Goal: Navigation & Orientation: Find specific page/section

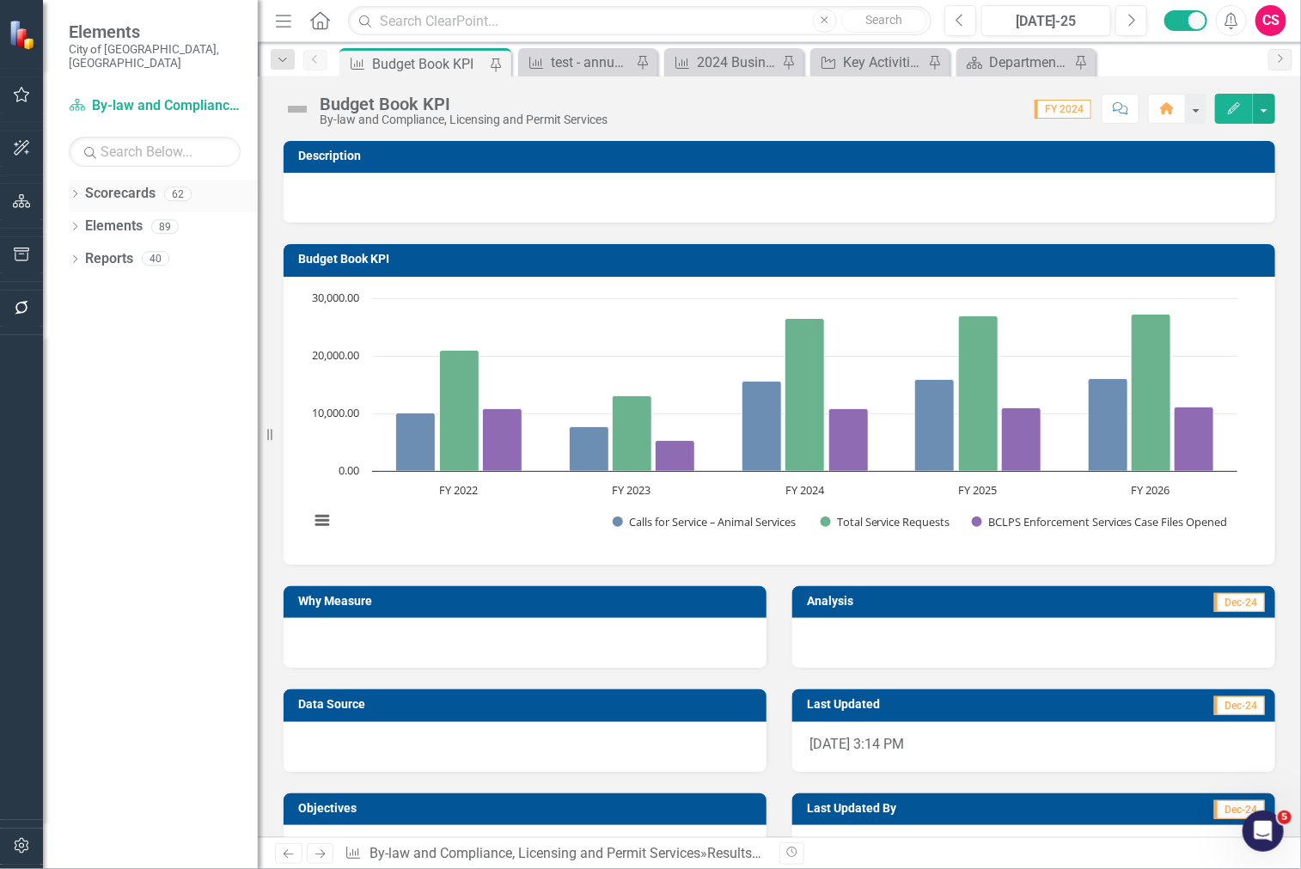
click at [82, 180] on div "Dropdown Scorecards 62" at bounding box center [163, 196] width 189 height 33
click at [70, 191] on icon "Dropdown" at bounding box center [75, 195] width 12 height 9
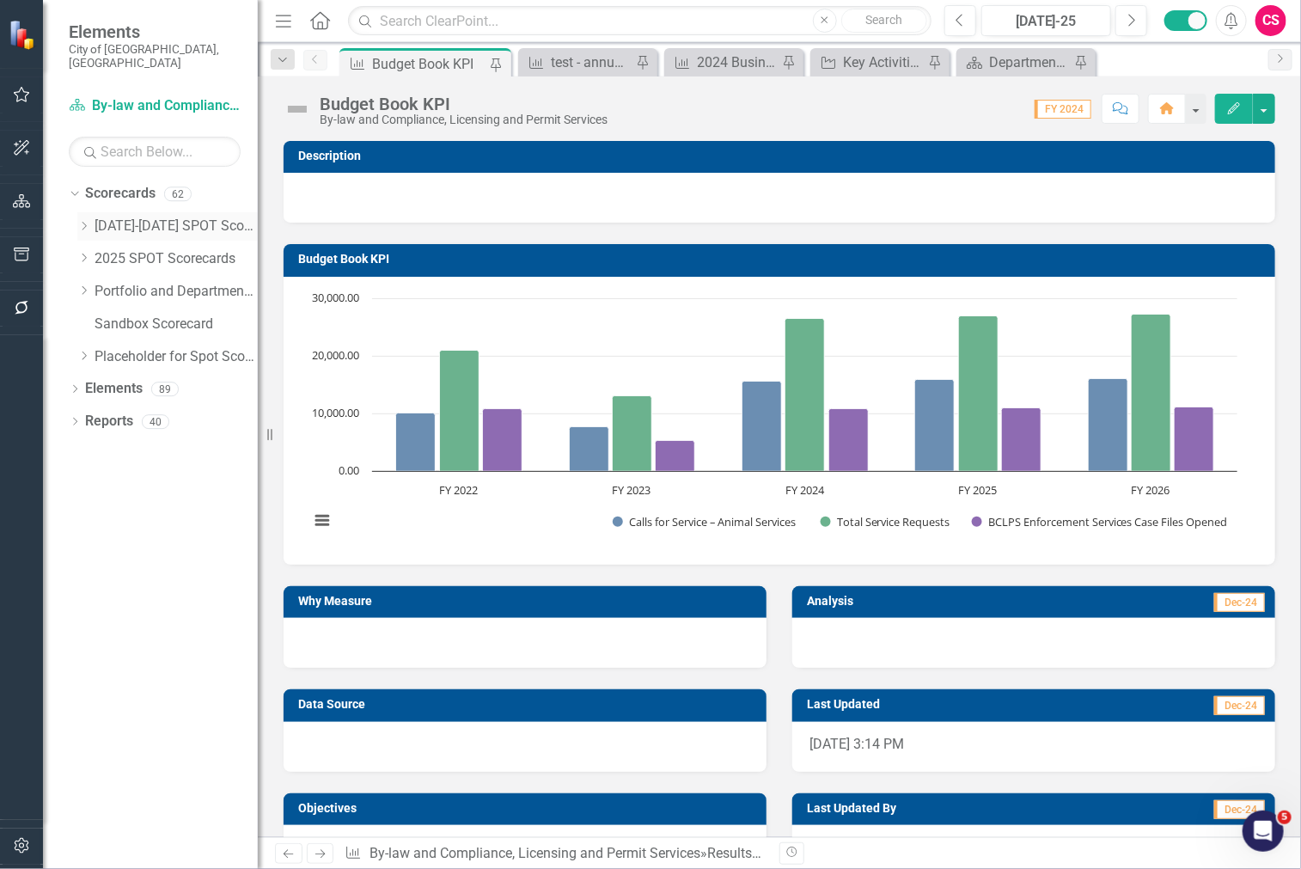
click at [152, 216] on link "[DATE]-[DATE] SPOT Scorecards" at bounding box center [176, 226] width 163 height 20
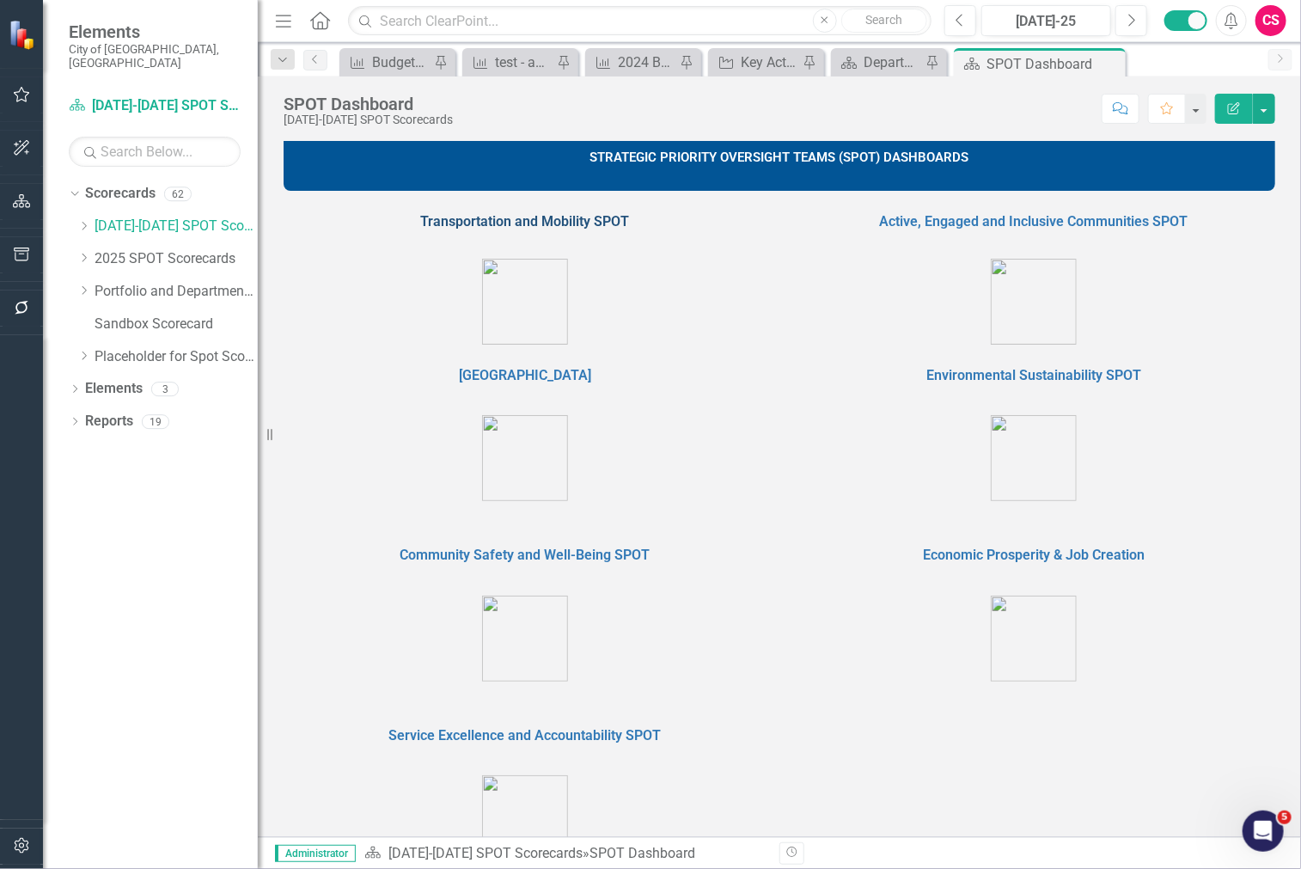
click at [560, 225] on link "Transportation and Mobility SPOT" at bounding box center [525, 221] width 209 height 16
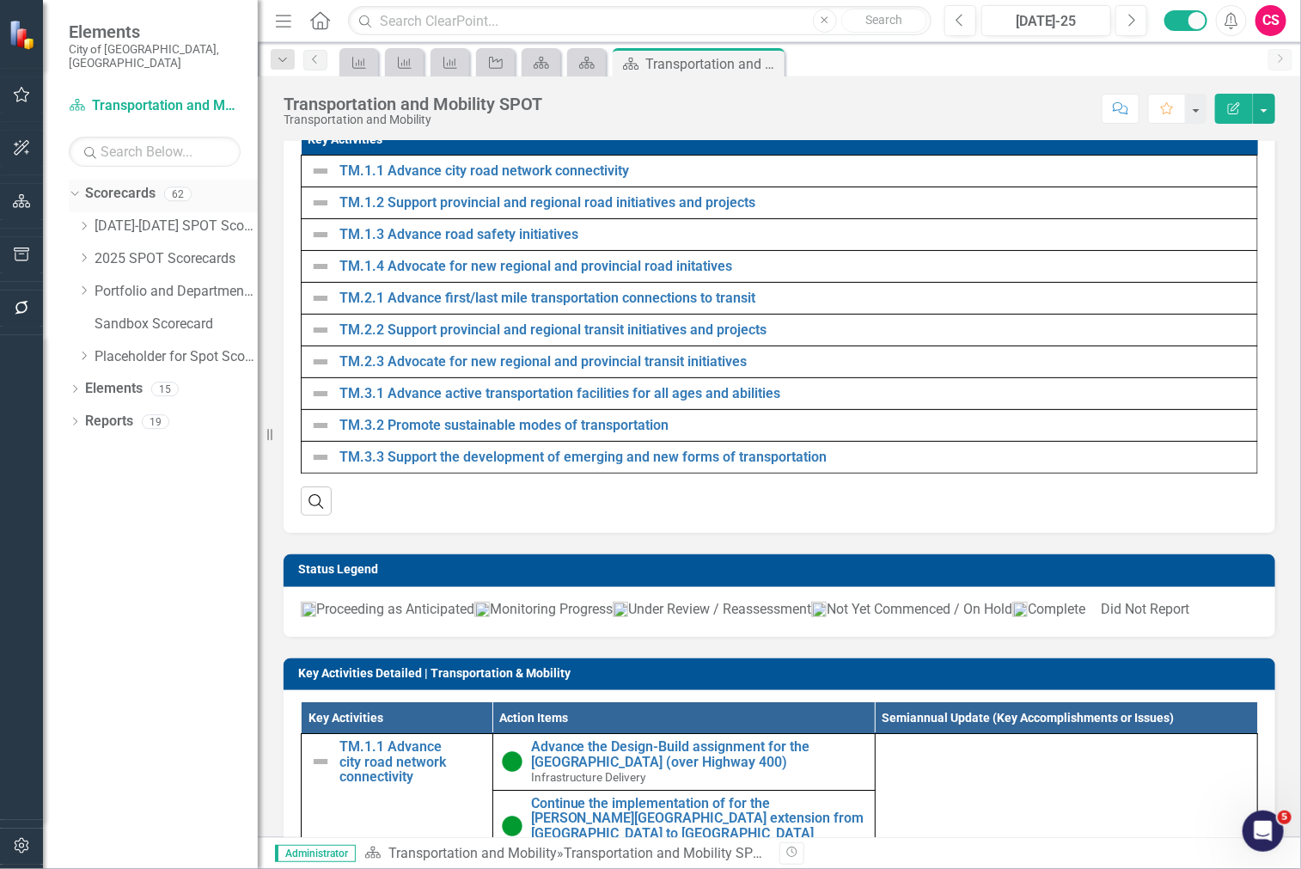
scroll to position [1432, 0]
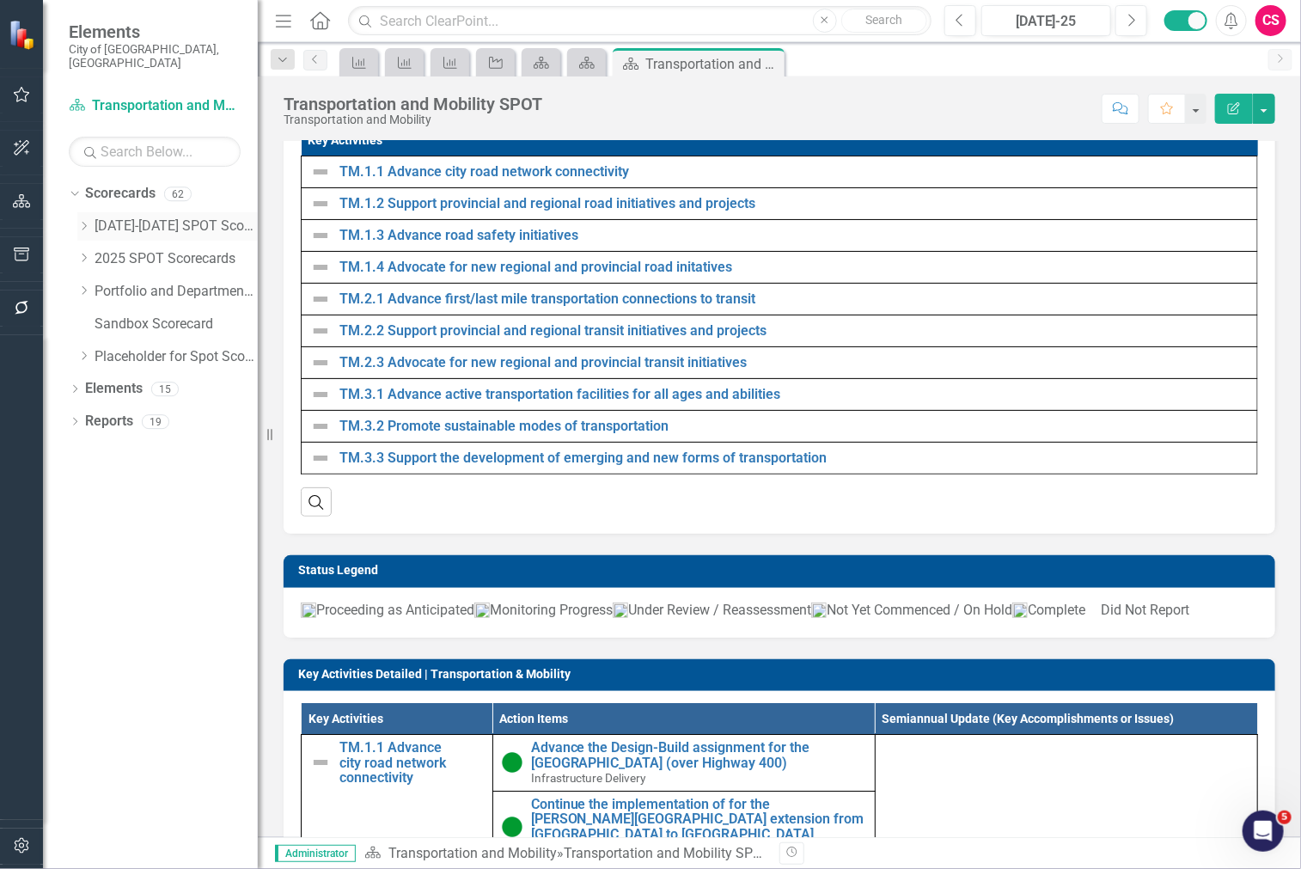
click at [78, 221] on icon "Dropdown" at bounding box center [83, 226] width 13 height 10
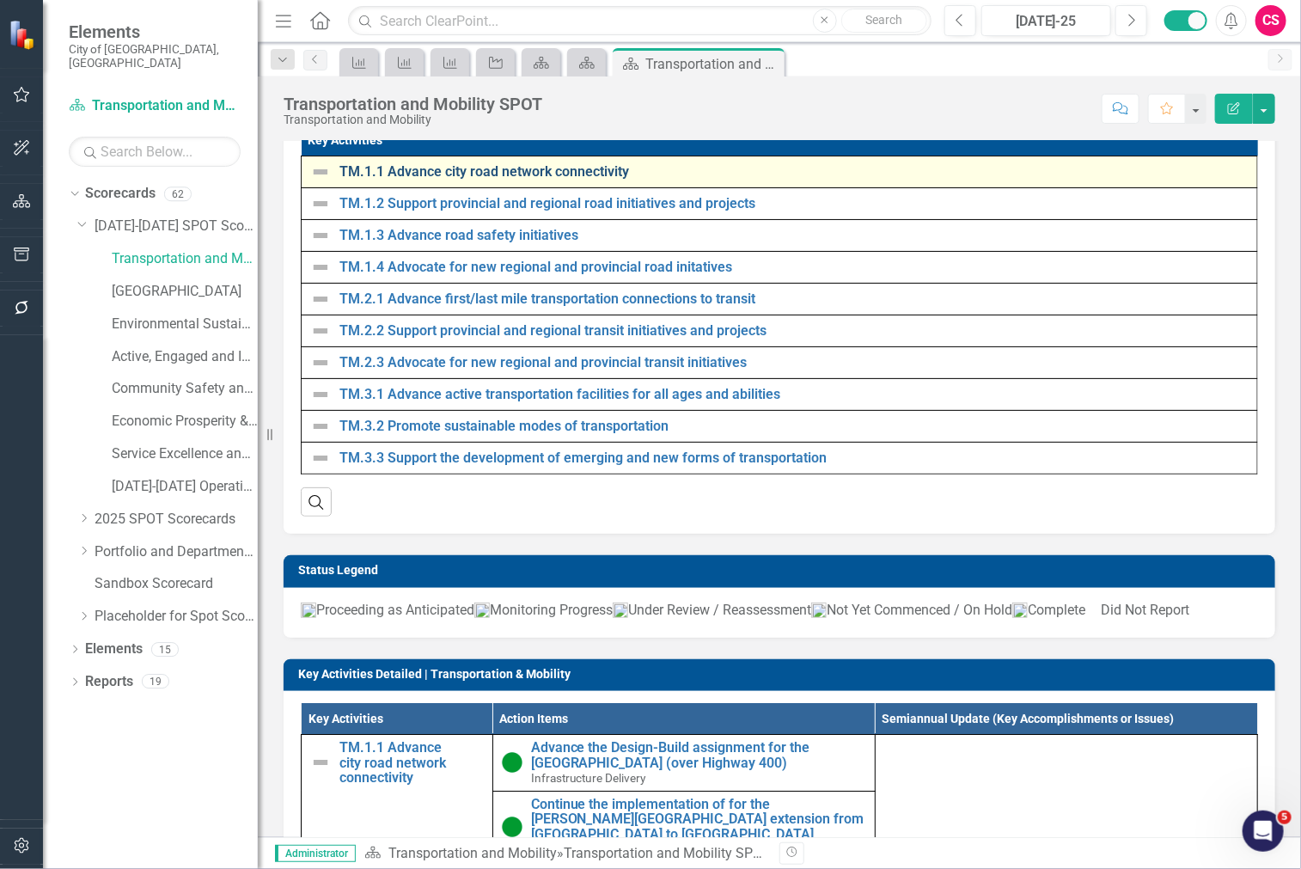
click at [350, 180] on link "TM.1.1 Advance city road network connectivity" at bounding box center [793, 171] width 909 height 15
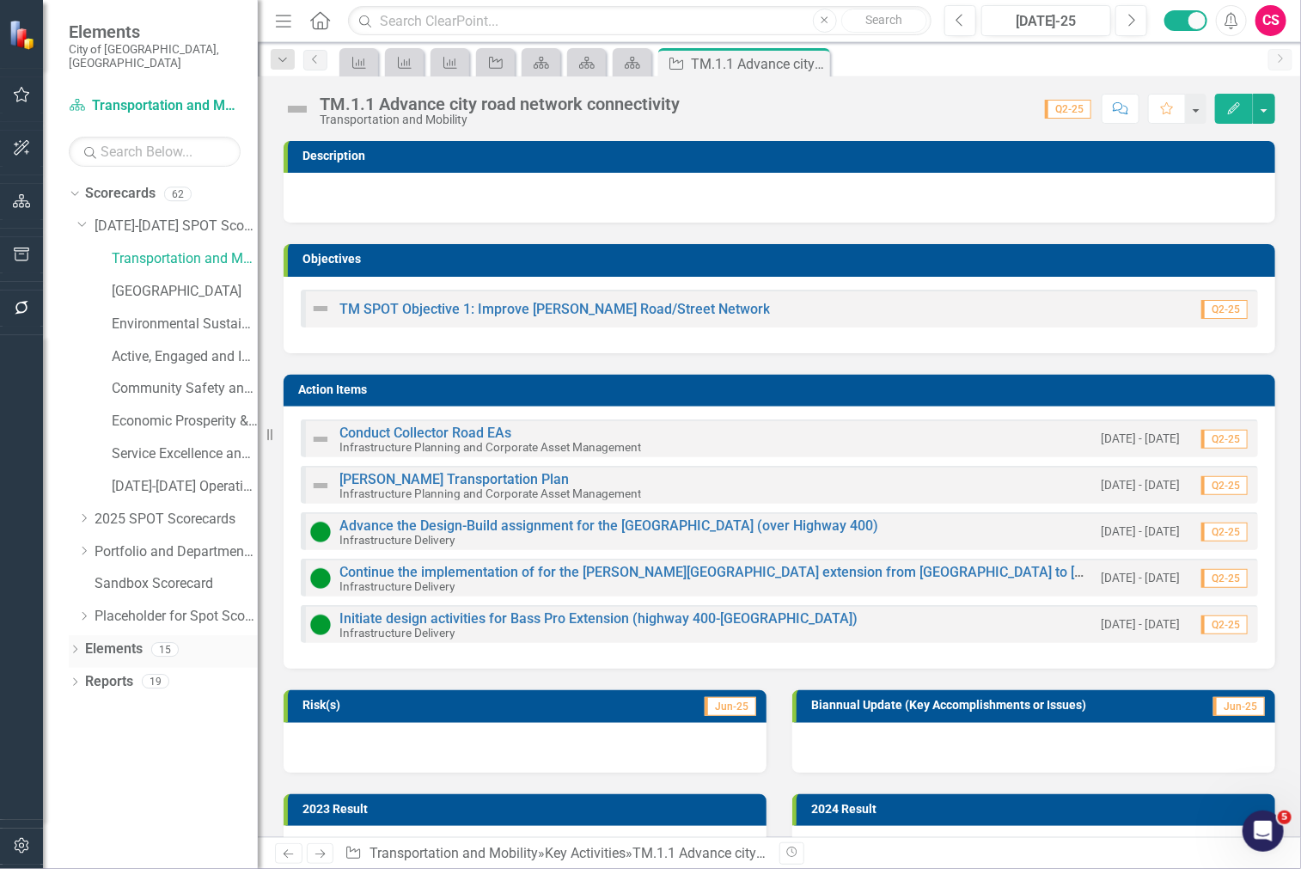
click at [72, 646] on icon "Dropdown" at bounding box center [75, 650] width 12 height 9
click at [82, 546] on icon "Dropdown" at bounding box center [83, 551] width 13 height 10
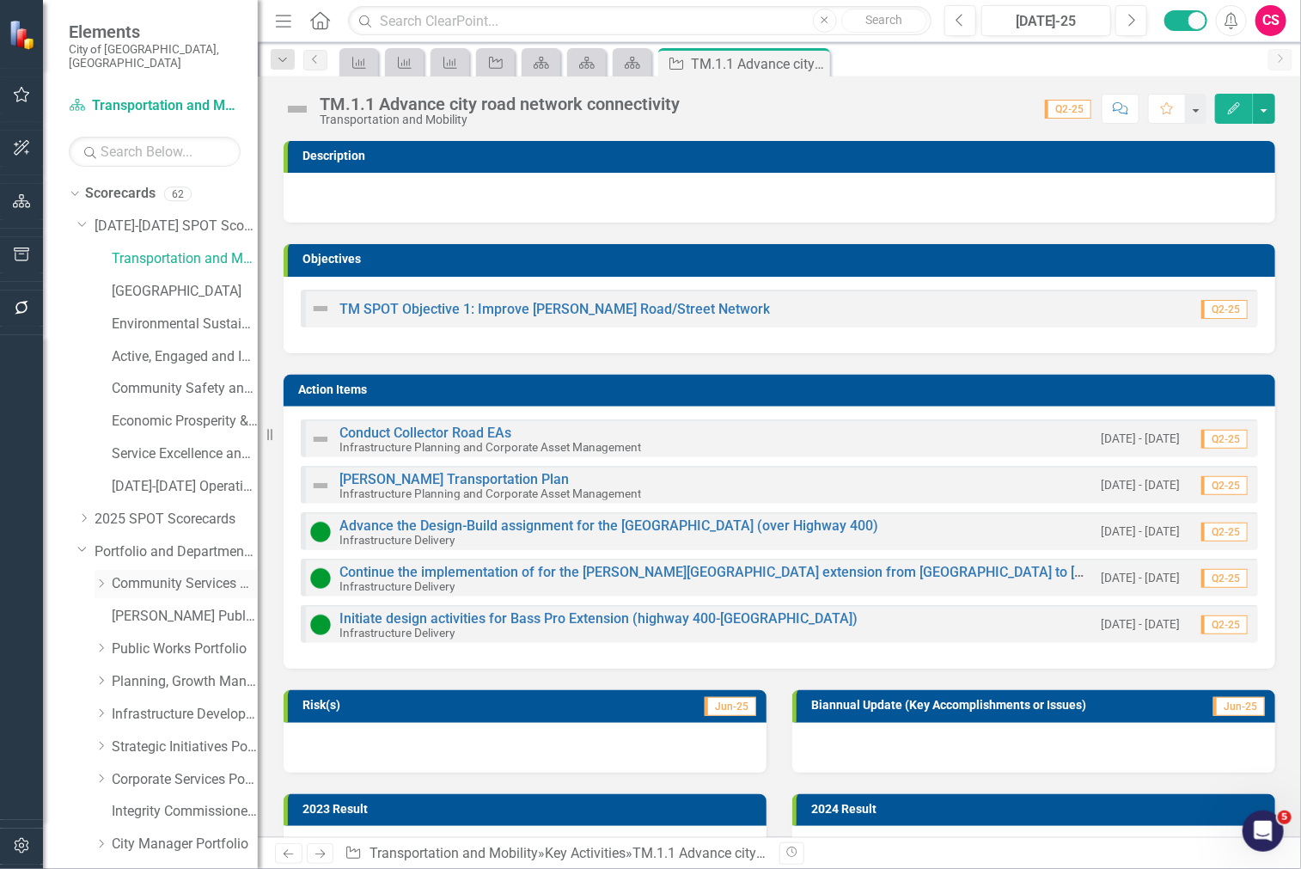
click at [106, 578] on icon "Dropdown" at bounding box center [101, 583] width 13 height 10
click at [78, 513] on icon "Dropdown" at bounding box center [83, 518] width 13 height 10
click at [78, 509] on icon "Dropdown" at bounding box center [82, 515] width 10 height 13
click at [80, 216] on icon "Dropdown" at bounding box center [82, 222] width 10 height 13
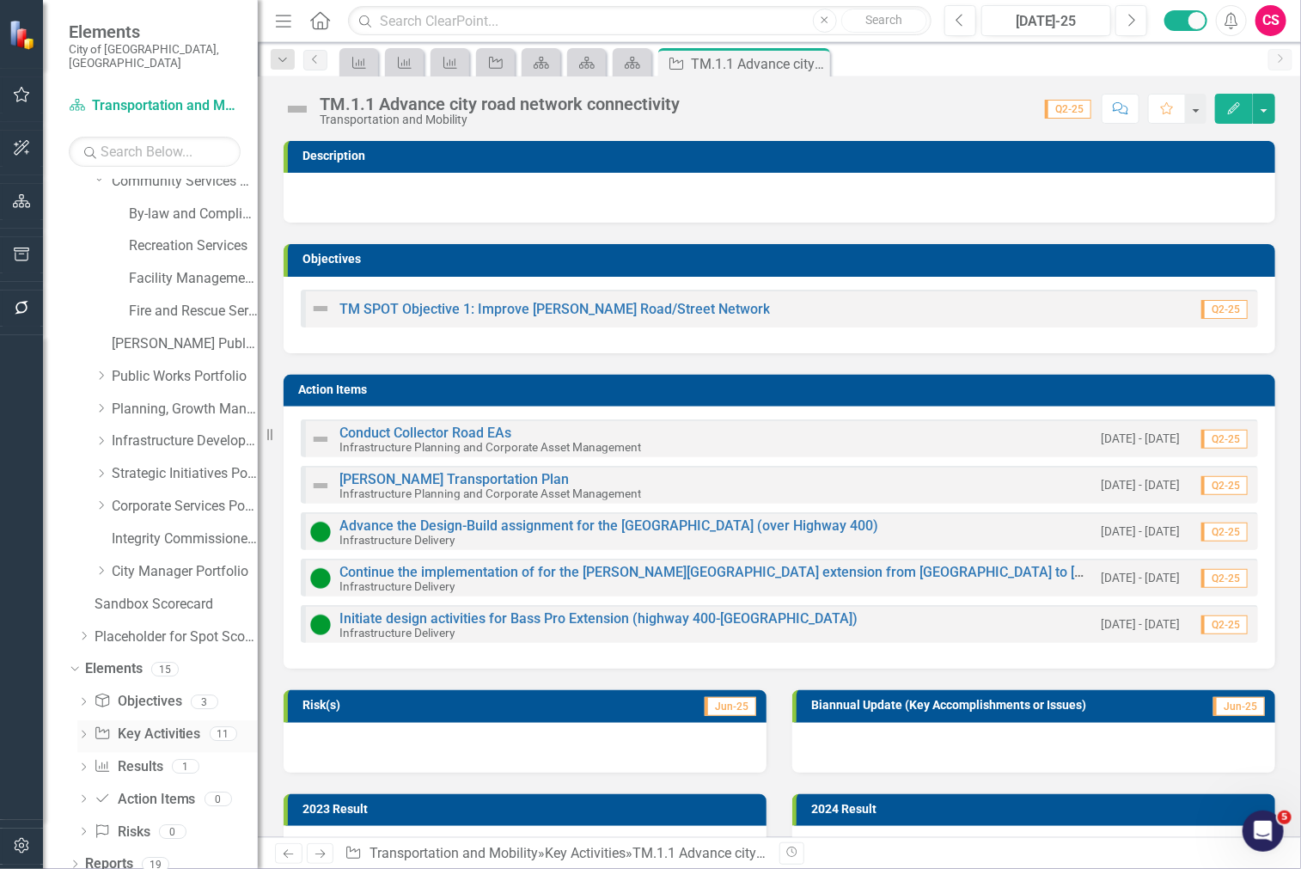
click at [159, 725] on link "Key Activity Key Activities" at bounding box center [147, 734] width 107 height 20
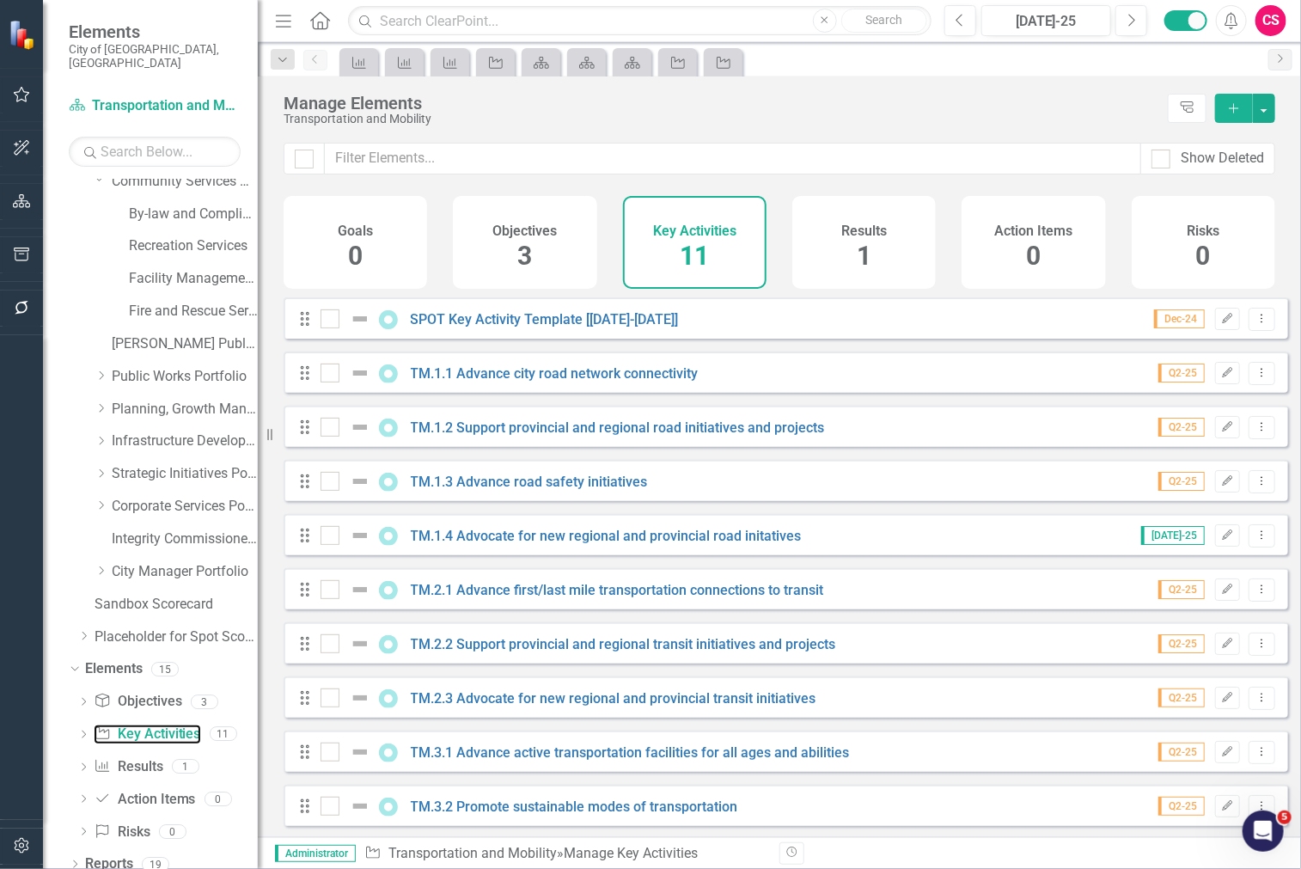
checkbox input "false"
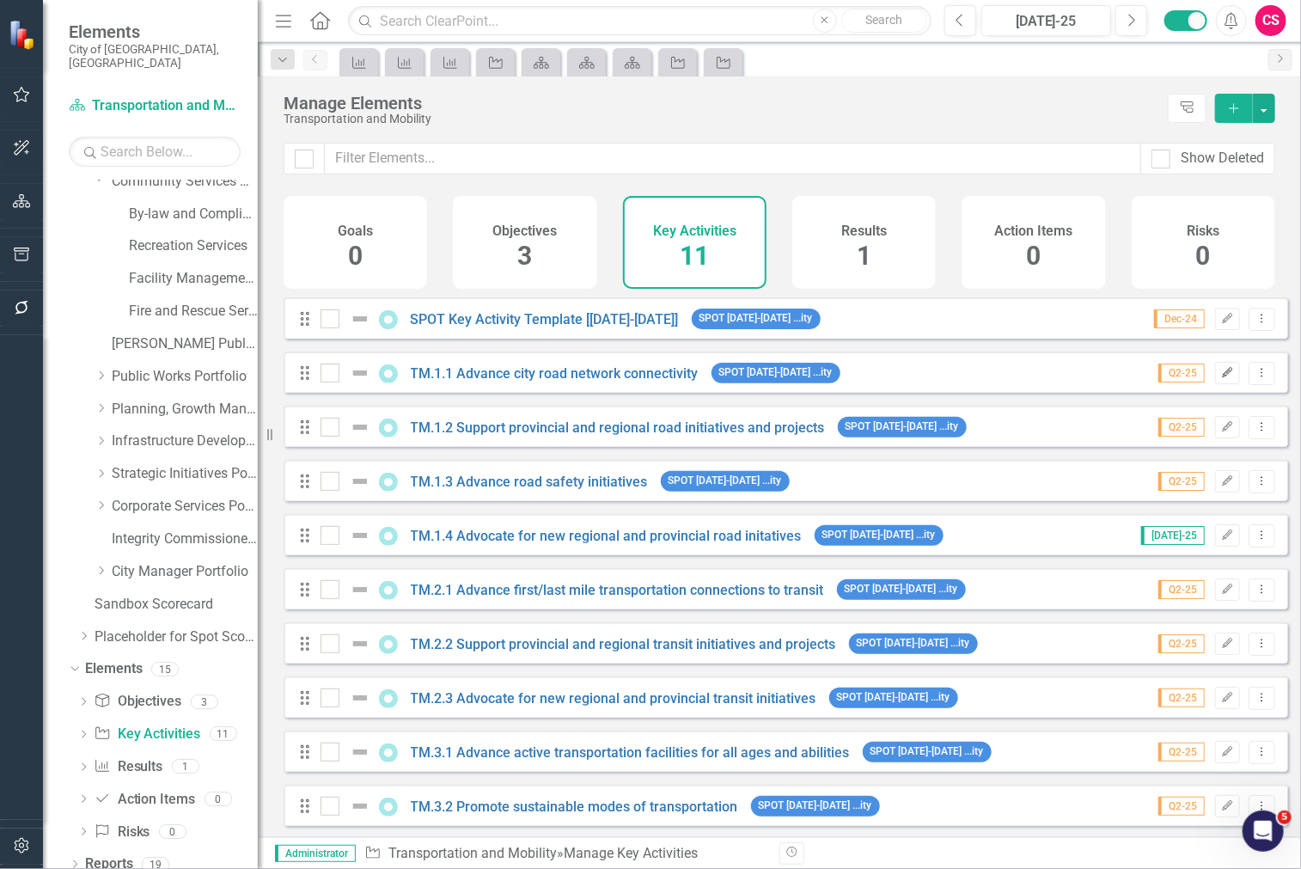
click at [1222, 377] on icon "button" at bounding box center [1227, 372] width 10 height 10
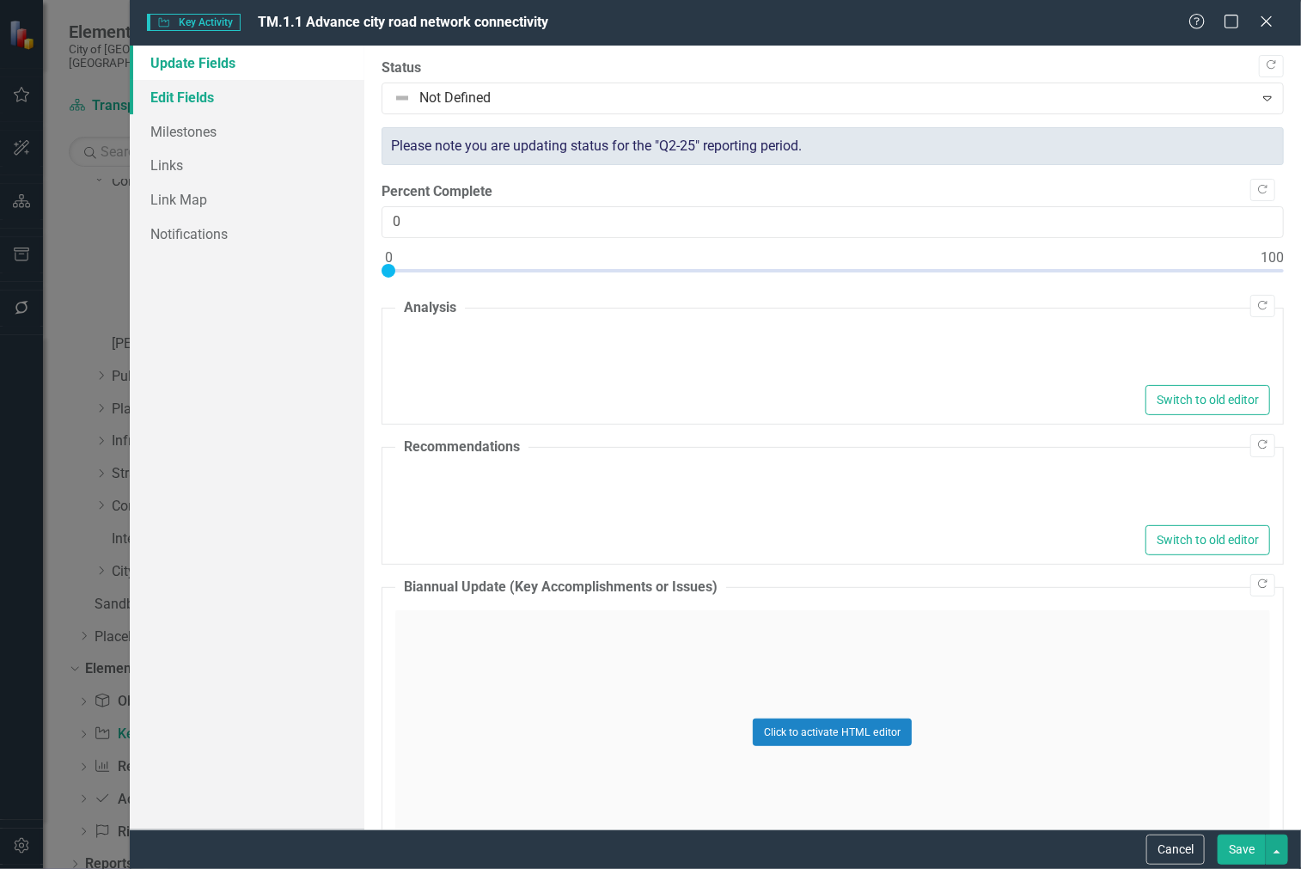
click at [246, 86] on link "Edit Fields" at bounding box center [247, 97] width 235 height 34
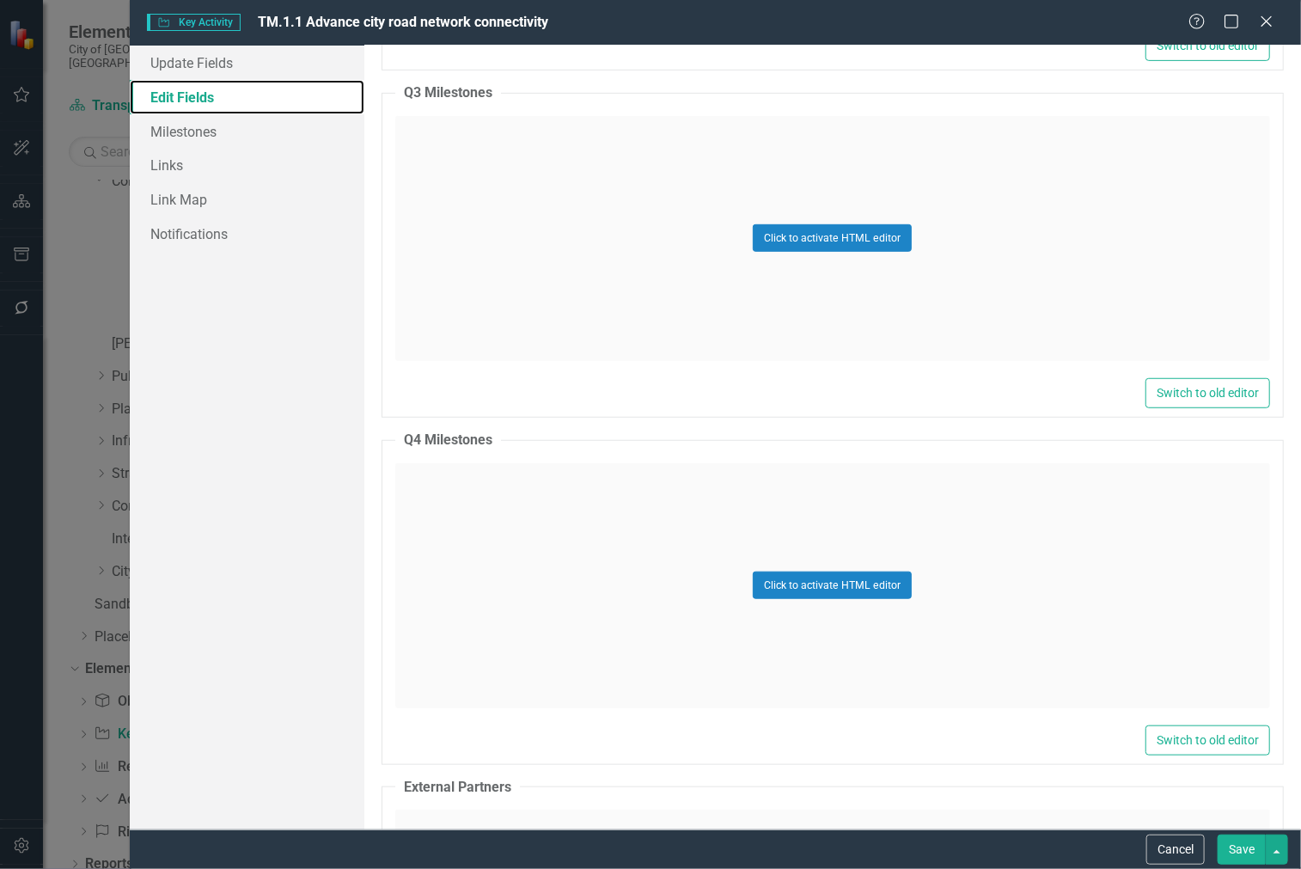
scroll to position [20862, 0]
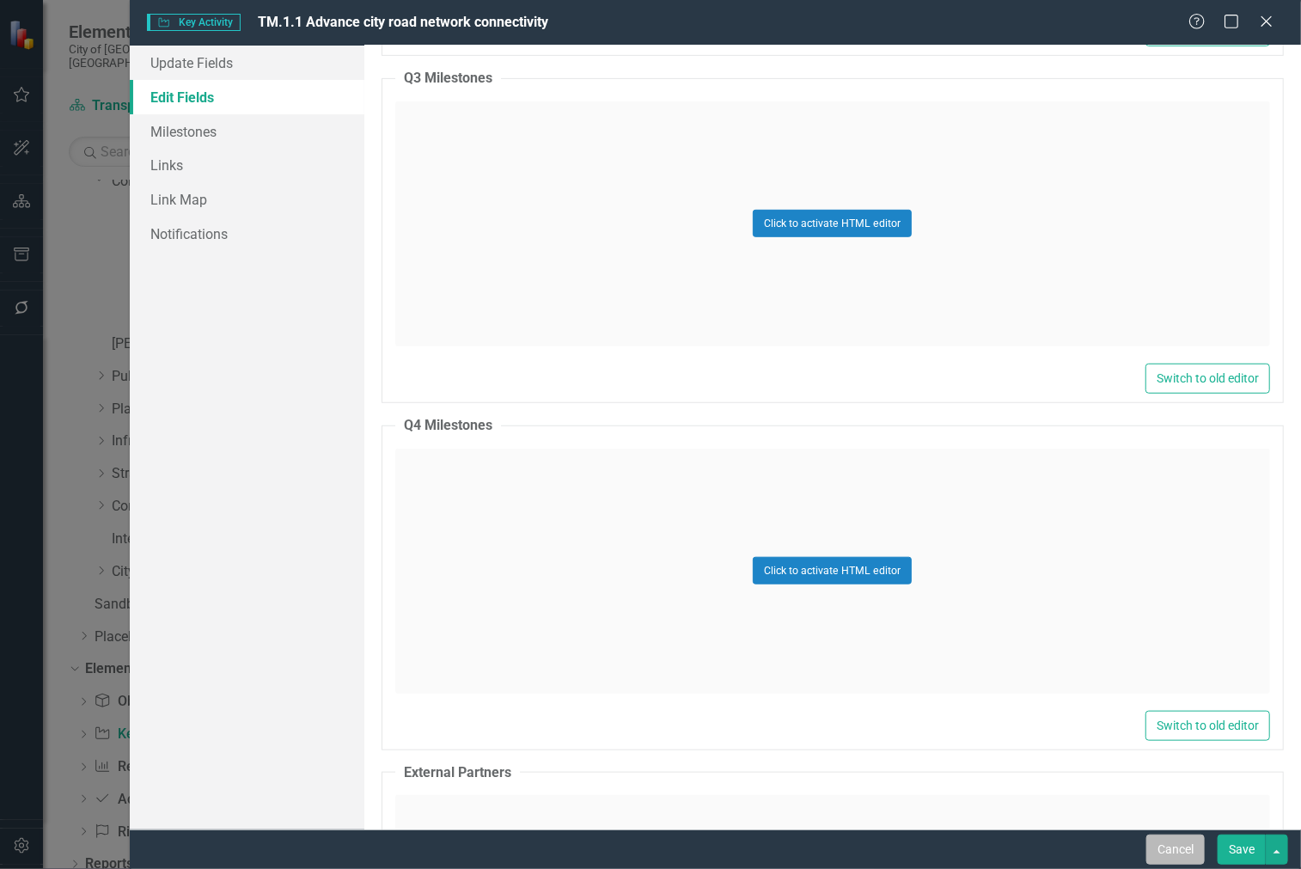
click at [1155, 848] on button "Cancel" at bounding box center [1175, 849] width 58 height 30
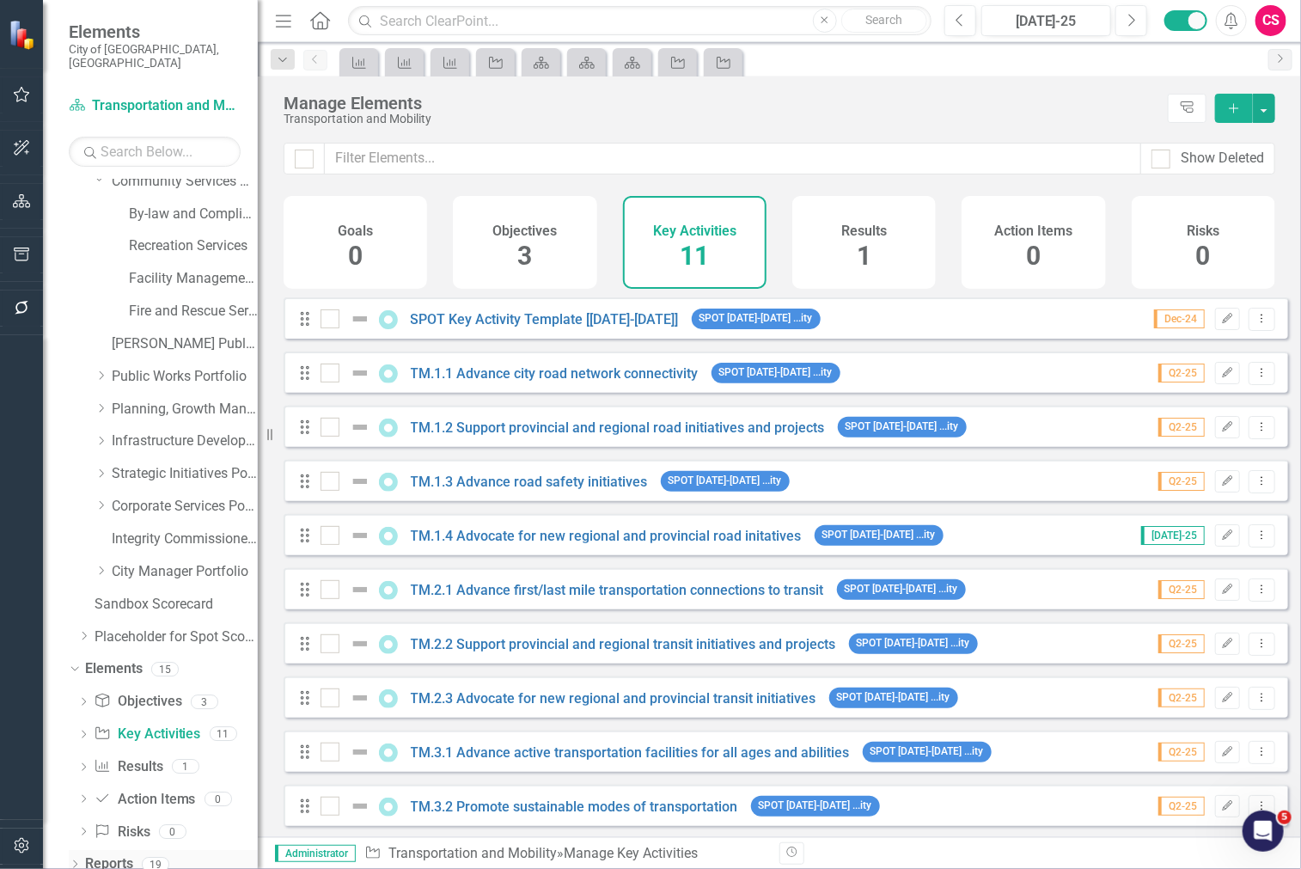
click at [116, 854] on link "Reports" at bounding box center [109, 864] width 48 height 20
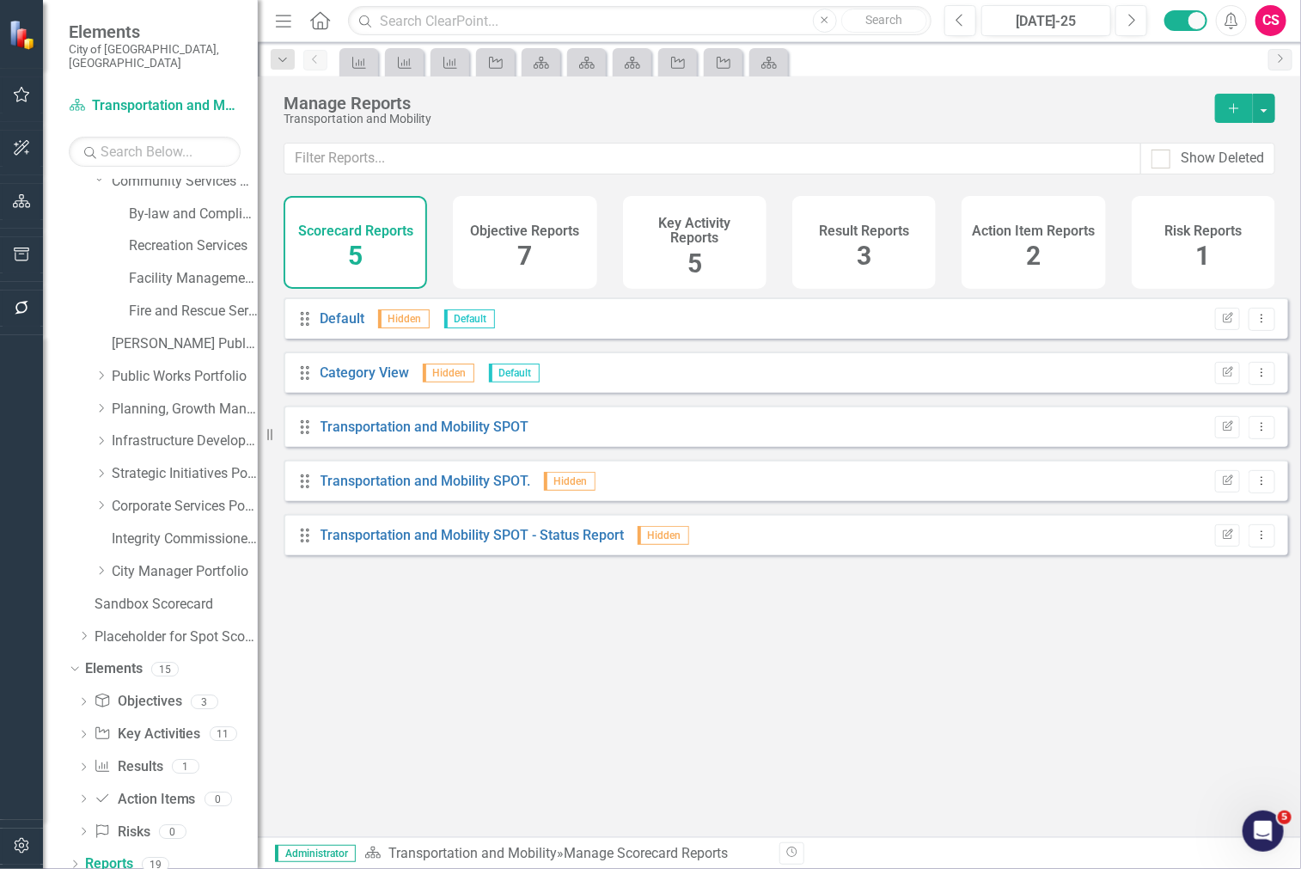
click at [526, 235] on h4 "Objective Reports" at bounding box center [524, 230] width 109 height 15
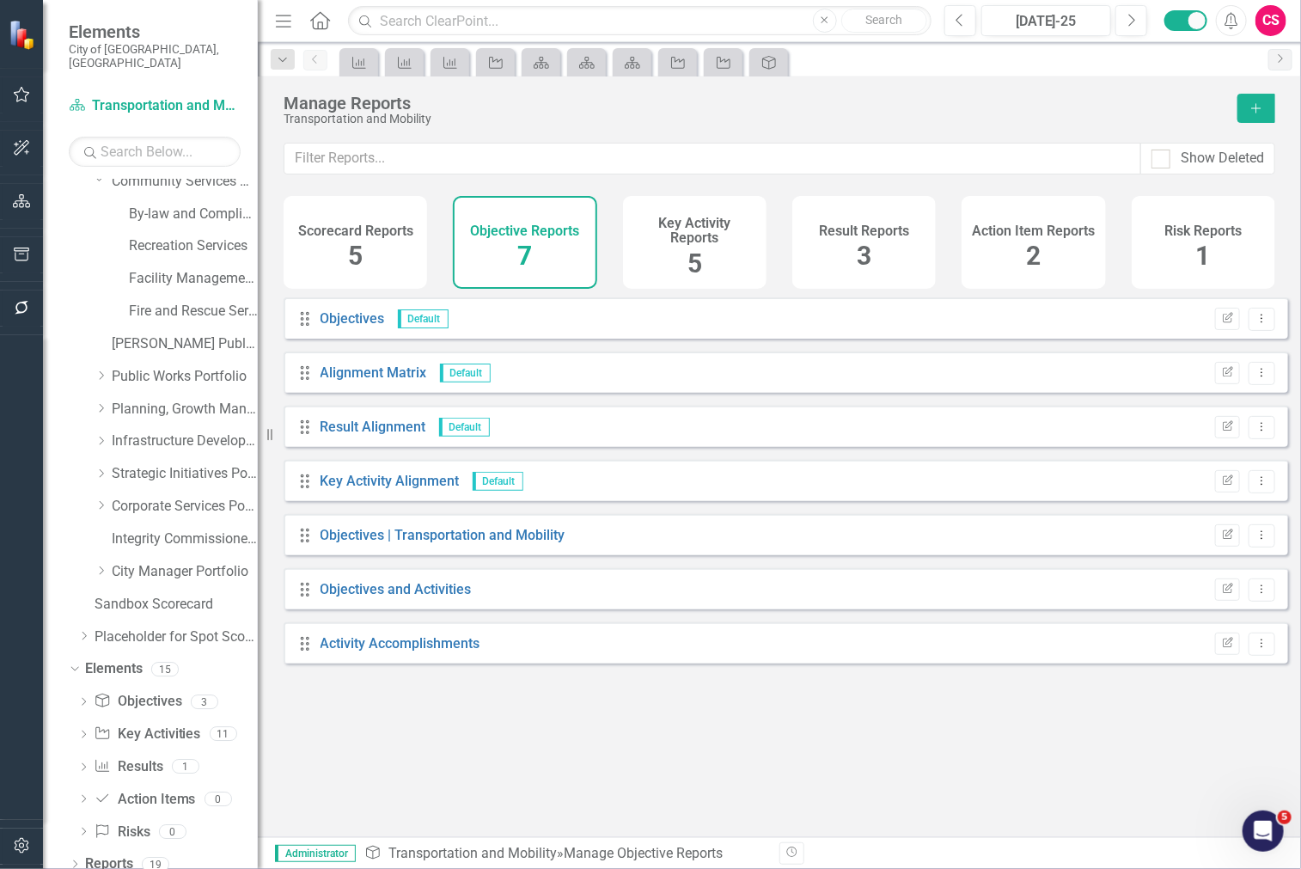
click at [709, 234] on h4 "Key Activity Reports" at bounding box center [694, 231] width 123 height 30
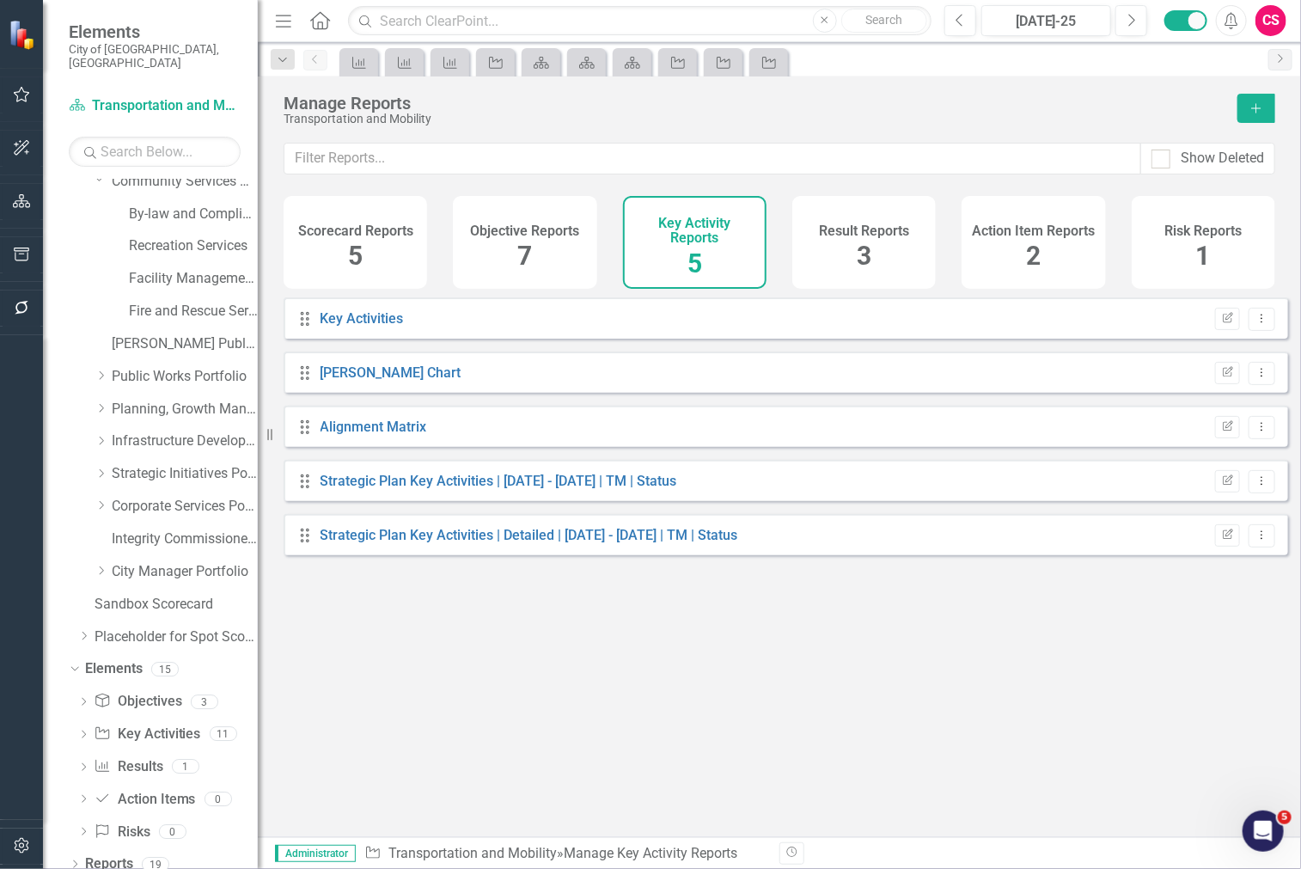
click at [831, 234] on h4 "Result Reports" at bounding box center [864, 230] width 90 height 15
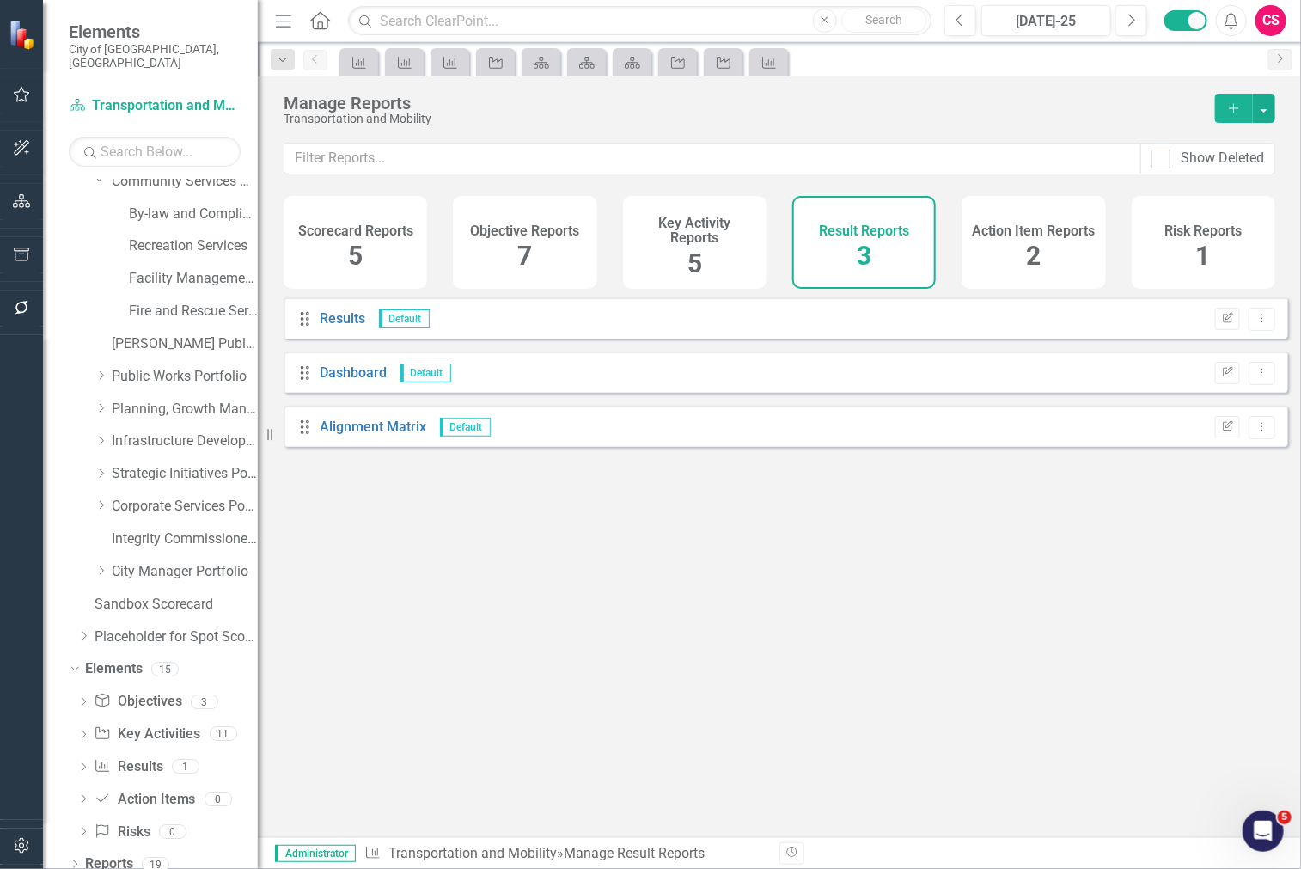
click at [985, 241] on div "Action Item Reports 2" at bounding box center [1032, 242] width 143 height 93
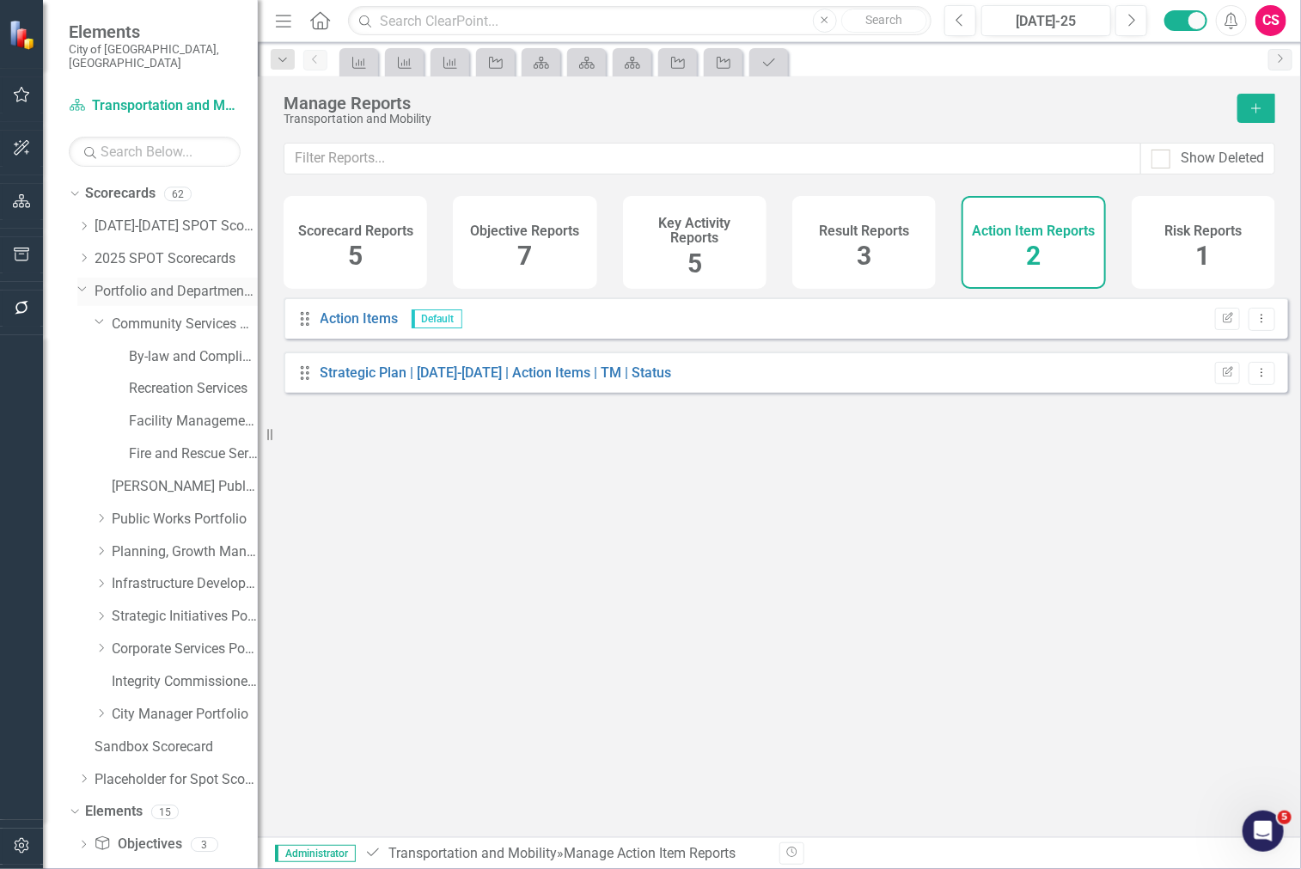
click at [136, 282] on link "Portfolio and Department Scorecards" at bounding box center [176, 292] width 163 height 20
click at [166, 216] on link "[DATE]-[DATE] SPOT Scorecards" at bounding box center [176, 226] width 163 height 20
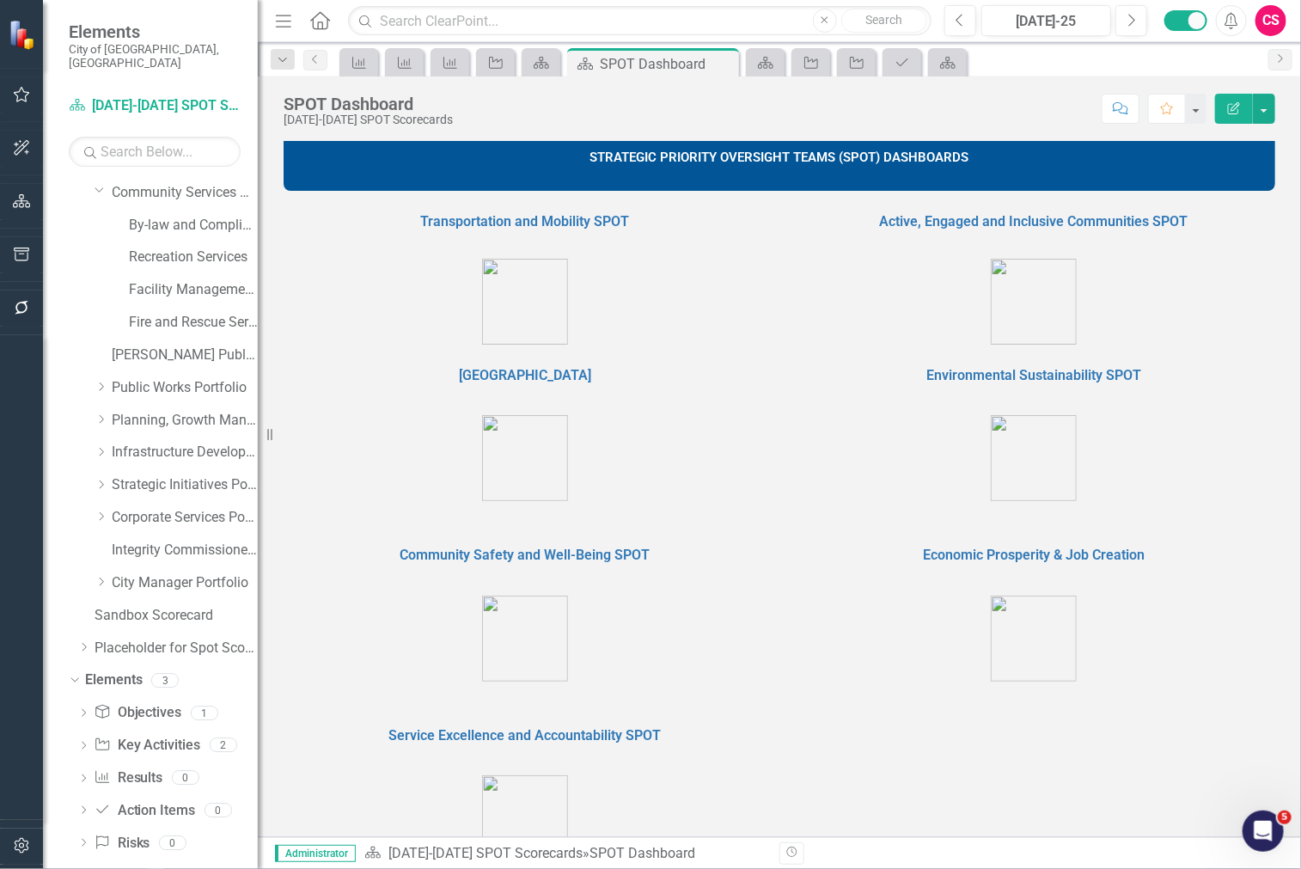
scroll to position [143, 0]
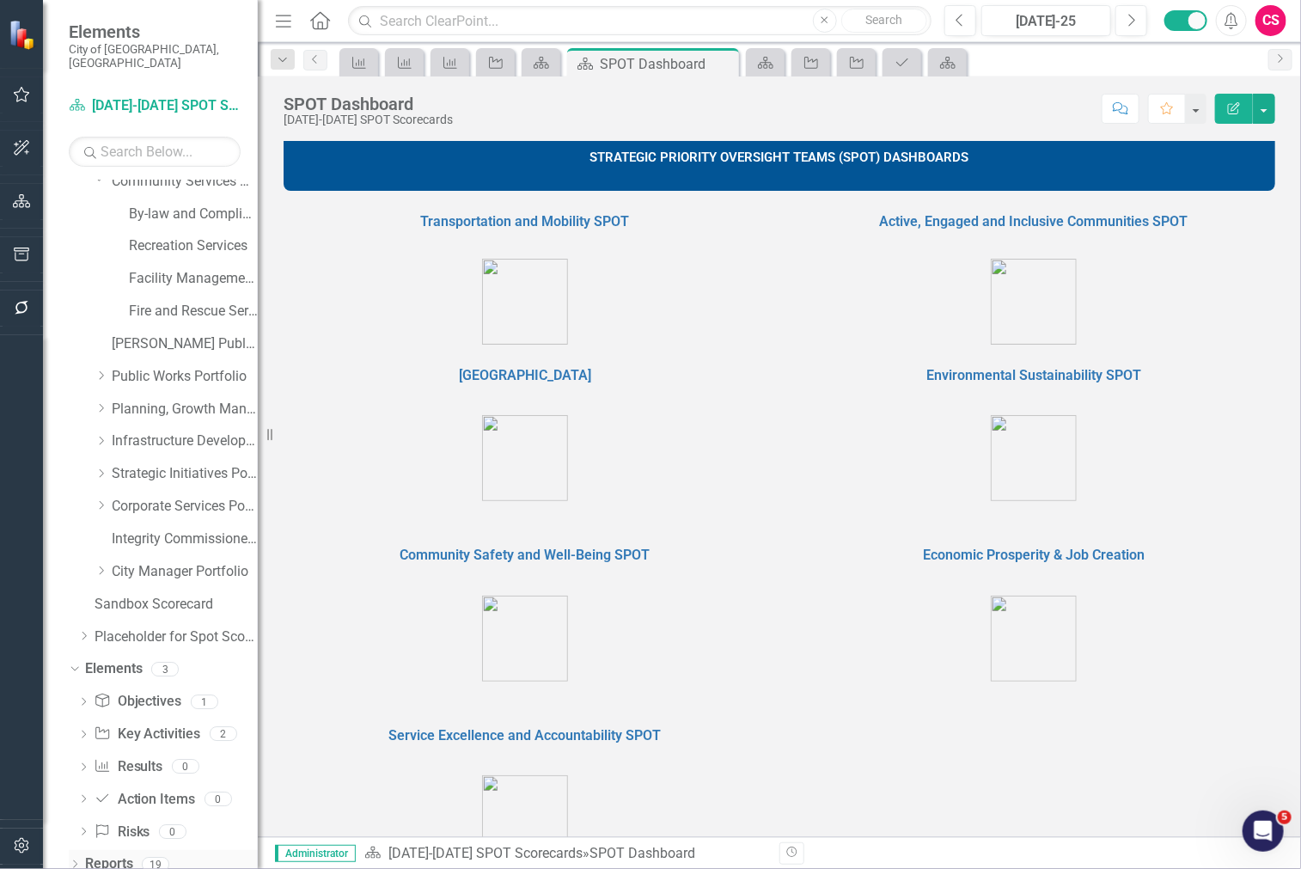
click at [107, 850] on div "Reports" at bounding box center [109, 864] width 48 height 28
click at [117, 854] on link "Reports" at bounding box center [109, 864] width 48 height 20
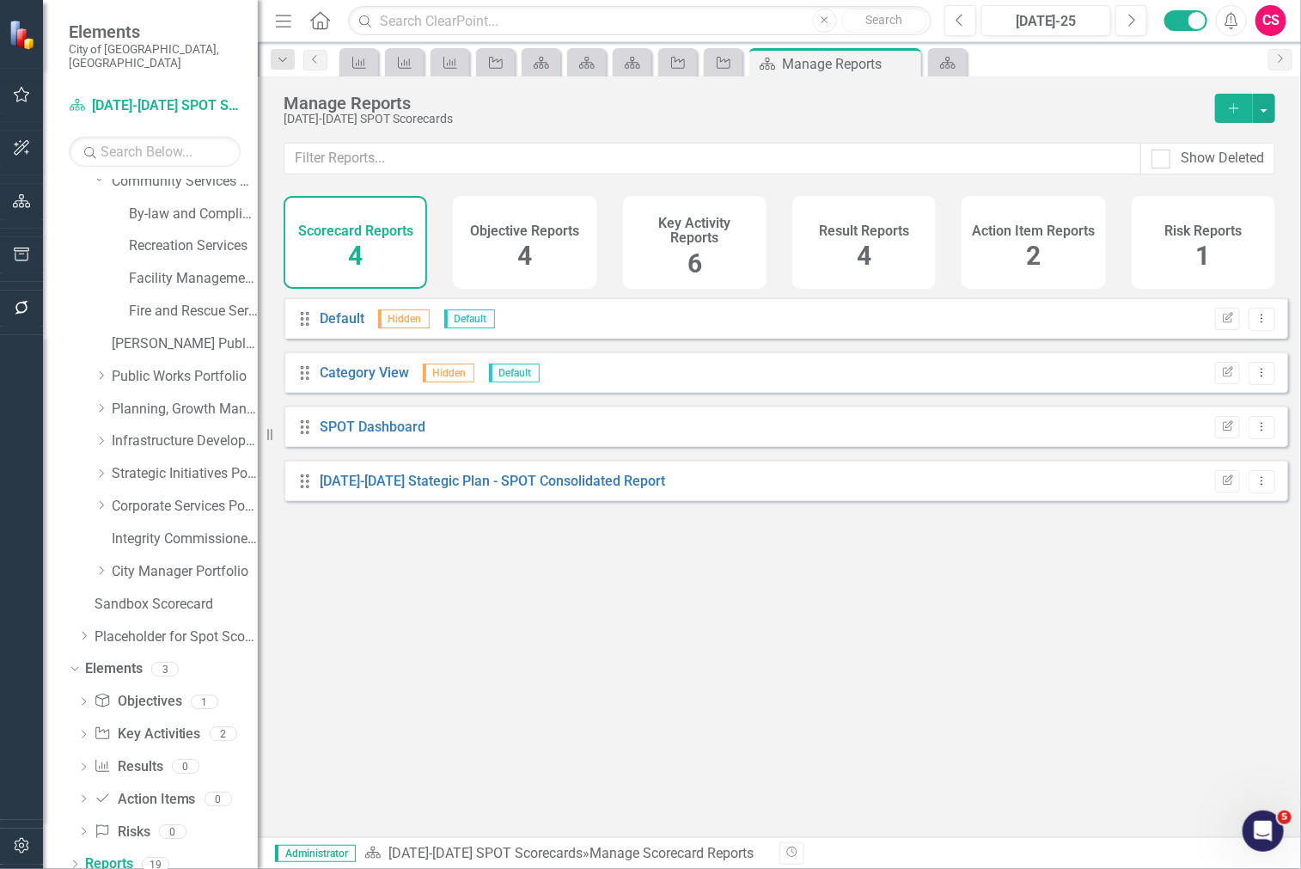
click at [534, 278] on div "Objective Reports 4" at bounding box center [524, 242] width 143 height 93
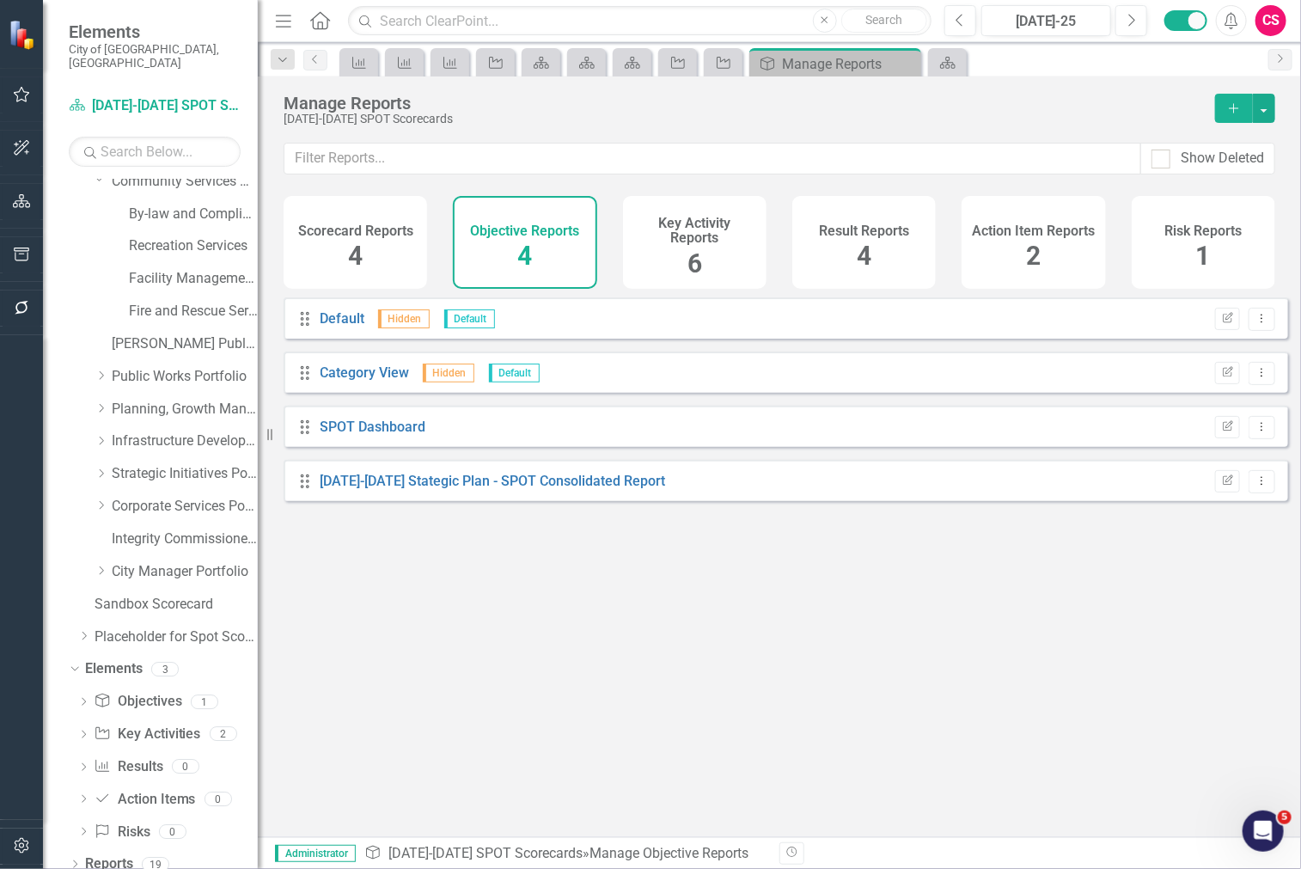
click at [658, 276] on div "Key Activity Reports 6" at bounding box center [694, 242] width 143 height 93
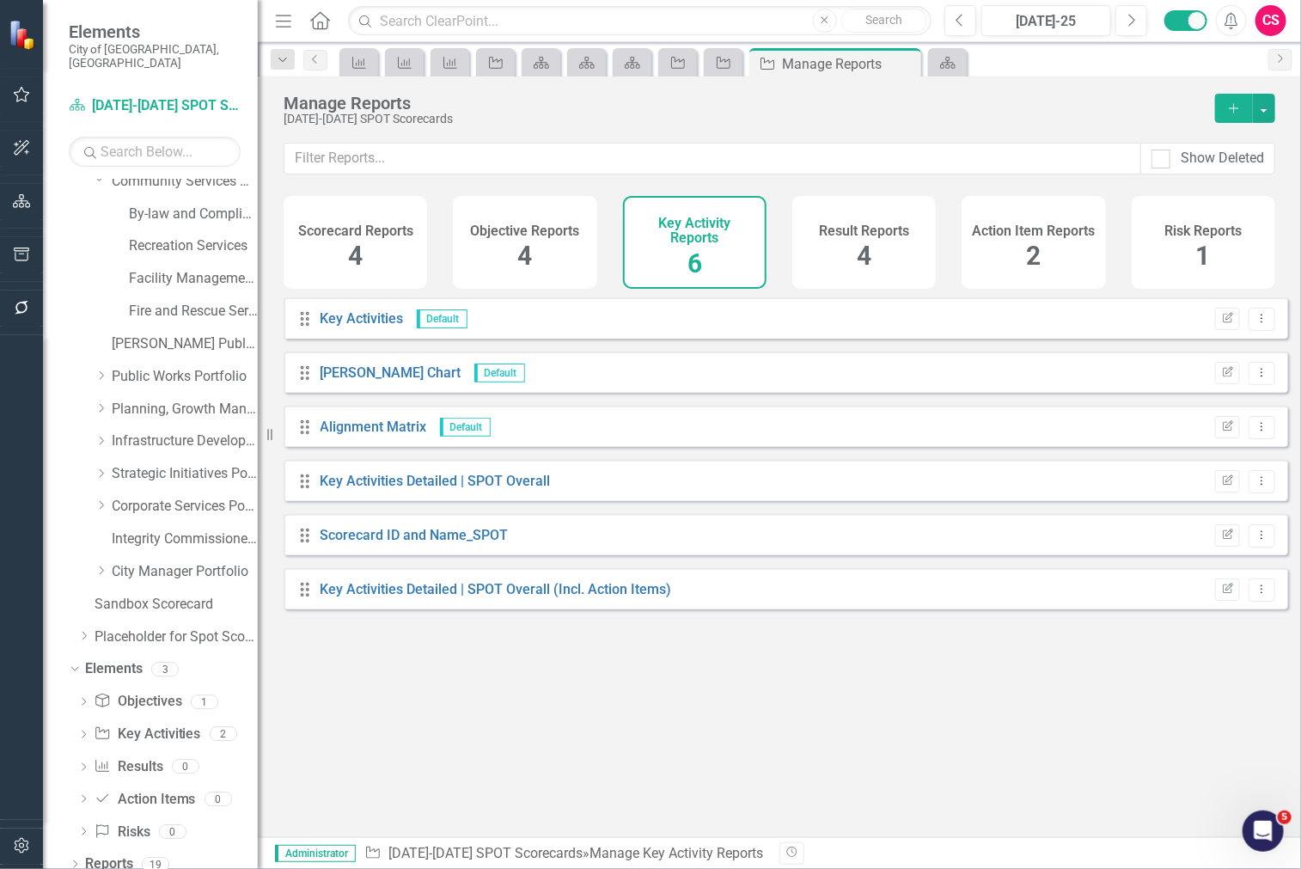
click at [550, 256] on div "Objective Reports 4" at bounding box center [524, 242] width 143 height 93
click at [826, 260] on div "Result Reports 4" at bounding box center [863, 242] width 143 height 93
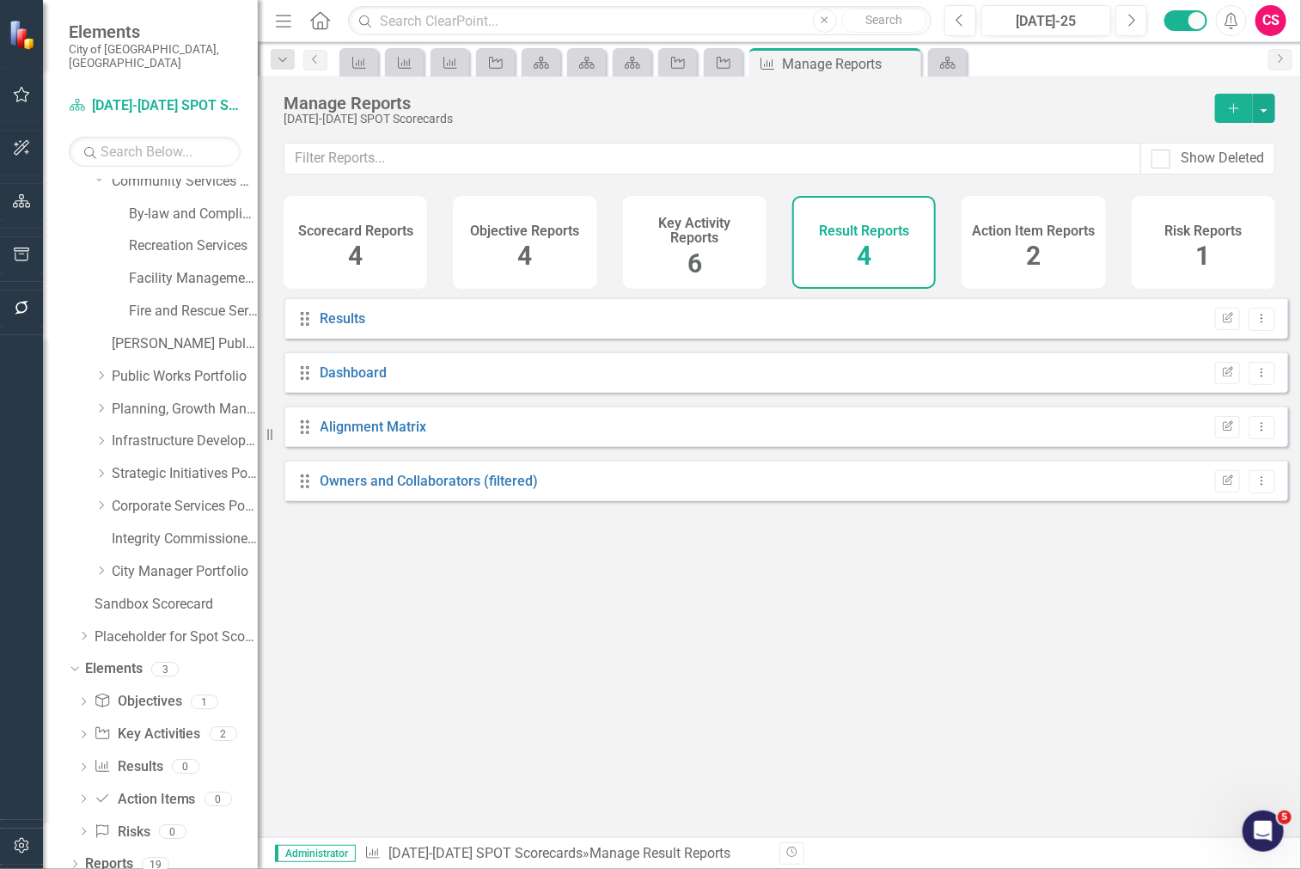
click at [998, 247] on div "Action Item Reports 2" at bounding box center [1032, 242] width 143 height 93
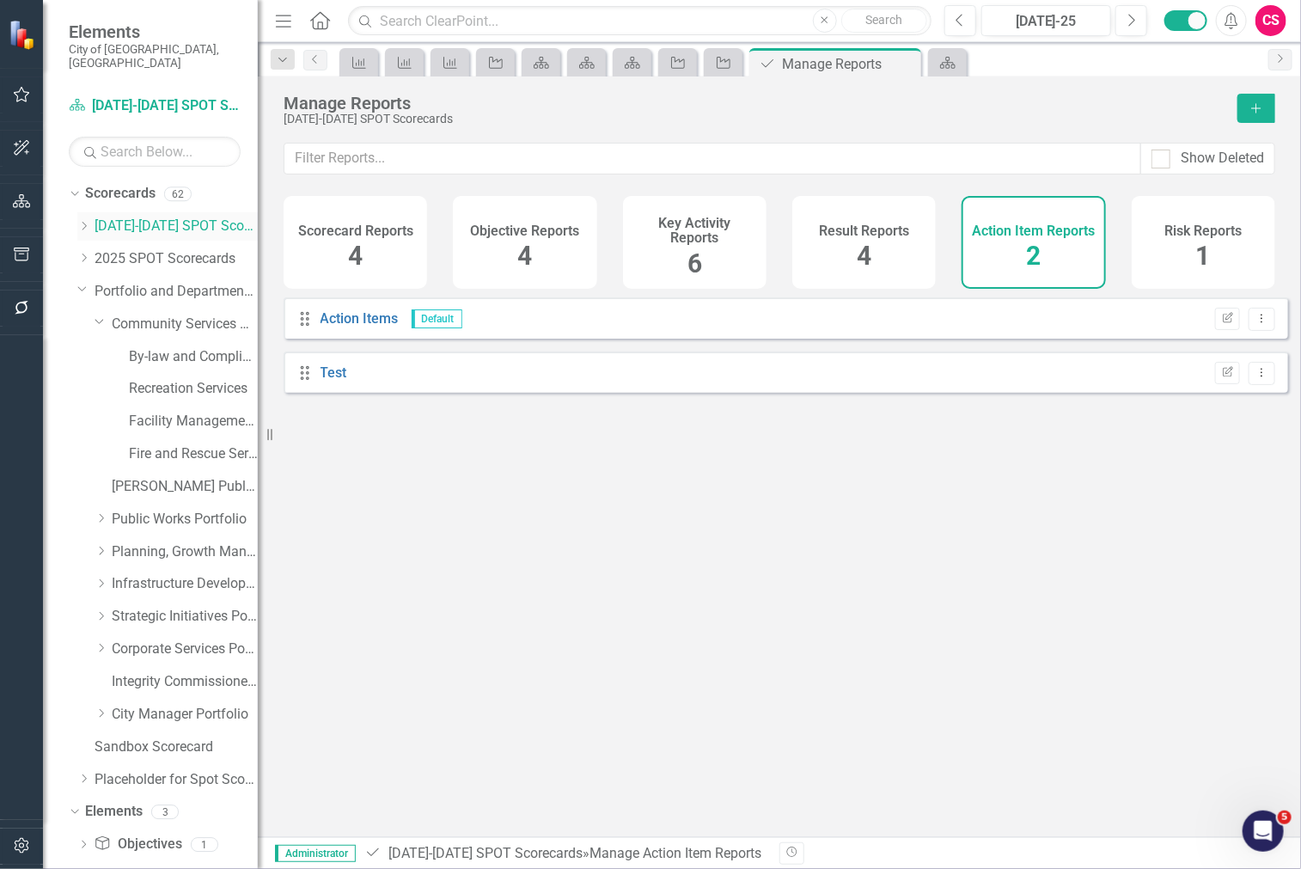
click at [80, 221] on icon "Dropdown" at bounding box center [83, 226] width 13 height 10
click at [127, 249] on link "Transportation and Mobility" at bounding box center [185, 259] width 146 height 20
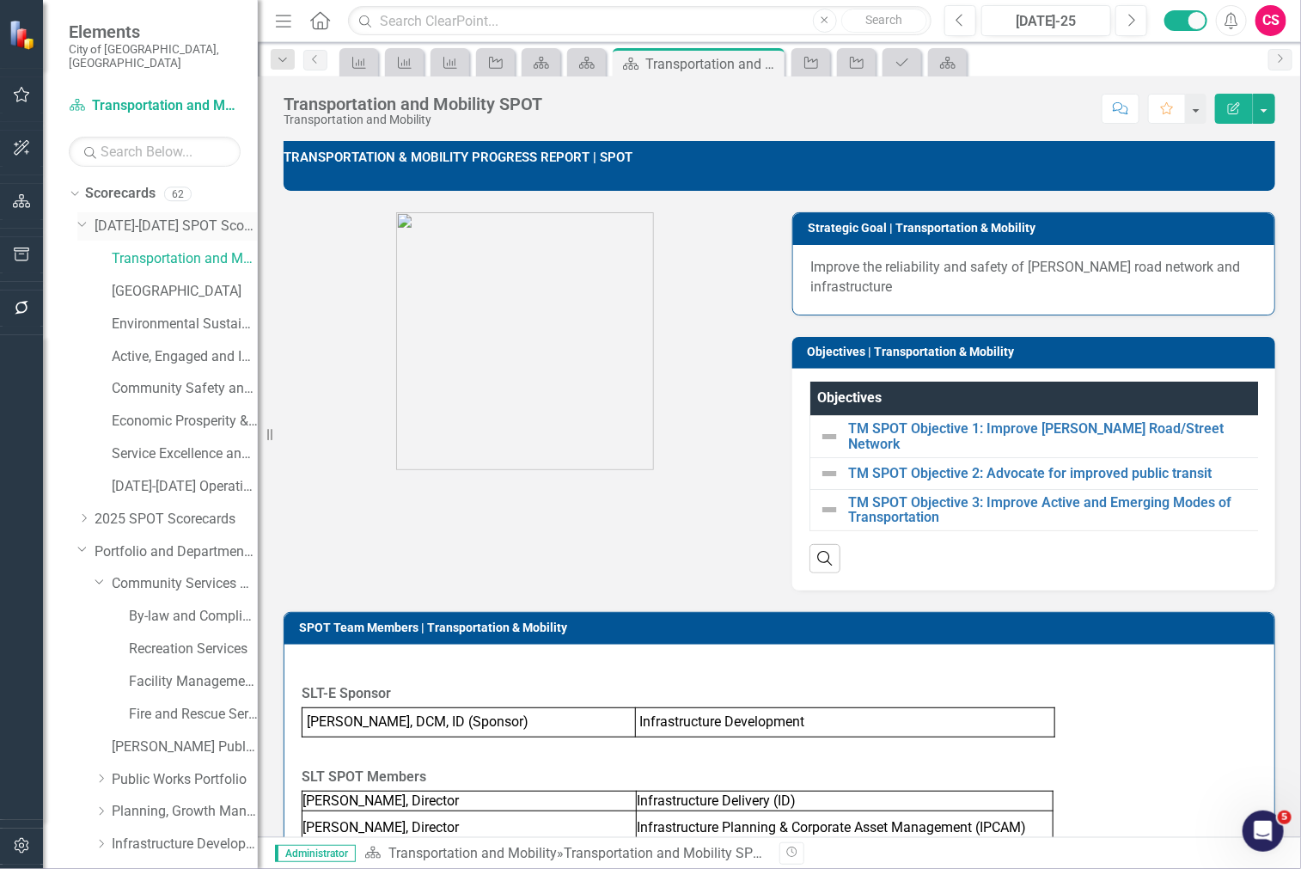
click at [82, 216] on icon "Dropdown" at bounding box center [82, 222] width 10 height 13
click at [87, 282] on icon "Dropdown" at bounding box center [82, 288] width 10 height 13
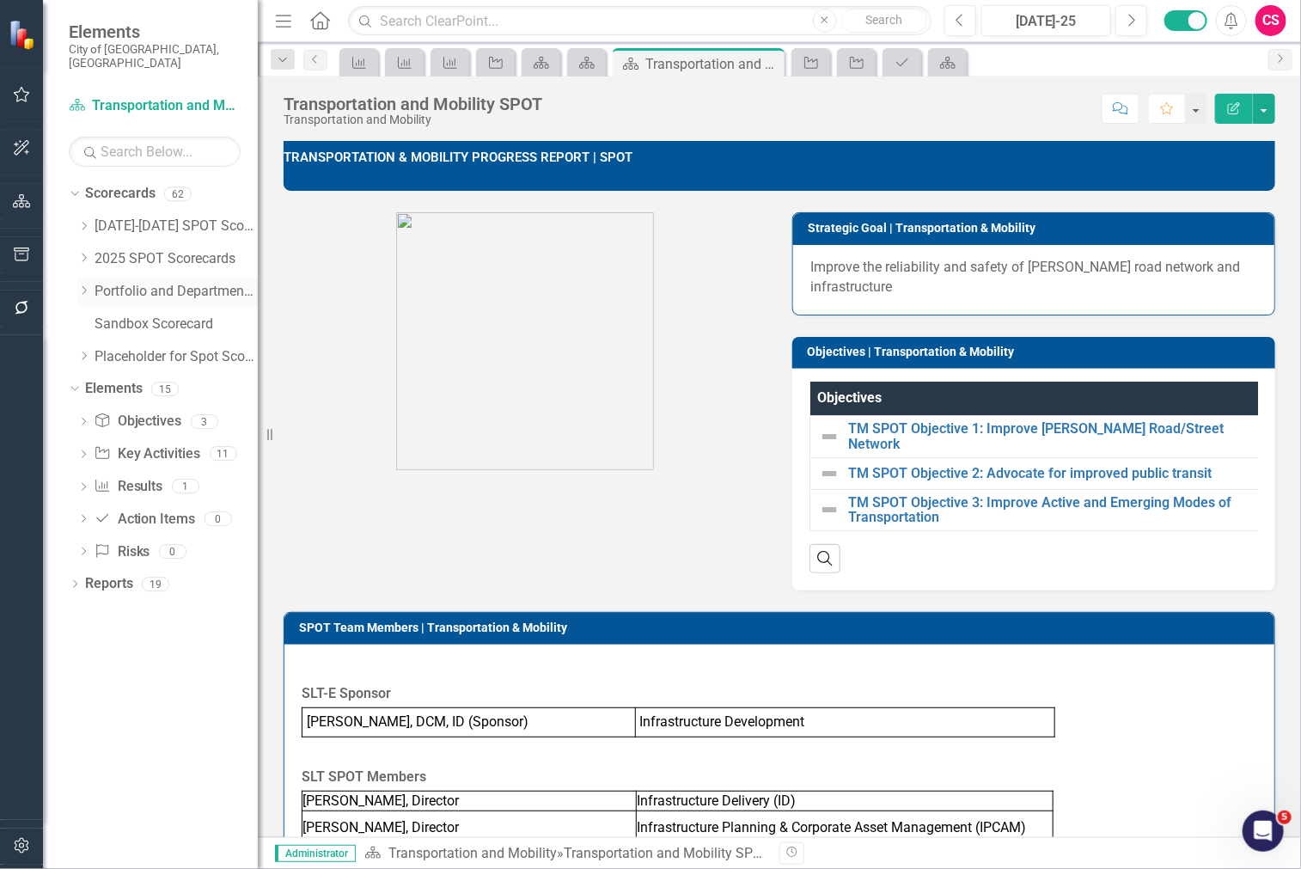
click at [80, 285] on icon "Dropdown" at bounding box center [83, 290] width 13 height 10
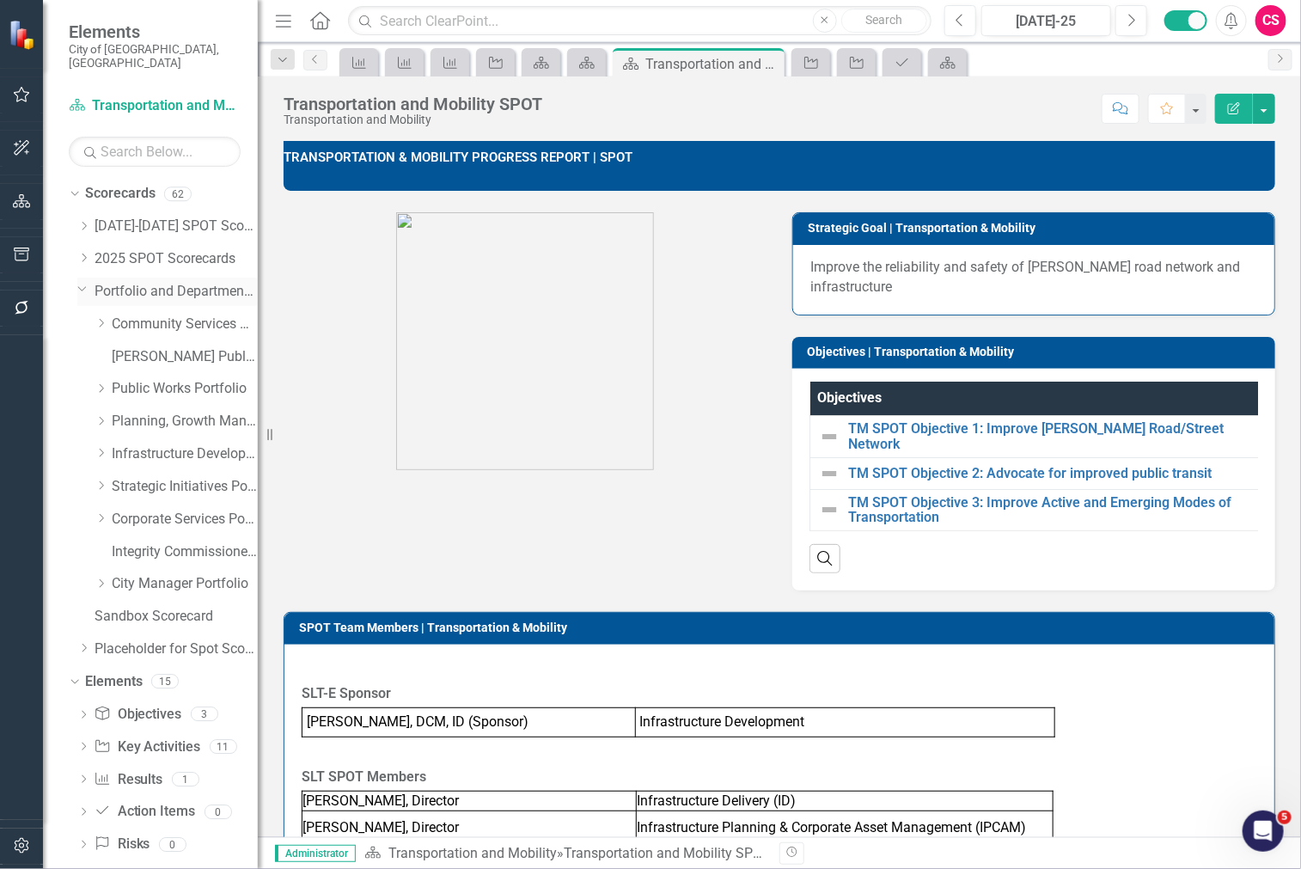
click at [80, 282] on icon "Dropdown" at bounding box center [82, 288] width 10 height 13
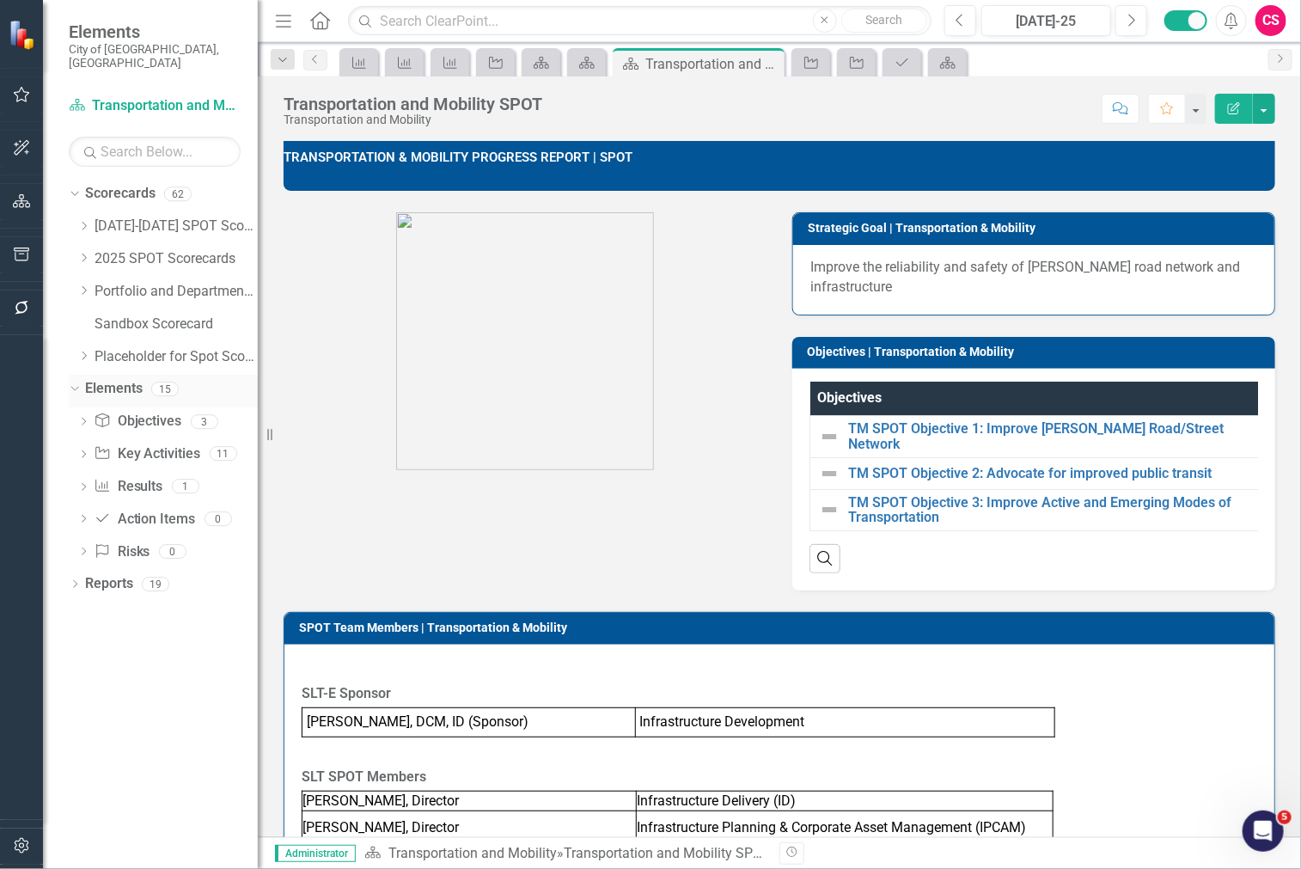
click at [127, 379] on link "Elements" at bounding box center [114, 389] width 58 height 20
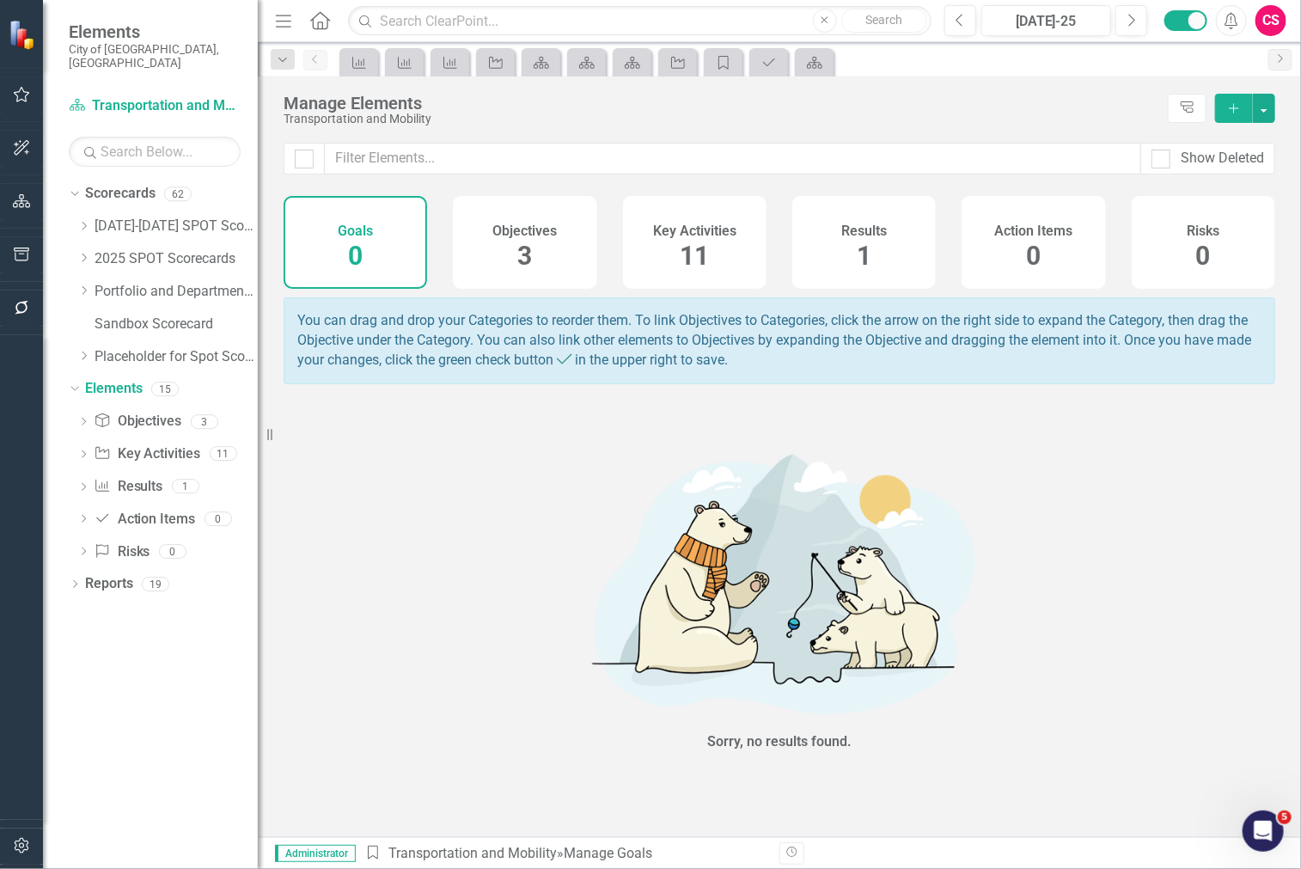
click at [715, 241] on div "Key Activities 11" at bounding box center [694, 242] width 143 height 93
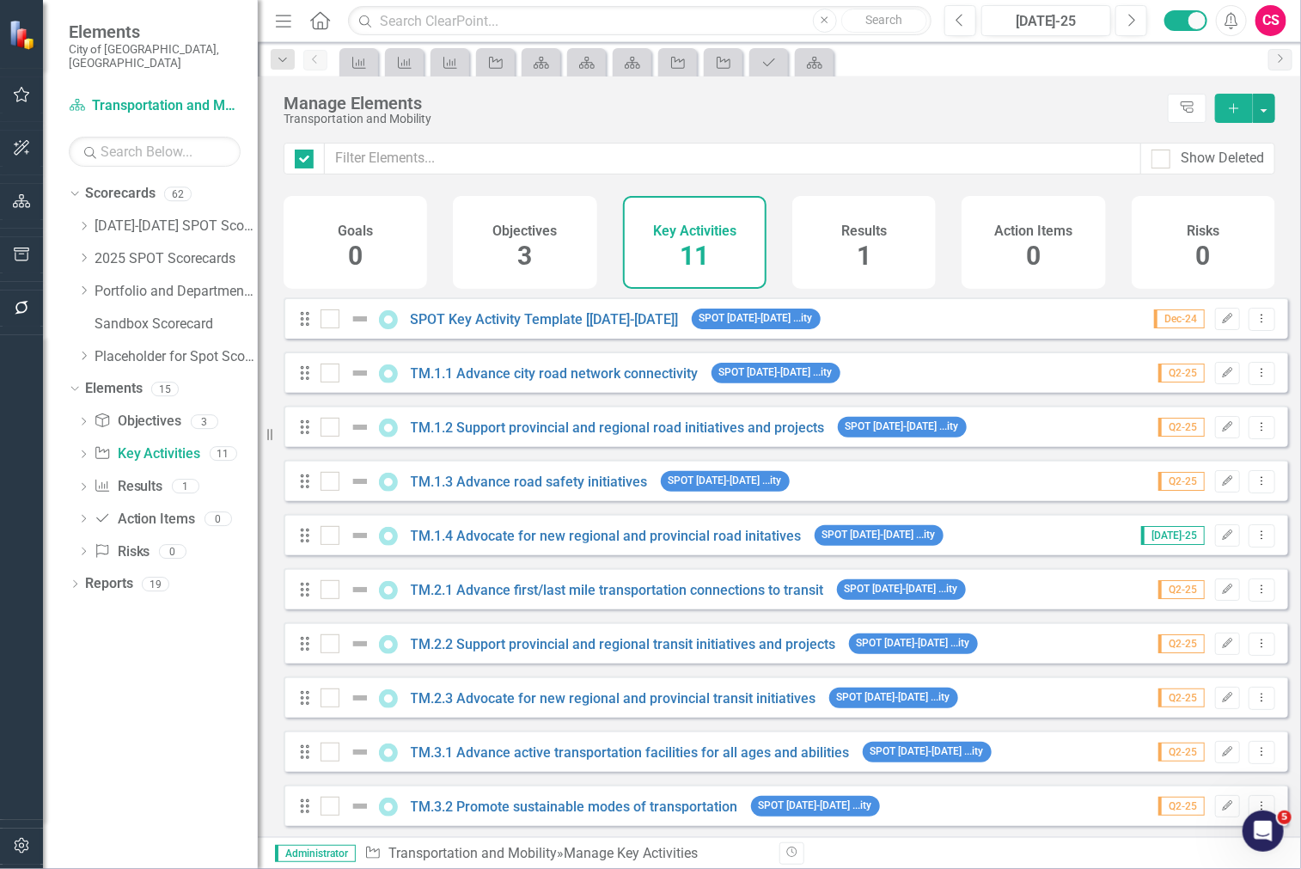
checkbox input "false"
click at [561, 381] on link "TM.1.1 Advance city road network connectivity" at bounding box center [555, 373] width 288 height 16
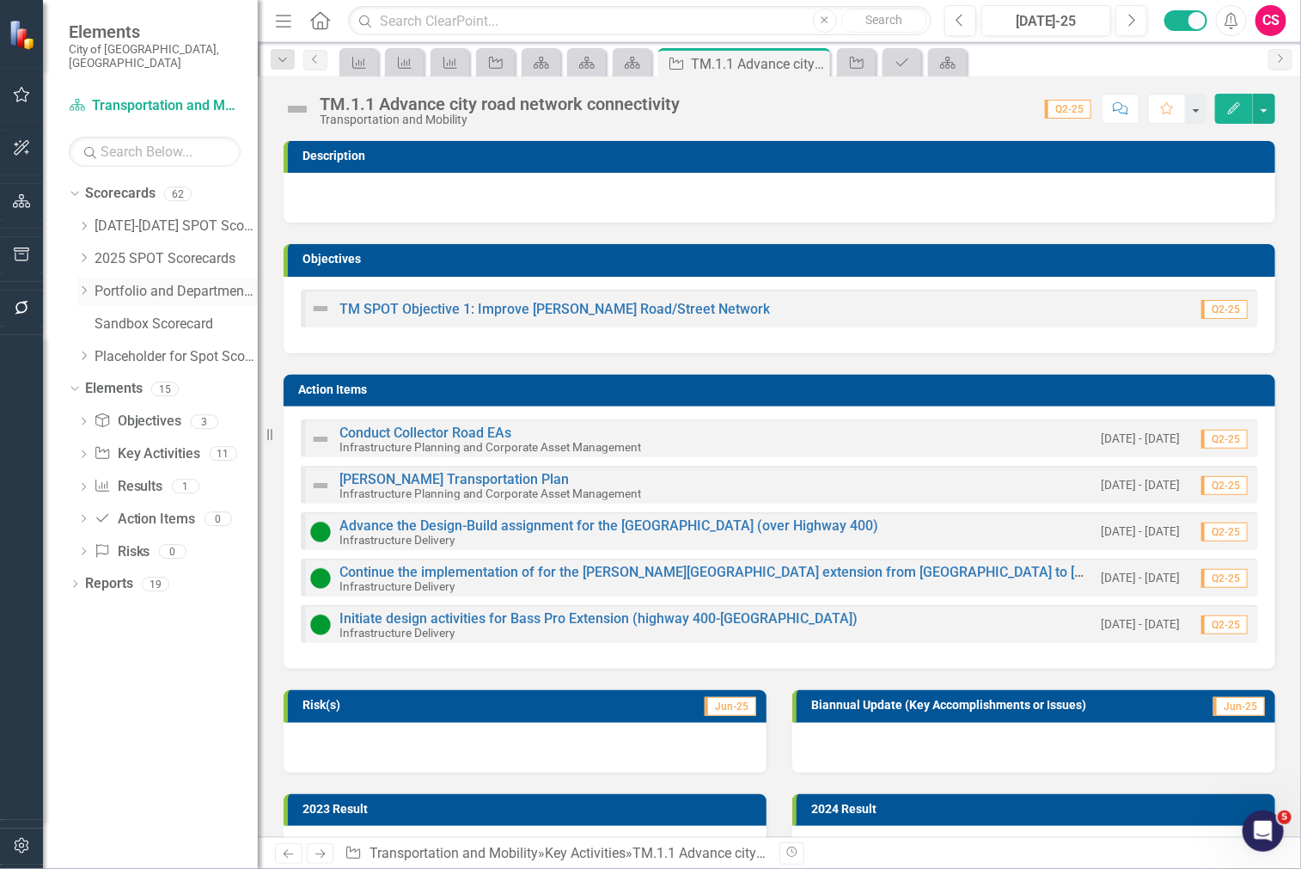
click at [81, 288] on div "Dropdown Portfolio and Department Scorecards" at bounding box center [167, 291] width 180 height 28
click at [82, 253] on icon "Dropdown" at bounding box center [83, 258] width 13 height 10
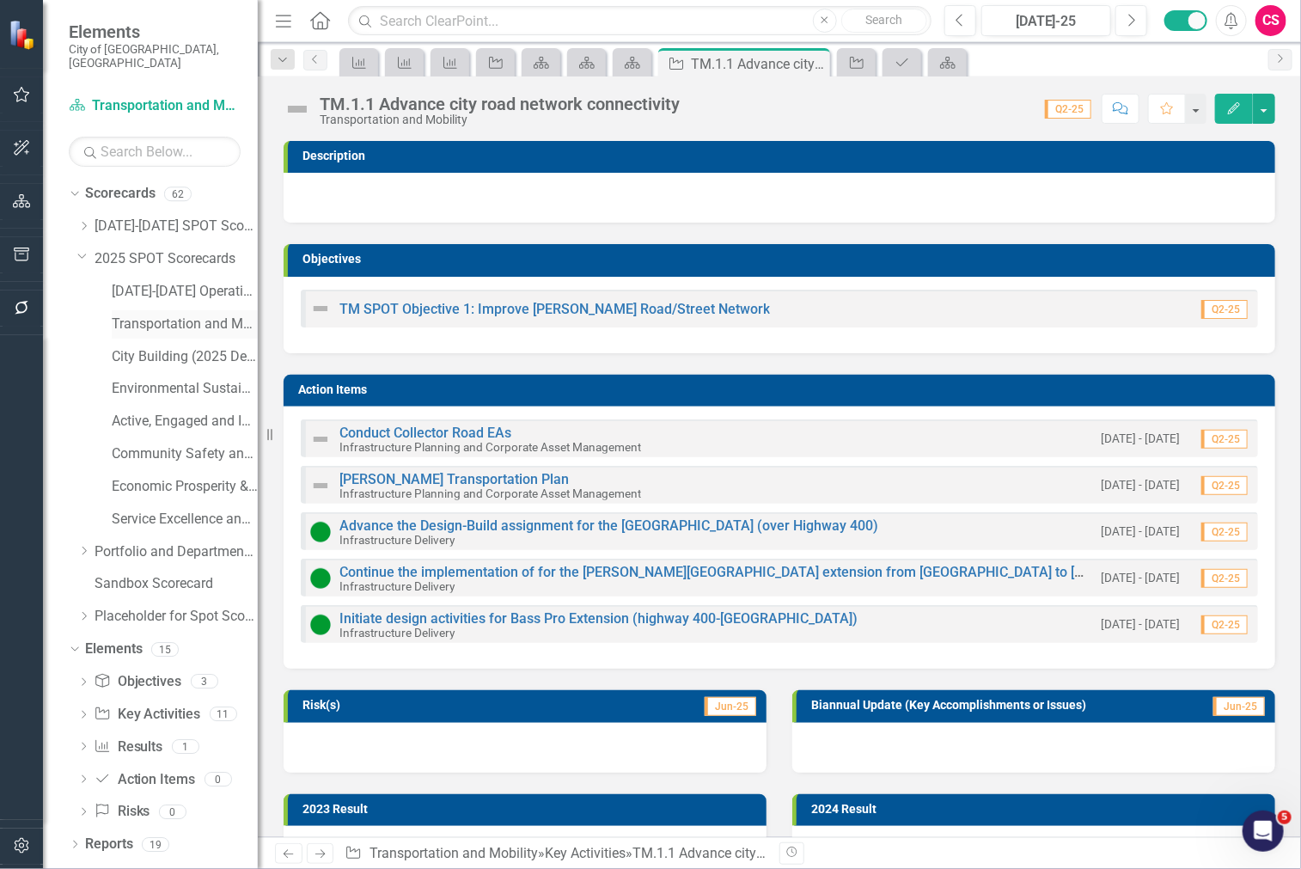
click at [163, 314] on link "Transportation and Mobility (2025 Dept Linkage)" at bounding box center [185, 324] width 146 height 20
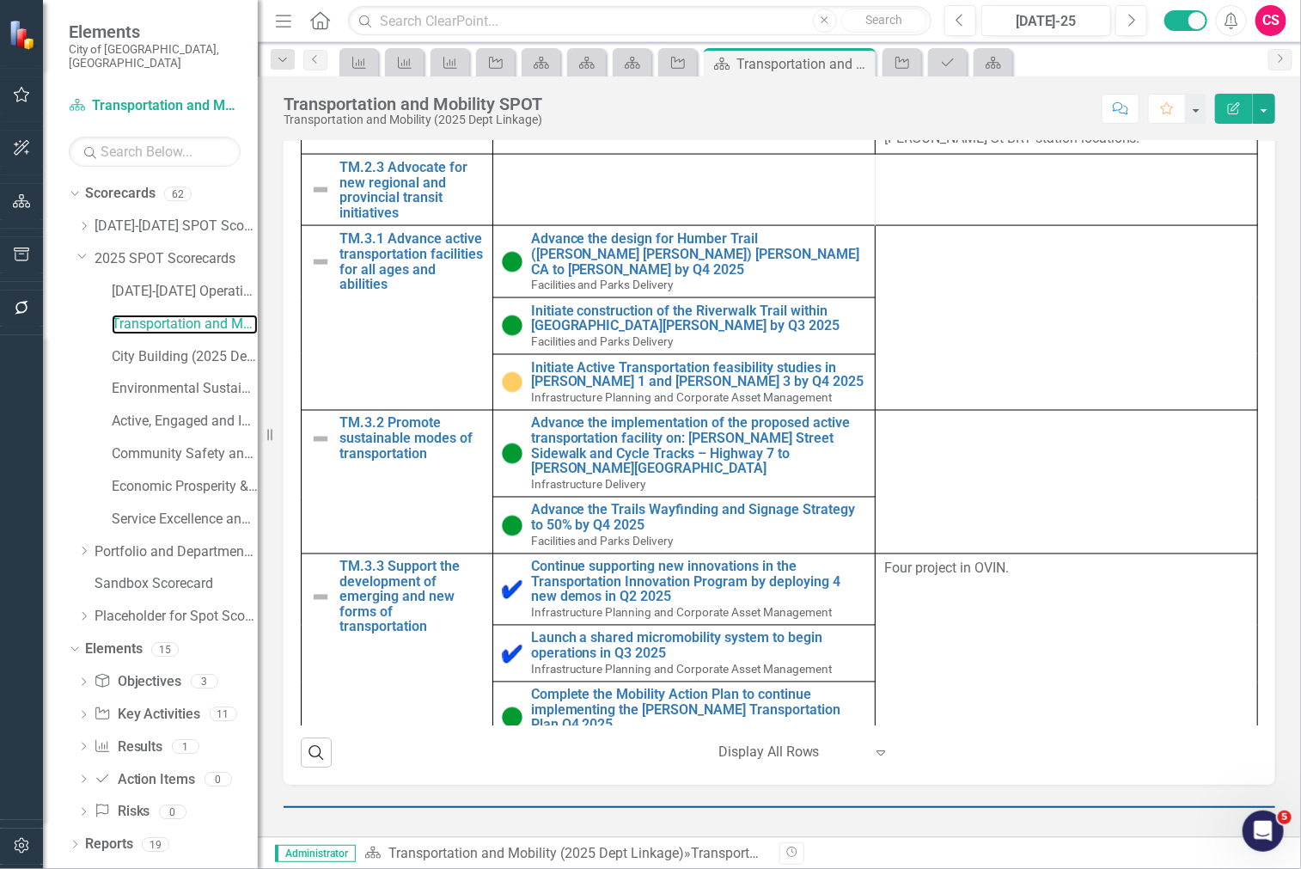
scroll to position [2156, 0]
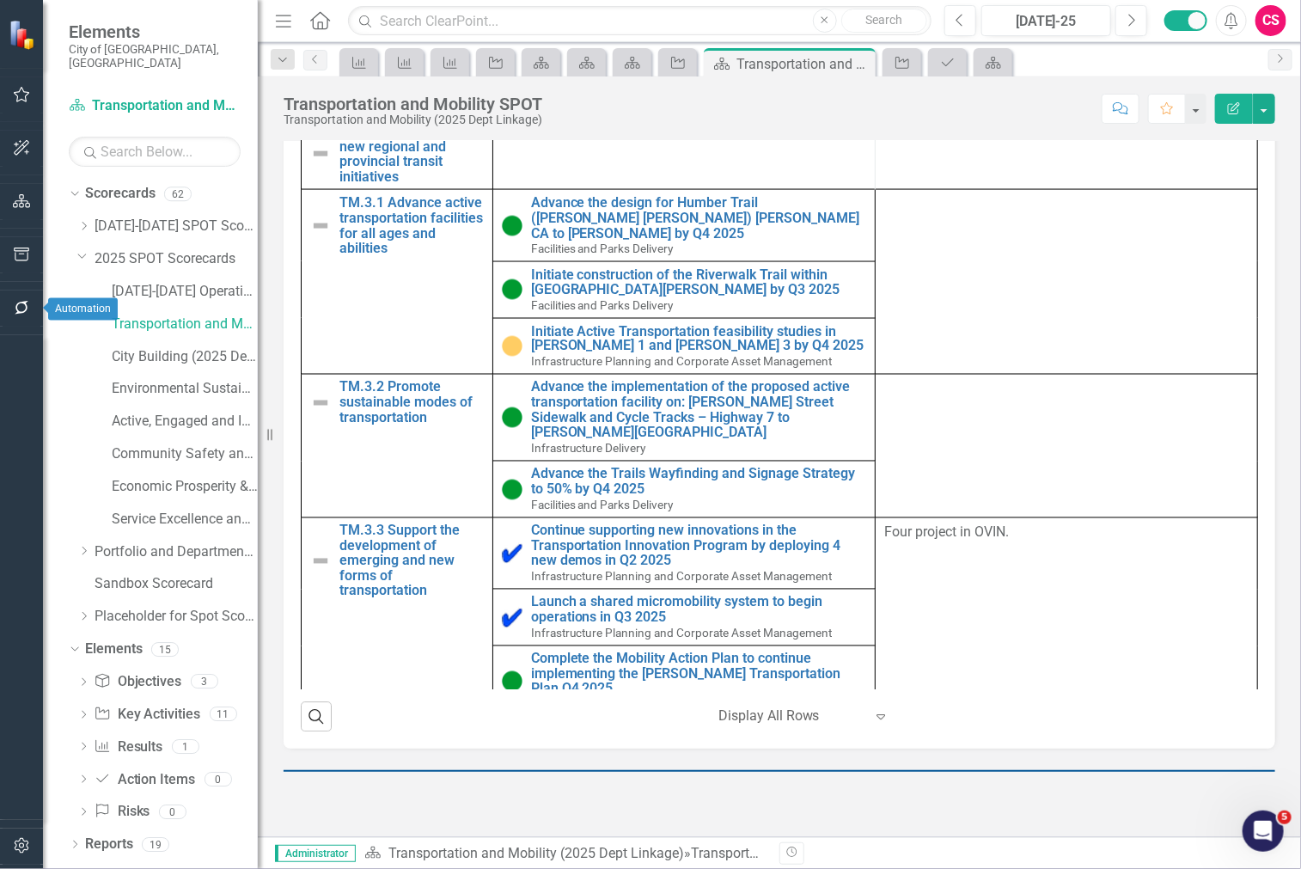
click at [15, 309] on icon "button" at bounding box center [22, 308] width 14 height 14
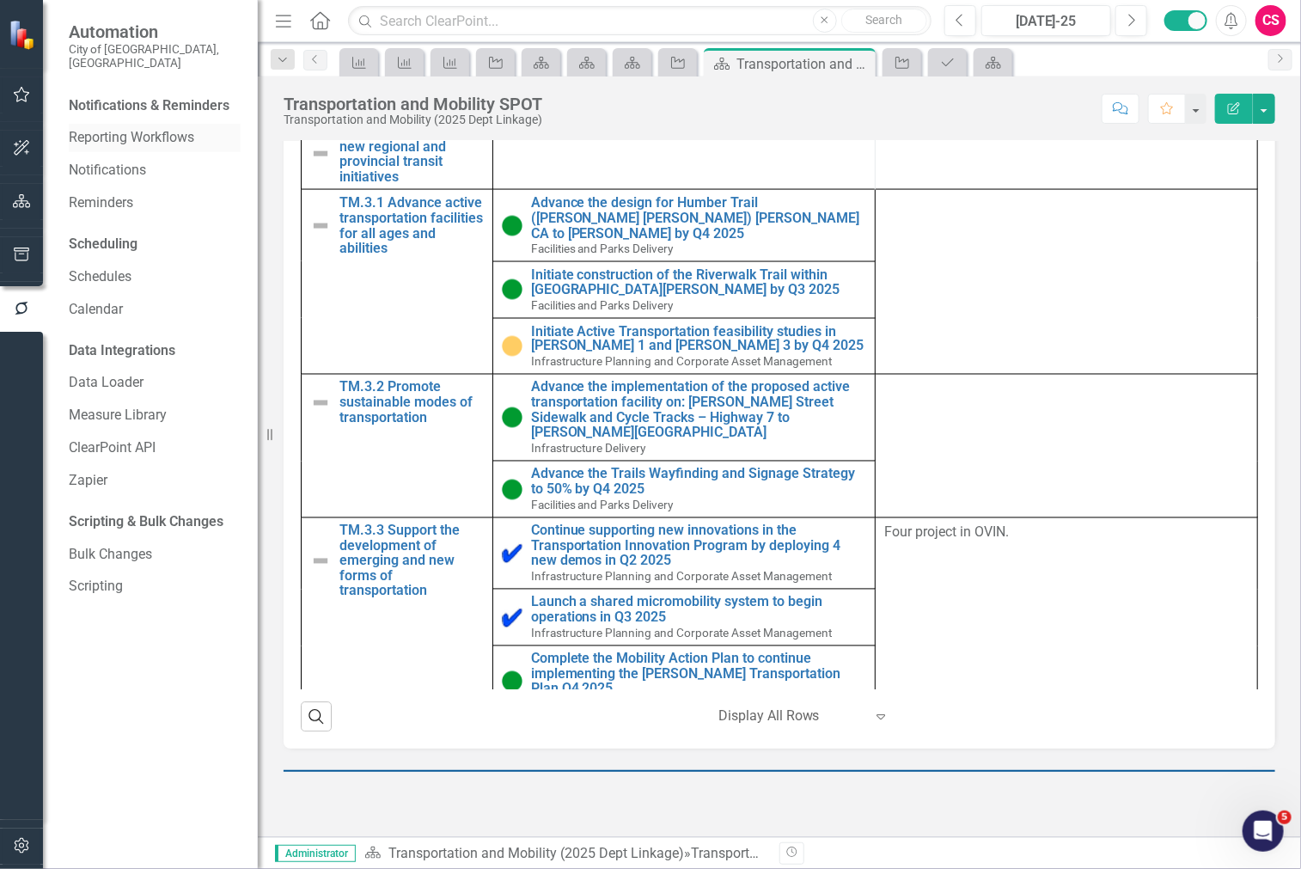
click at [123, 128] on link "Reporting Workflows" at bounding box center [155, 138] width 172 height 20
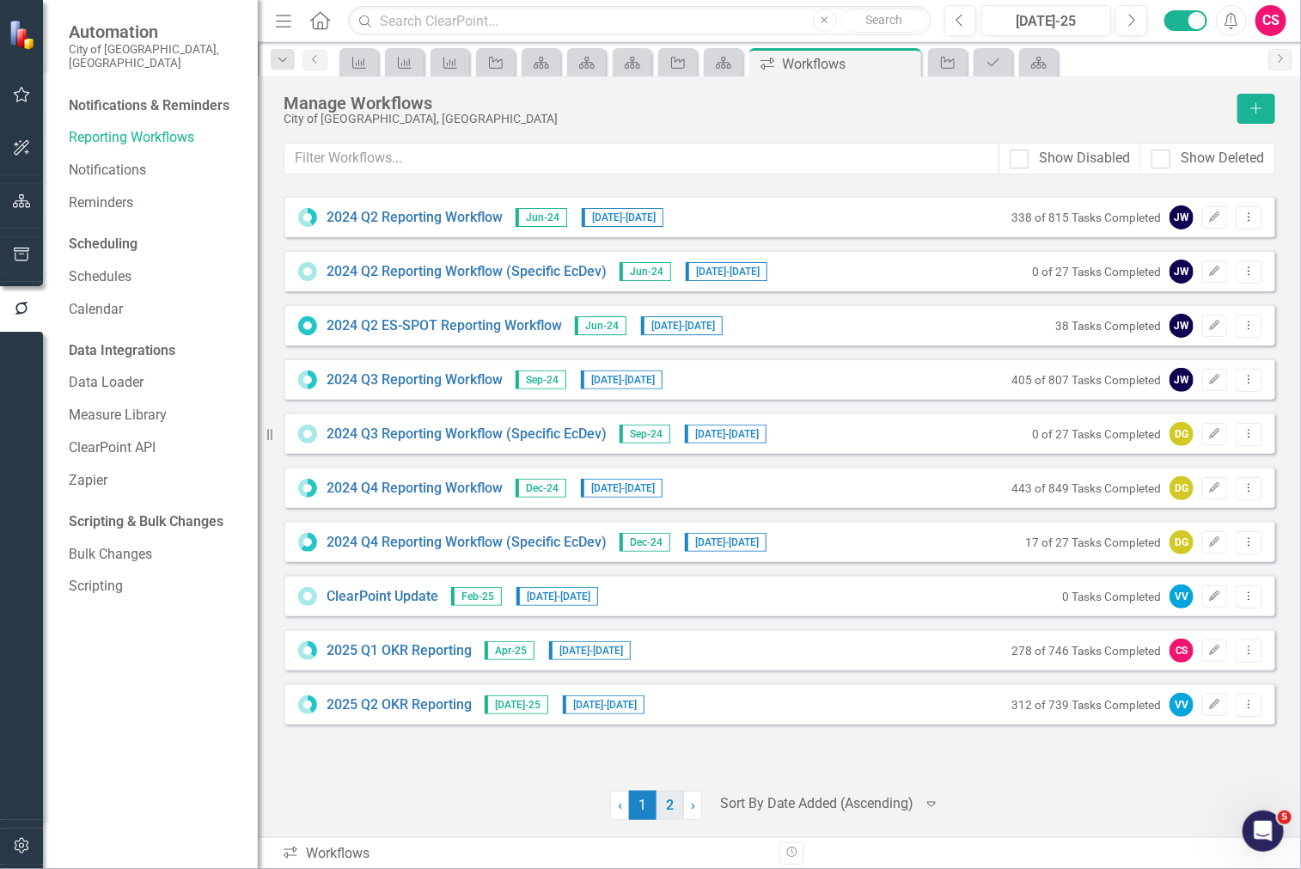
click at [663, 799] on link "2" at bounding box center [669, 804] width 27 height 29
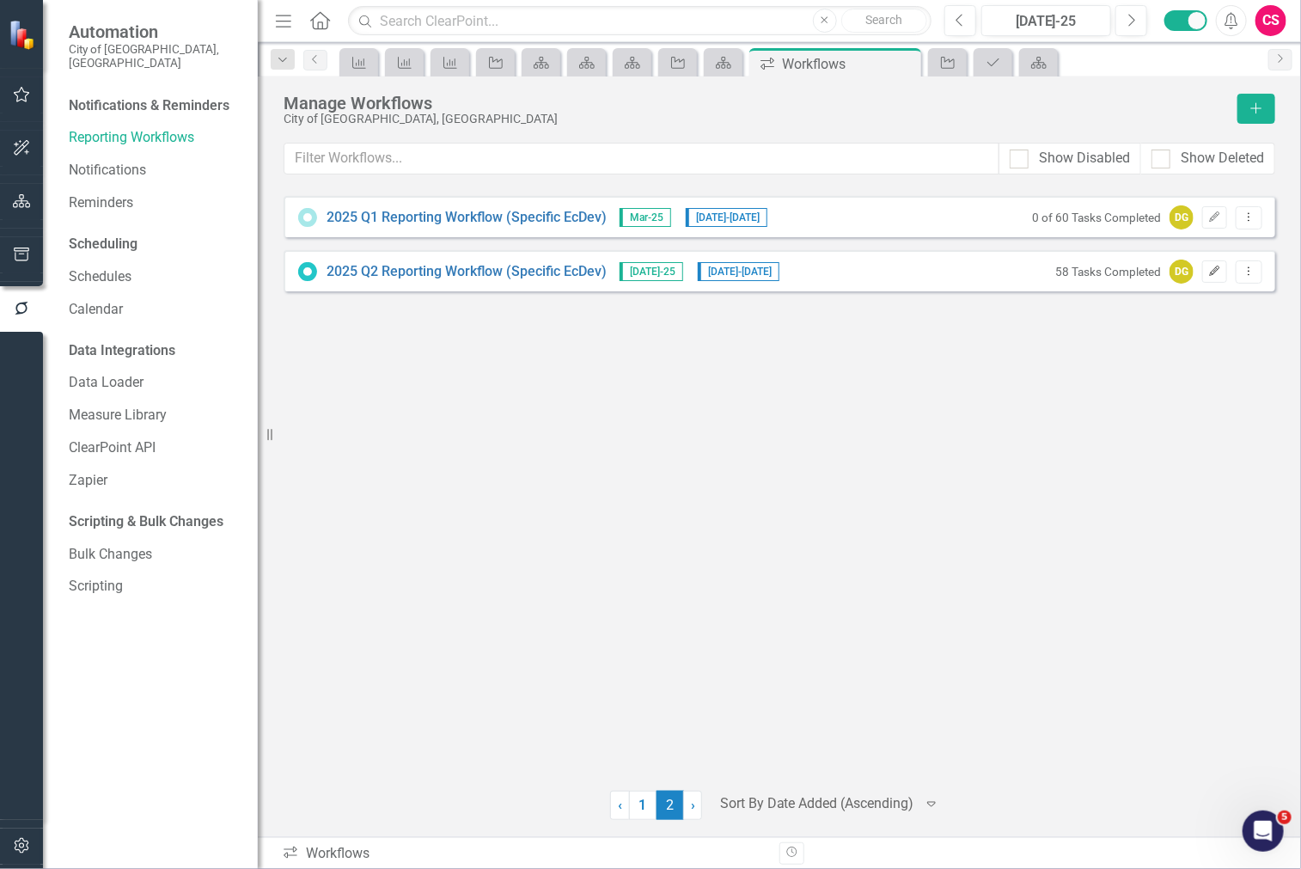
click at [1224, 275] on button "Edit" at bounding box center [1214, 271] width 25 height 22
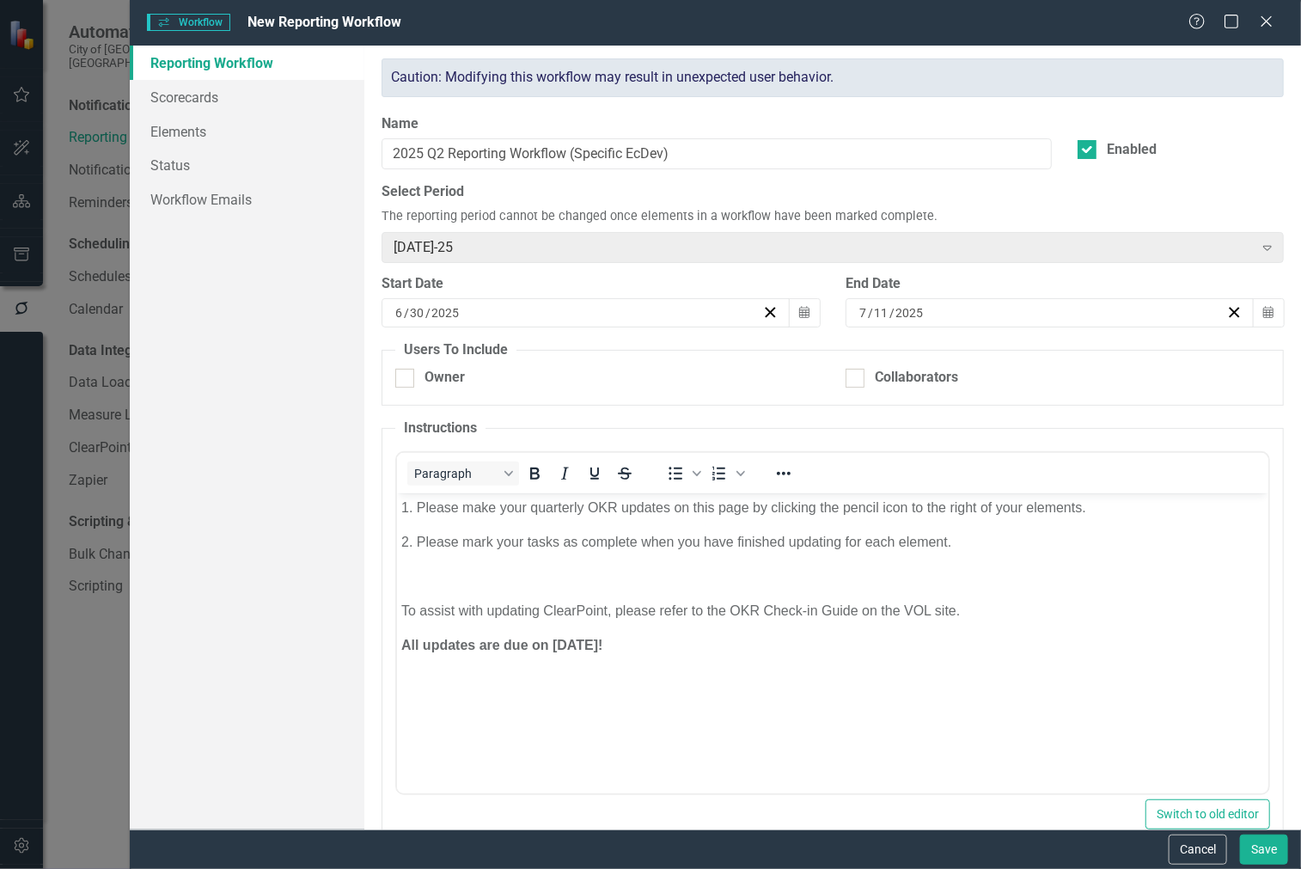
checkbox input "true"
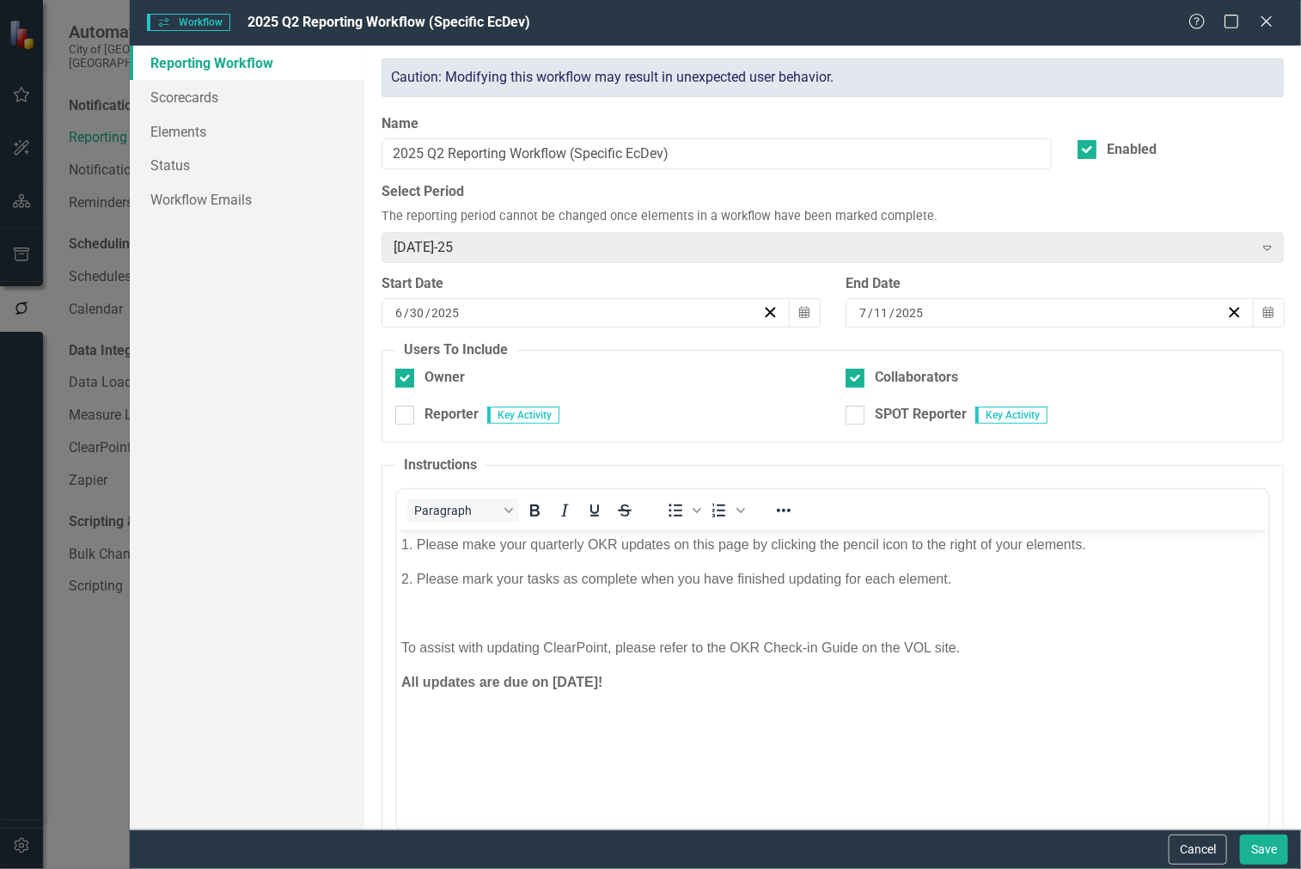
scroll to position [72, 0]
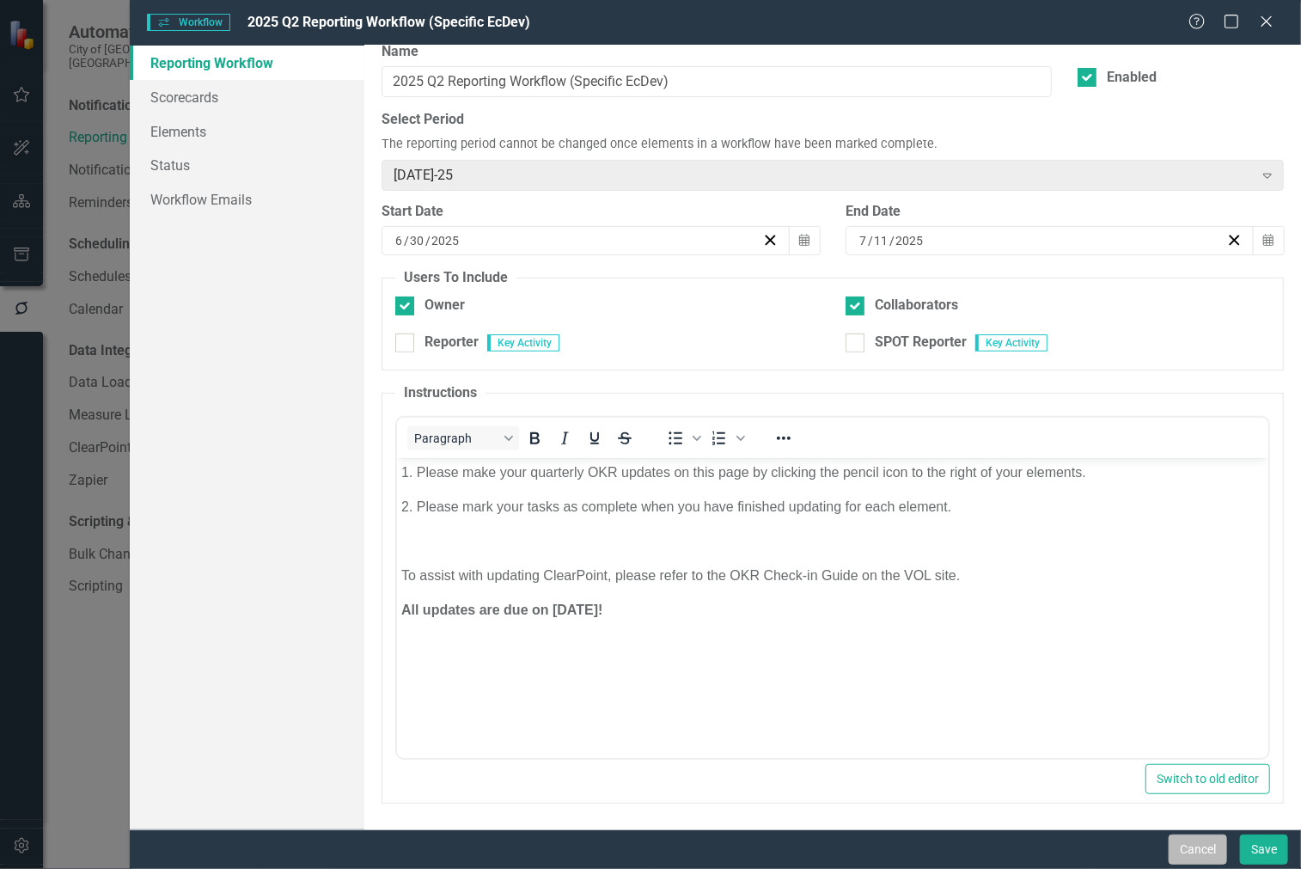
click at [1186, 853] on button "Cancel" at bounding box center [1197, 849] width 58 height 30
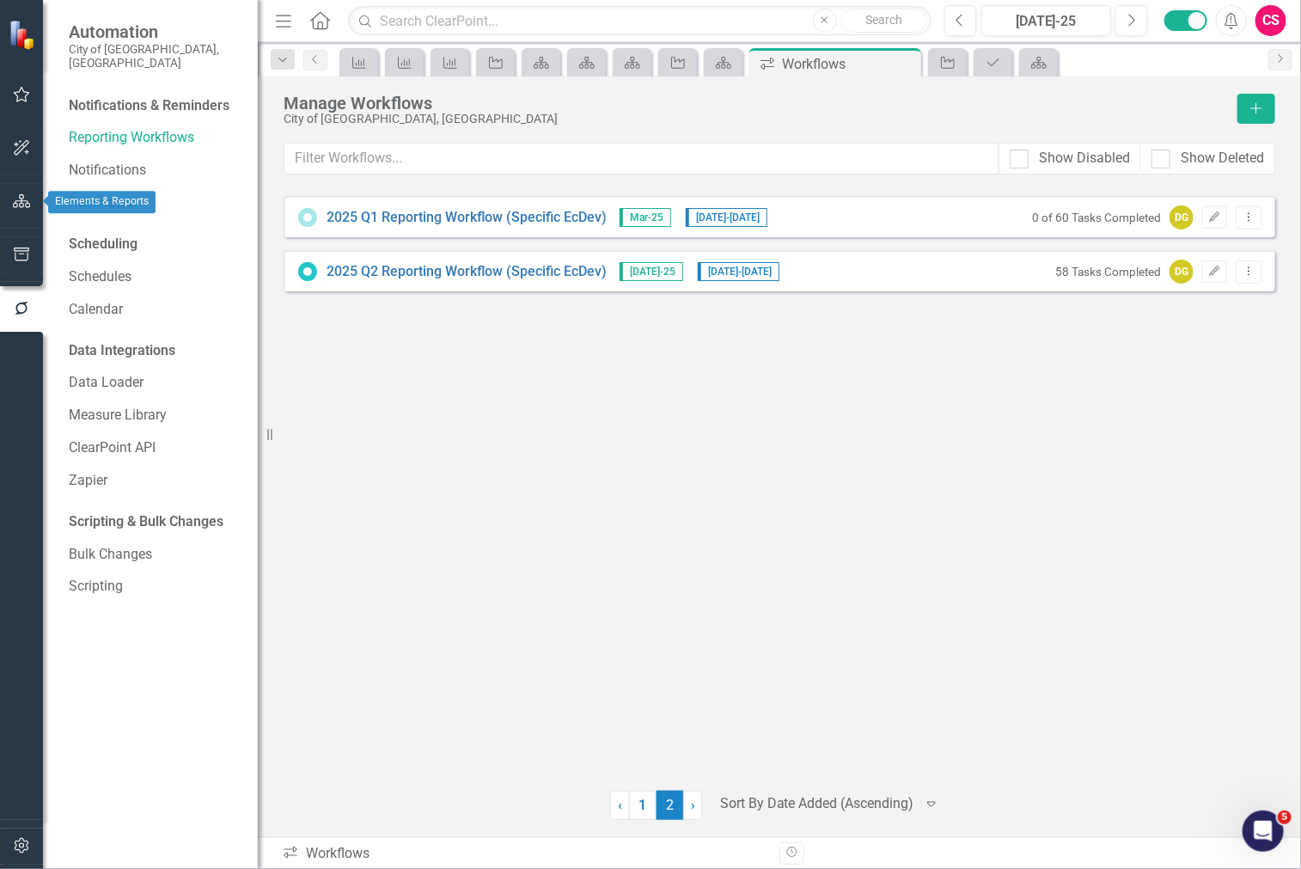
click at [20, 192] on button "button" at bounding box center [22, 202] width 39 height 36
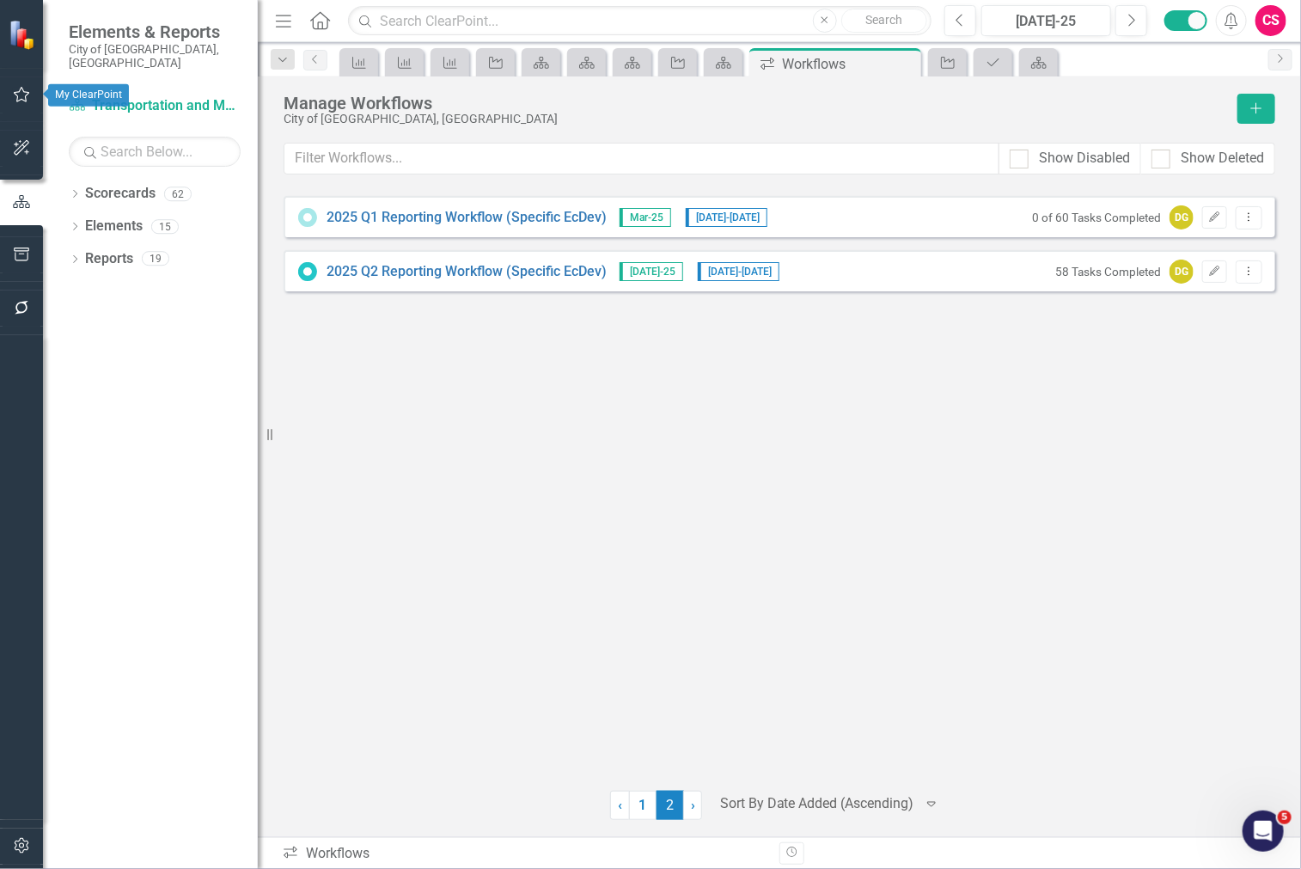
click at [20, 88] on icon "button" at bounding box center [22, 94] width 16 height 15
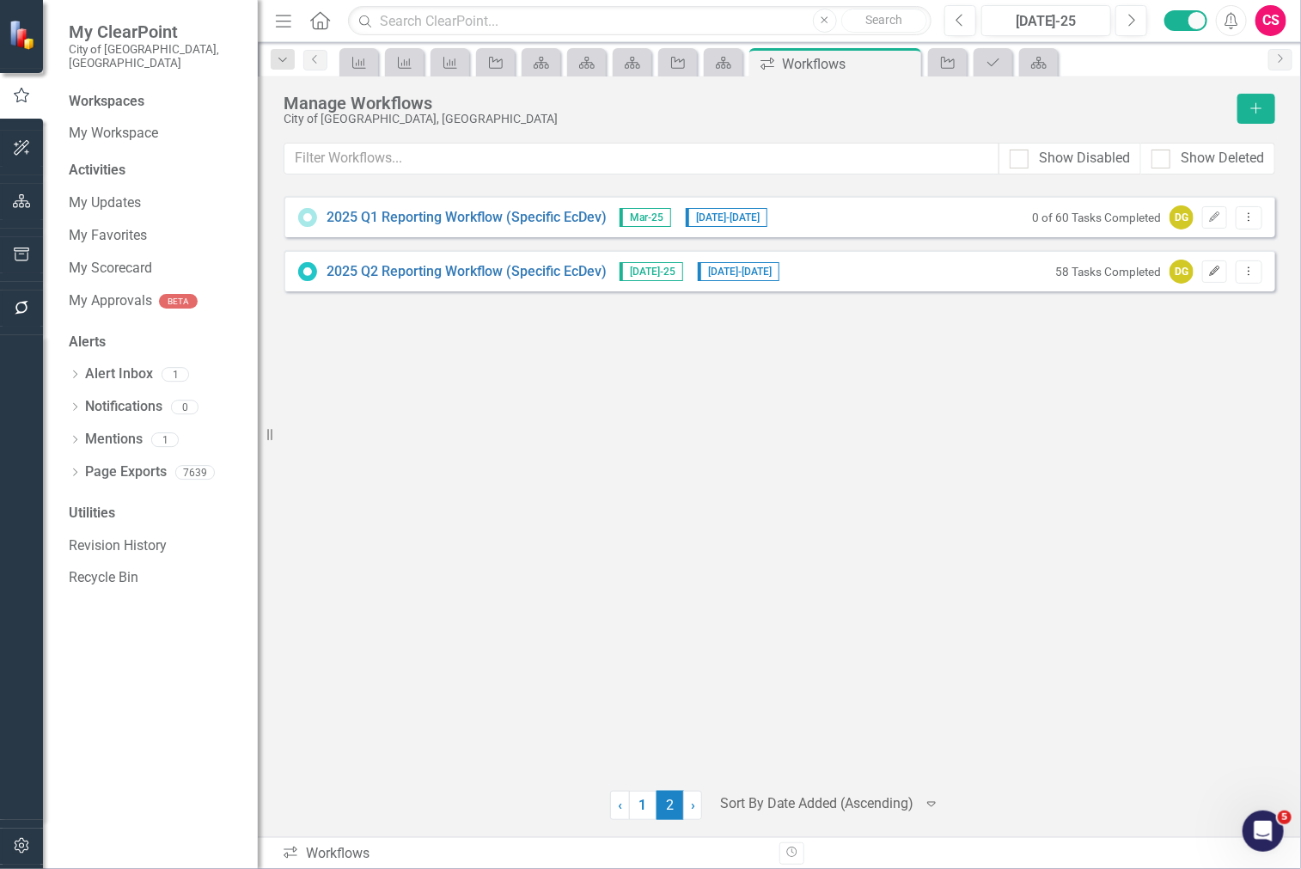
click at [1213, 273] on icon "Edit" at bounding box center [1214, 271] width 13 height 10
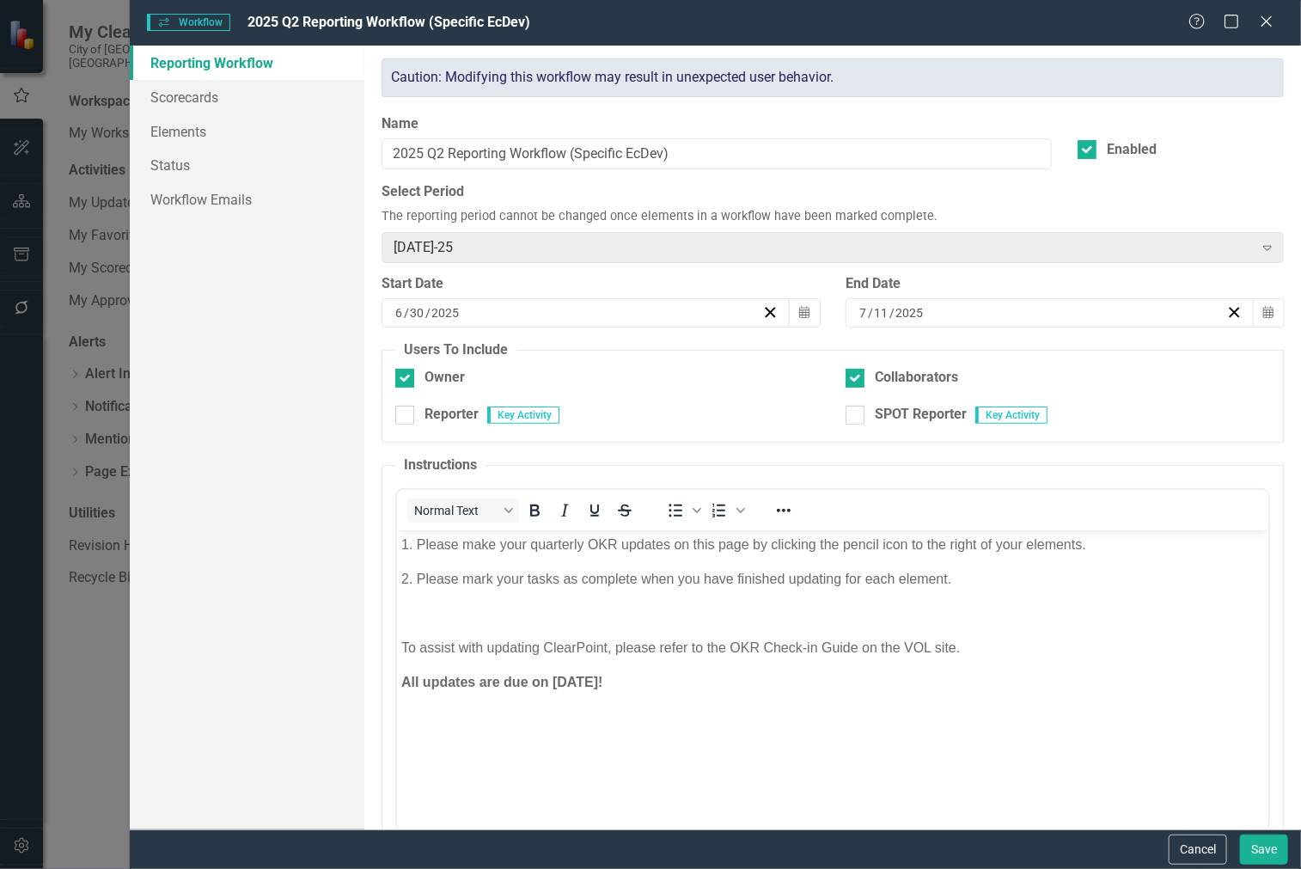
scroll to position [0, 0]
click at [225, 211] on link "Workflow Emails" at bounding box center [247, 199] width 235 height 34
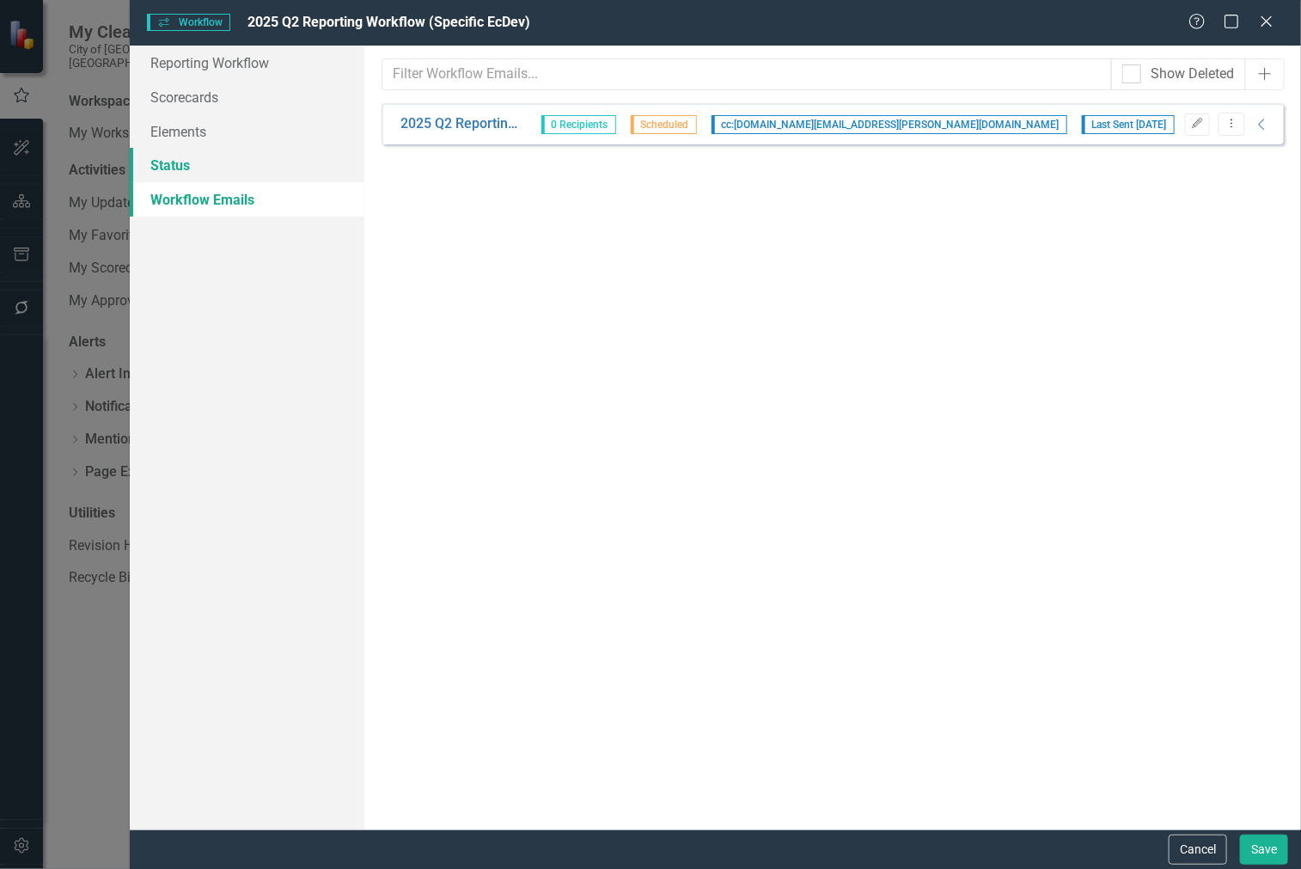
click at [204, 179] on link "Status" at bounding box center [247, 165] width 235 height 34
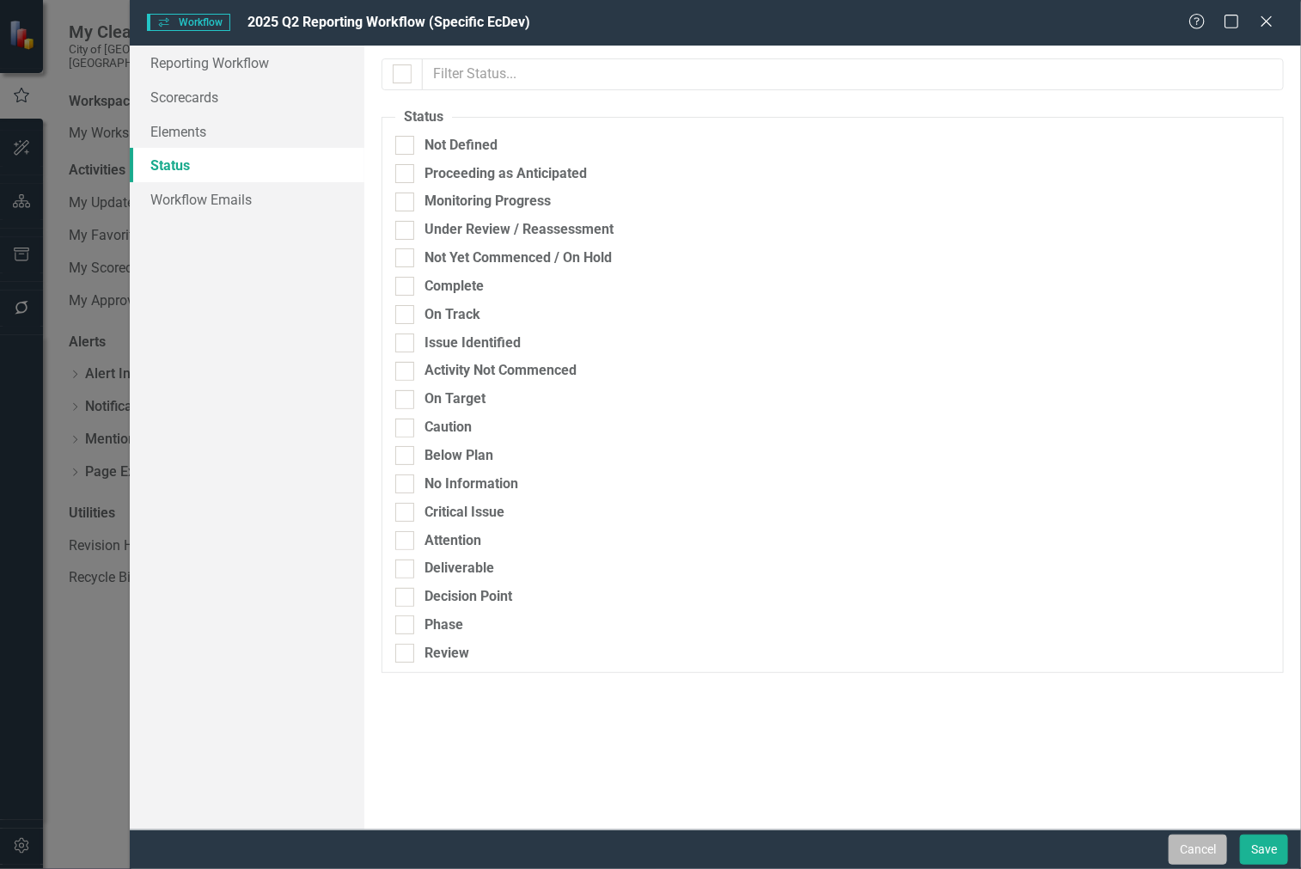
click at [1174, 846] on button "Cancel" at bounding box center [1197, 849] width 58 height 30
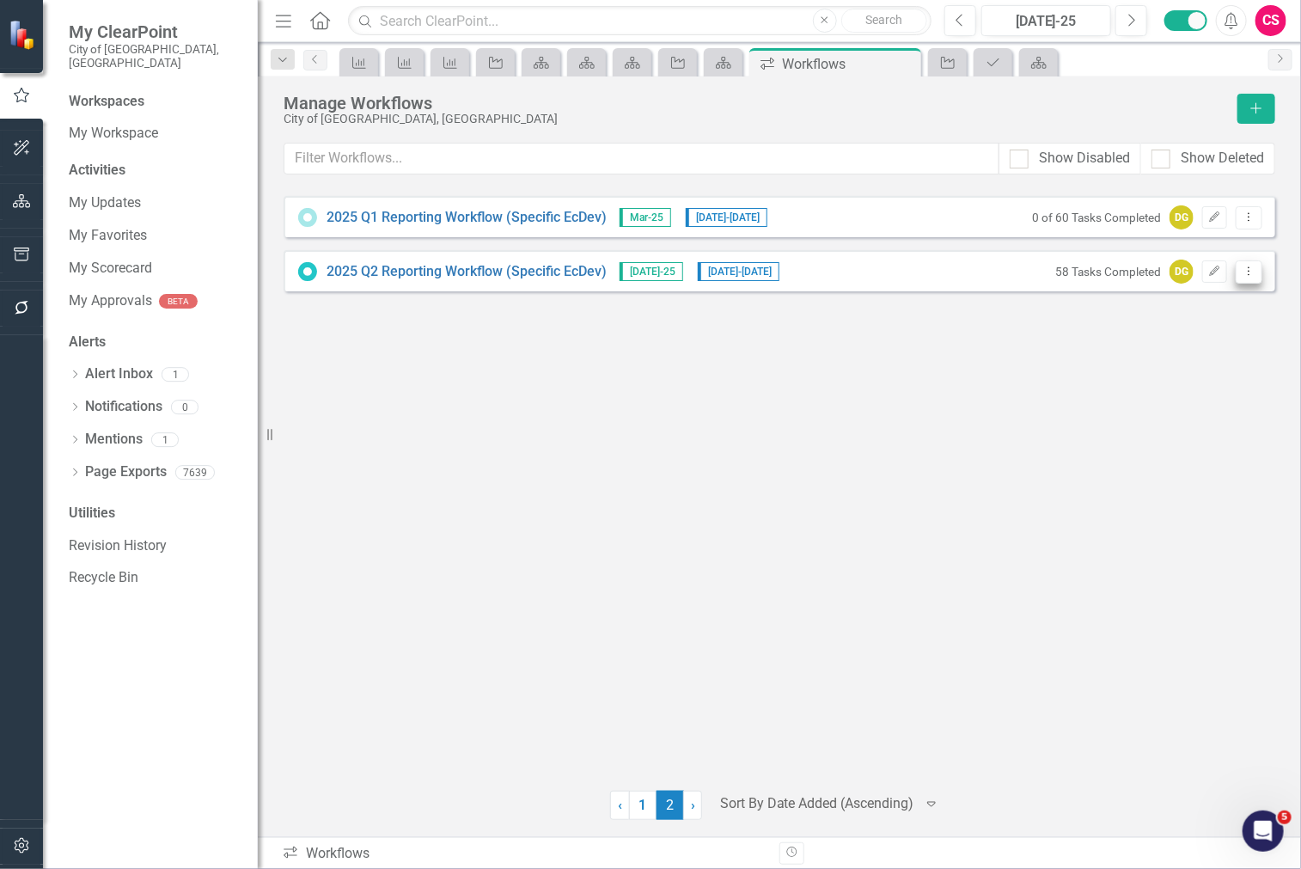
click at [1256, 269] on icon "Dropdown Menu" at bounding box center [1248, 270] width 15 height 11
click at [1212, 297] on link "Preview Preview Workflow" at bounding box center [1182, 300] width 159 height 32
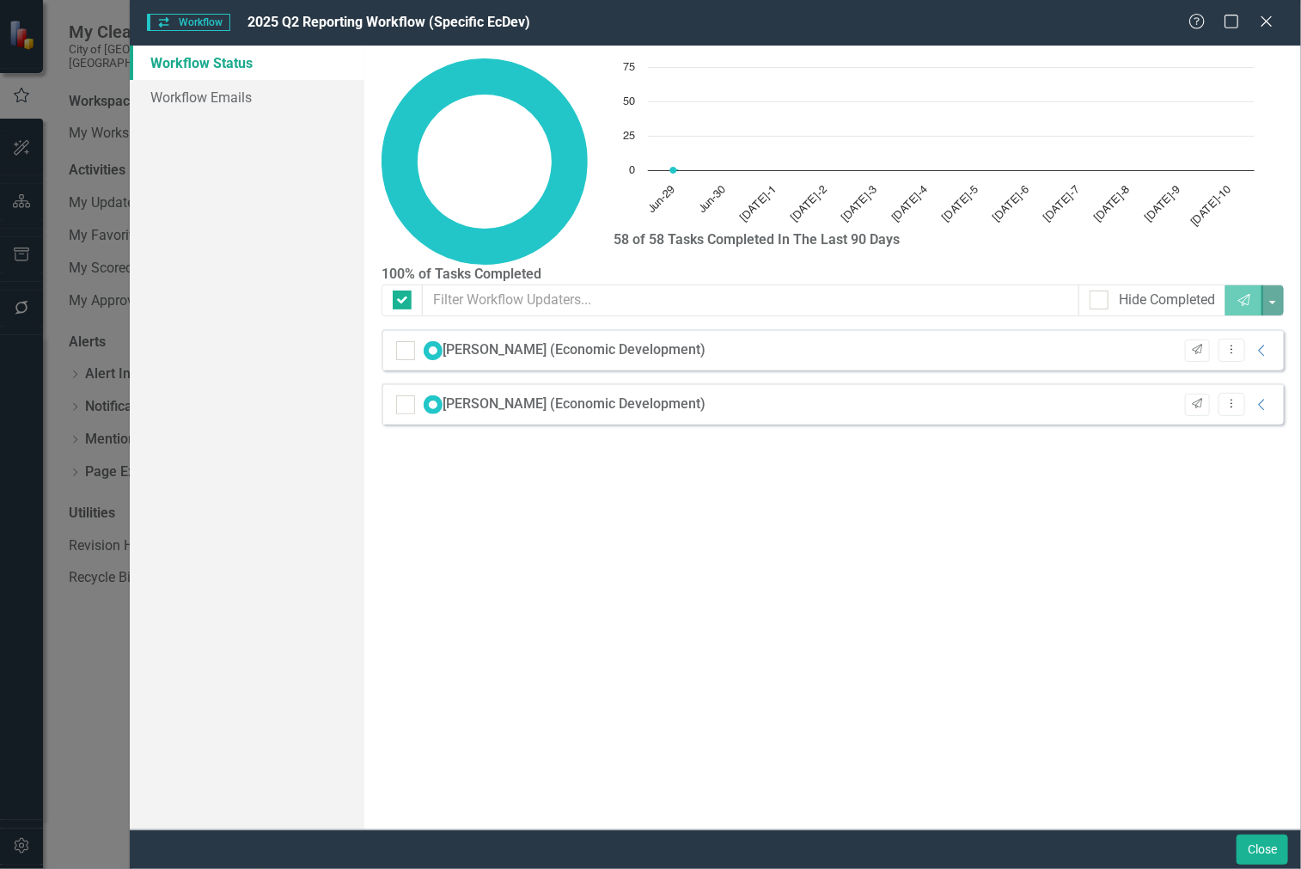
checkbox input "false"
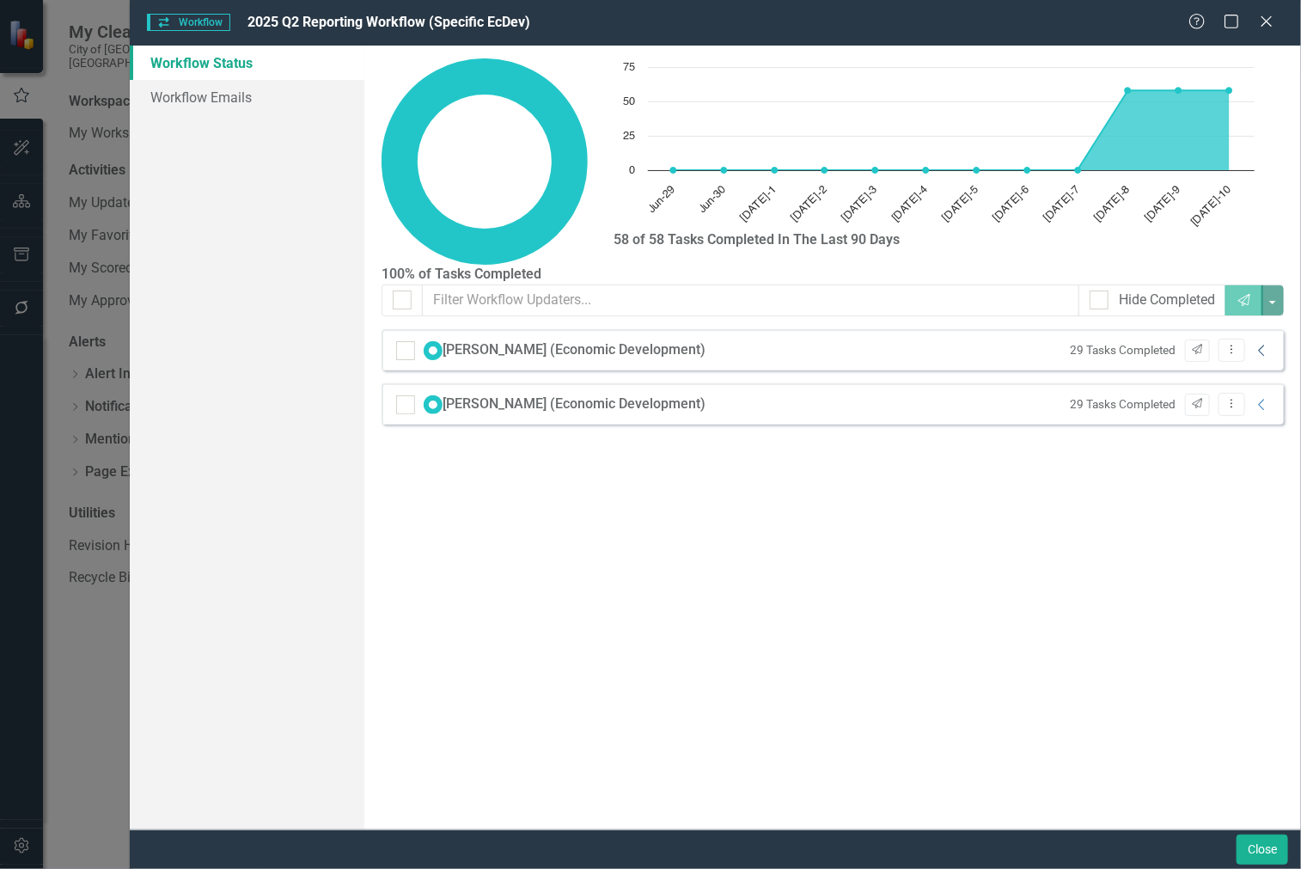
click at [1263, 356] on icon at bounding box center [1261, 349] width 6 height 11
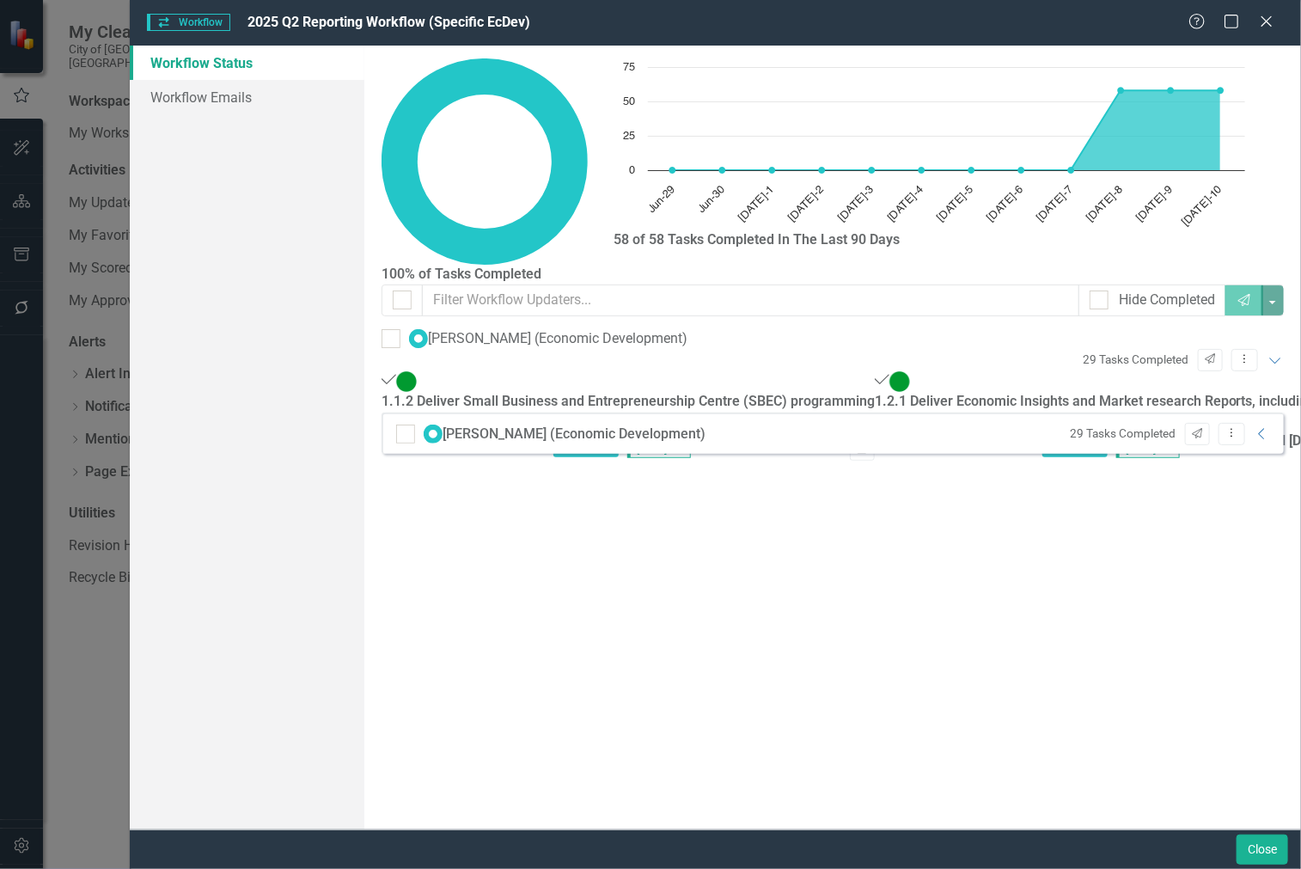
click at [869, 444] on icon "Link" at bounding box center [862, 449] width 13 height 10
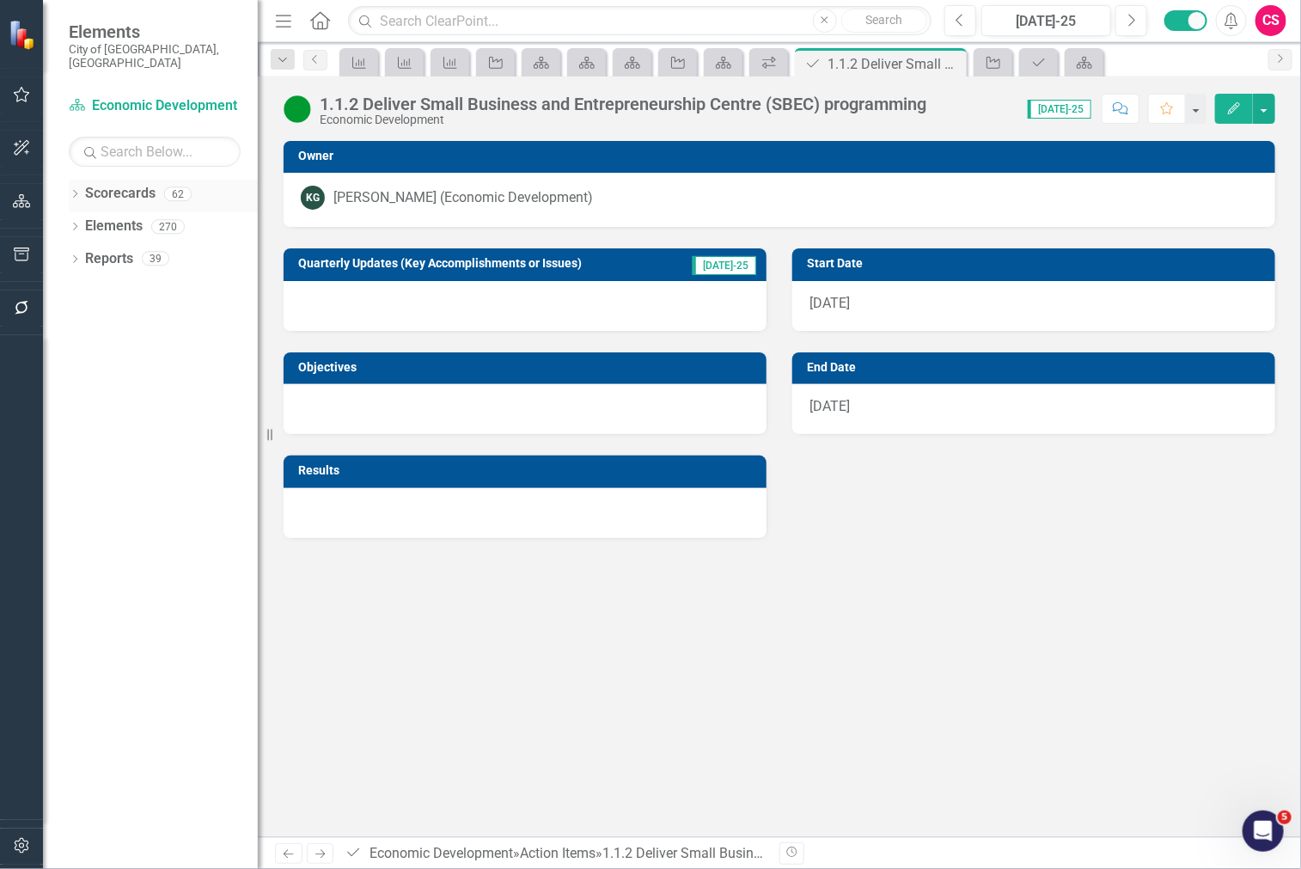
click at [78, 191] on icon "Dropdown" at bounding box center [75, 195] width 12 height 9
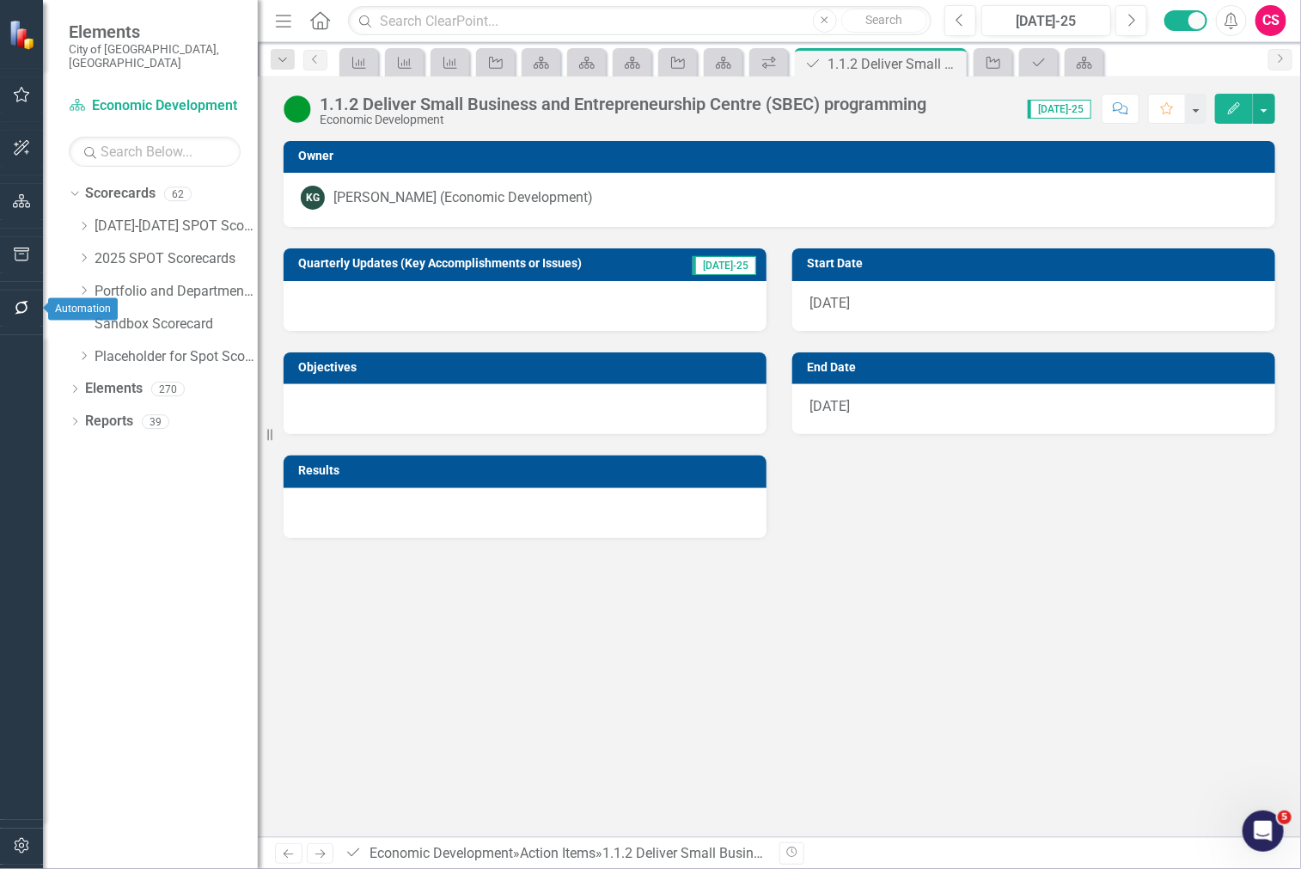
click at [13, 311] on icon "button" at bounding box center [22, 308] width 18 height 14
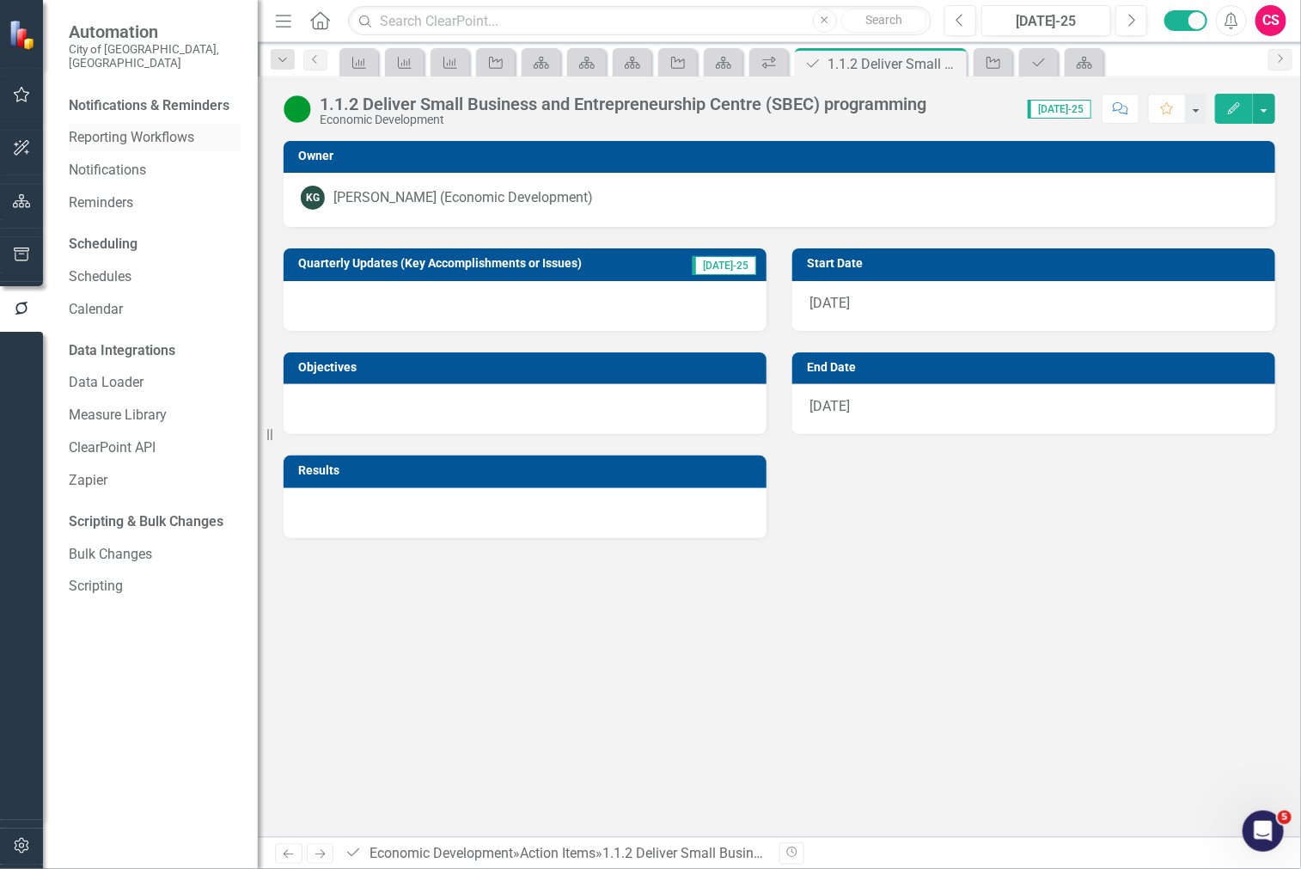
click at [125, 128] on link "Reporting Workflows" at bounding box center [155, 138] width 172 height 20
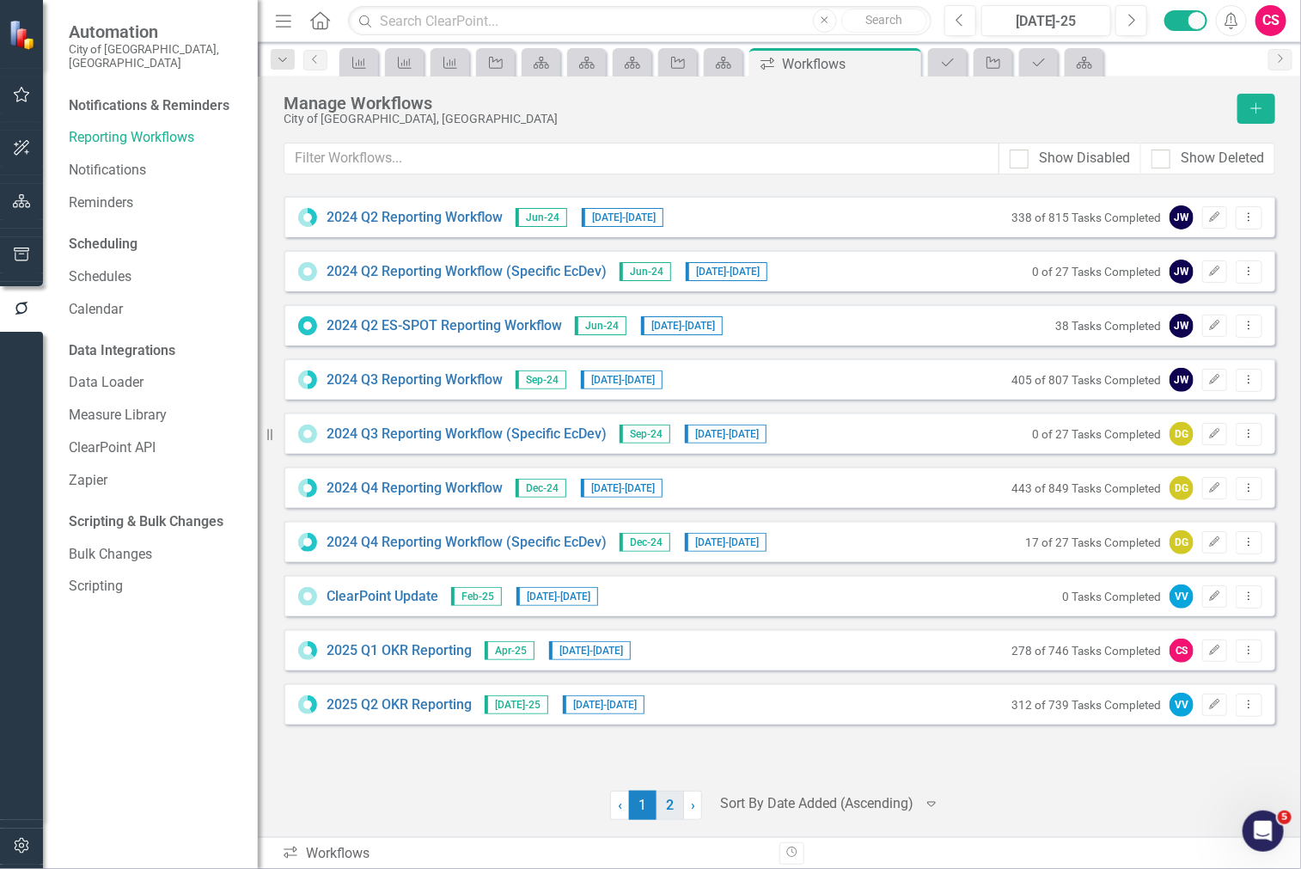
click at [667, 796] on link "2" at bounding box center [669, 804] width 27 height 29
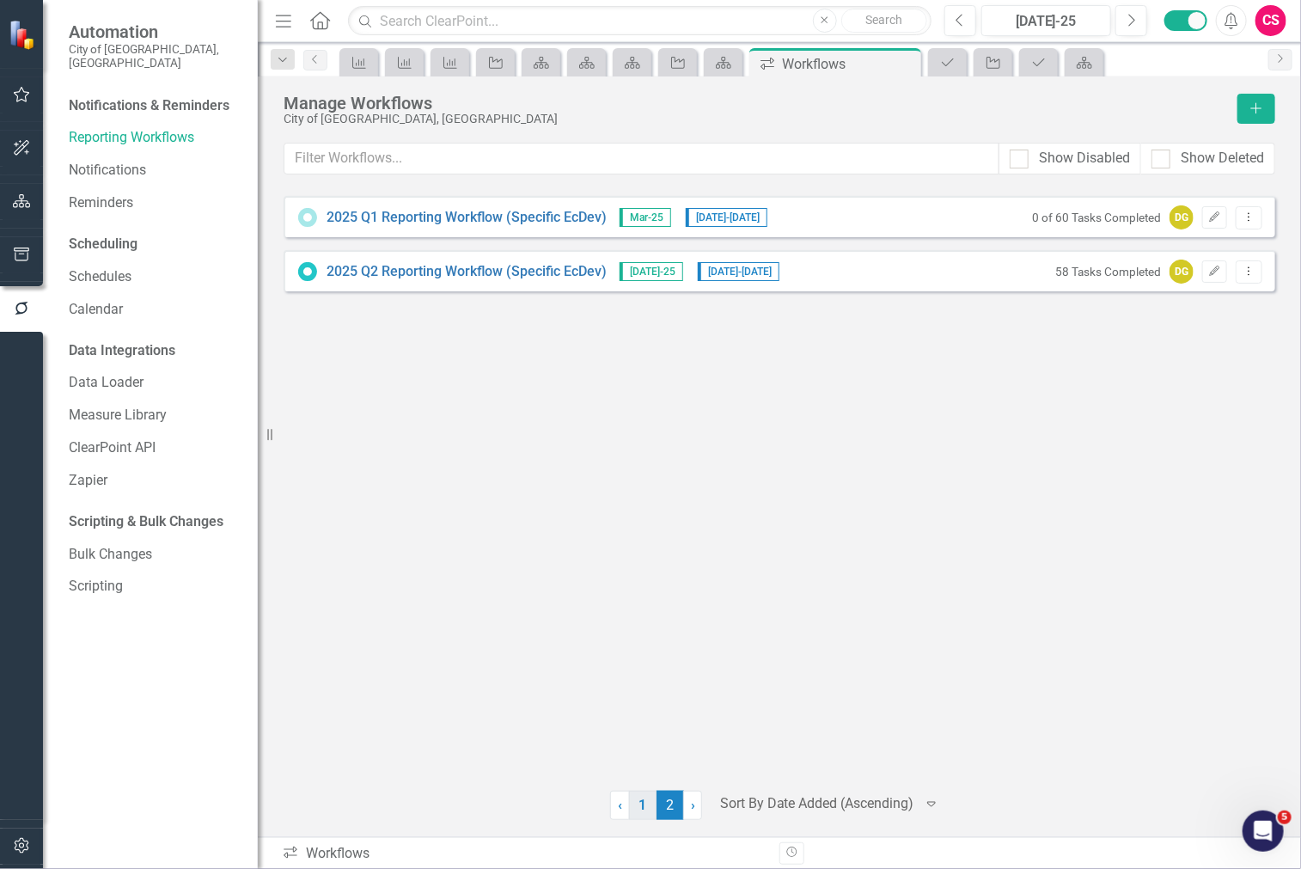
click at [633, 806] on link "1" at bounding box center [642, 804] width 27 height 29
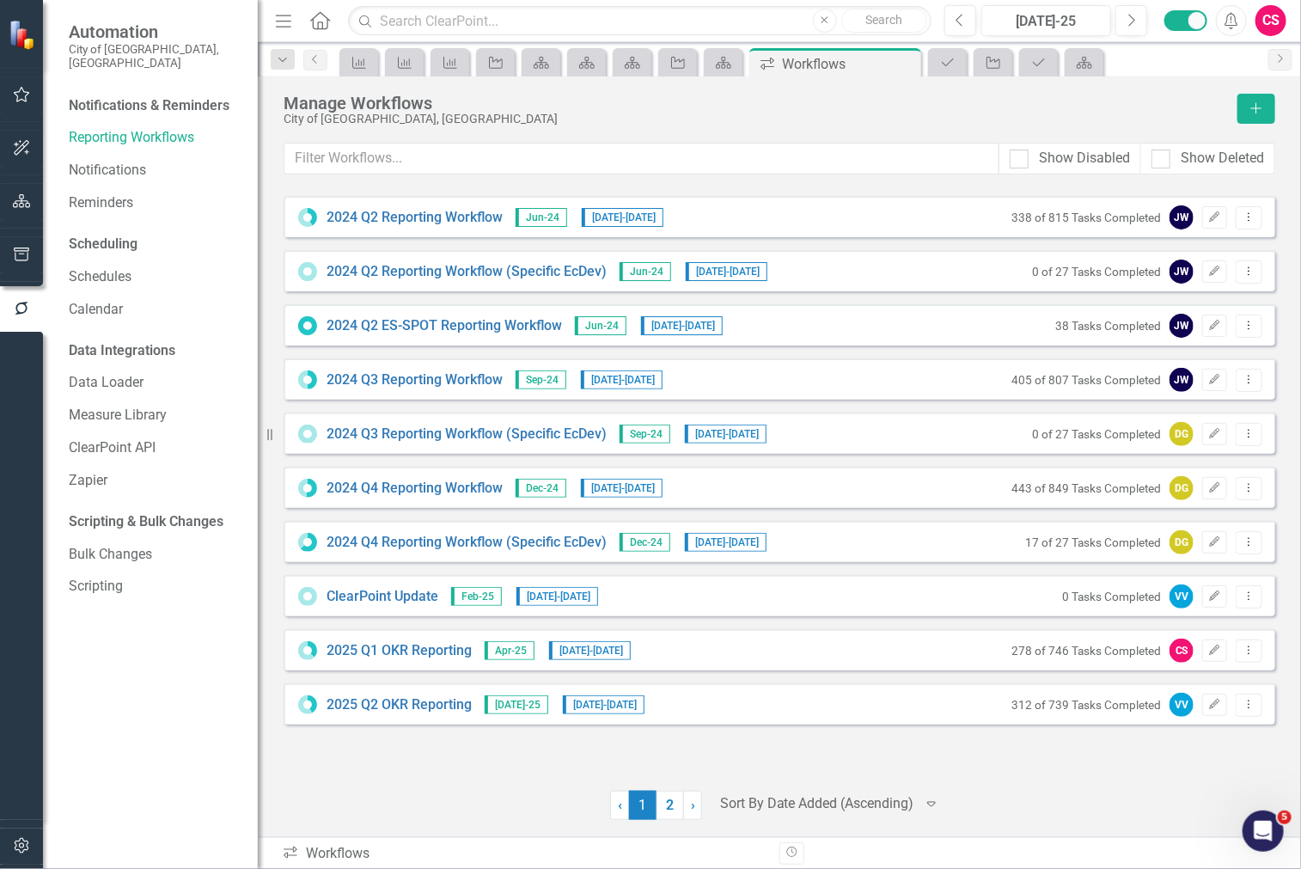
click at [29, 836] on button "button" at bounding box center [22, 846] width 39 height 36
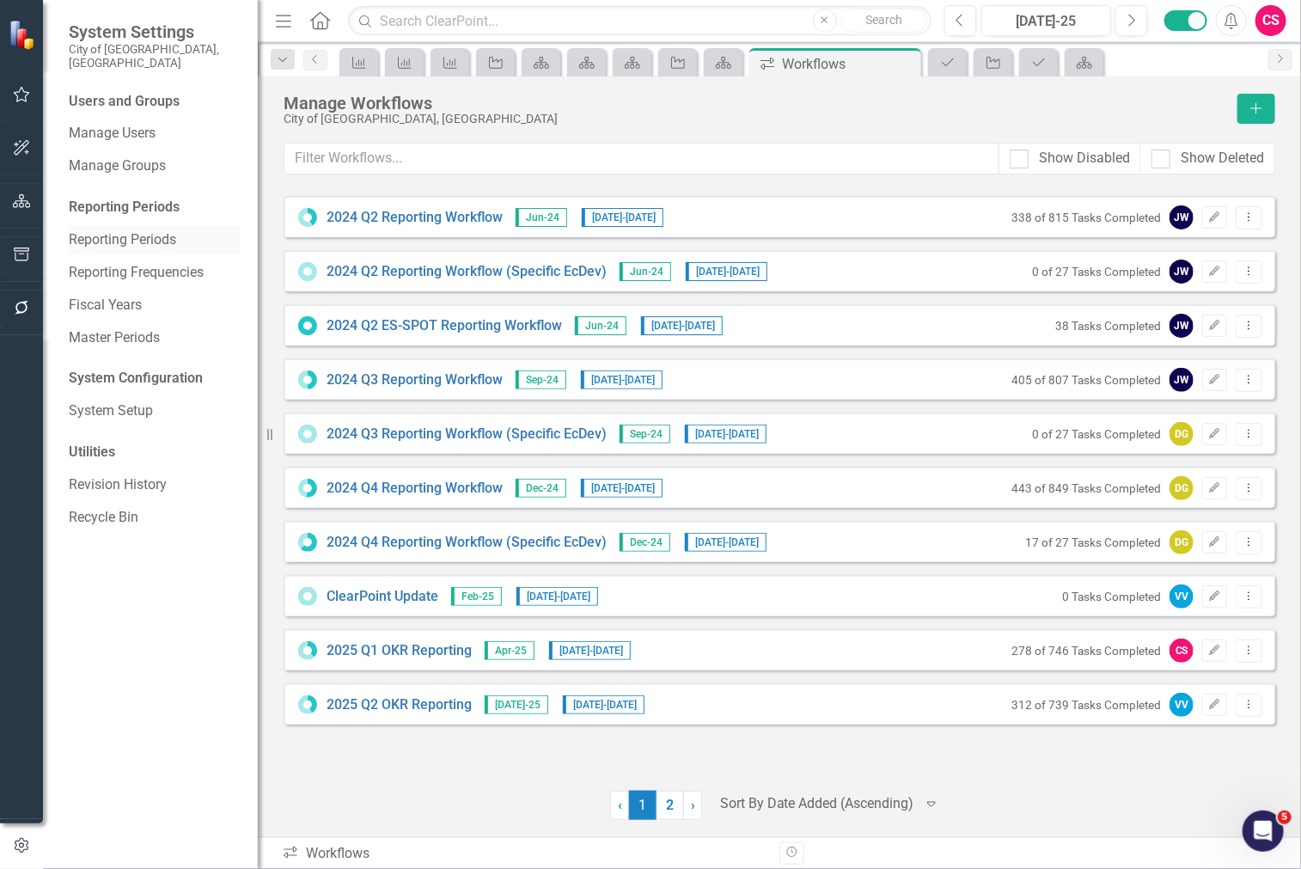
click at [169, 233] on link "Reporting Periods" at bounding box center [155, 240] width 172 height 20
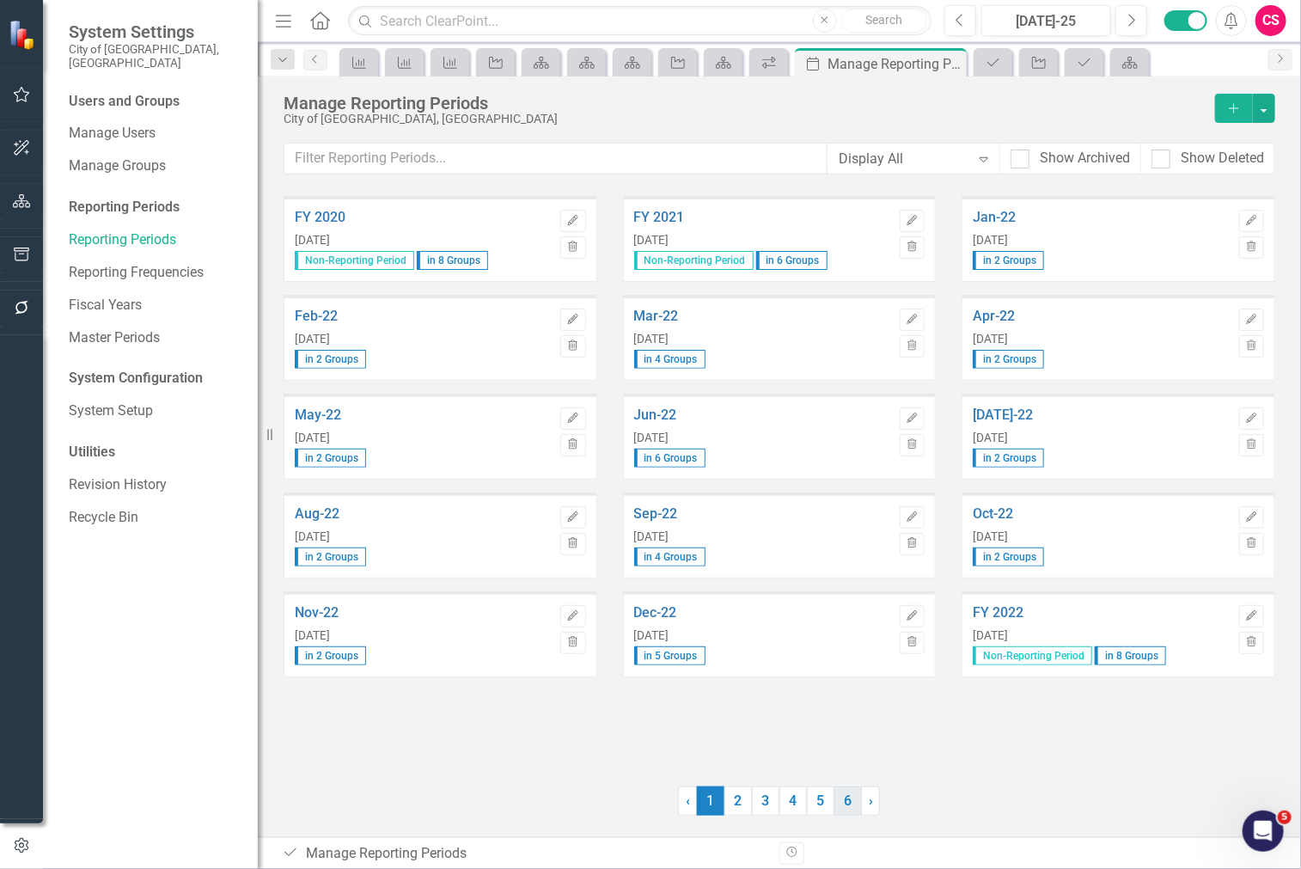
click at [856, 806] on link "6" at bounding box center [847, 800] width 27 height 29
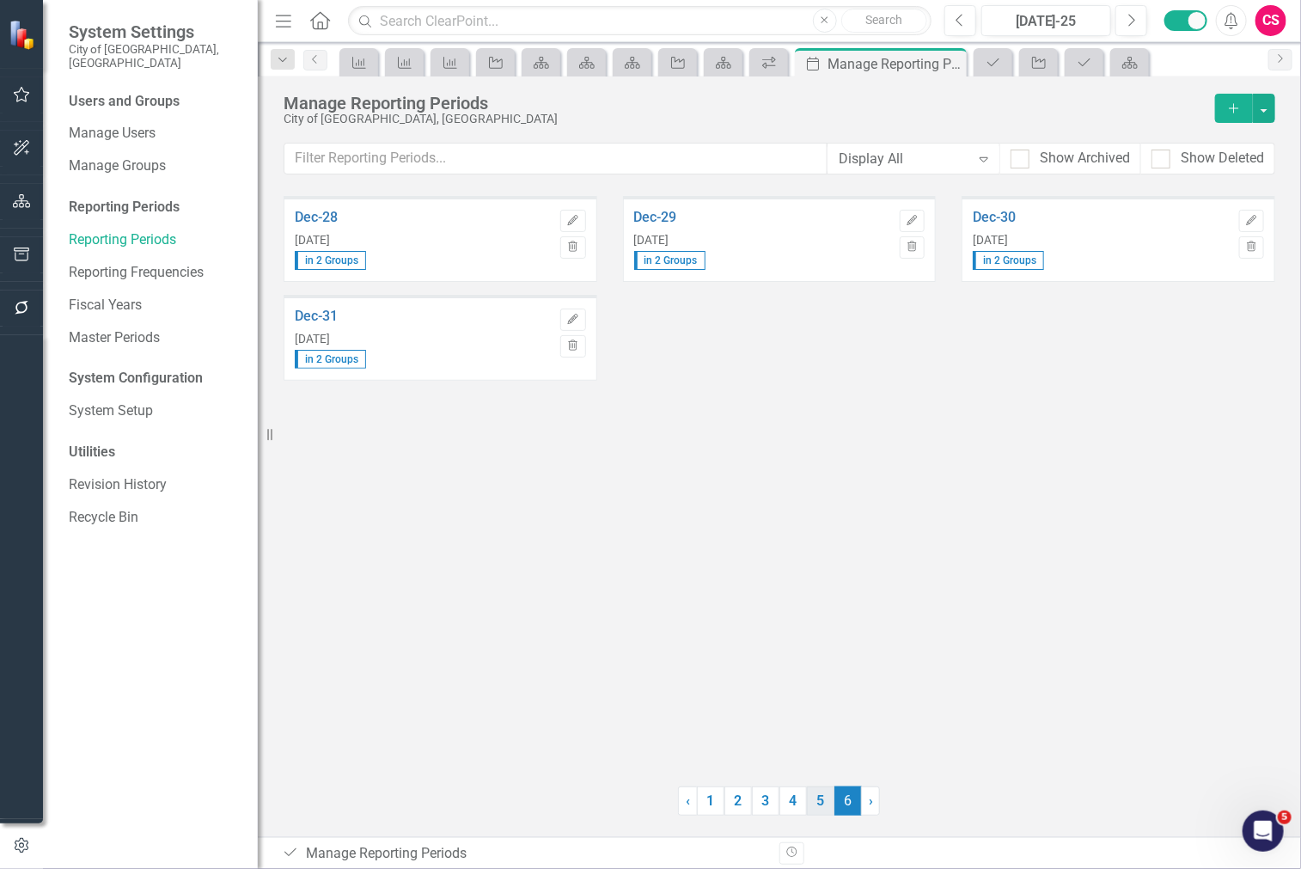
drag, startPoint x: 837, startPoint y: 805, endPoint x: 826, endPoint y: 805, distance: 11.2
click at [826, 805] on ul "‹ Previous 1 2 3 4 5 6 (current) › Next" at bounding box center [779, 800] width 203 height 29
click at [826, 805] on link "5" at bounding box center [820, 800] width 27 height 29
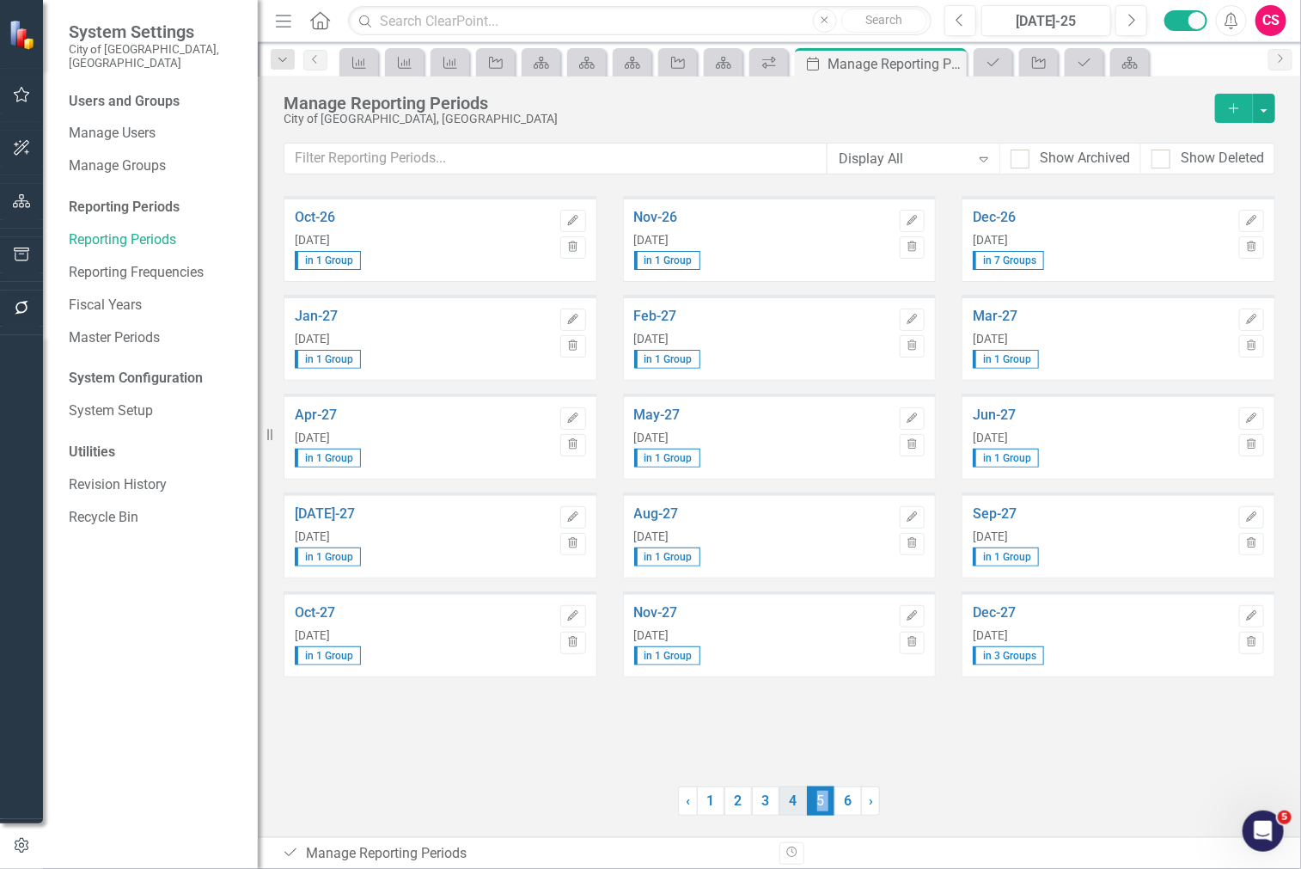
click at [787, 808] on link "4" at bounding box center [792, 800] width 27 height 29
click at [771, 804] on link "3" at bounding box center [765, 800] width 27 height 29
click at [802, 802] on link "4" at bounding box center [792, 800] width 27 height 29
click at [825, 802] on link "5" at bounding box center [820, 800] width 27 height 29
click at [682, 777] on div "Oct-26 [DATE] in 1 Group Edit Trash Nov-26 [DATE] in 1 Group Edit Trash Dec-26 …" at bounding box center [779, 516] width 1043 height 641
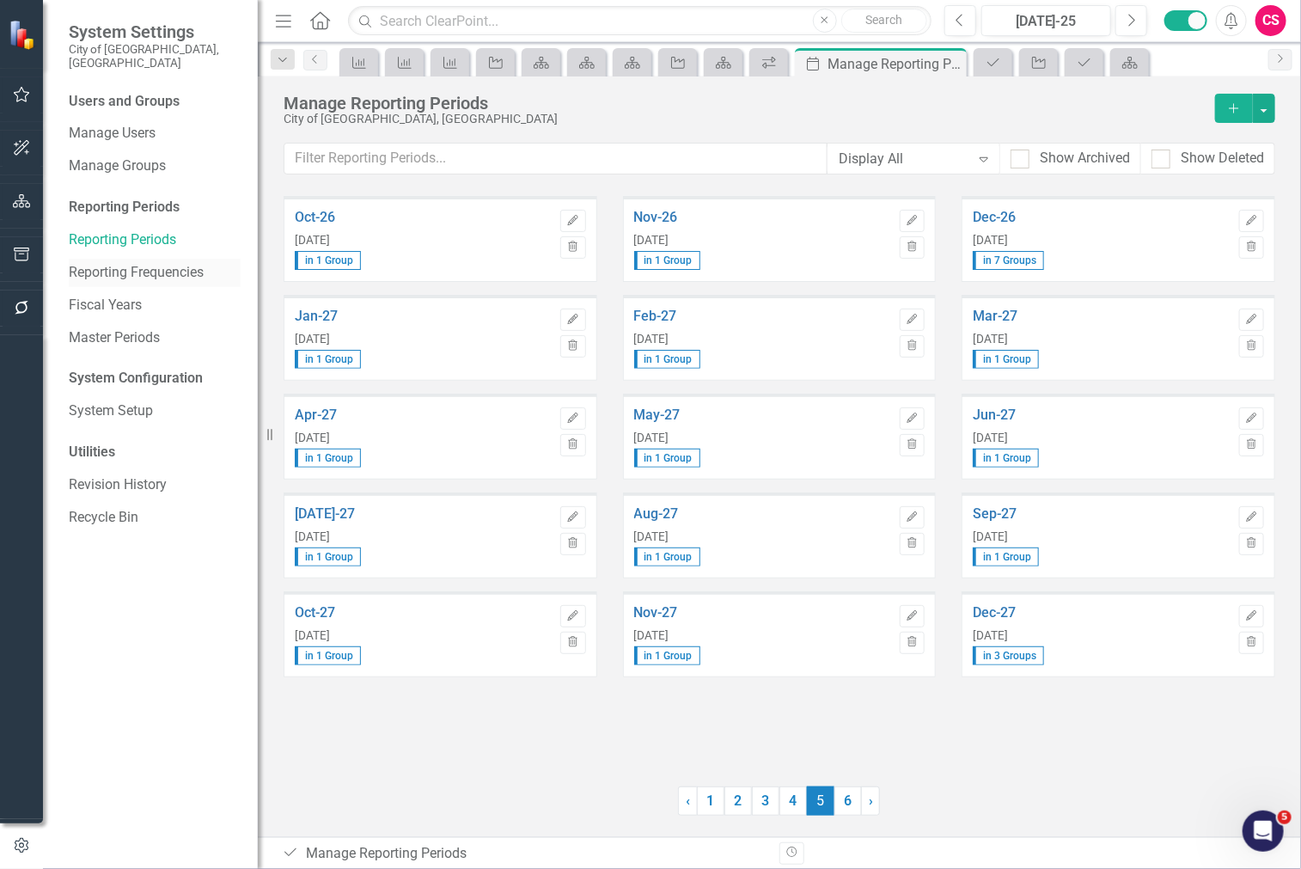
click at [147, 263] on link "Reporting Frequencies" at bounding box center [155, 273] width 172 height 20
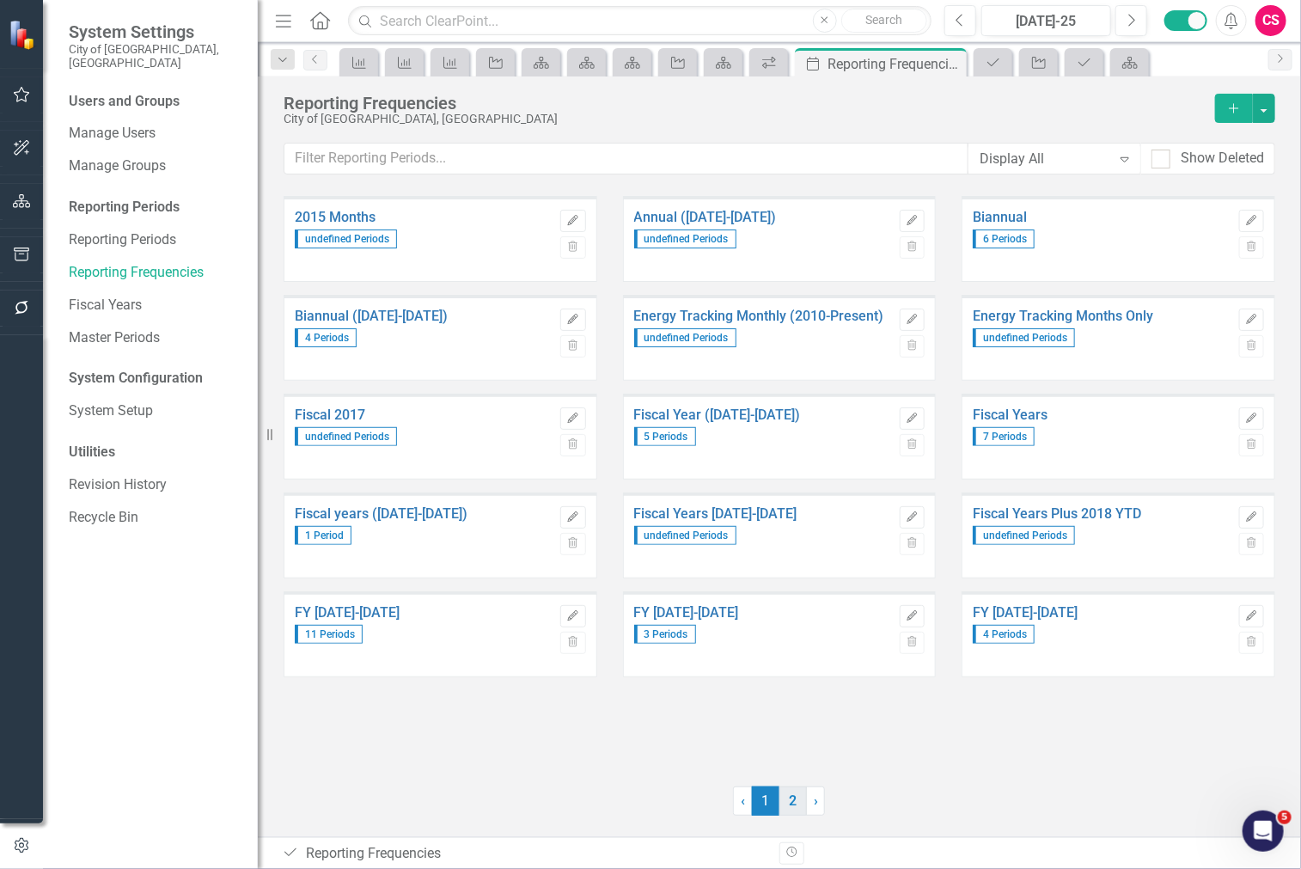
click at [792, 796] on link "2" at bounding box center [792, 800] width 27 height 29
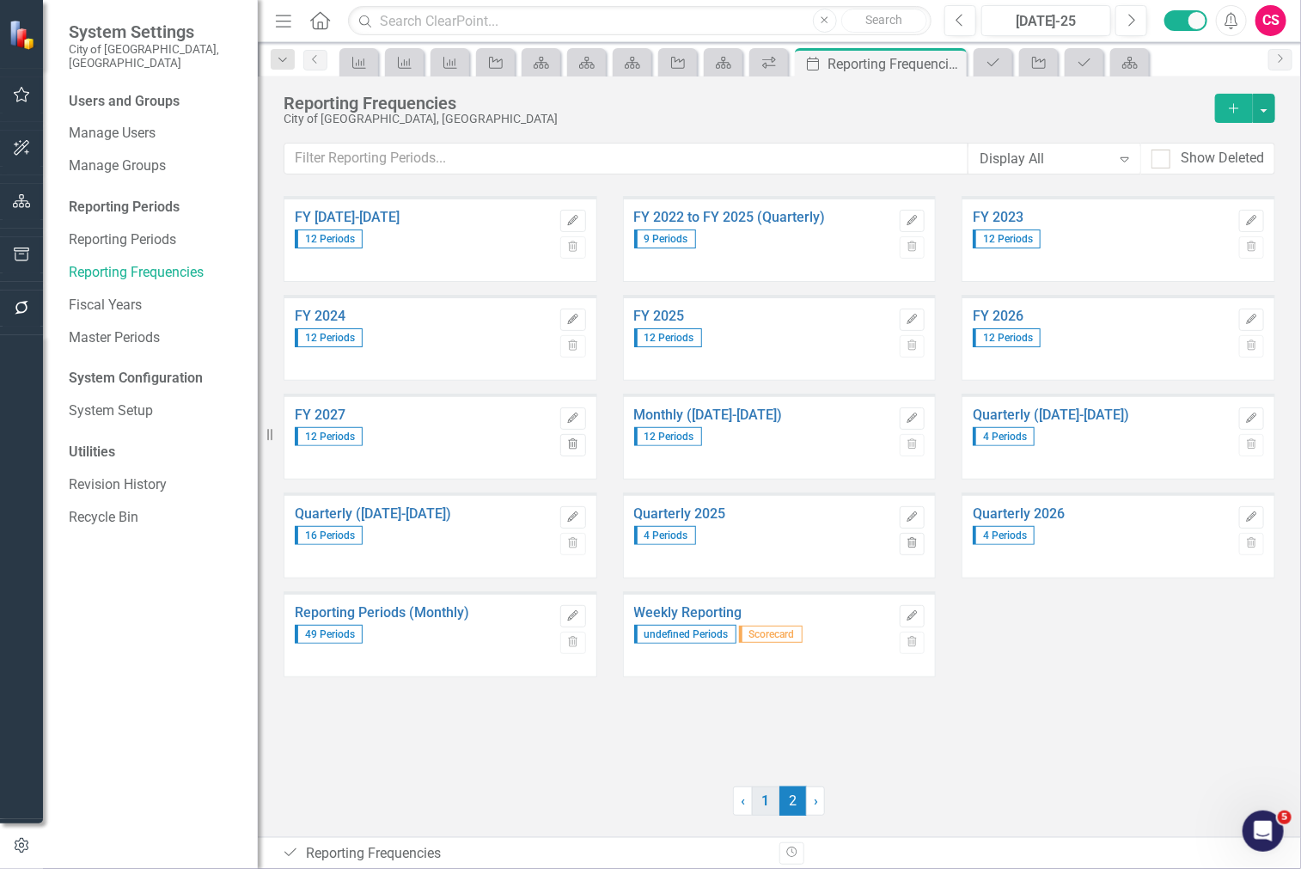
click at [765, 797] on link "1" at bounding box center [765, 800] width 27 height 29
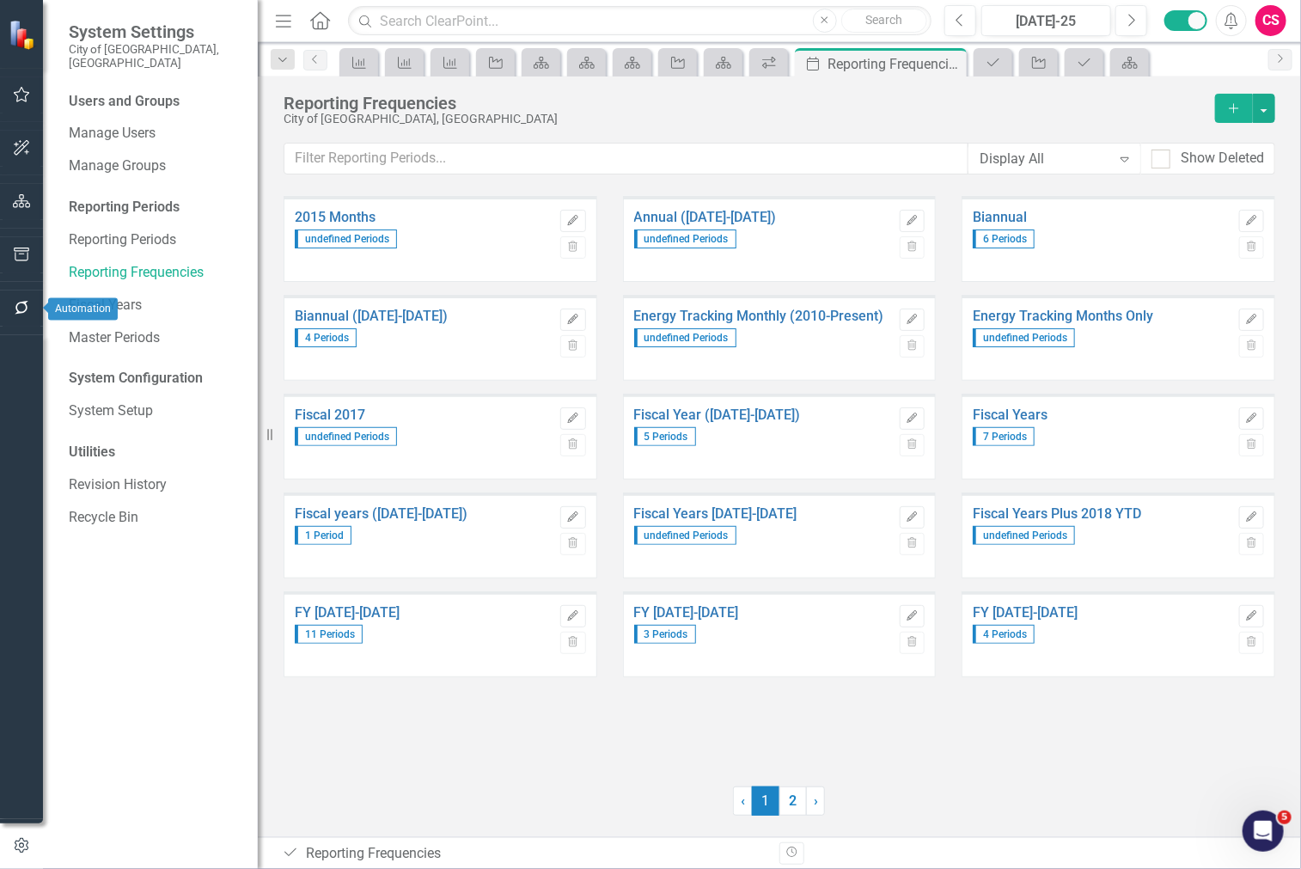
click at [26, 316] on button "button" at bounding box center [22, 308] width 39 height 36
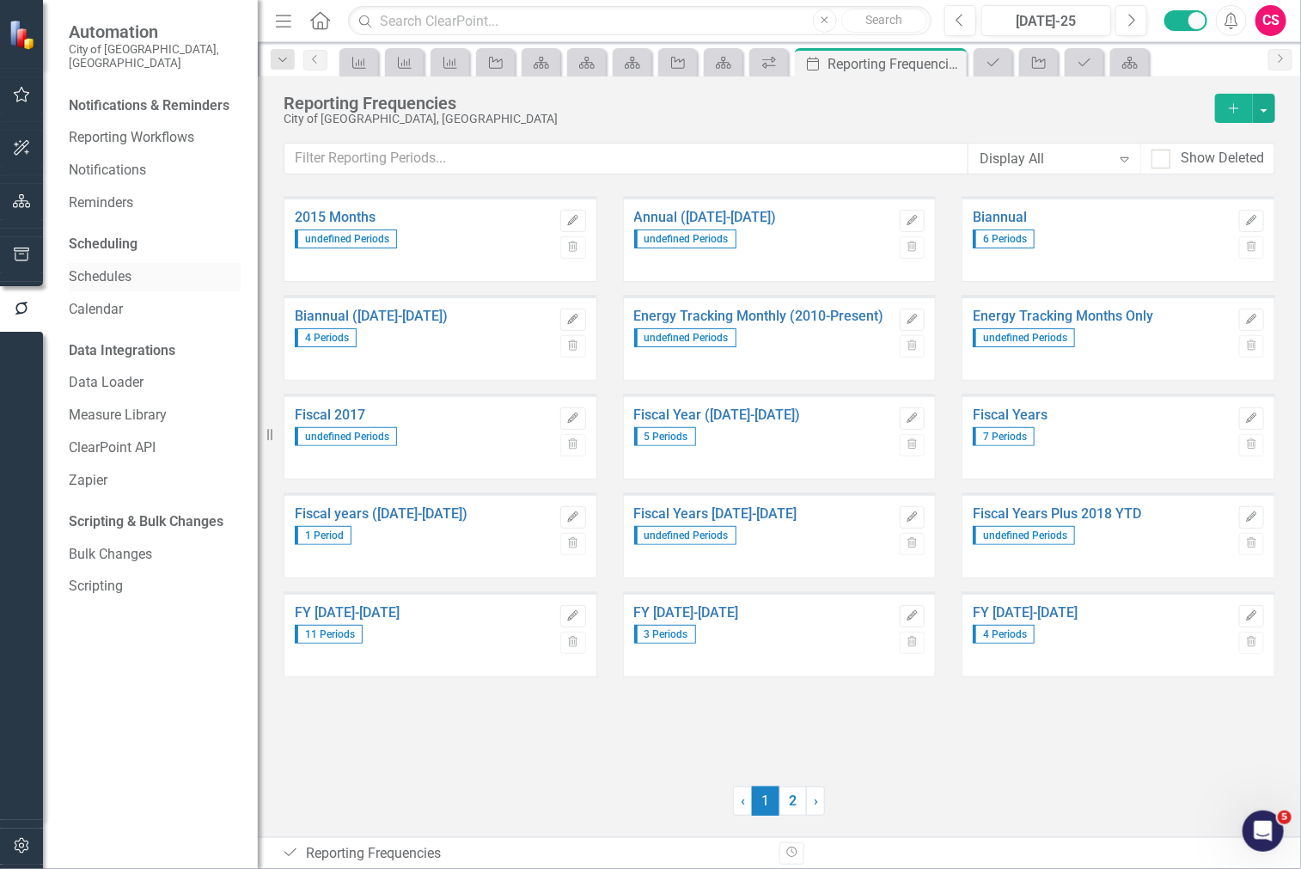
click at [95, 268] on link "Schedules" at bounding box center [155, 277] width 172 height 20
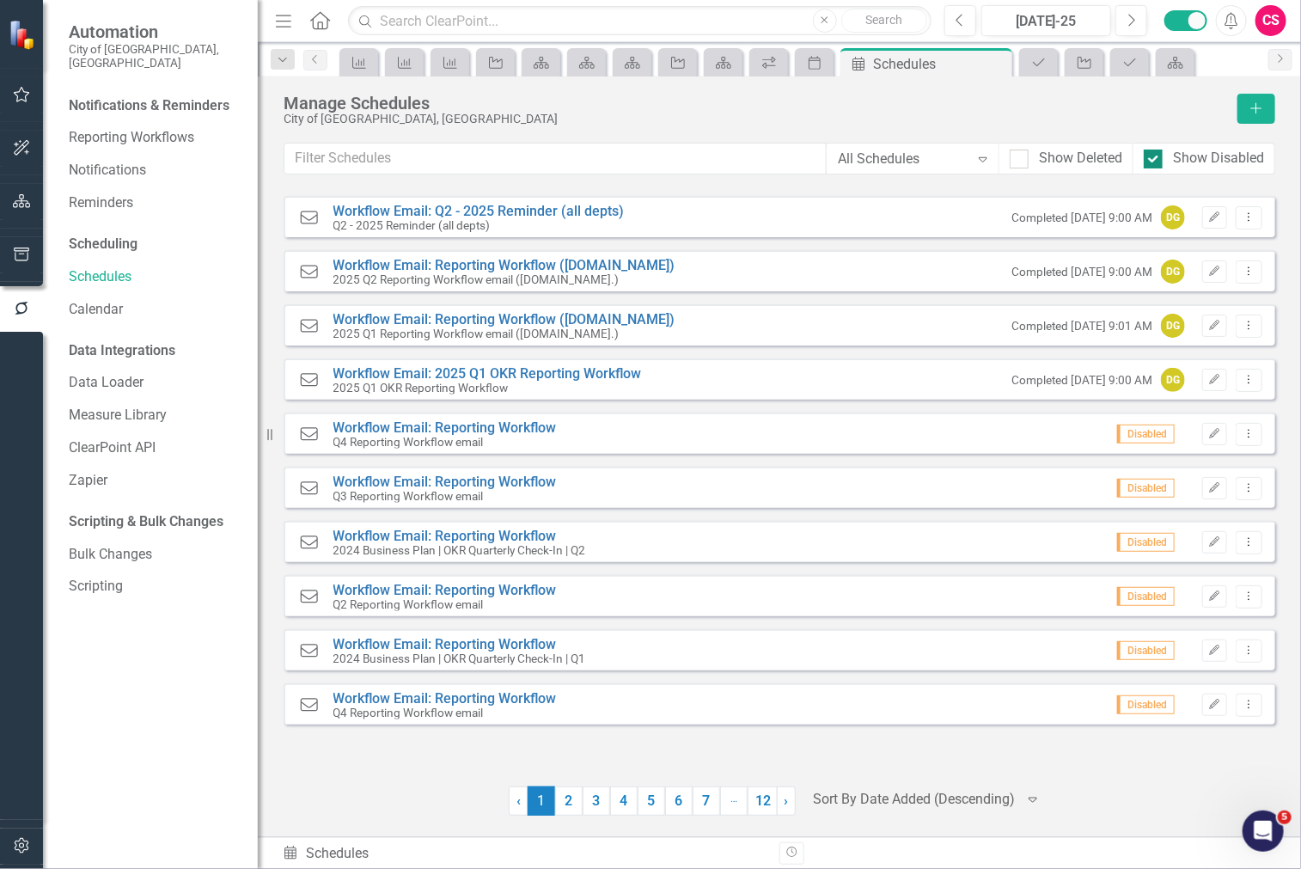
click at [1158, 157] on div at bounding box center [1152, 158] width 19 height 19
click at [1155, 157] on input "Show Disabled" at bounding box center [1148, 154] width 11 height 11
checkbox input "false"
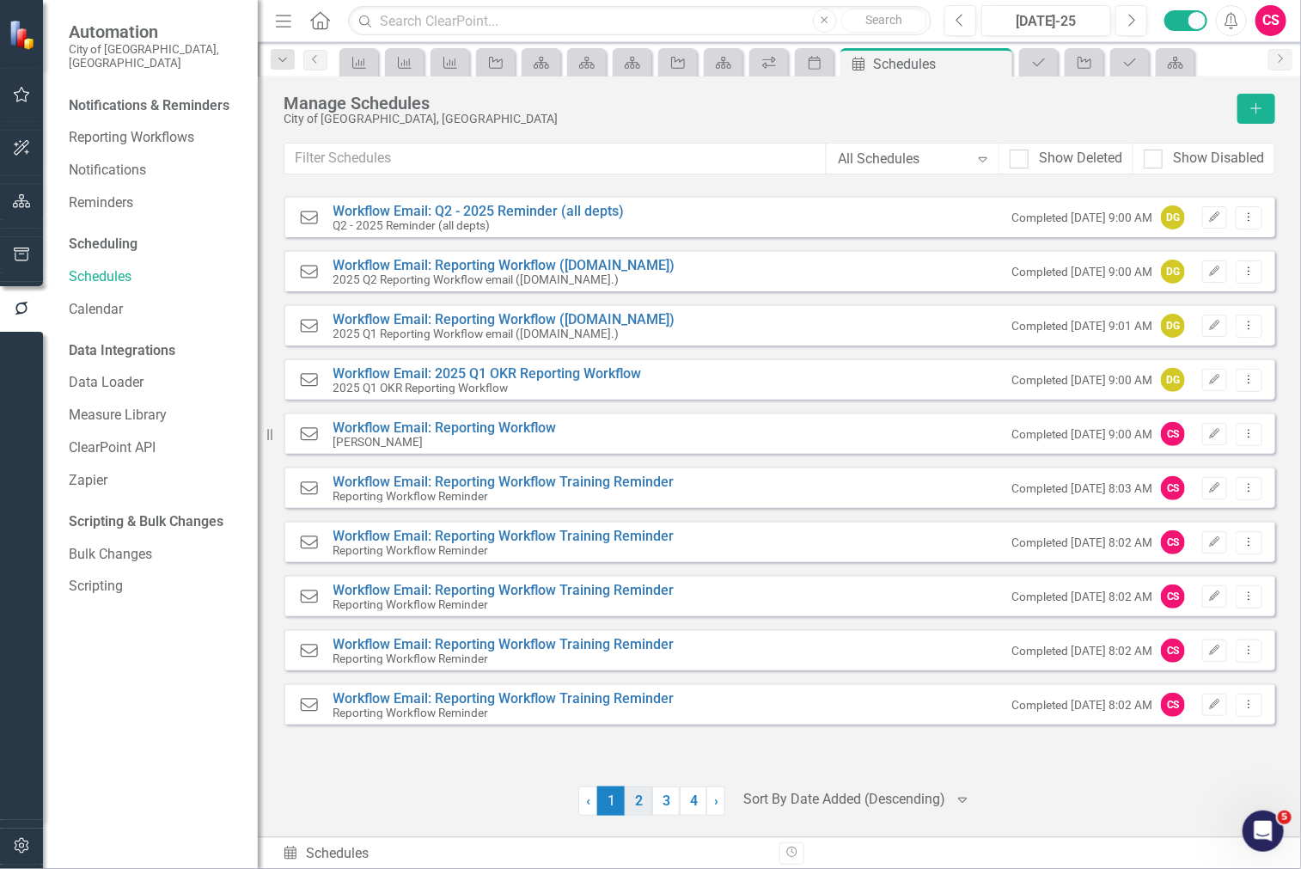
click at [639, 800] on link "2" at bounding box center [638, 800] width 27 height 29
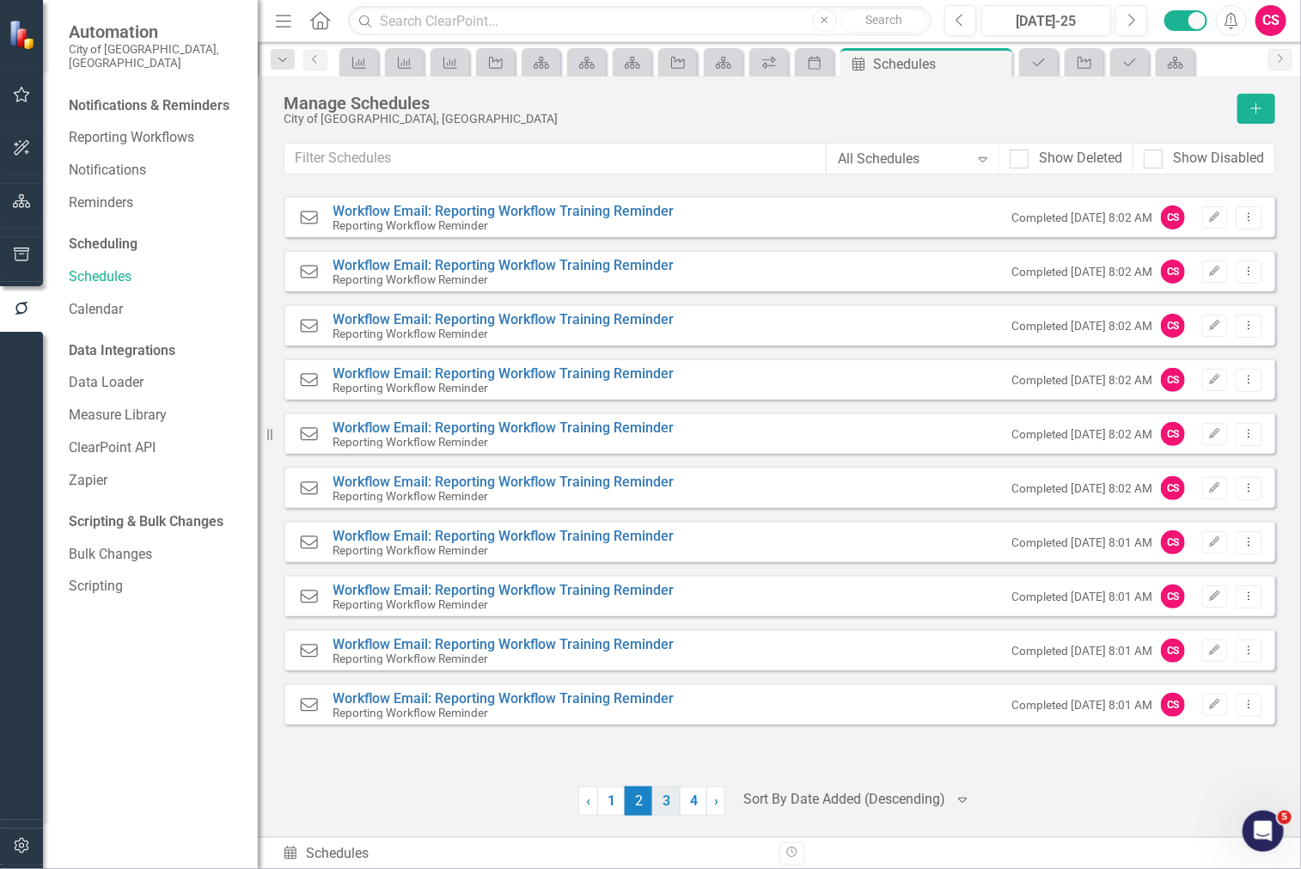
click at [676, 793] on link "3" at bounding box center [665, 800] width 27 height 29
click at [697, 800] on link "4" at bounding box center [693, 800] width 27 height 29
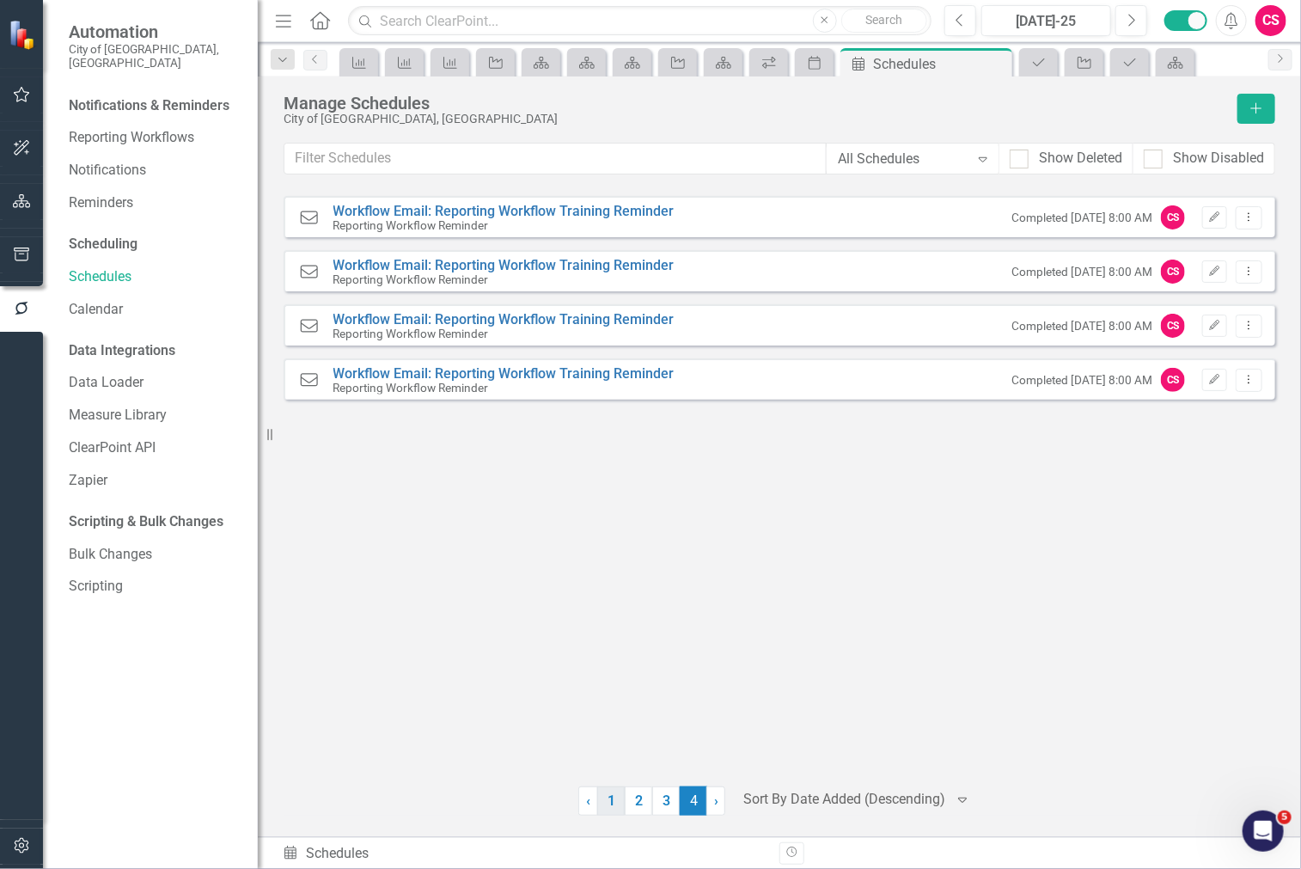
click at [607, 800] on link "1" at bounding box center [610, 800] width 27 height 29
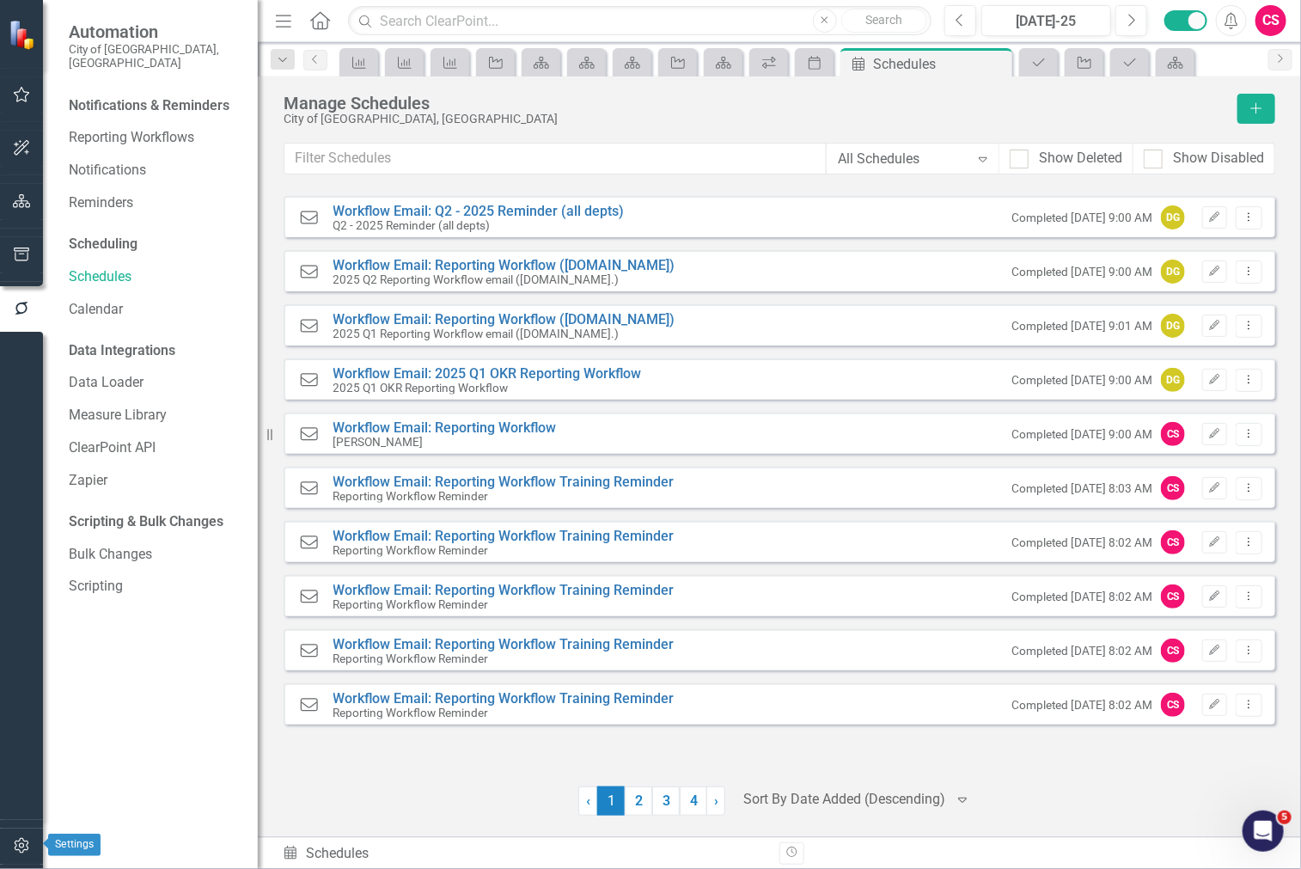
click at [26, 856] on button "button" at bounding box center [22, 846] width 39 height 36
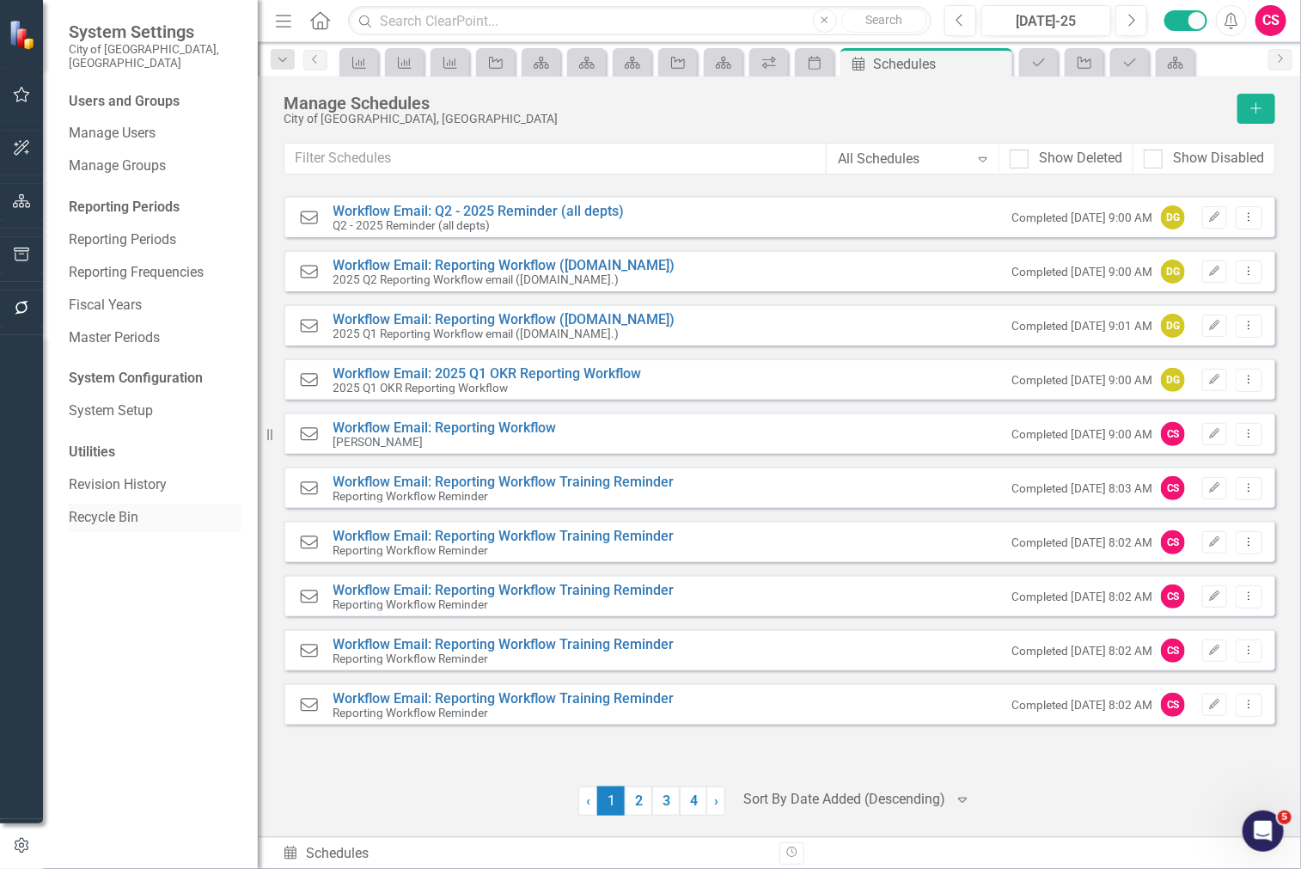
click at [118, 510] on link "Recycle Bin" at bounding box center [155, 518] width 172 height 20
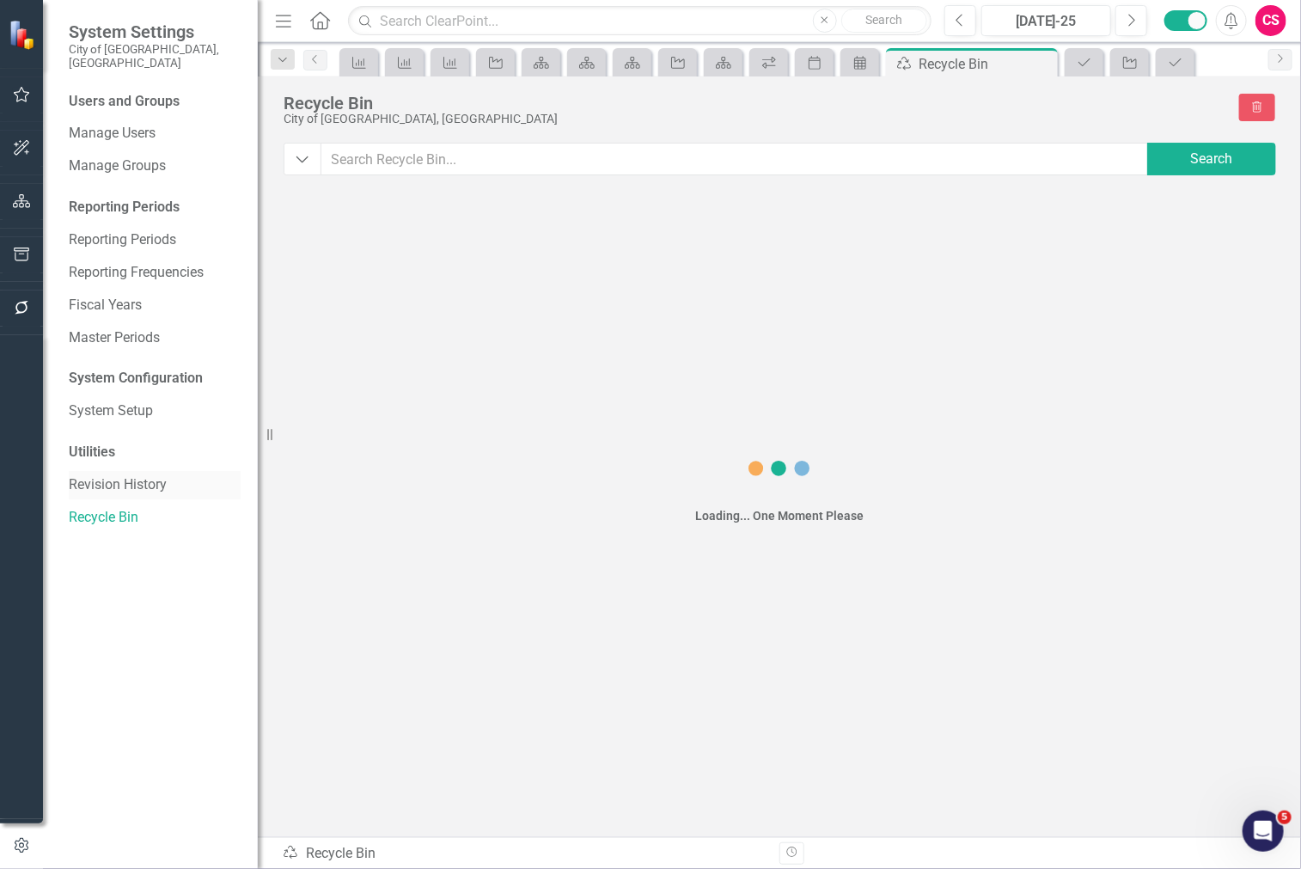
click at [134, 475] on link "Revision History" at bounding box center [155, 485] width 172 height 20
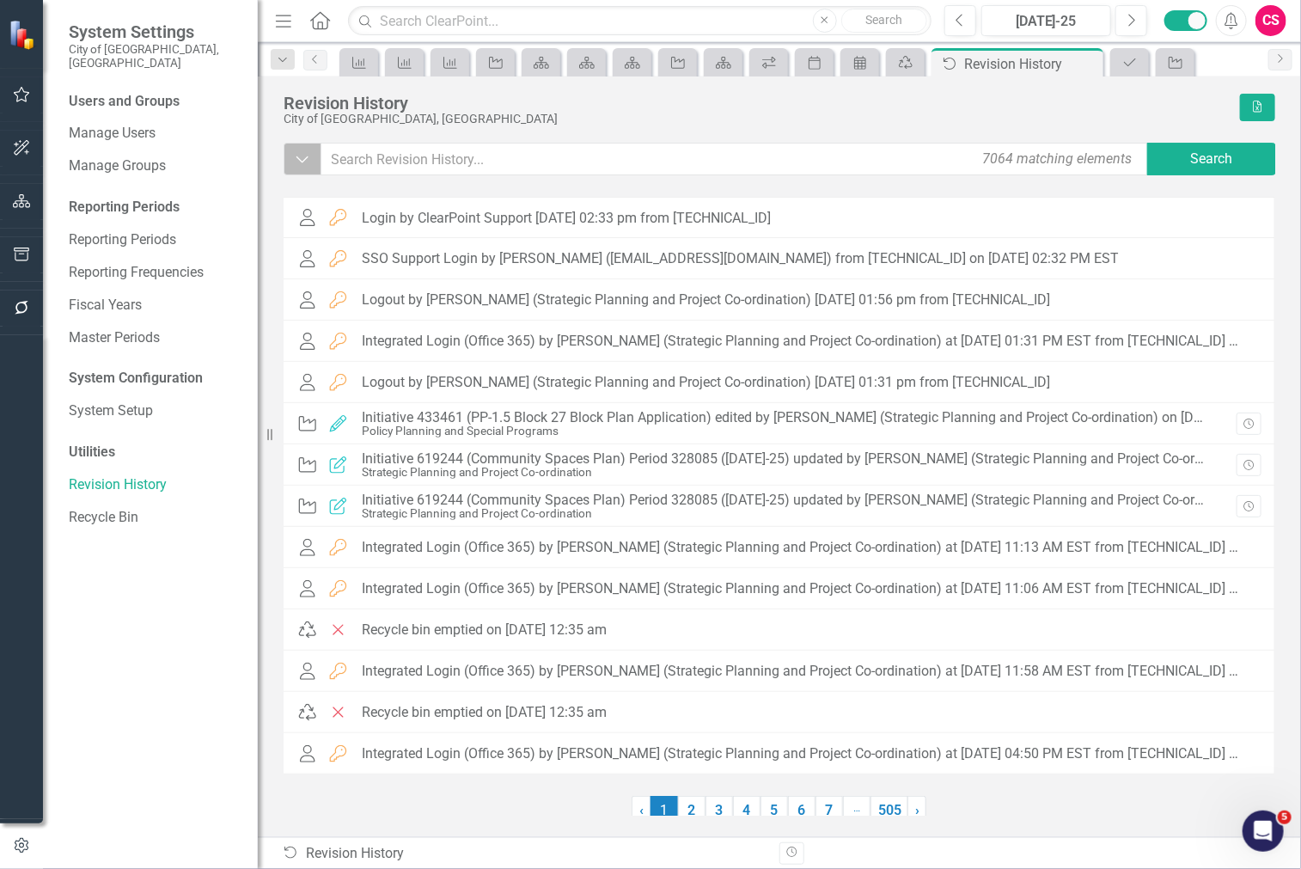
click at [295, 166] on icon "Dropdown" at bounding box center [302, 158] width 15 height 17
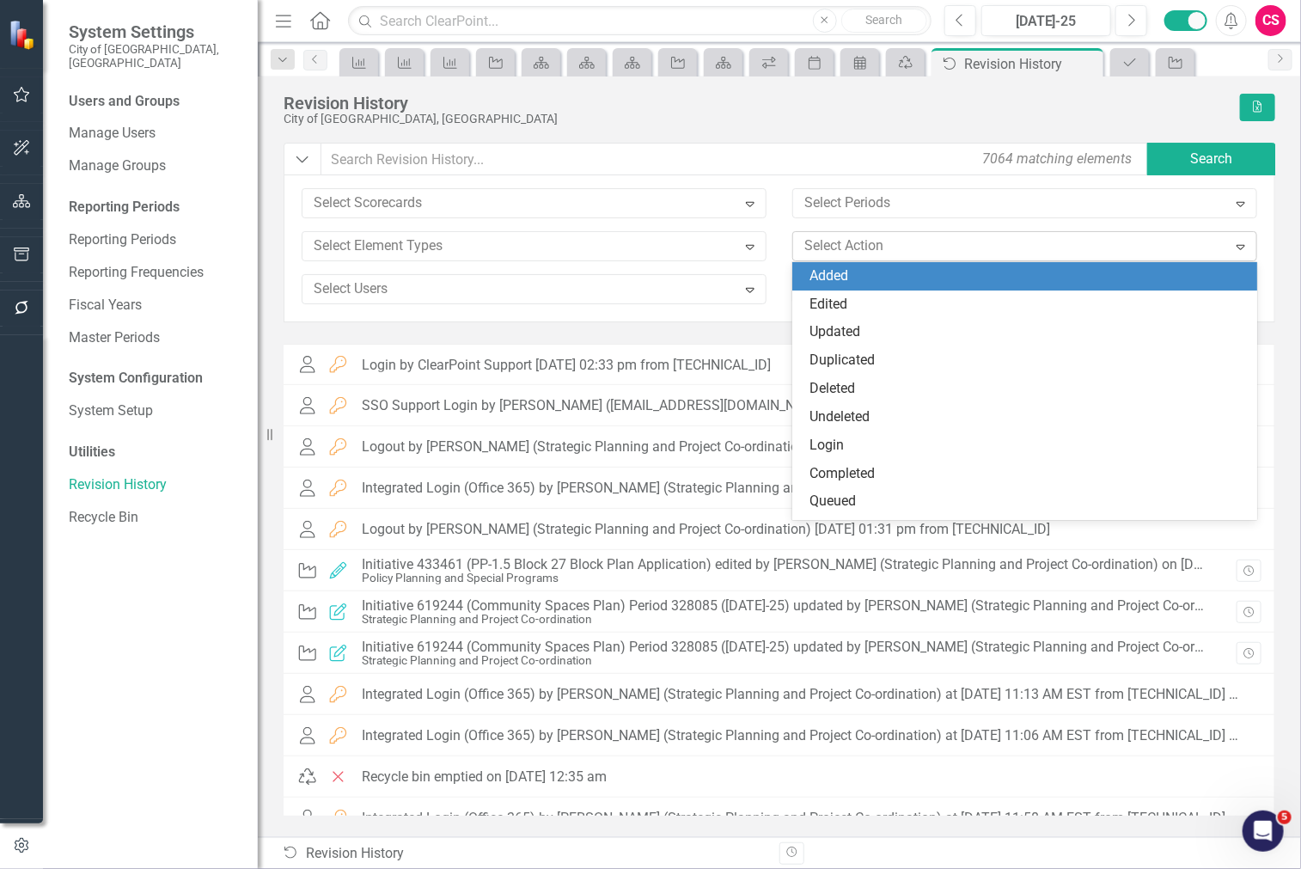
click at [883, 241] on div at bounding box center [1012, 246] width 430 height 23
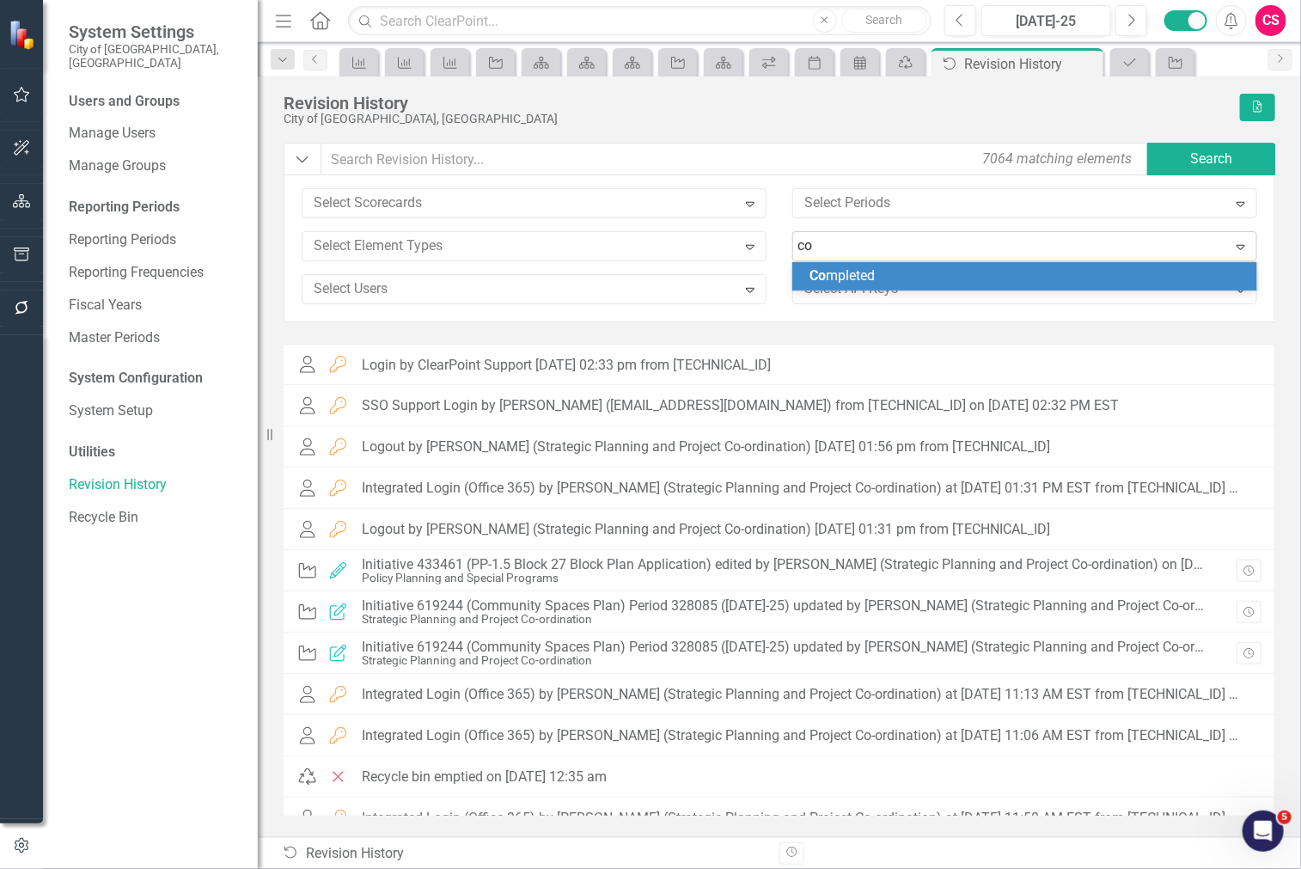
type input "c"
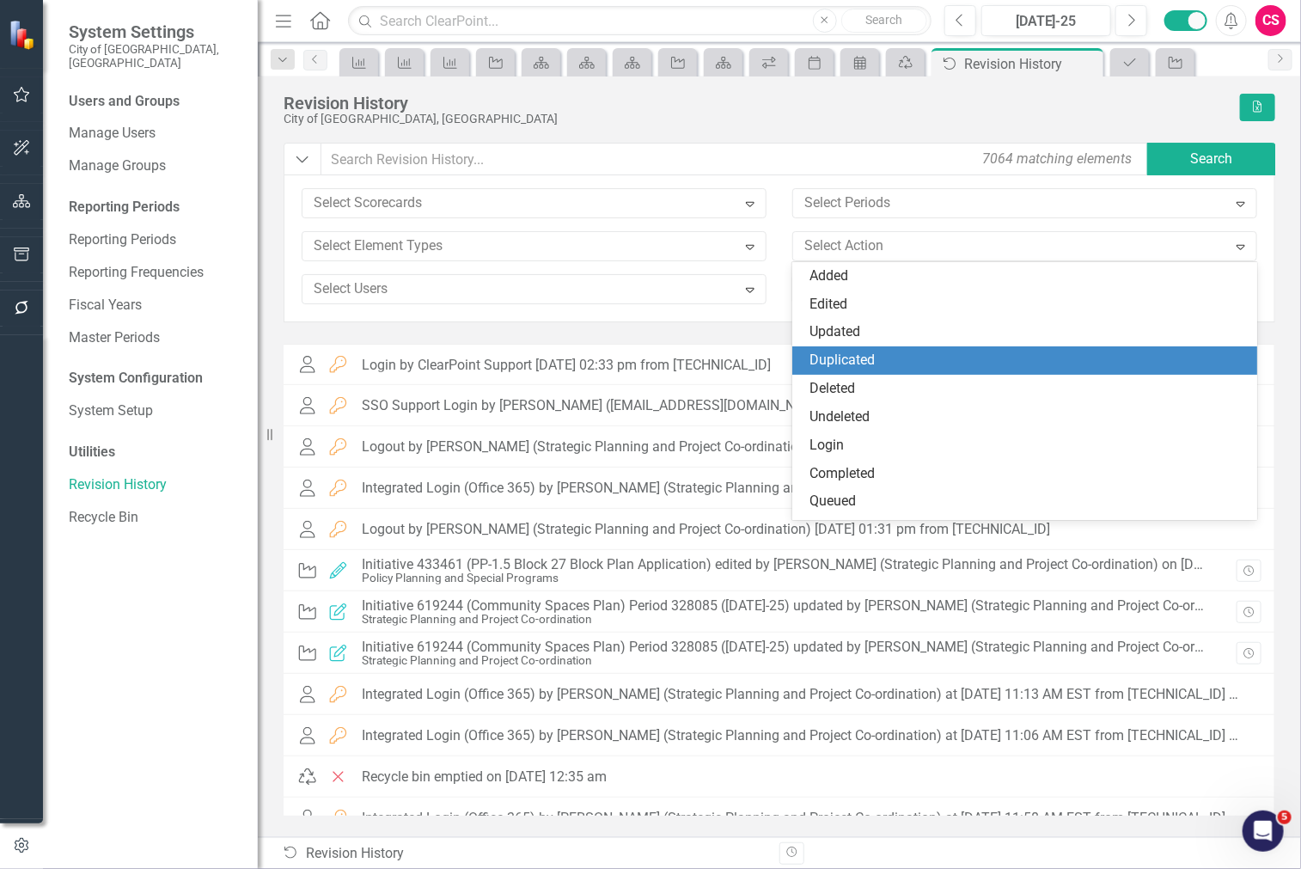
scroll to position [52, 0]
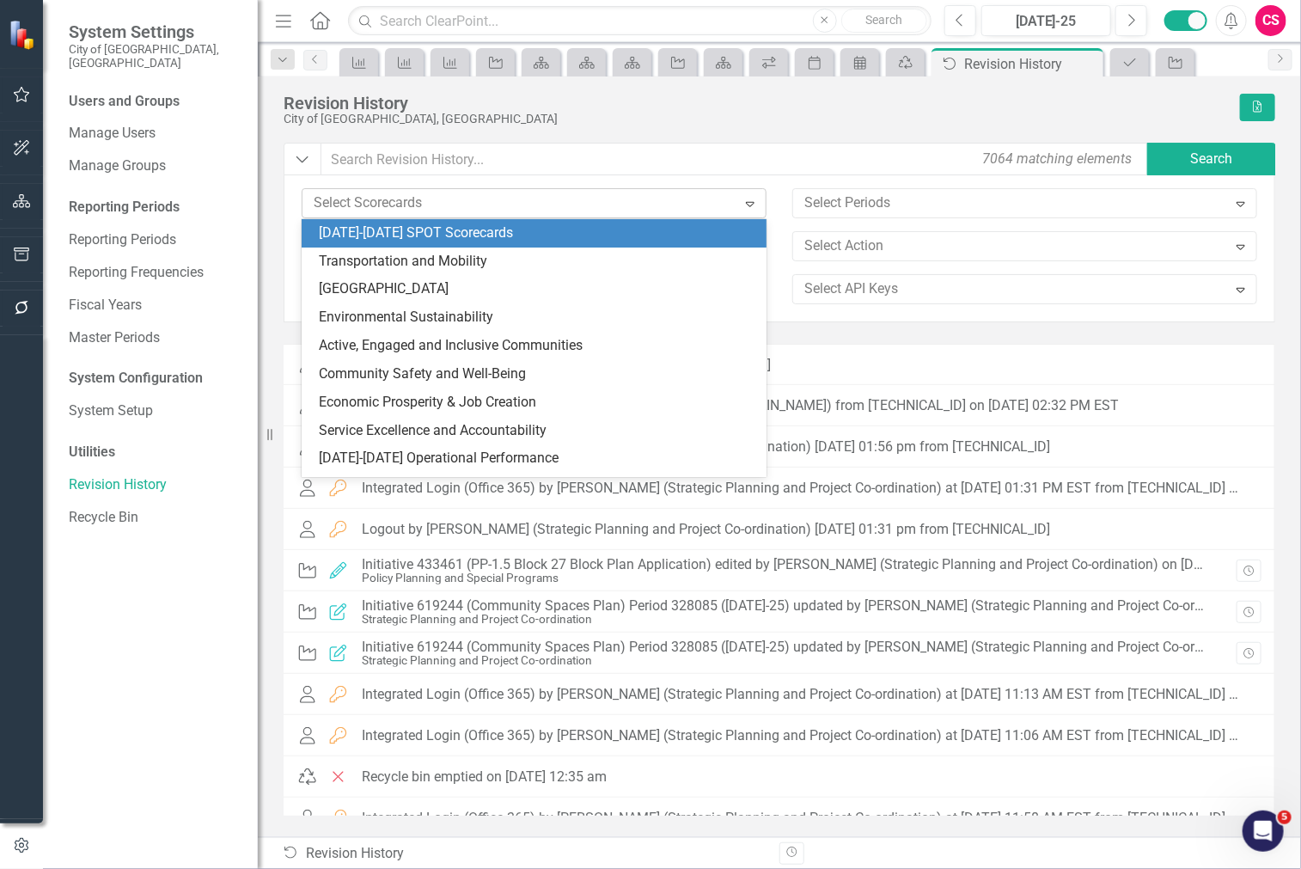
click at [425, 190] on div "Select Scorecards" at bounding box center [520, 203] width 430 height 27
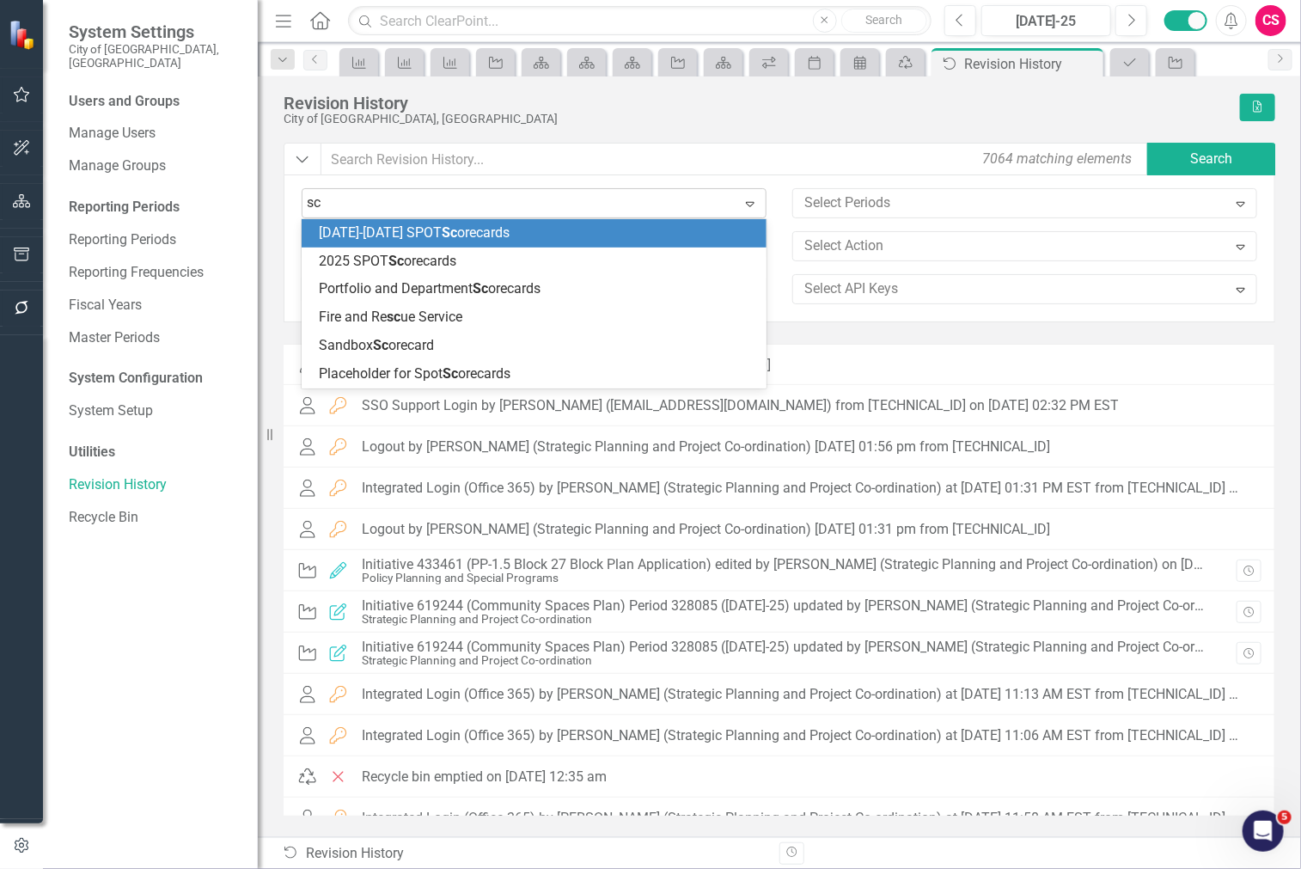
type input "s"
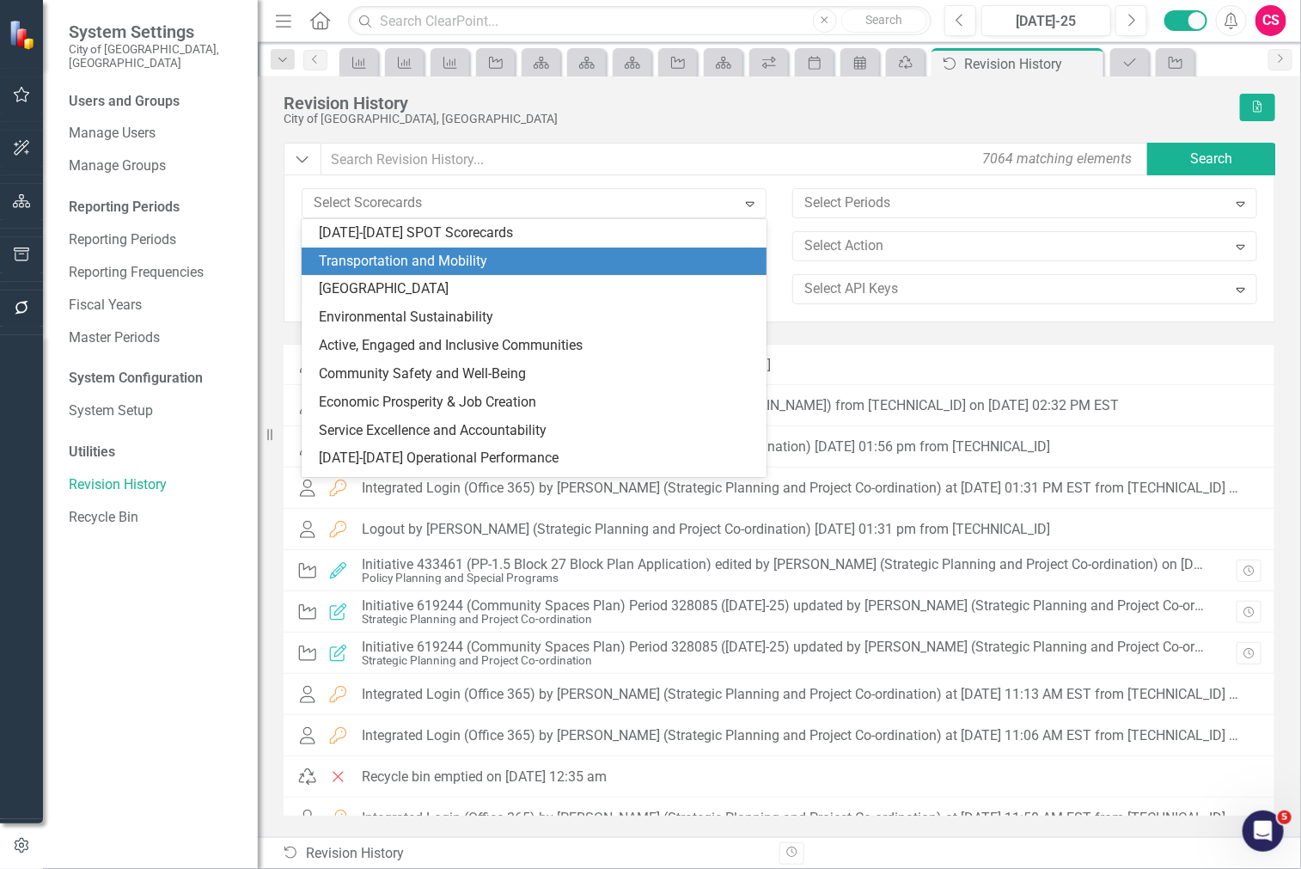
click at [277, 256] on div "Revision History City of [GEOGRAPHIC_DATA], ON Excel Dropdown 7064 matching ele…" at bounding box center [779, 456] width 1043 height 760
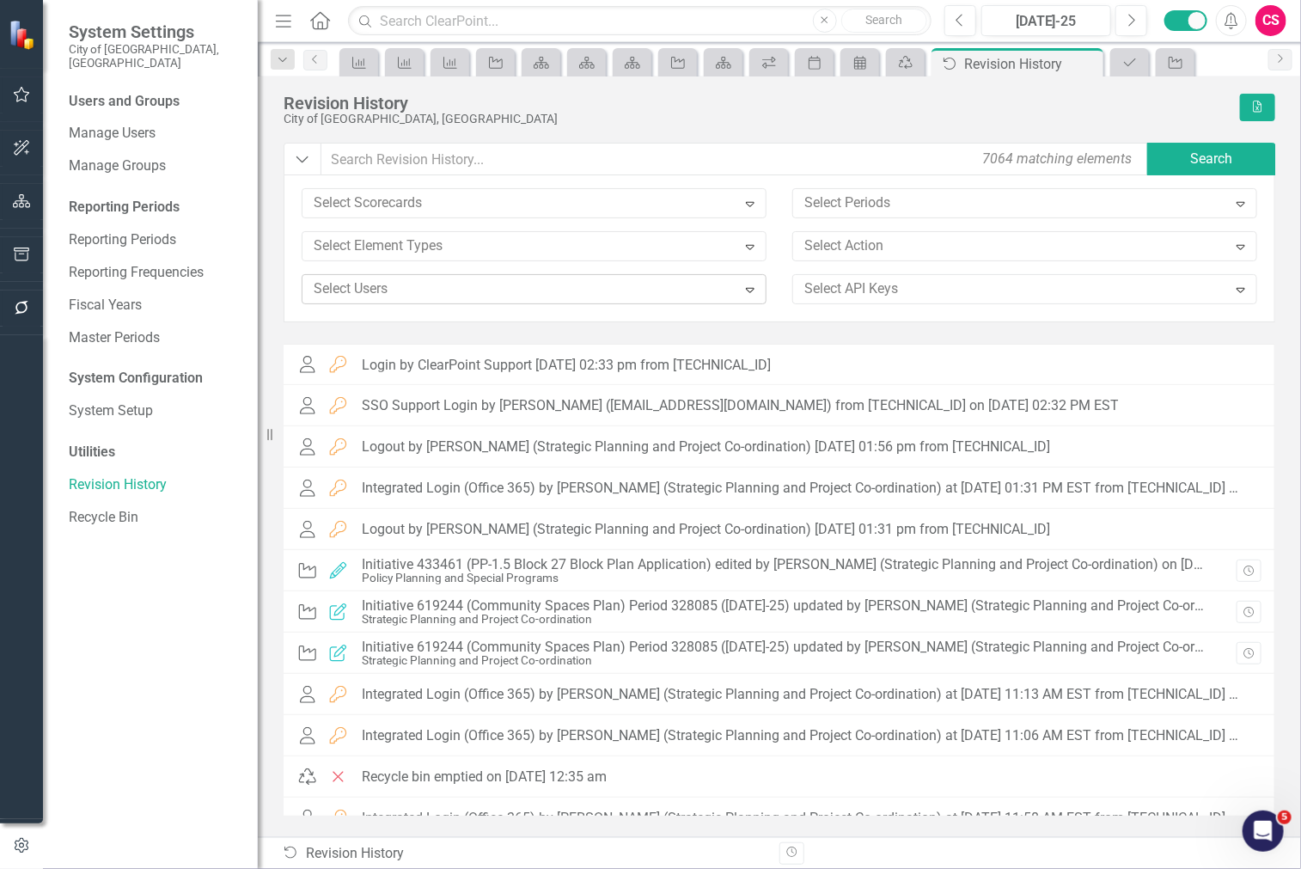
click at [368, 272] on div "Select Element Types Expand" at bounding box center [534, 252] width 491 height 43
click at [368, 284] on div at bounding box center [522, 288] width 430 height 23
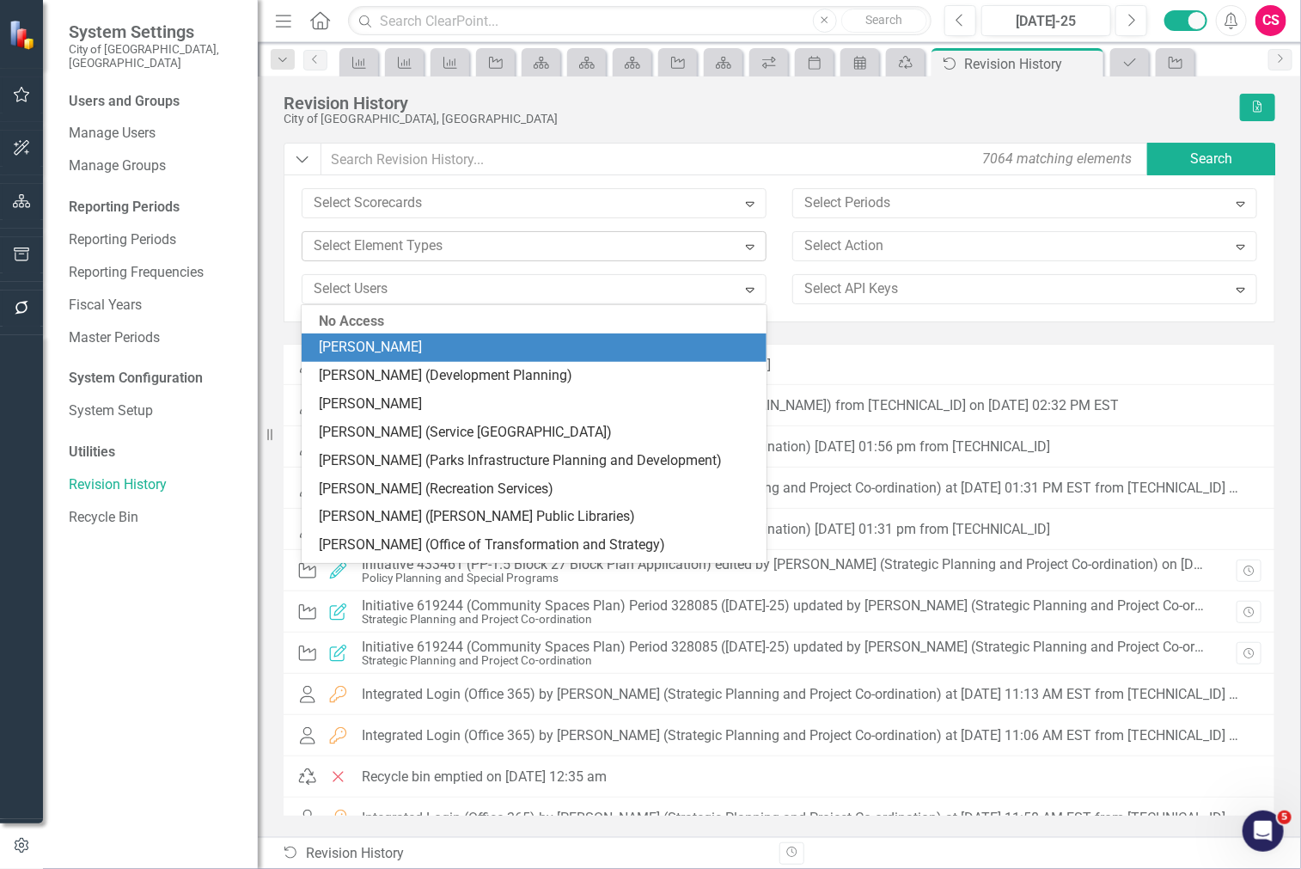
click at [424, 247] on div at bounding box center [522, 246] width 430 height 23
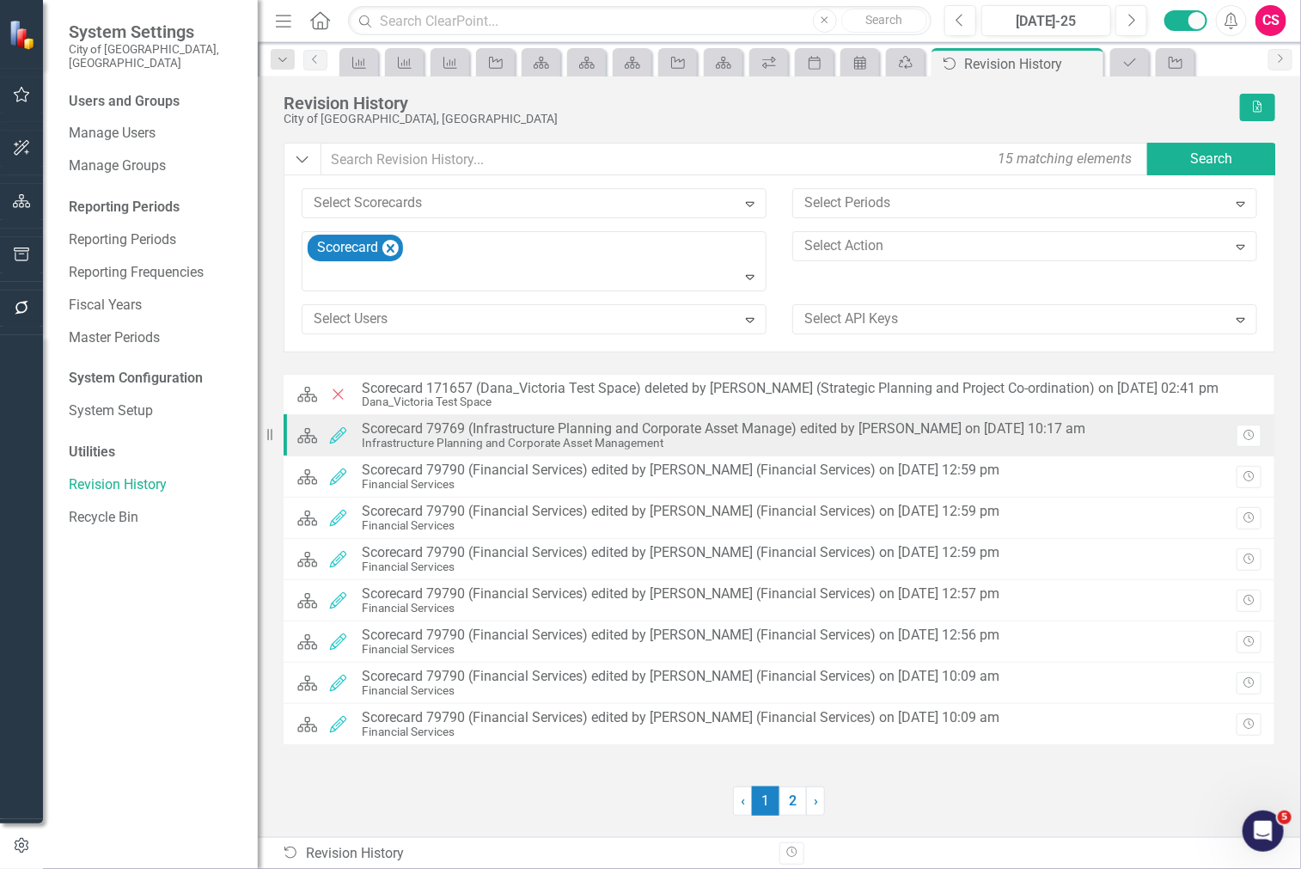
click at [719, 439] on div "Infrastructure Planning and Corporate Asset Management" at bounding box center [723, 442] width 723 height 13
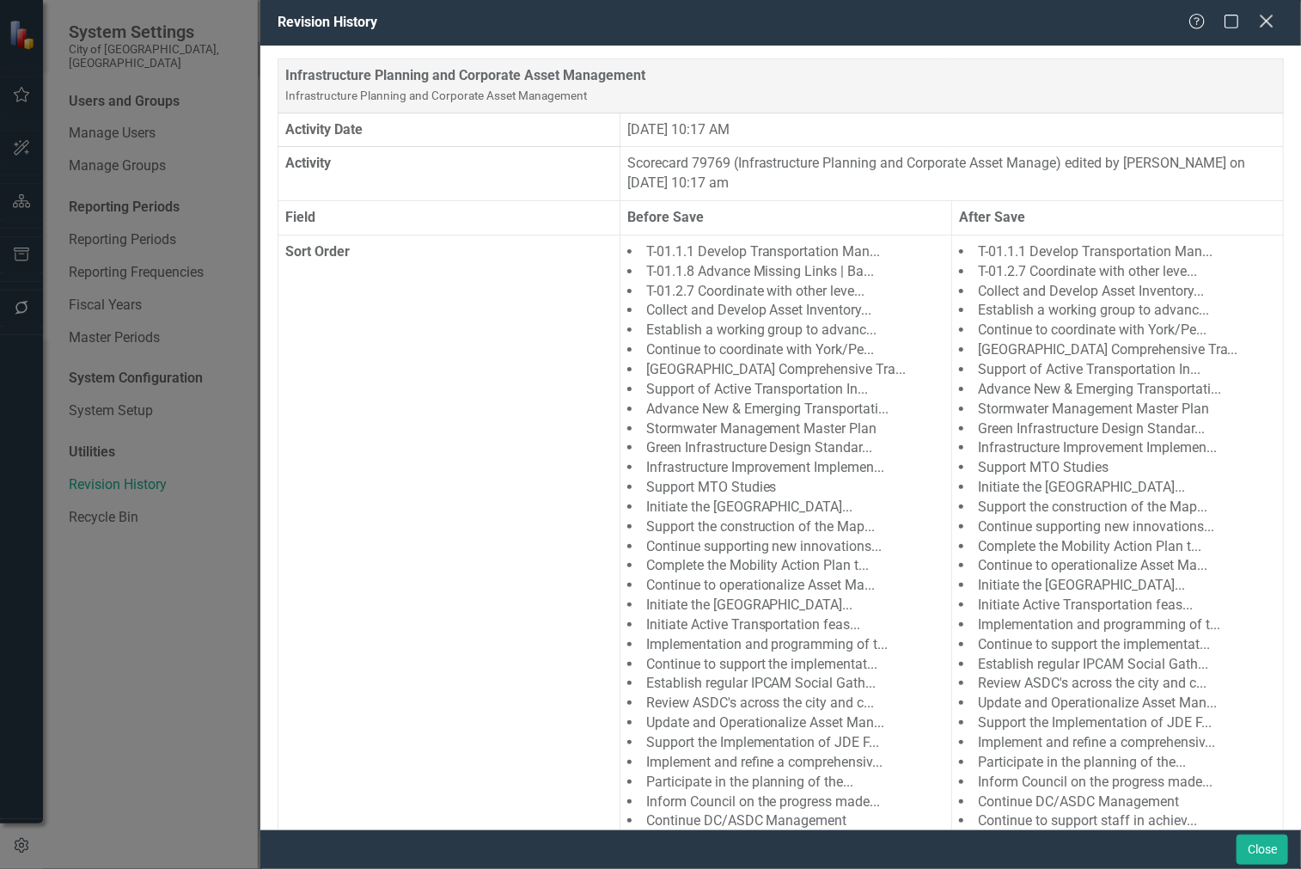
click at [1263, 27] on icon at bounding box center [1265, 21] width 13 height 13
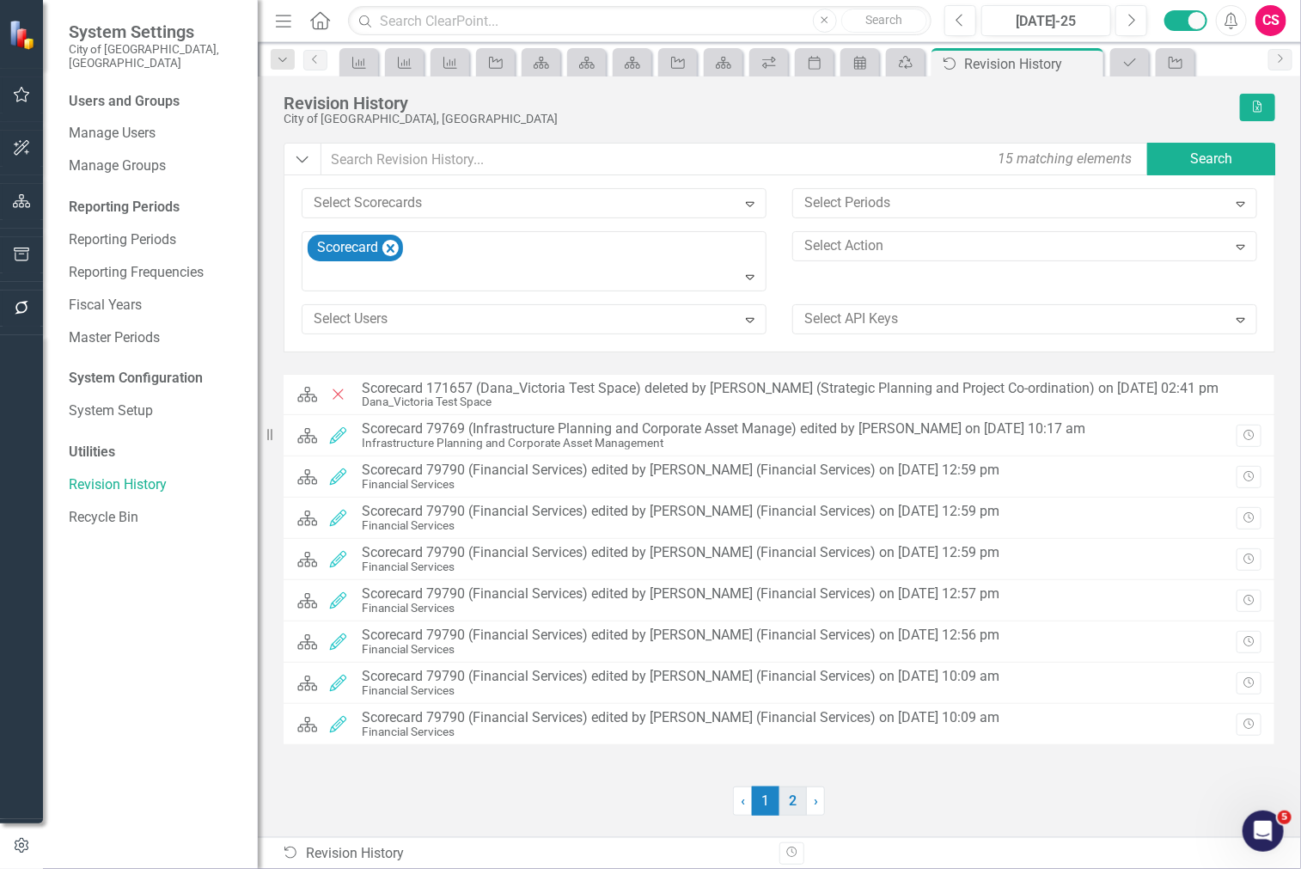
click at [786, 786] on link "2" at bounding box center [792, 800] width 27 height 29
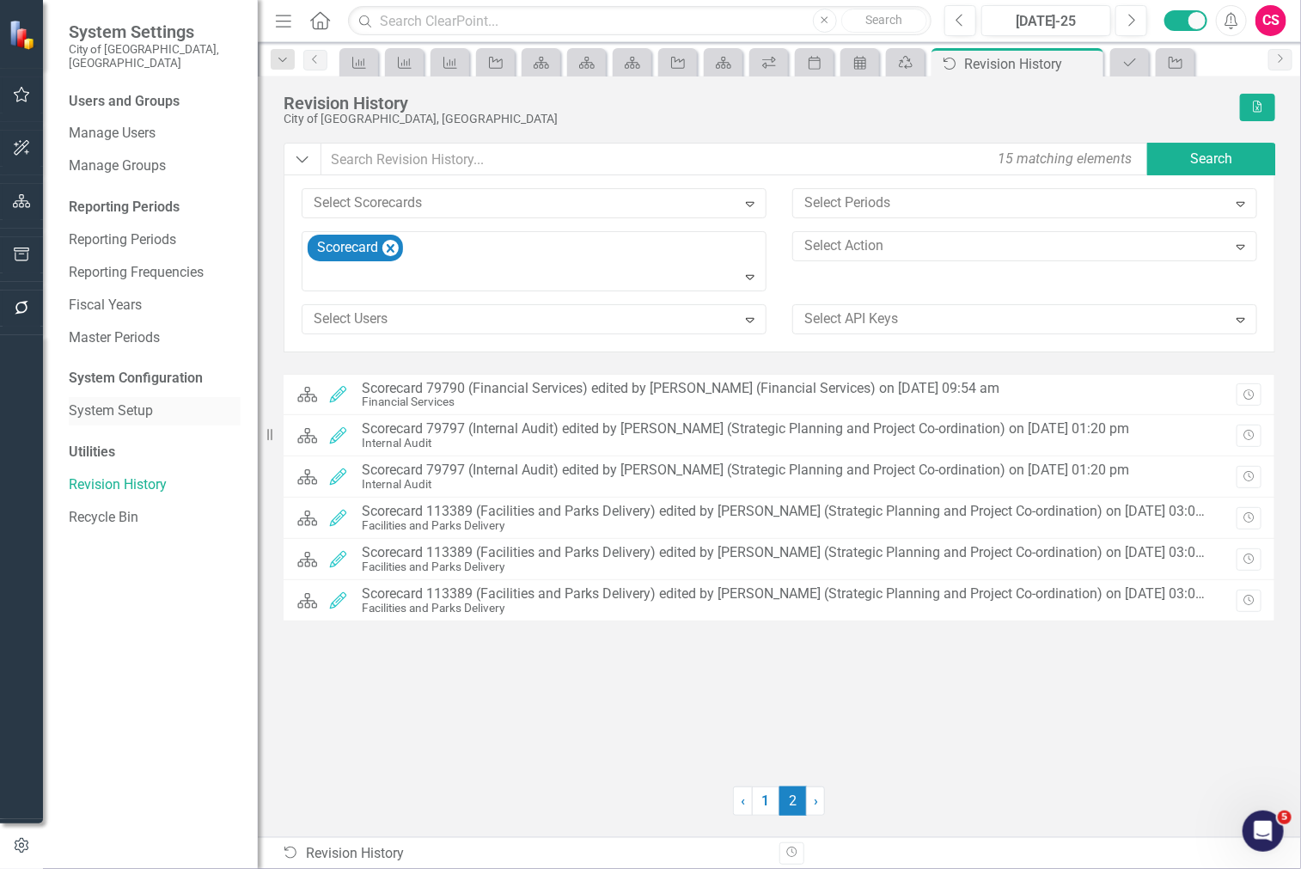
click at [107, 401] on link "System Setup" at bounding box center [155, 411] width 172 height 20
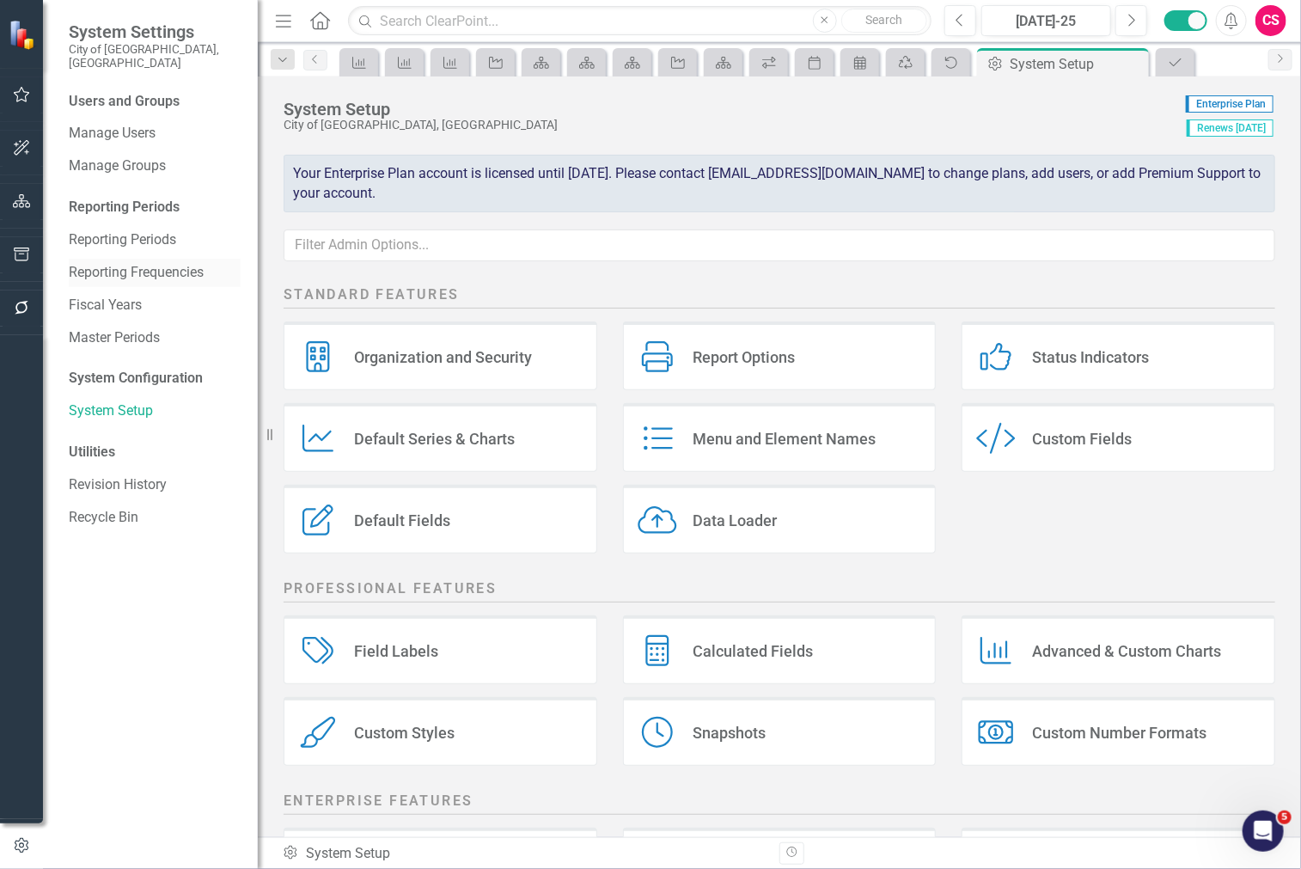
click at [175, 263] on link "Reporting Frequencies" at bounding box center [155, 273] width 172 height 20
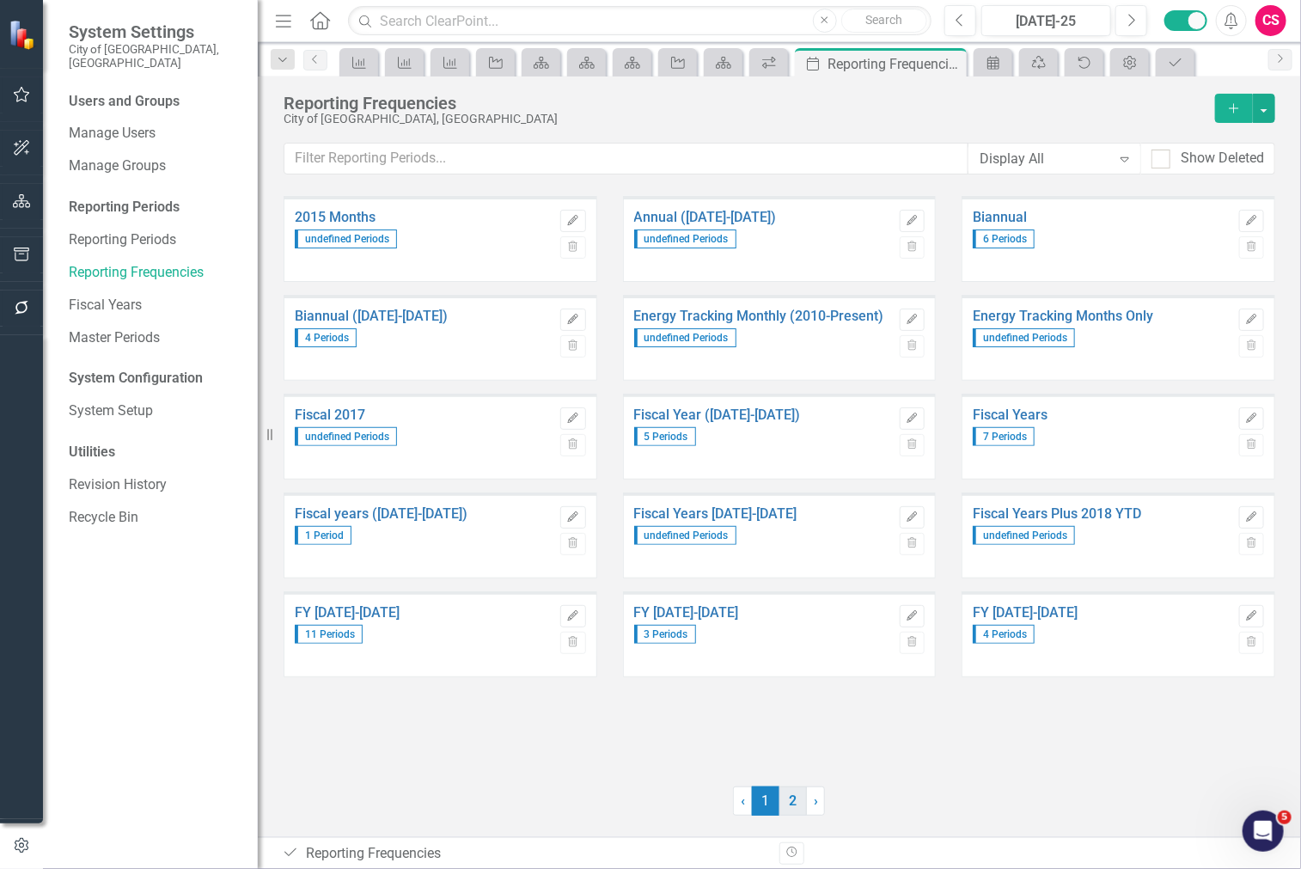
click at [799, 787] on link "2" at bounding box center [792, 800] width 27 height 29
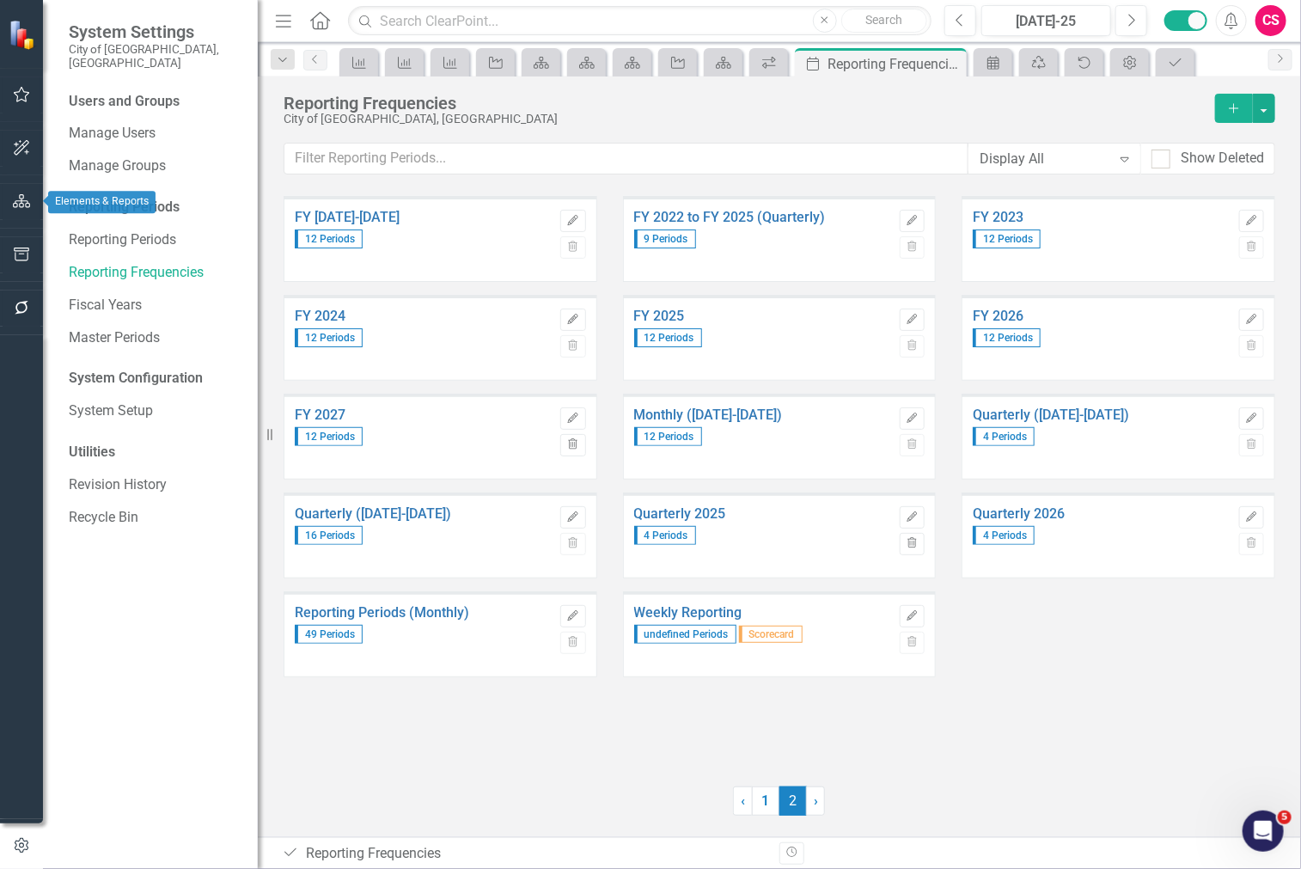
click at [14, 194] on icon "button" at bounding box center [22, 201] width 18 height 14
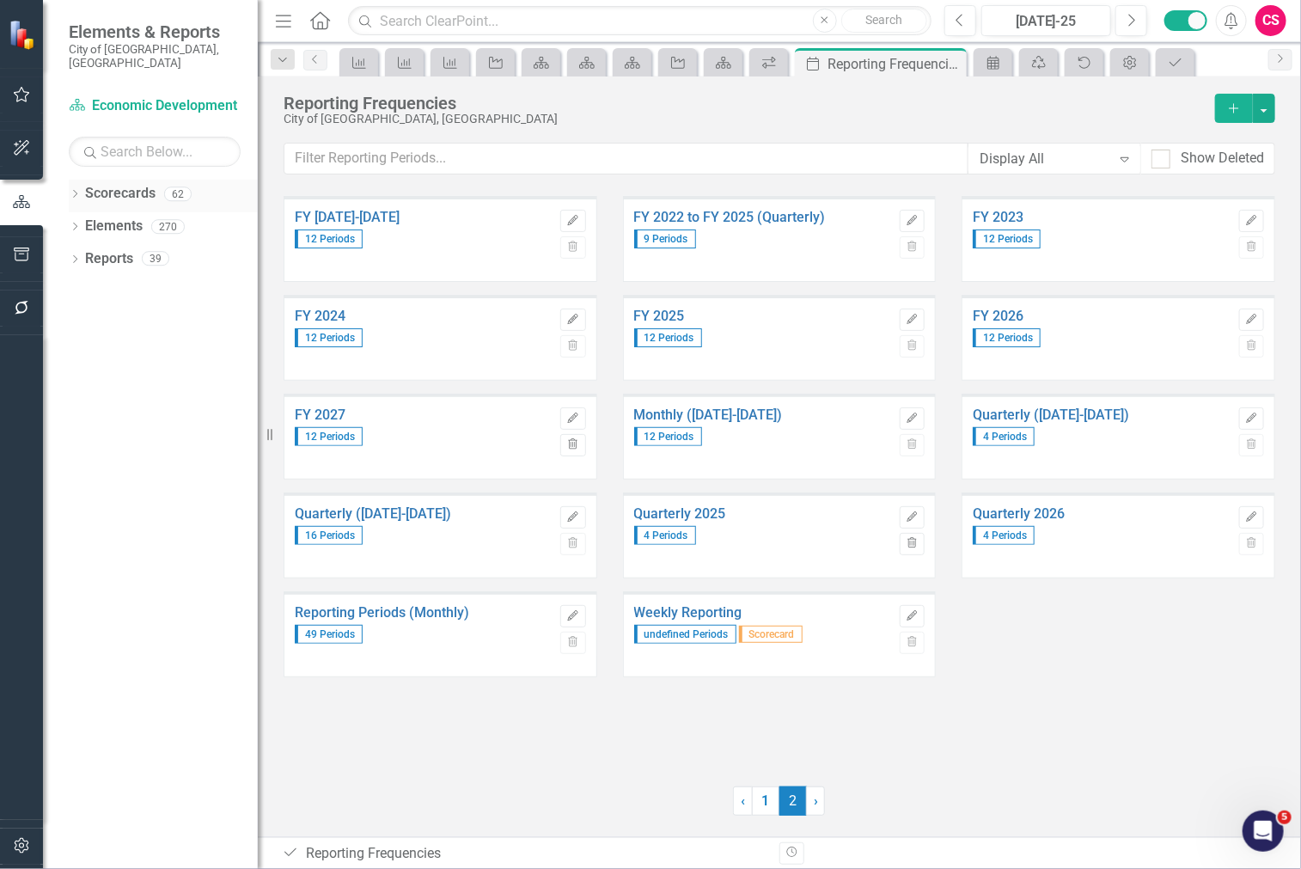
click at [72, 191] on icon "Dropdown" at bounding box center [75, 195] width 12 height 9
click at [100, 216] on link "[DATE]-[DATE] SPOT Scorecards" at bounding box center [176, 226] width 163 height 20
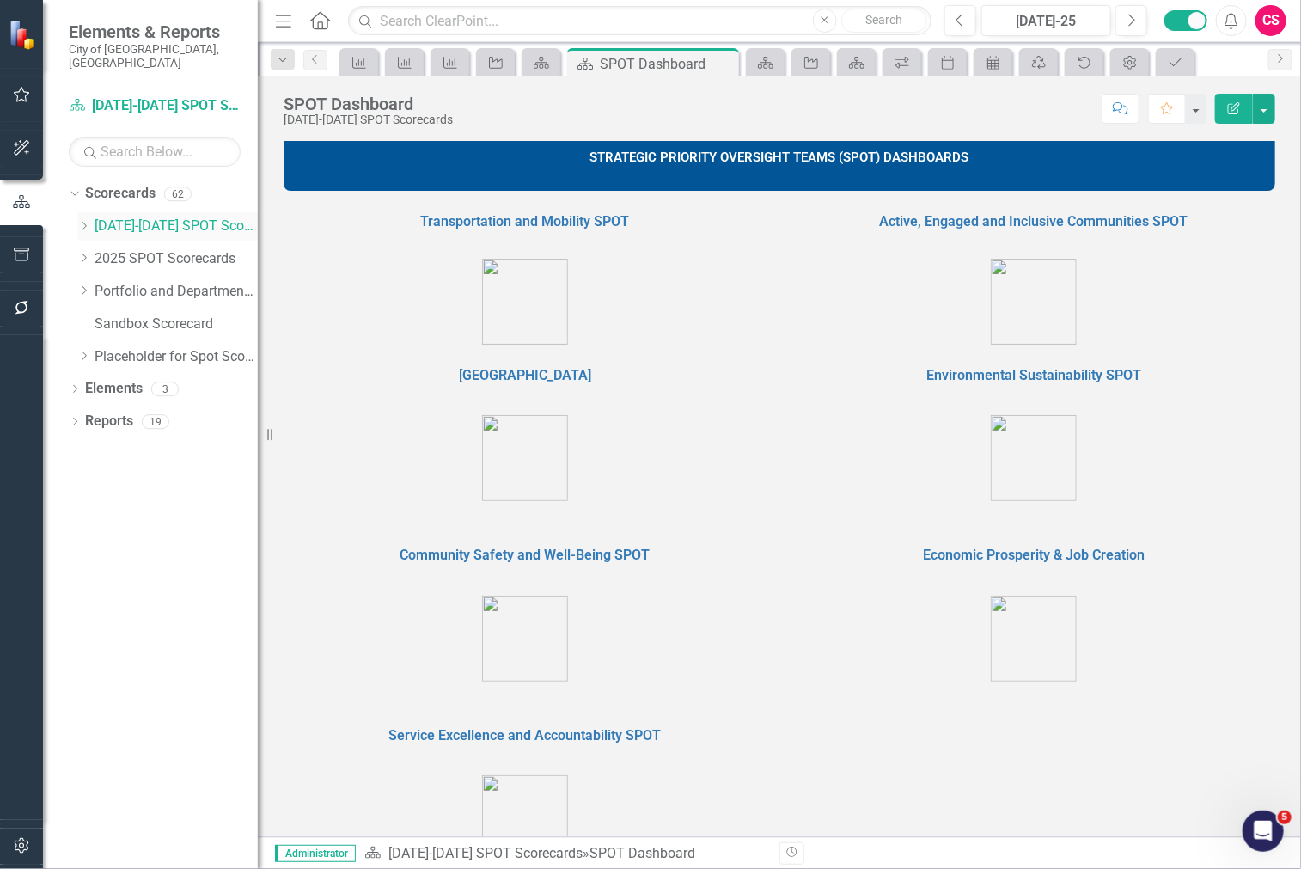
click at [80, 221] on icon "Dropdown" at bounding box center [83, 226] width 13 height 10
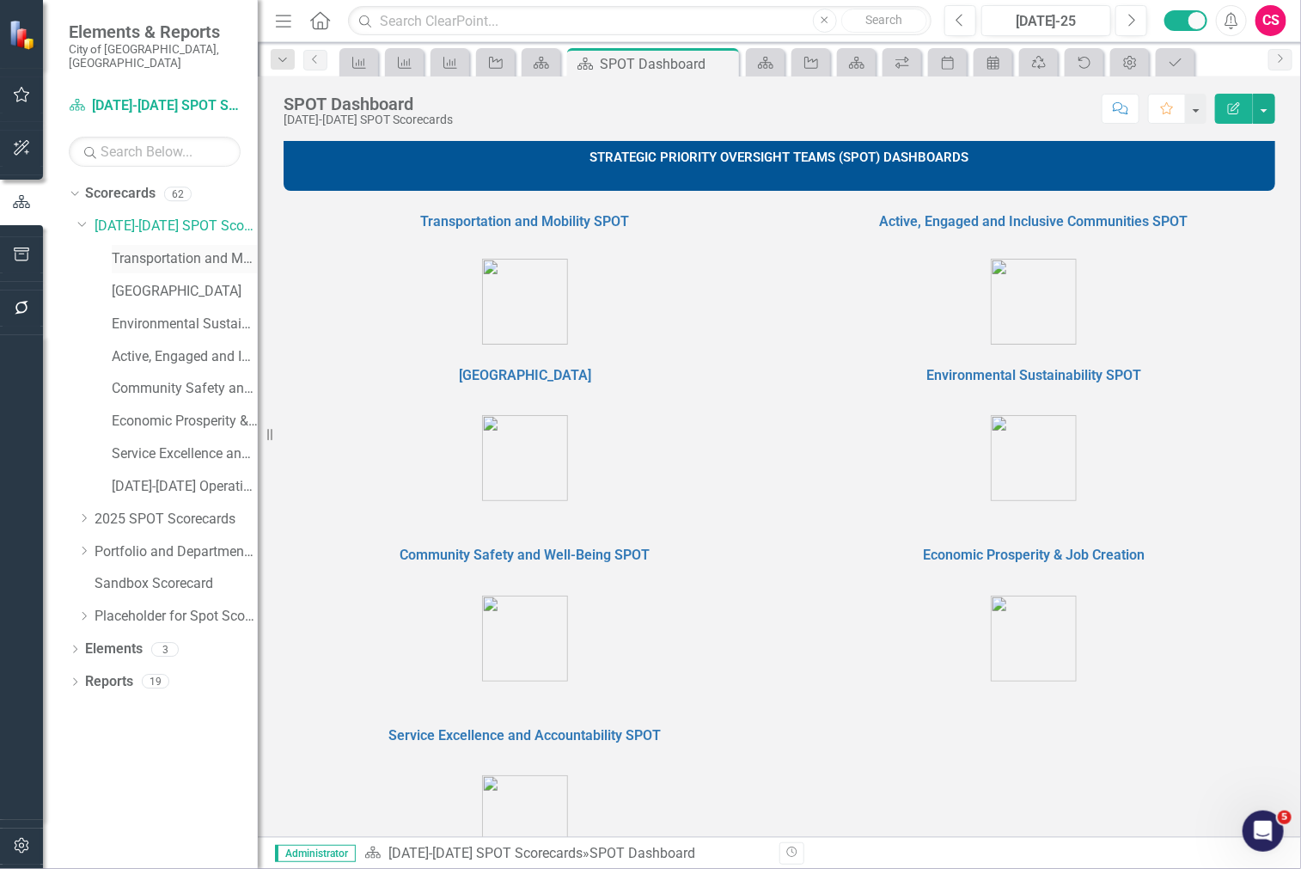
click at [152, 249] on link "Transportation and Mobility" at bounding box center [185, 259] width 146 height 20
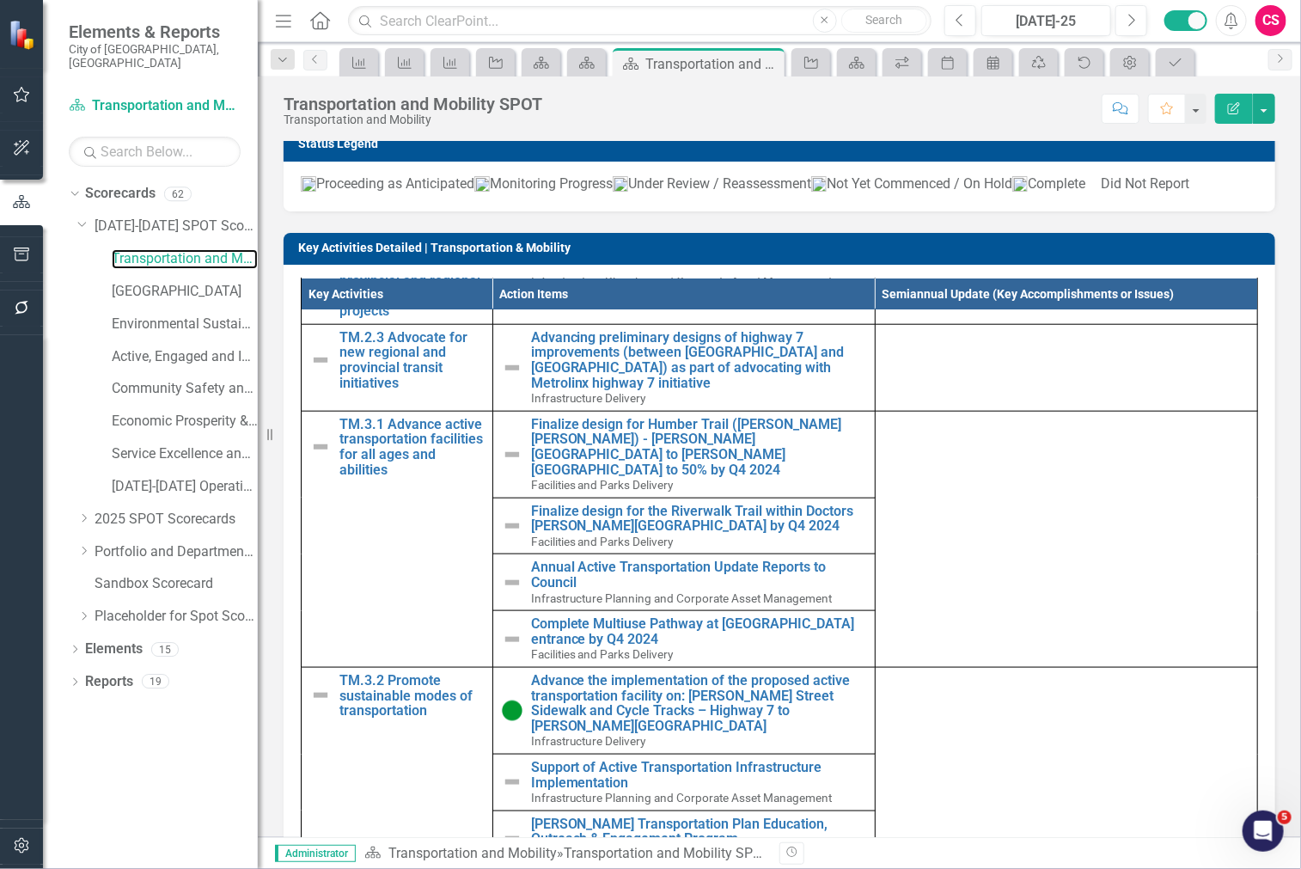
scroll to position [2156, 0]
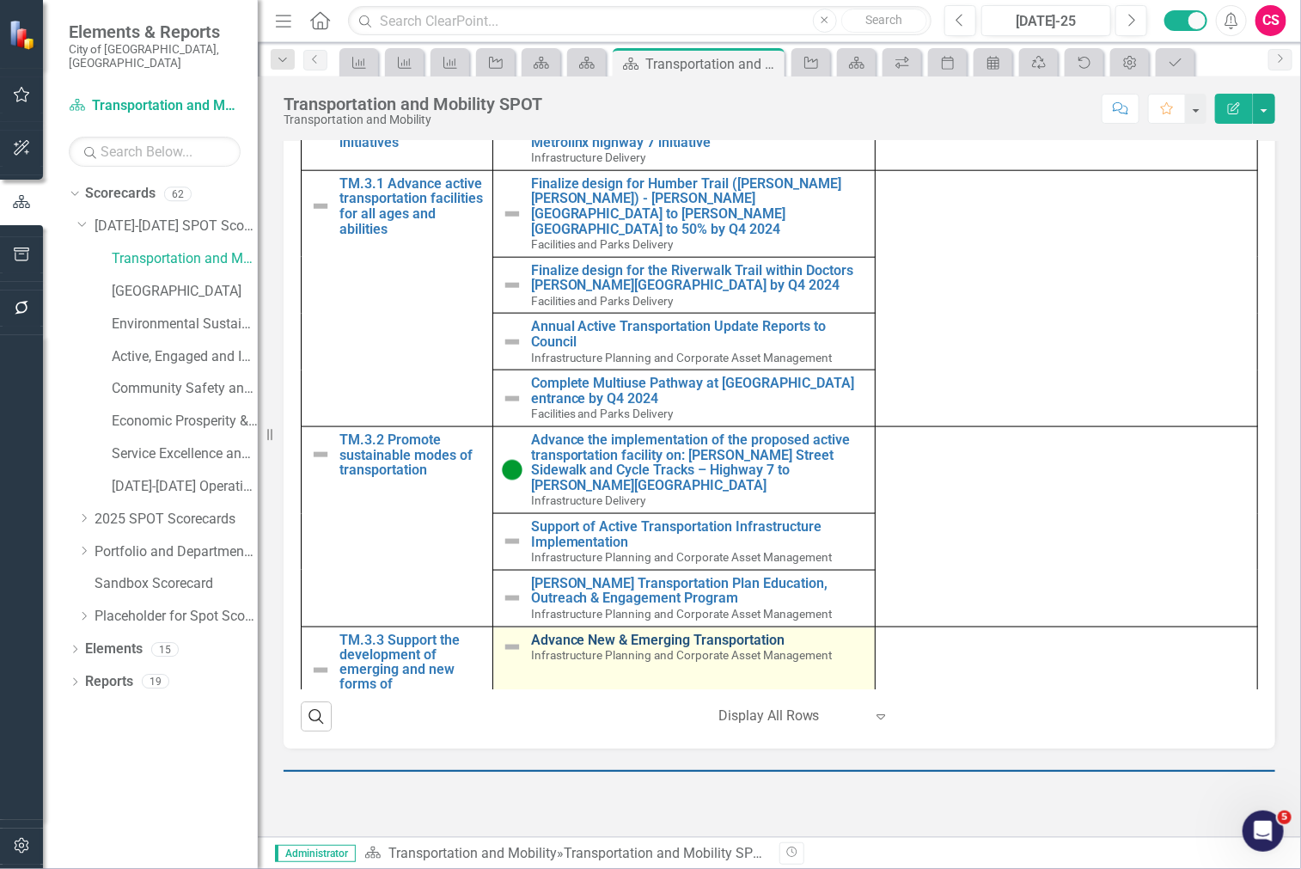
click at [572, 631] on link "Advance New & Emerging Transportation" at bounding box center [698, 638] width 335 height 15
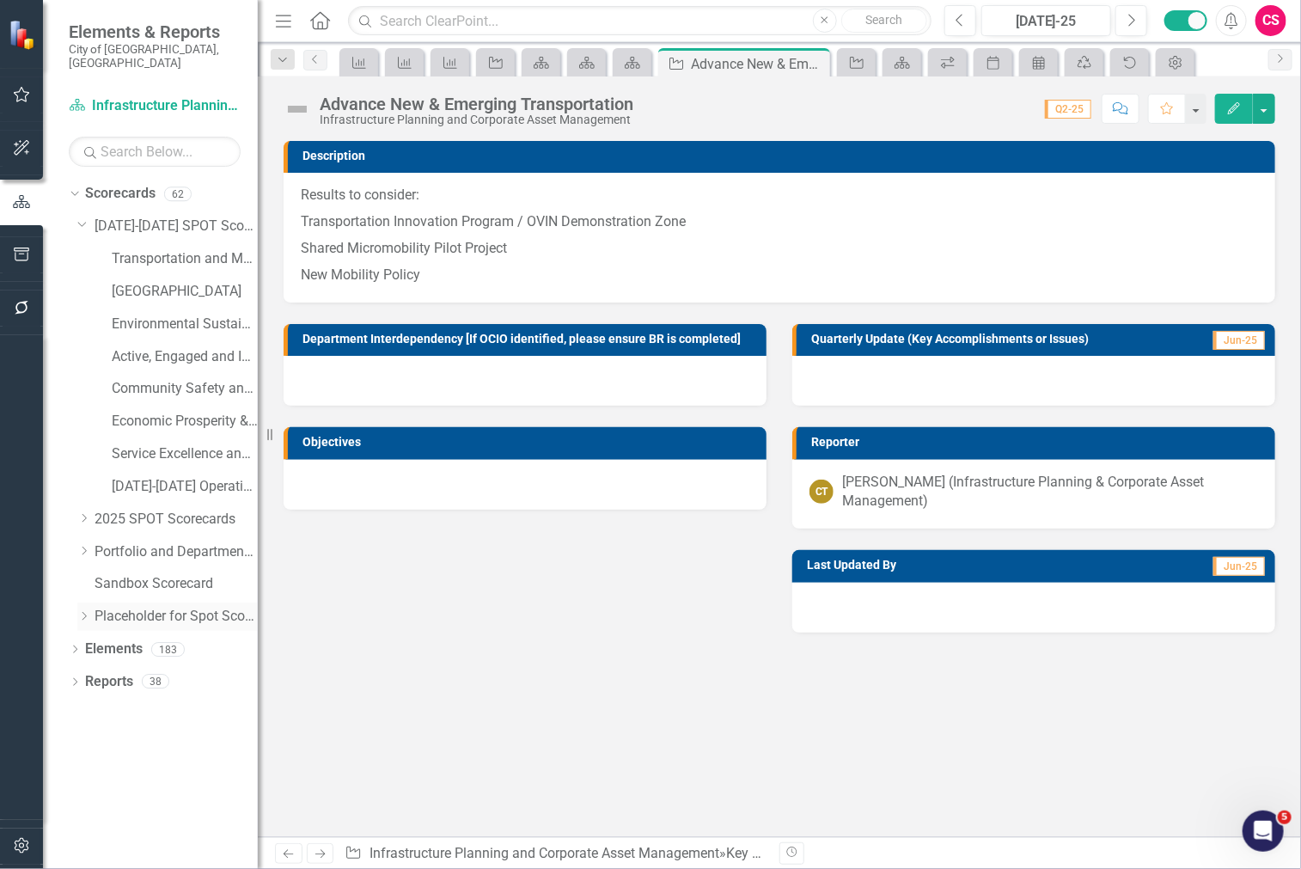
click at [77, 602] on div "Dropdown Scorecards 62 Dropdown [DATE]-[DATE] SPOT Scorecards Transportation an…" at bounding box center [163, 407] width 189 height 455
click at [82, 611] on icon "Dropdown" at bounding box center [83, 616] width 13 height 10
click at [82, 607] on icon "Dropdown" at bounding box center [82, 613] width 10 height 13
click at [84, 546] on icon "Dropdown" at bounding box center [83, 551] width 13 height 10
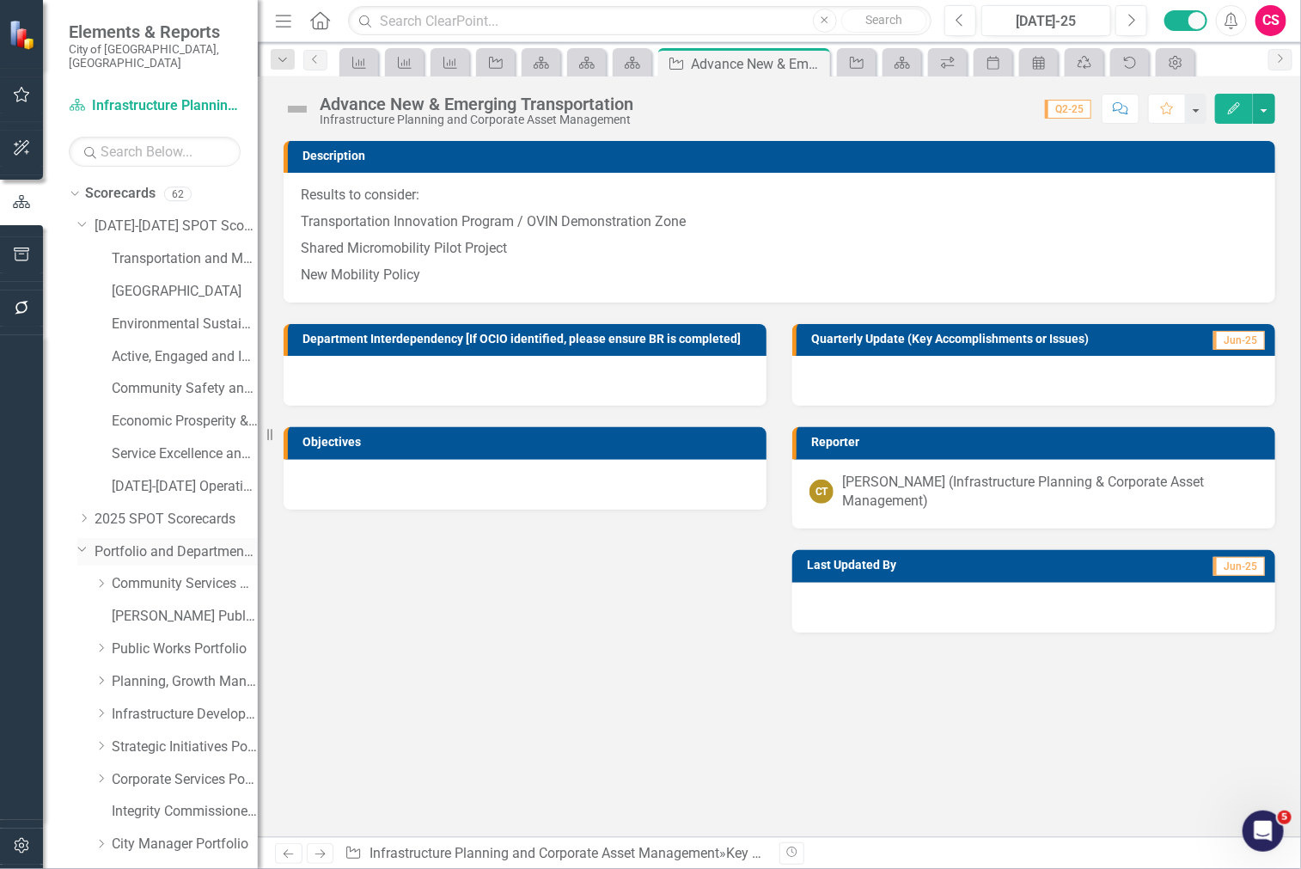
click at [84, 542] on icon "Dropdown" at bounding box center [82, 548] width 10 height 13
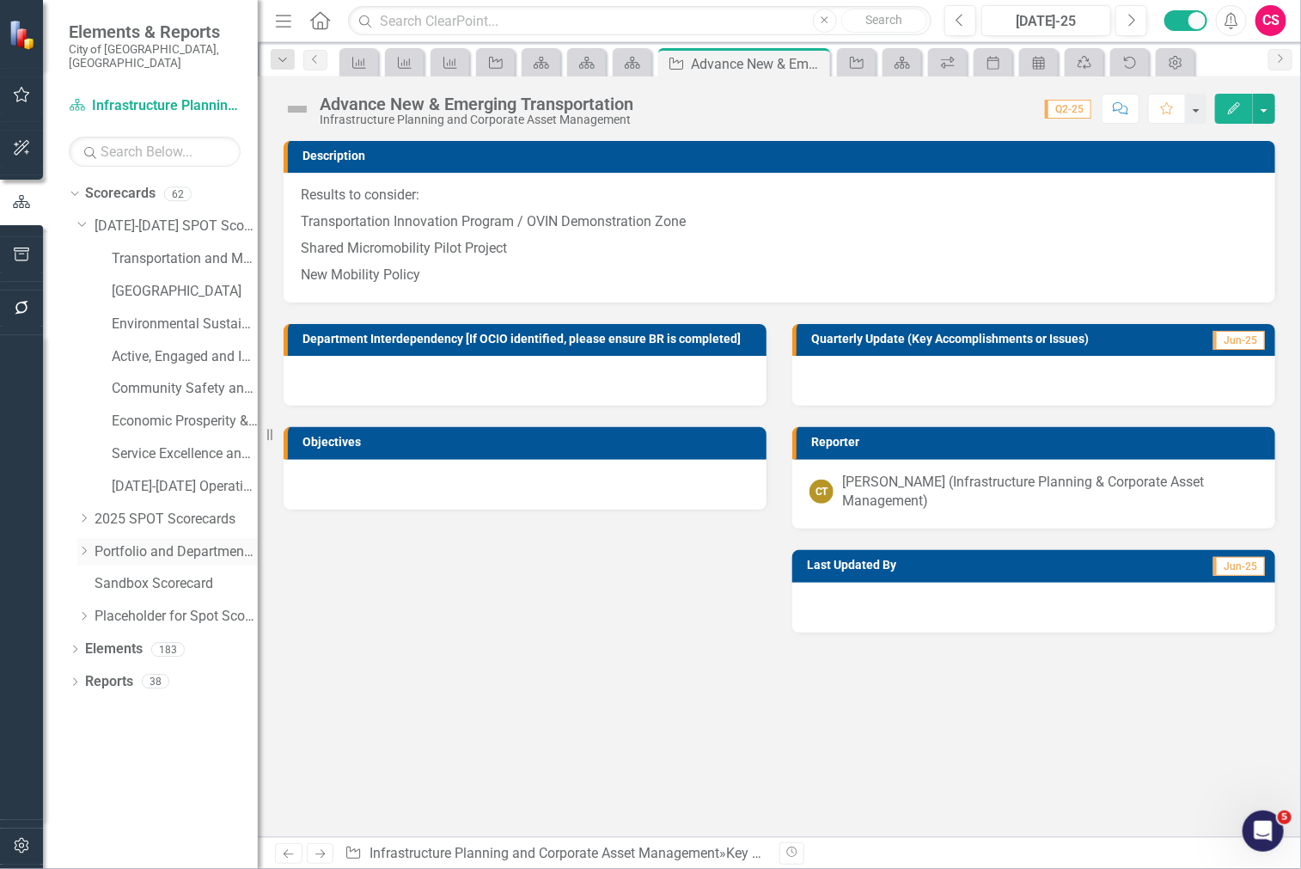
click at [84, 546] on icon at bounding box center [84, 550] width 4 height 9
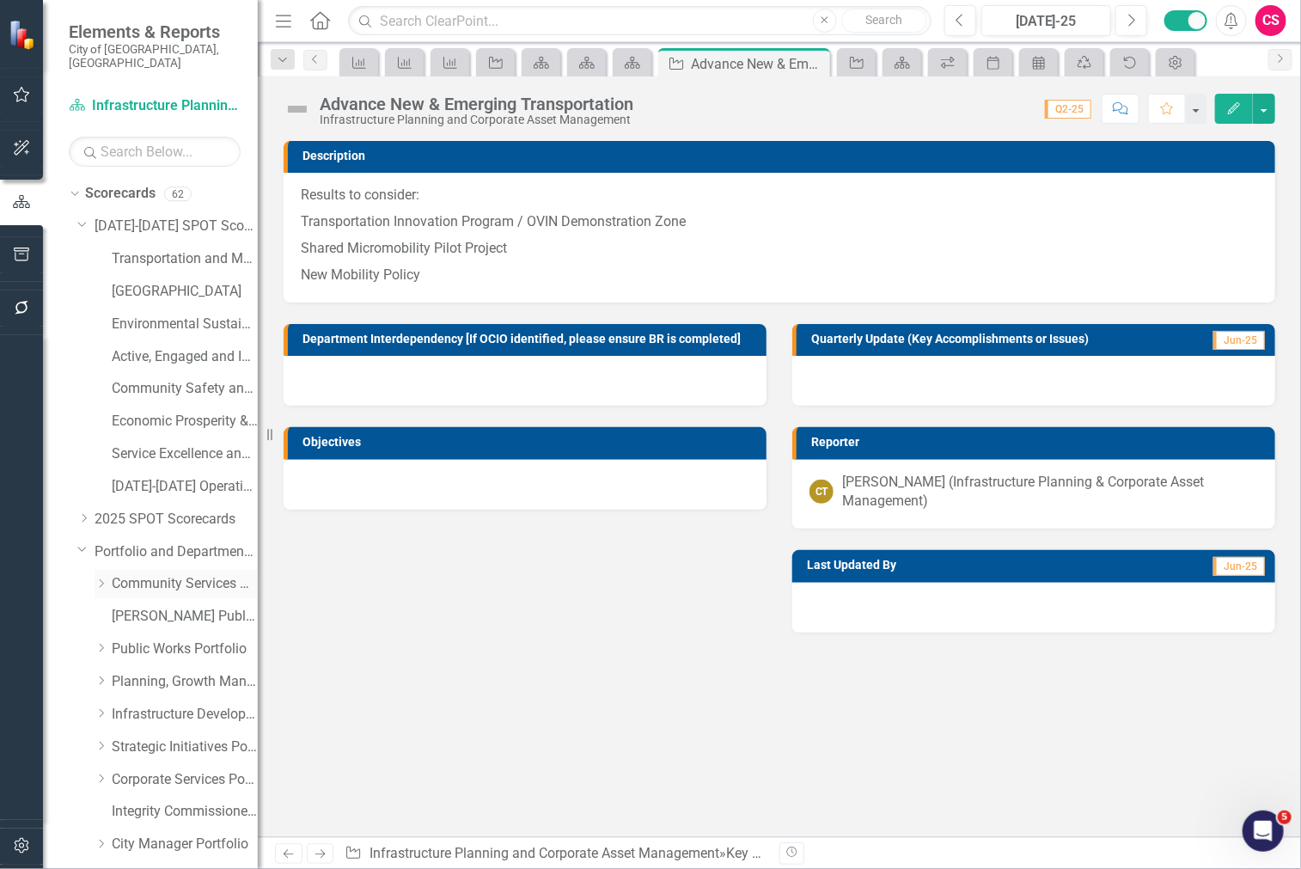
click at [101, 578] on icon "Dropdown" at bounding box center [101, 583] width 13 height 10
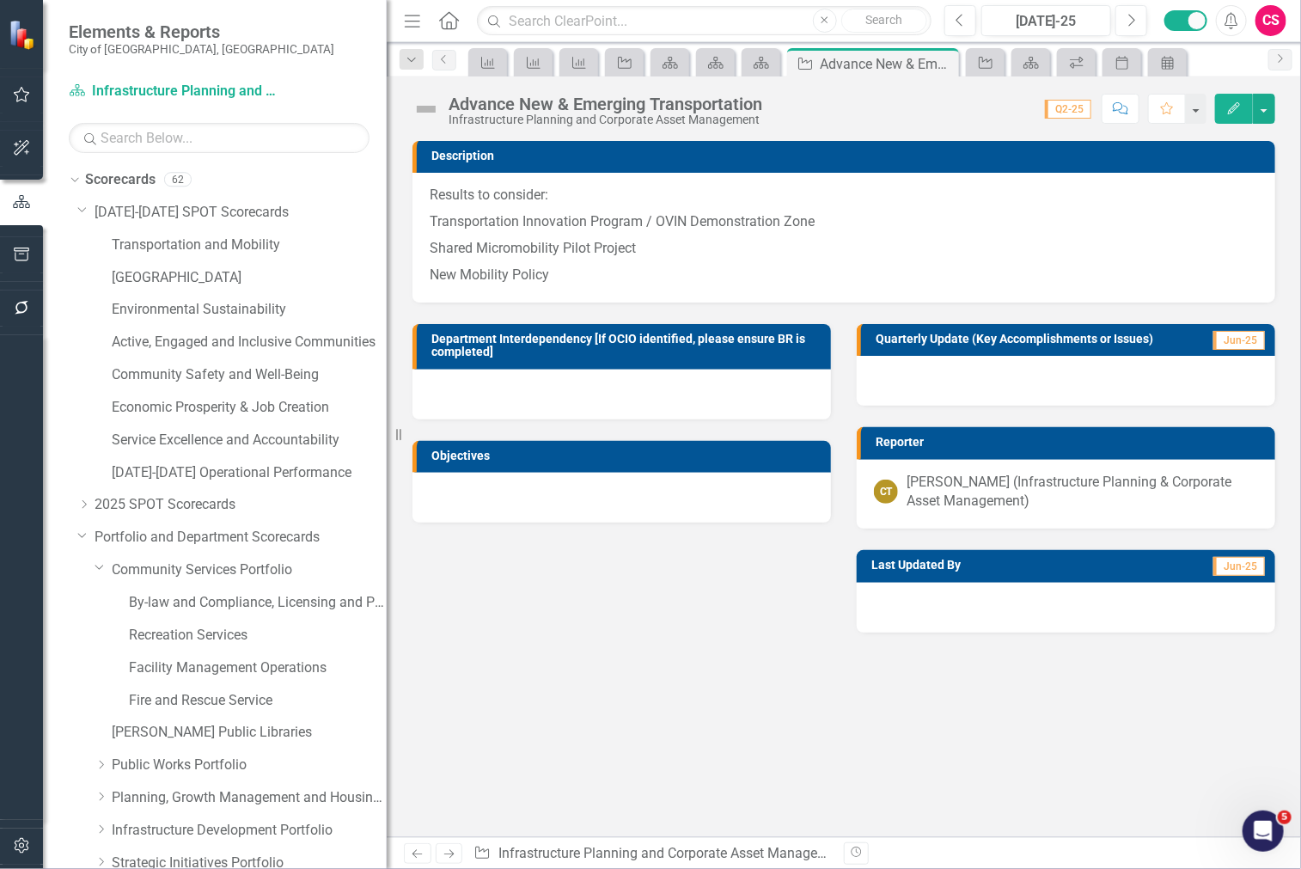
drag, startPoint x: 265, startPoint y: 545, endPoint x: 387, endPoint y: 526, distance: 123.4
click at [387, 526] on div "Resize" at bounding box center [394, 434] width 14 height 869
click at [80, 212] on icon "Dropdown" at bounding box center [82, 209] width 10 height 13
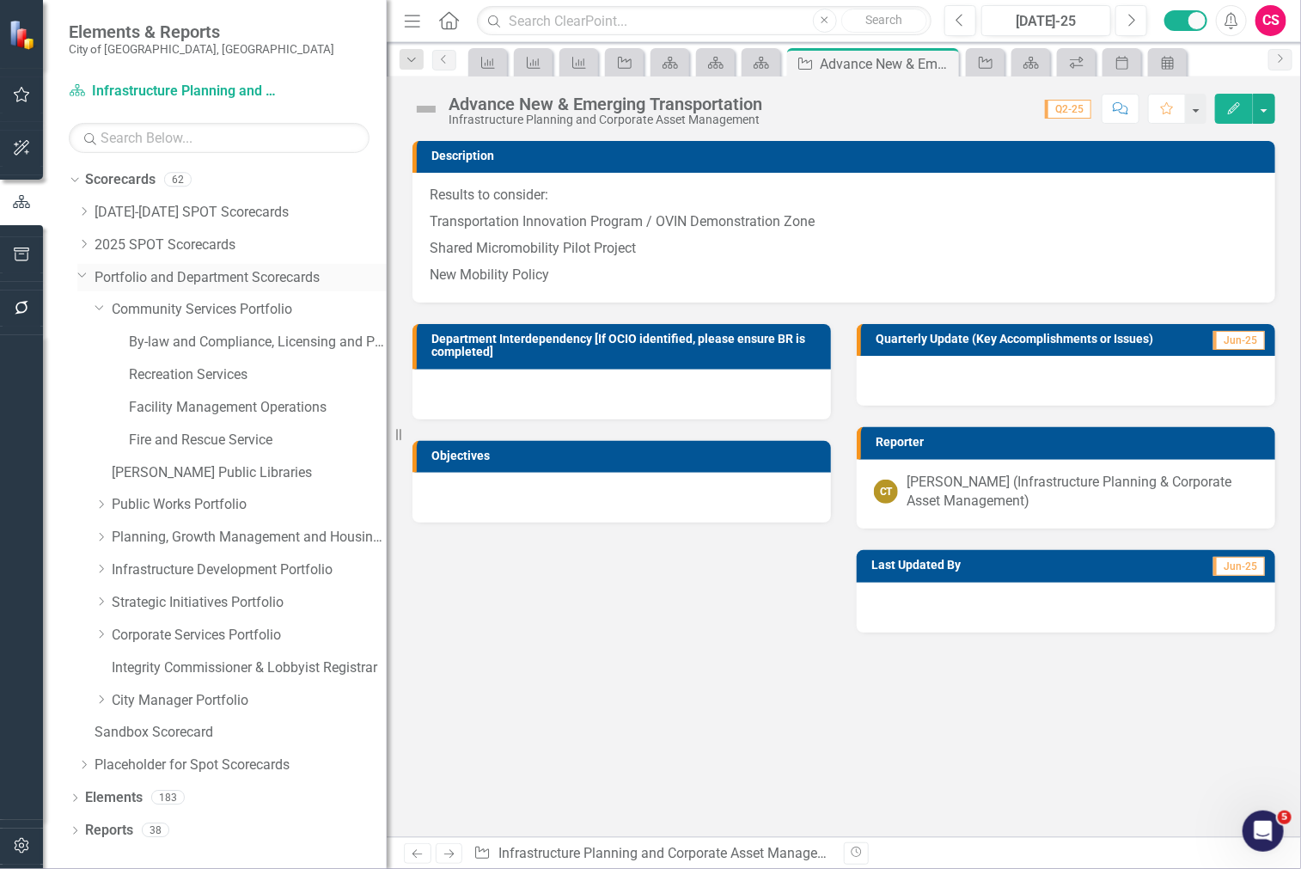
click at [80, 272] on icon "Dropdown" at bounding box center [82, 274] width 10 height 13
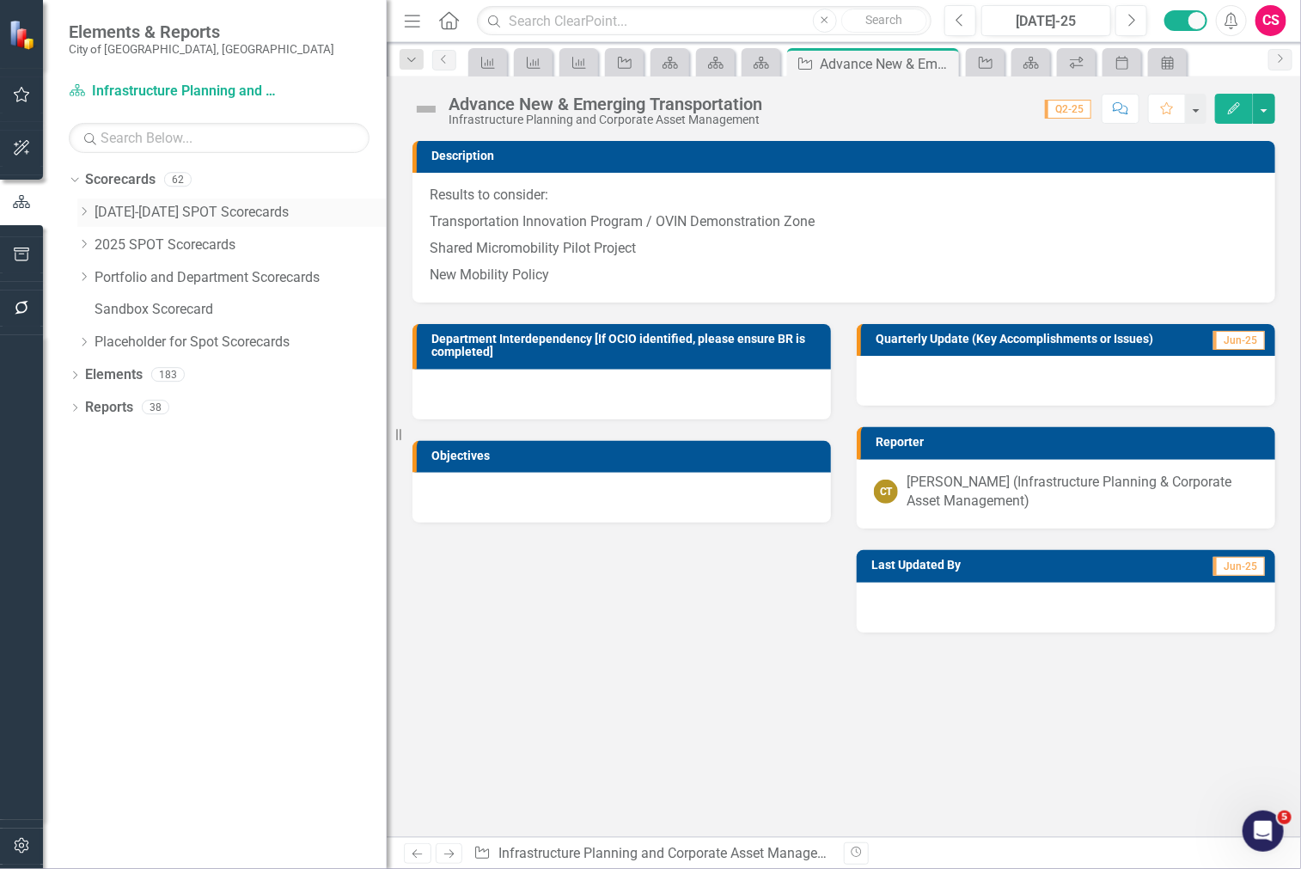
click at [81, 216] on icon "Dropdown" at bounding box center [83, 211] width 13 height 10
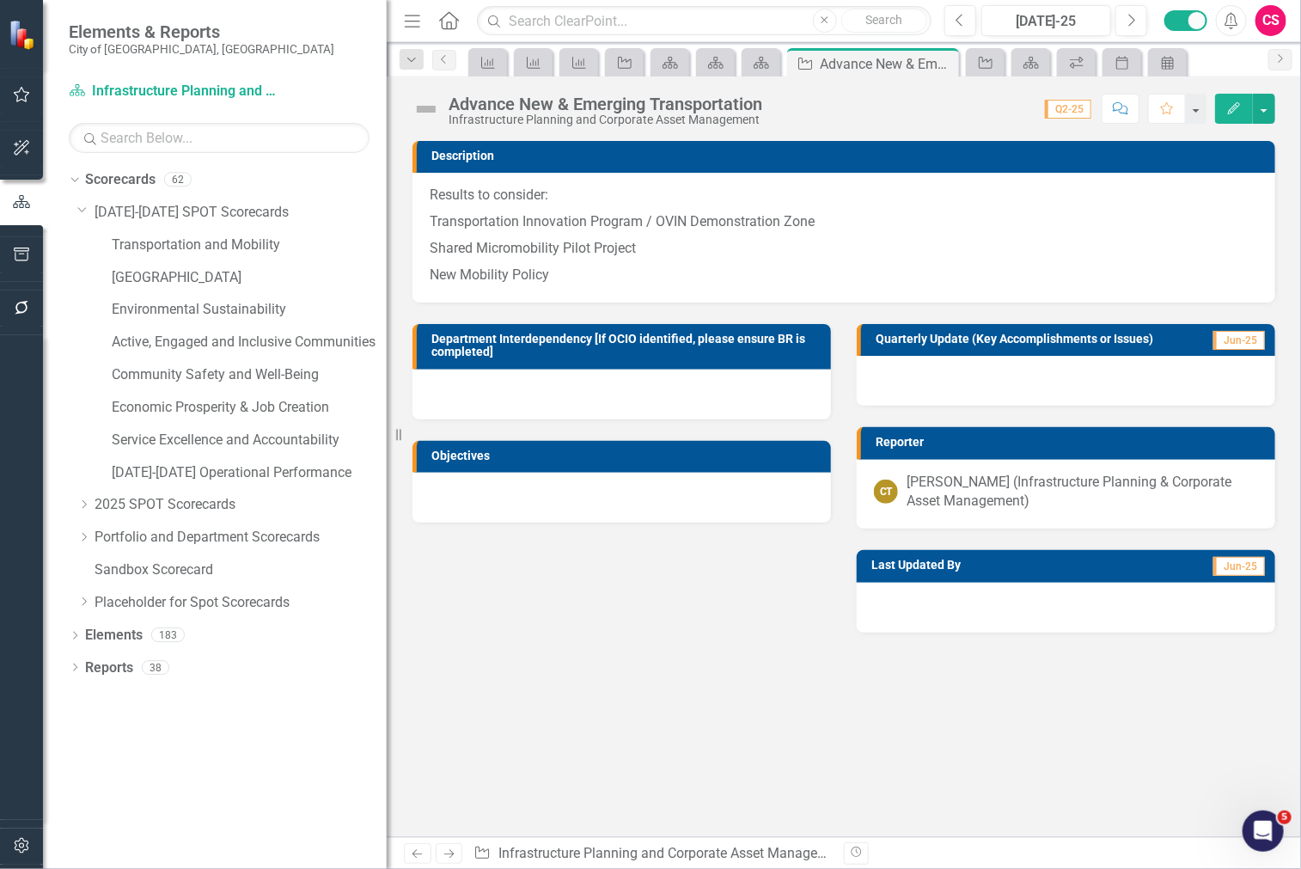
click at [1232, 107] on icon "Edit" at bounding box center [1233, 108] width 15 height 12
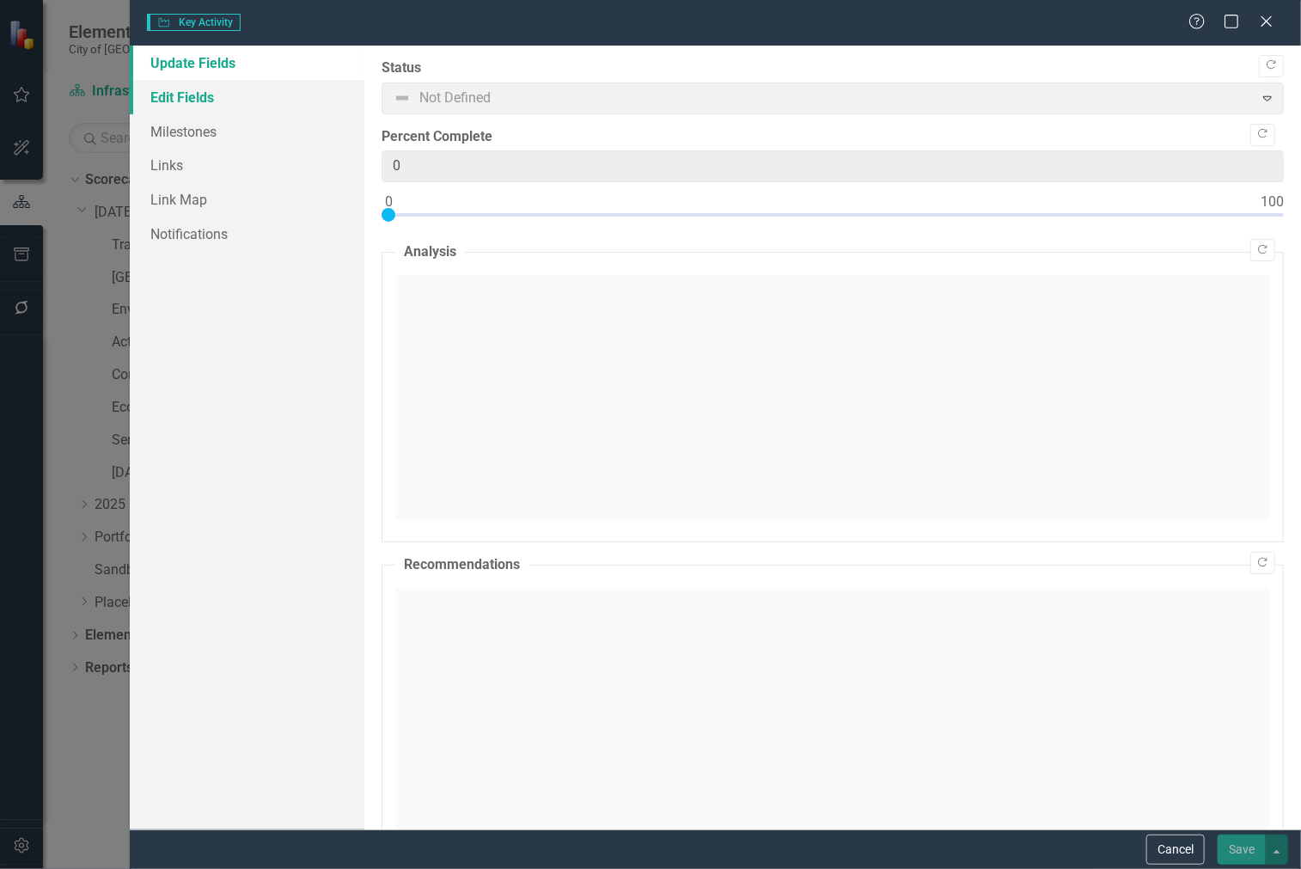
click at [227, 92] on link "Edit Fields" at bounding box center [247, 97] width 235 height 34
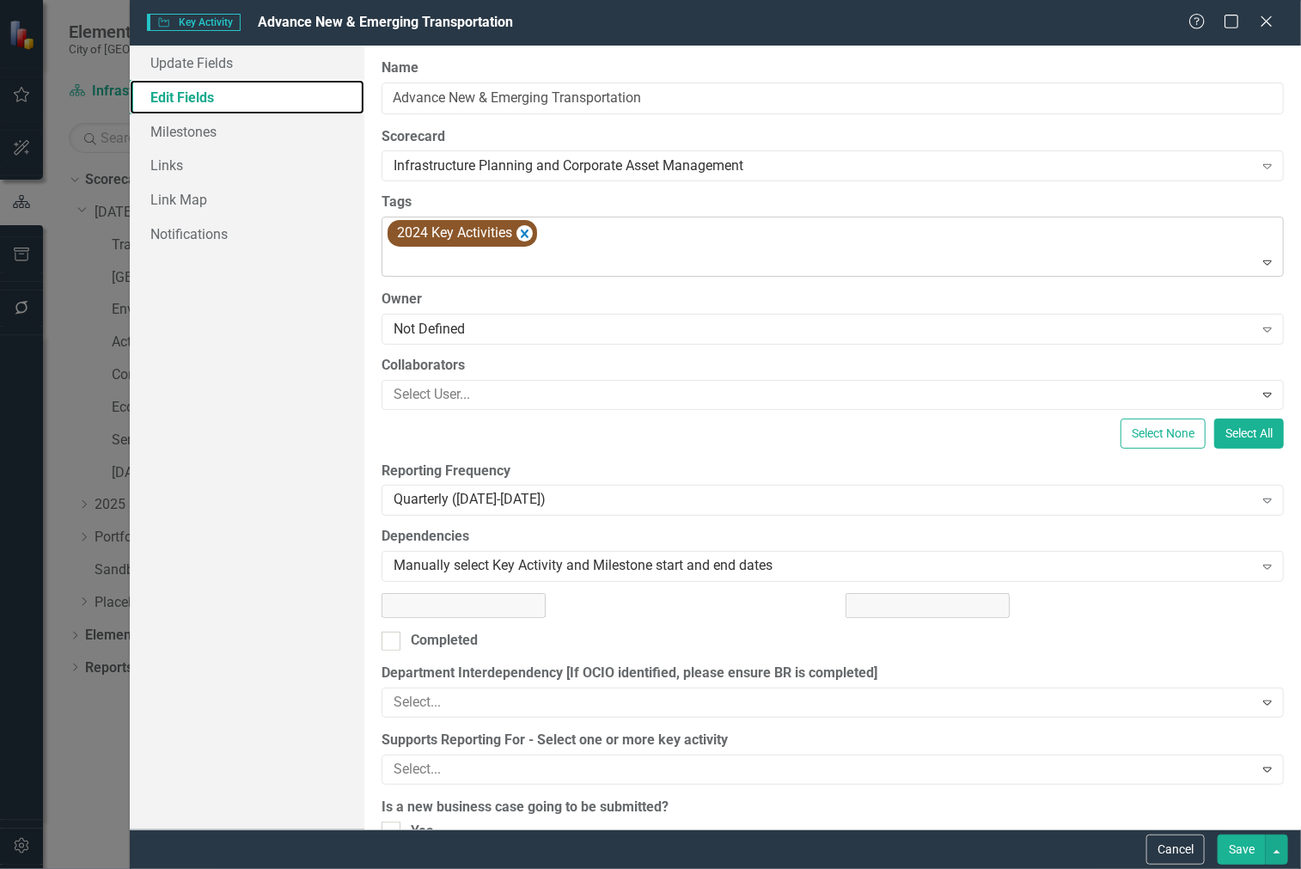
click at [226, 101] on link "Edit Fields" at bounding box center [247, 97] width 235 height 34
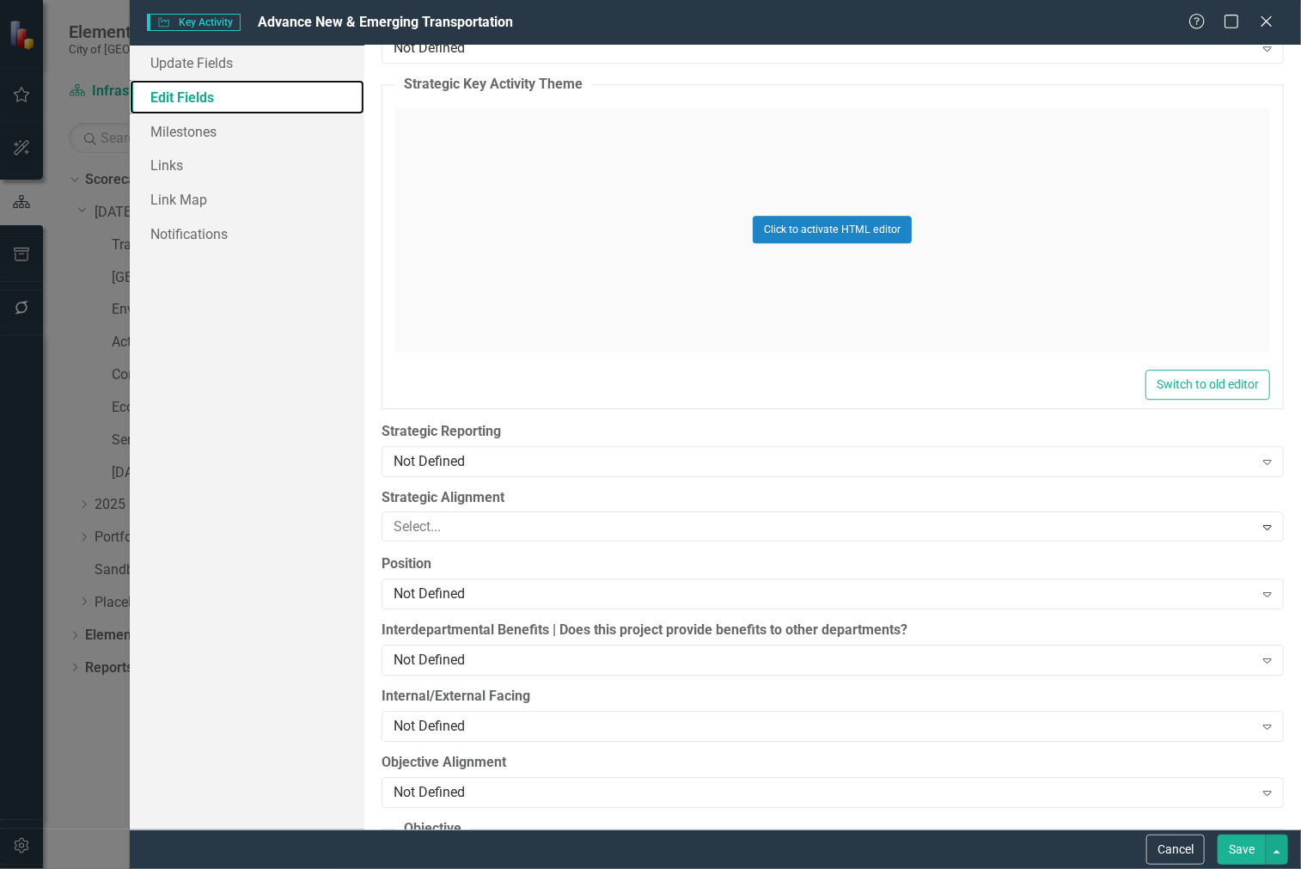
scroll to position [2034, 0]
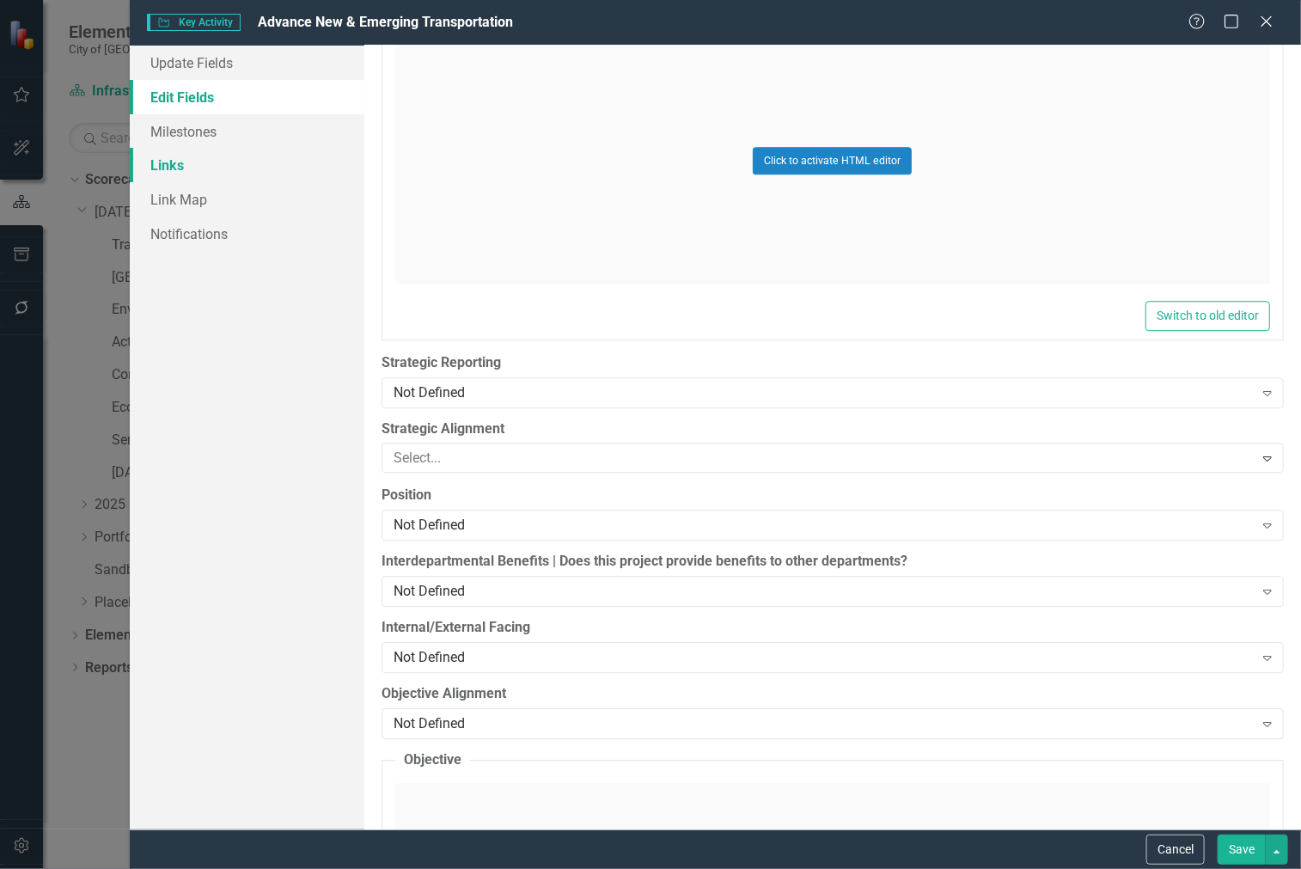
click at [277, 148] on link "Links" at bounding box center [247, 165] width 235 height 34
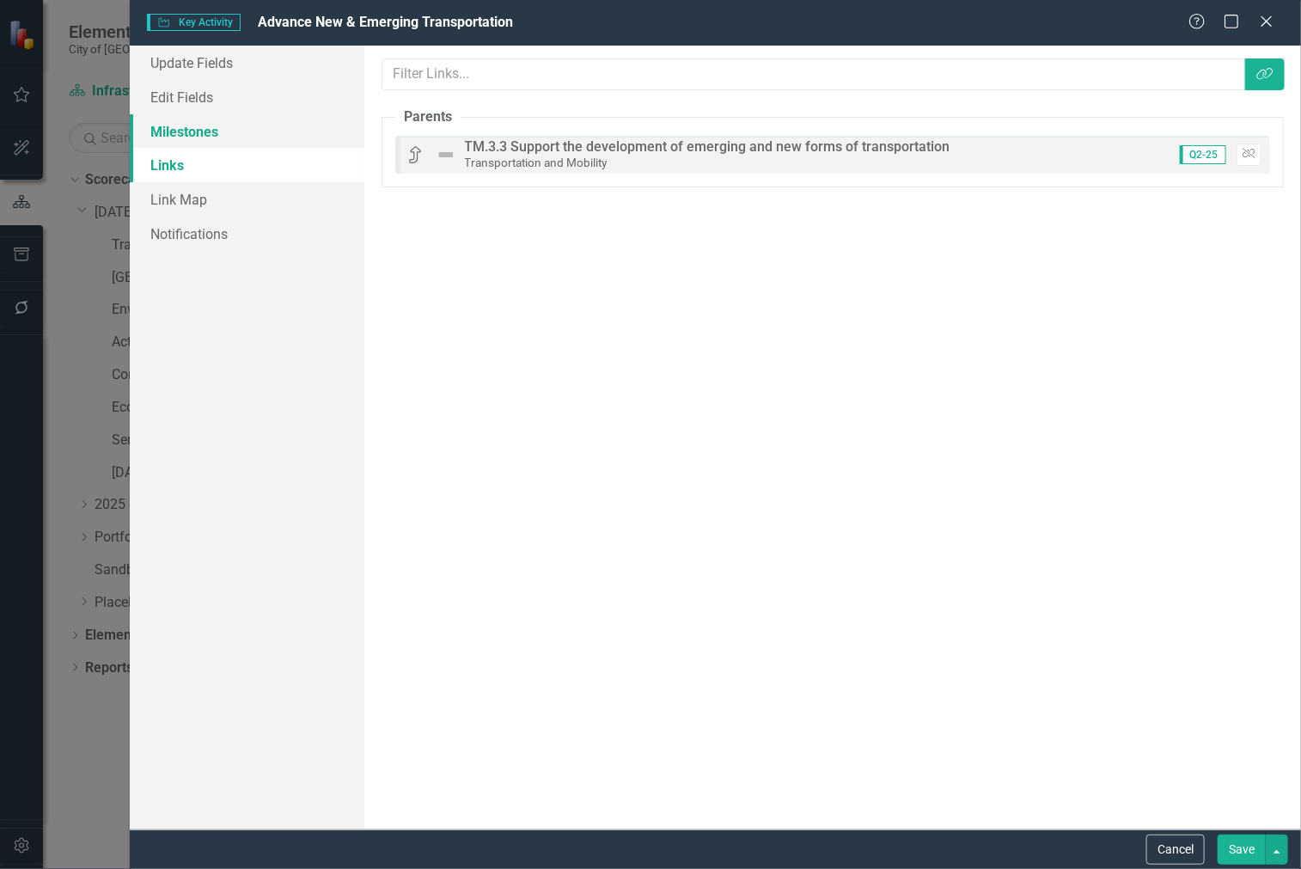
click at [246, 122] on link "Milestones" at bounding box center [247, 131] width 235 height 34
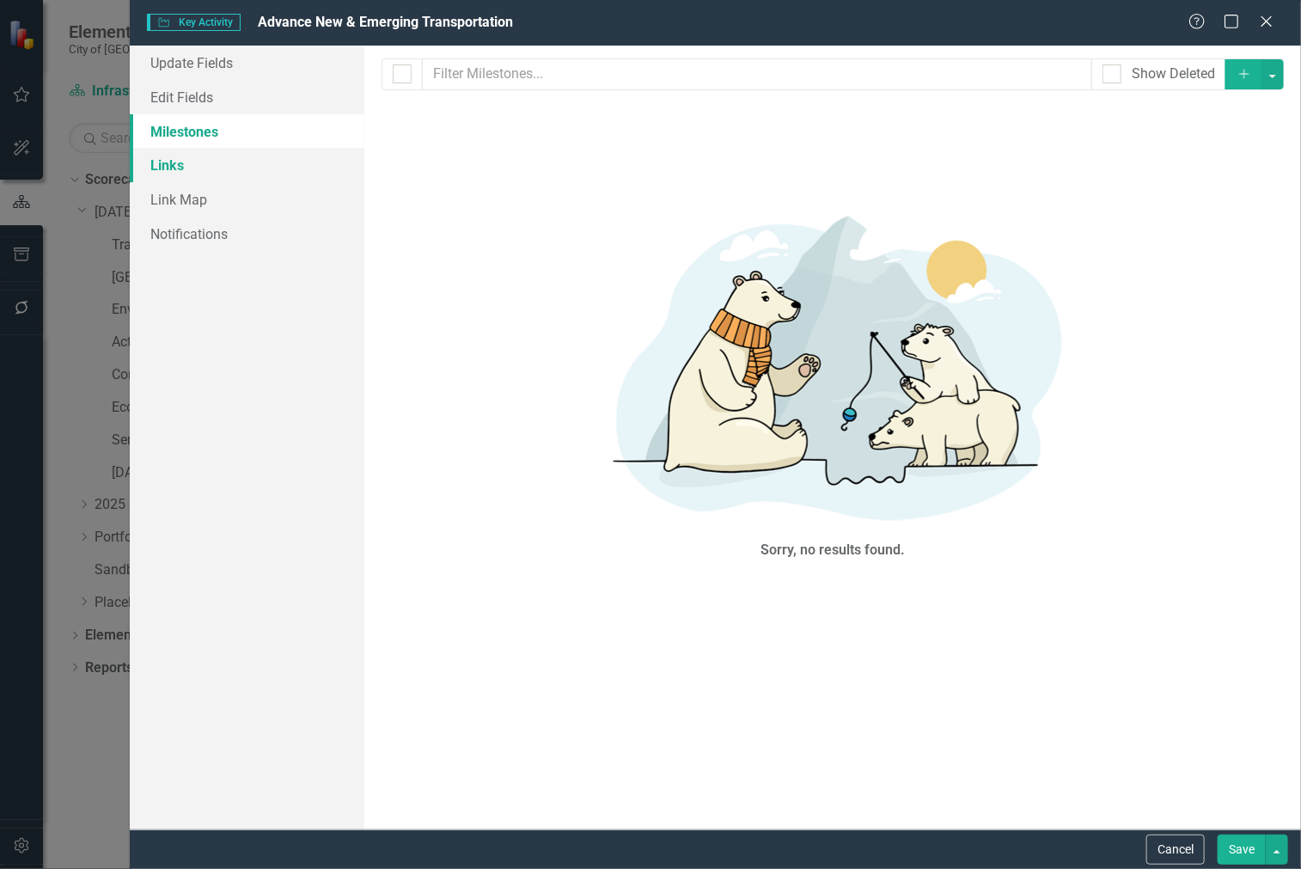
click at [249, 159] on link "Links" at bounding box center [247, 165] width 235 height 34
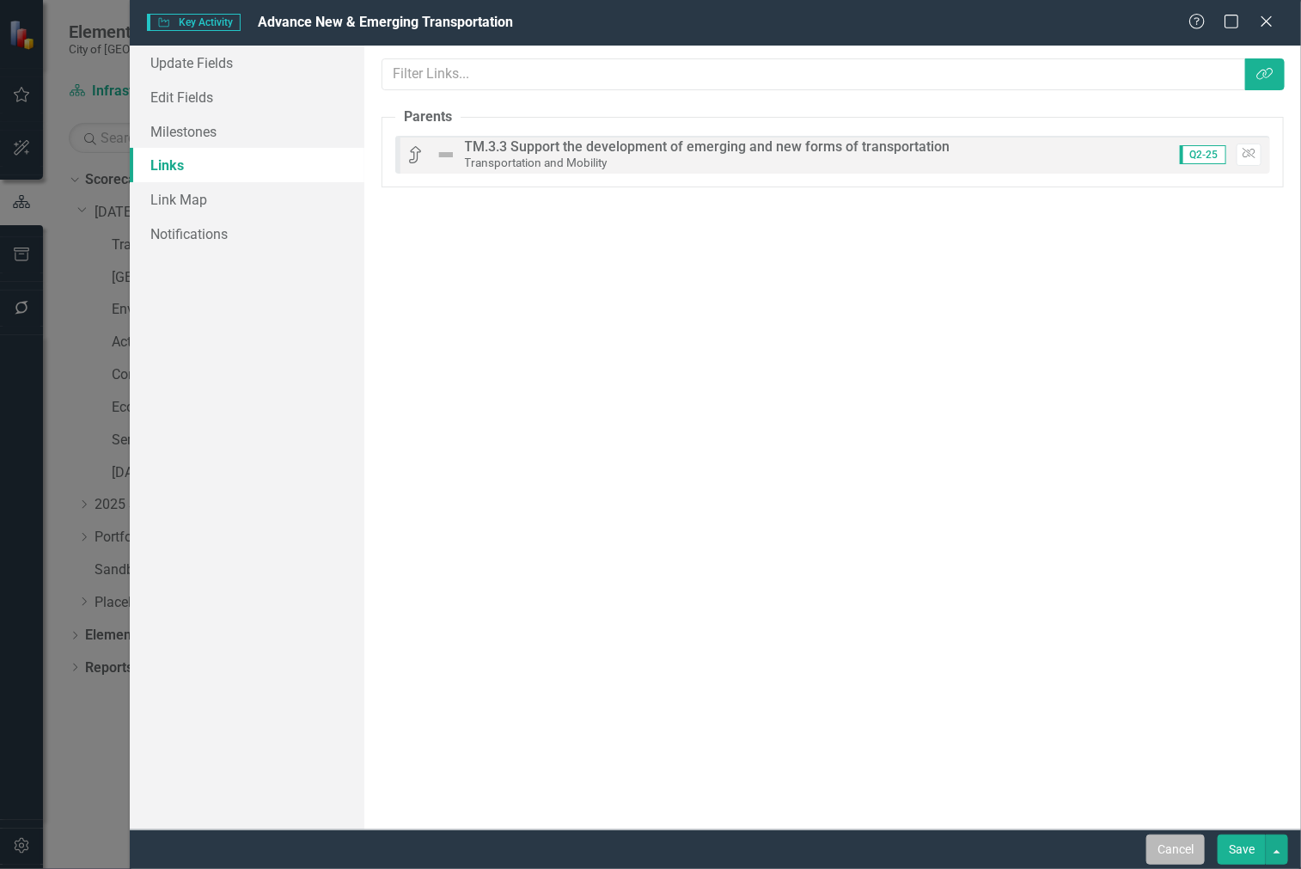
click at [1170, 847] on button "Cancel" at bounding box center [1175, 849] width 58 height 30
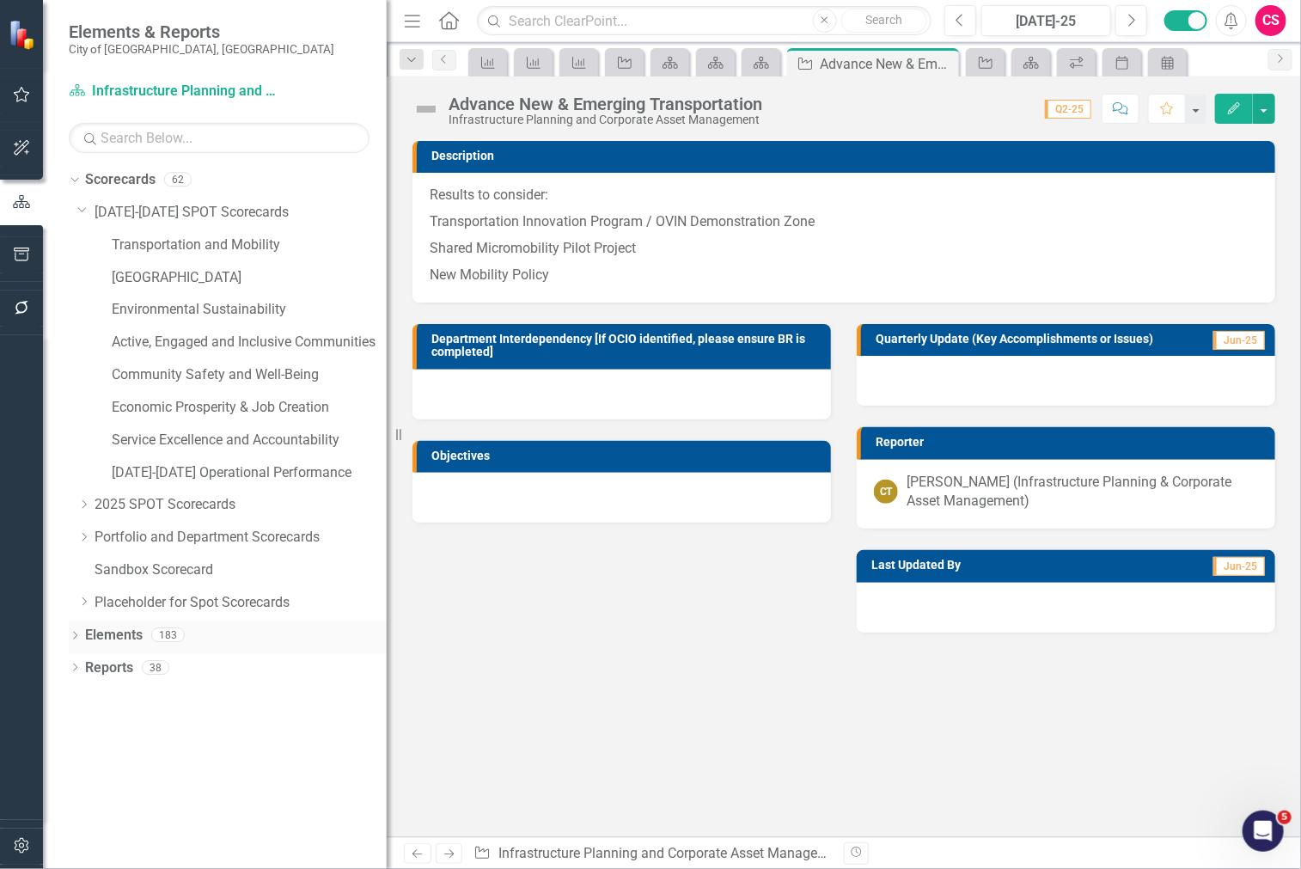
click at [77, 636] on icon "Dropdown" at bounding box center [75, 636] width 12 height 9
click at [86, 705] on icon "Dropdown" at bounding box center [83, 701] width 12 height 9
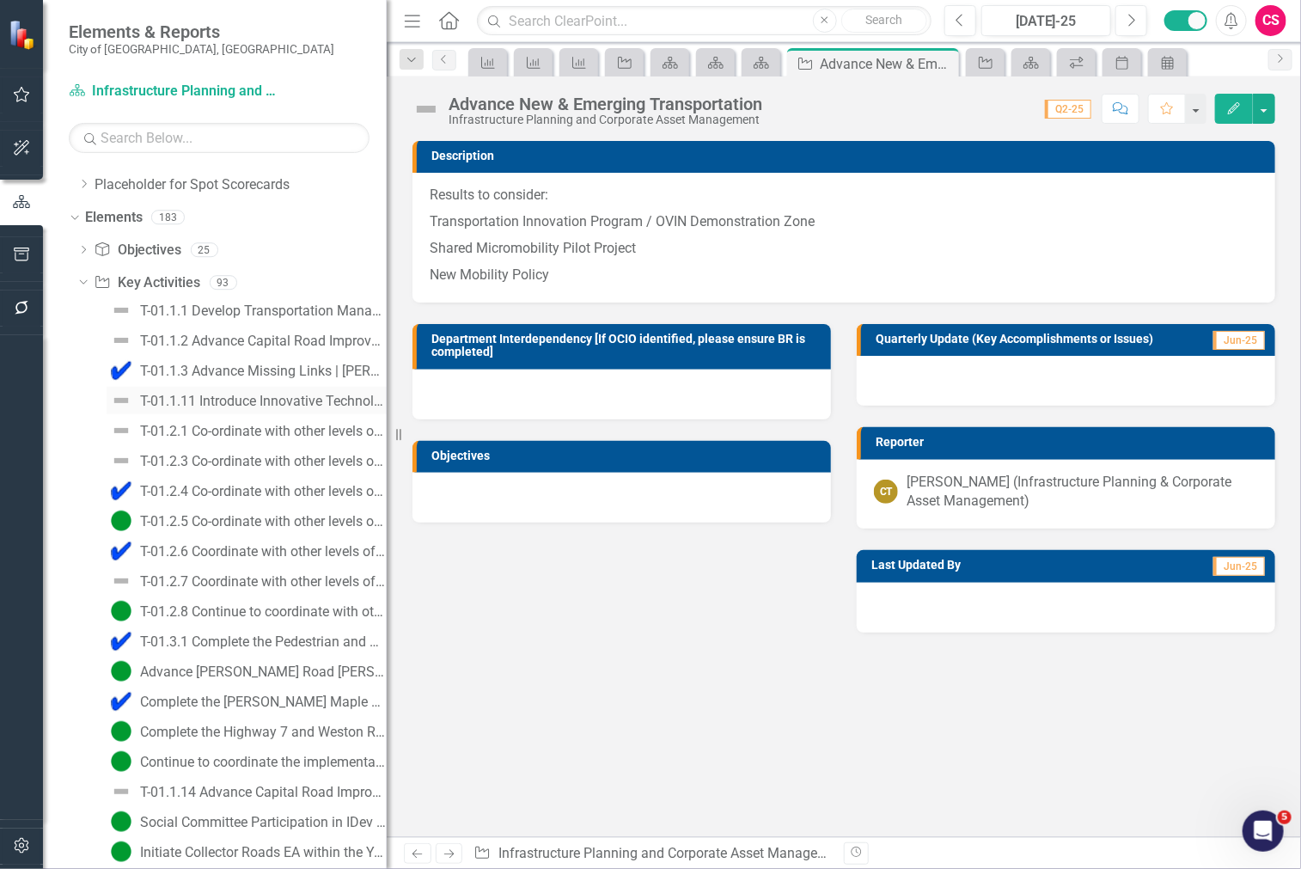
scroll to position [400, 0]
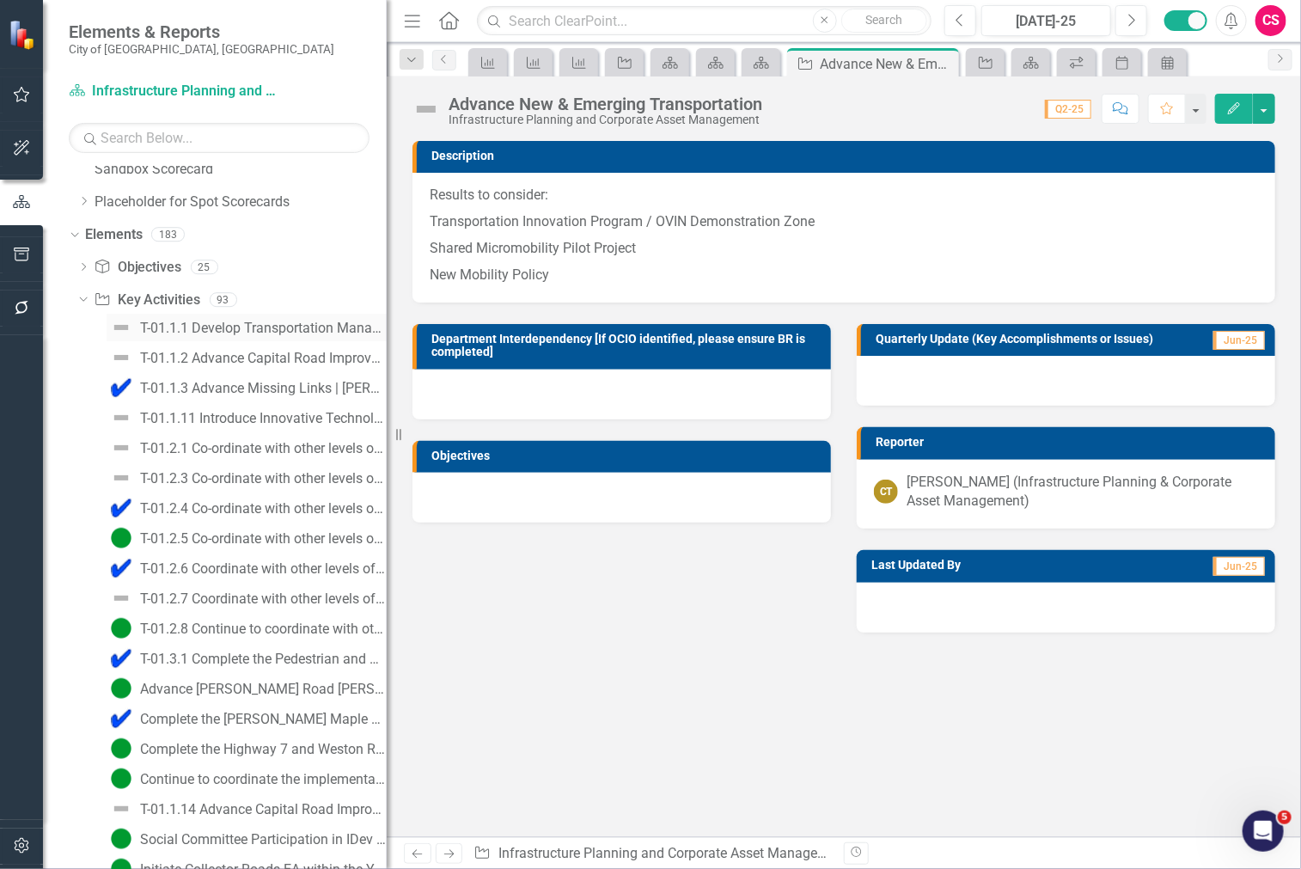
click at [216, 337] on link "T-01.1.1 Develop Transportation Management Strategy | [PERSON_NAME] Transportat…" at bounding box center [247, 327] width 280 height 27
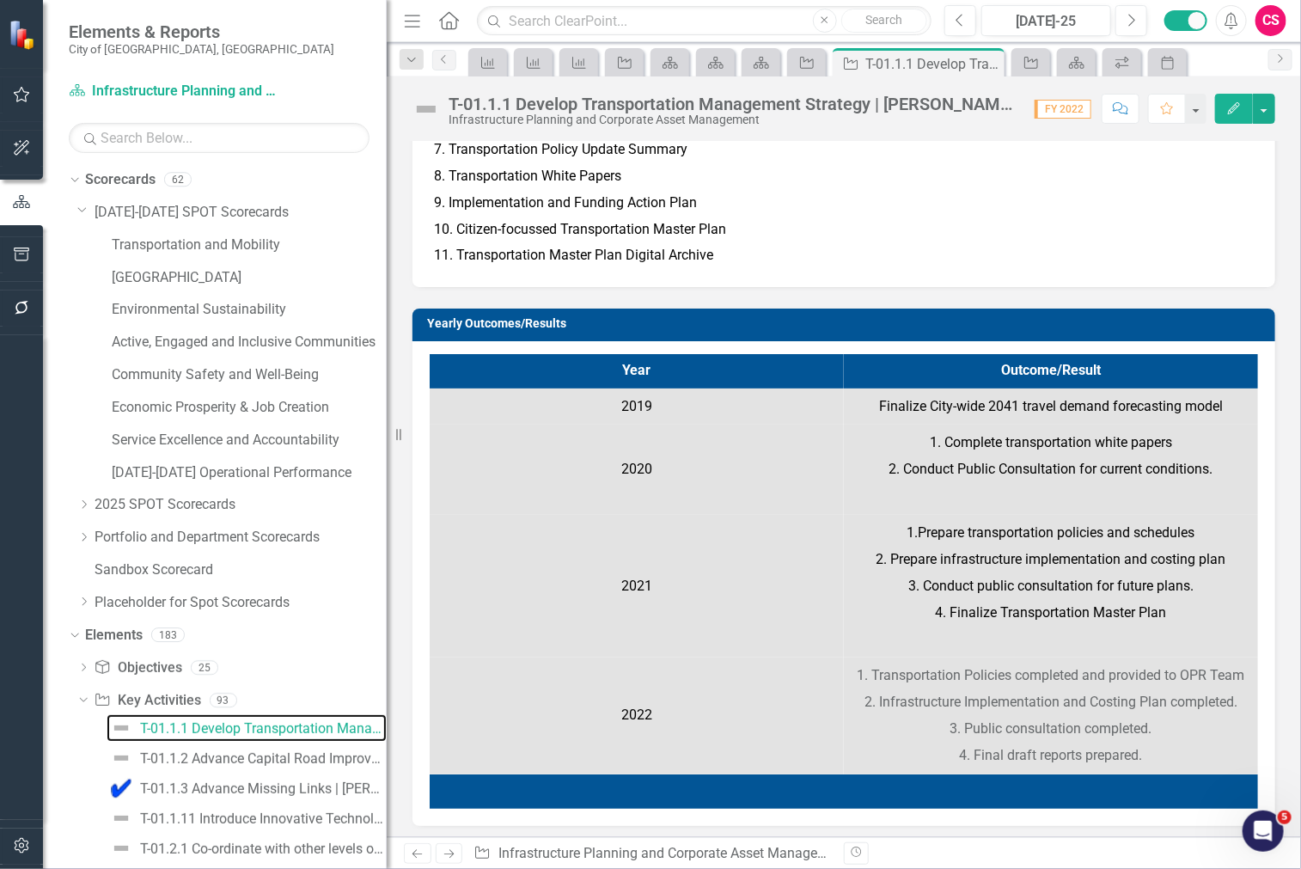
scroll to position [273, 0]
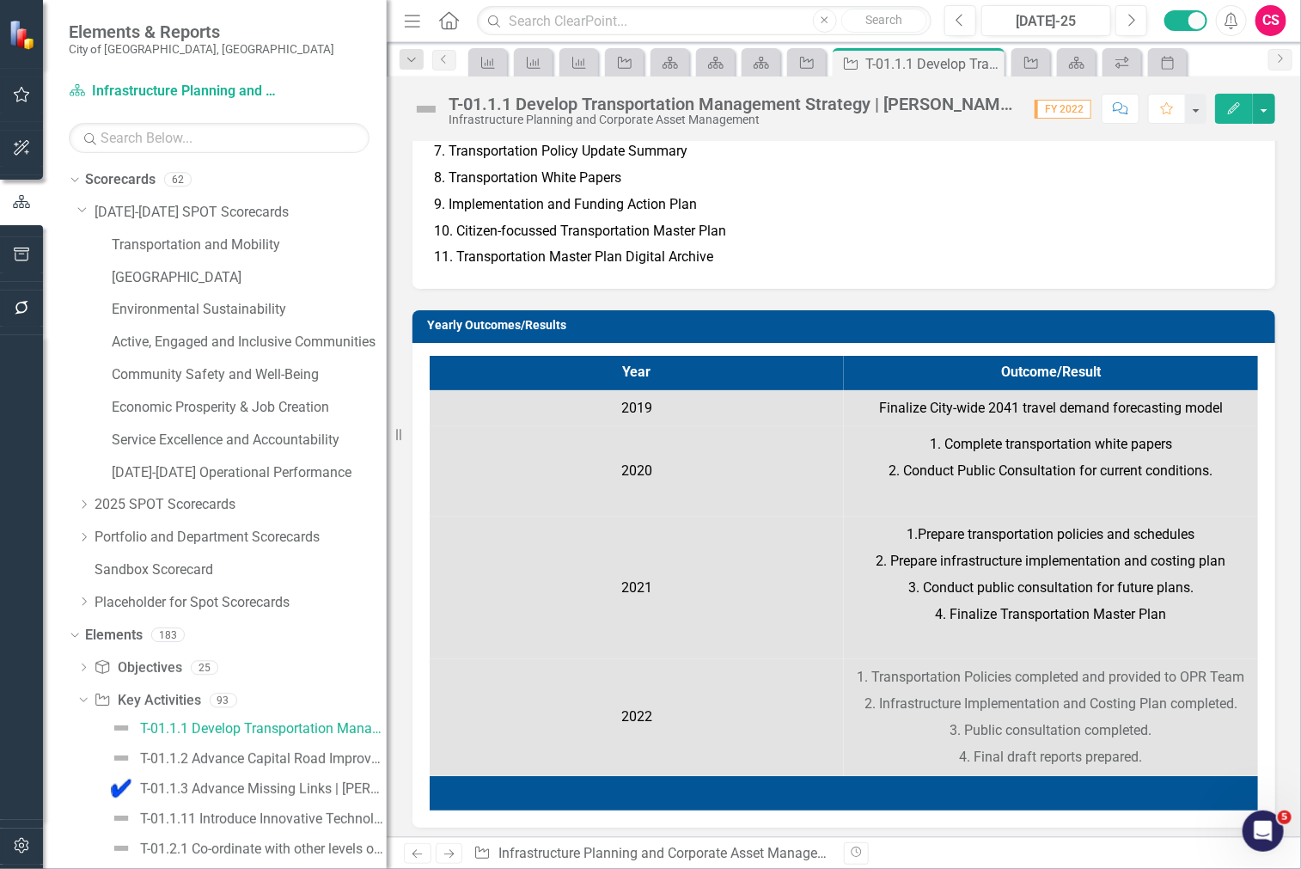
click at [1233, 118] on button "Edit" at bounding box center [1234, 109] width 38 height 30
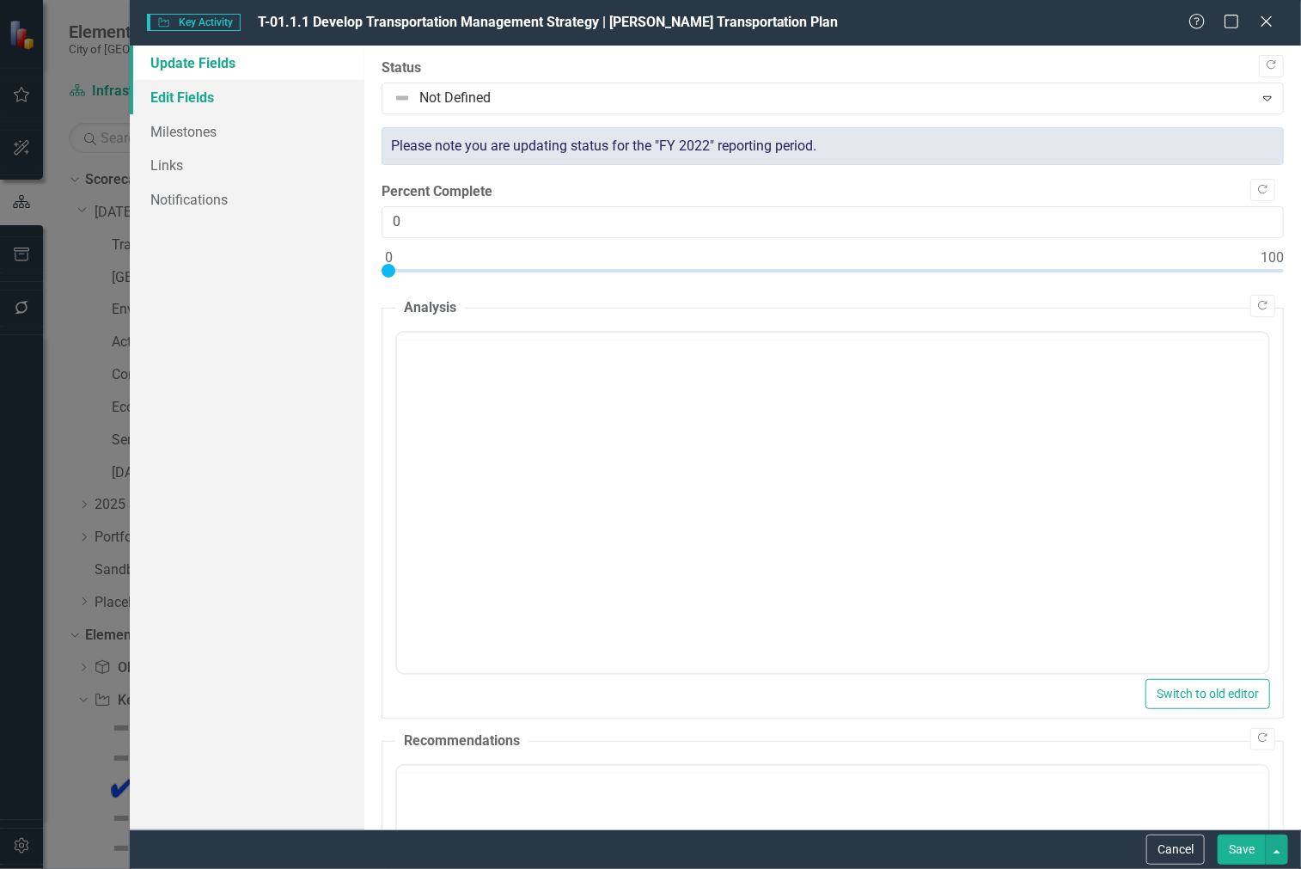
click at [219, 101] on link "Edit Fields" at bounding box center [247, 97] width 235 height 34
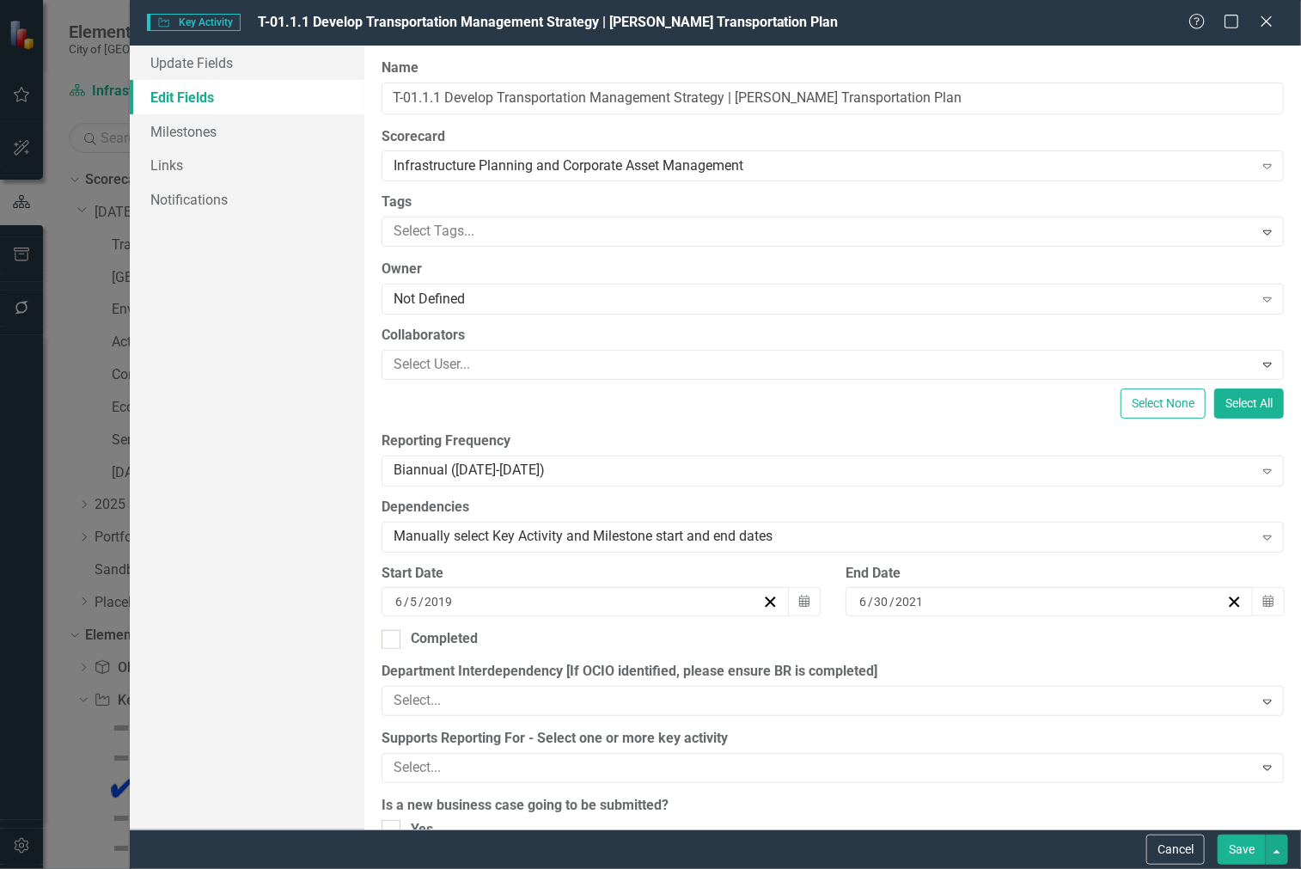
scroll to position [0, 0]
click at [219, 101] on link "Edit Fields" at bounding box center [247, 97] width 235 height 34
click at [226, 70] on link "Update Fields" at bounding box center [247, 63] width 235 height 34
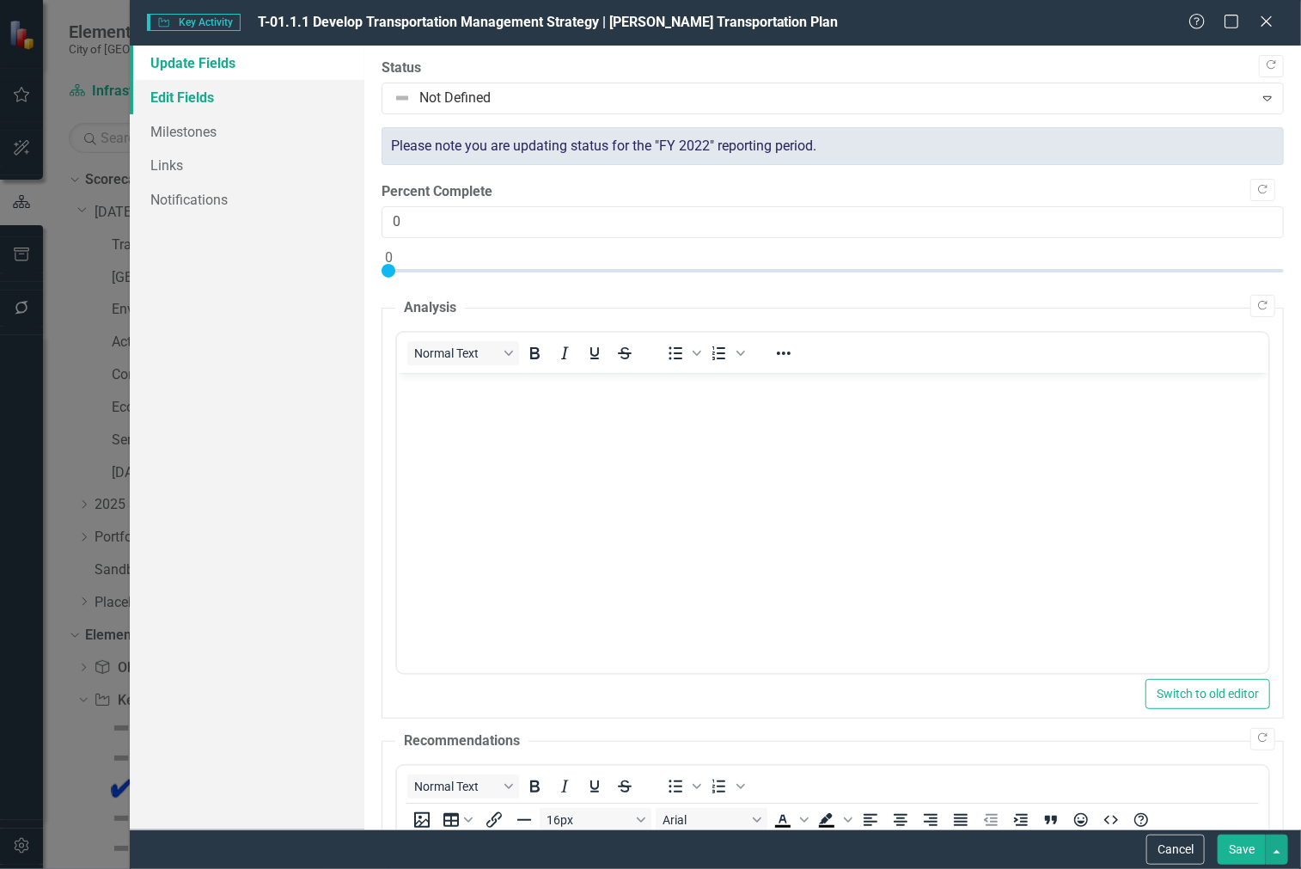
click at [243, 103] on link "Edit Fields" at bounding box center [247, 97] width 235 height 34
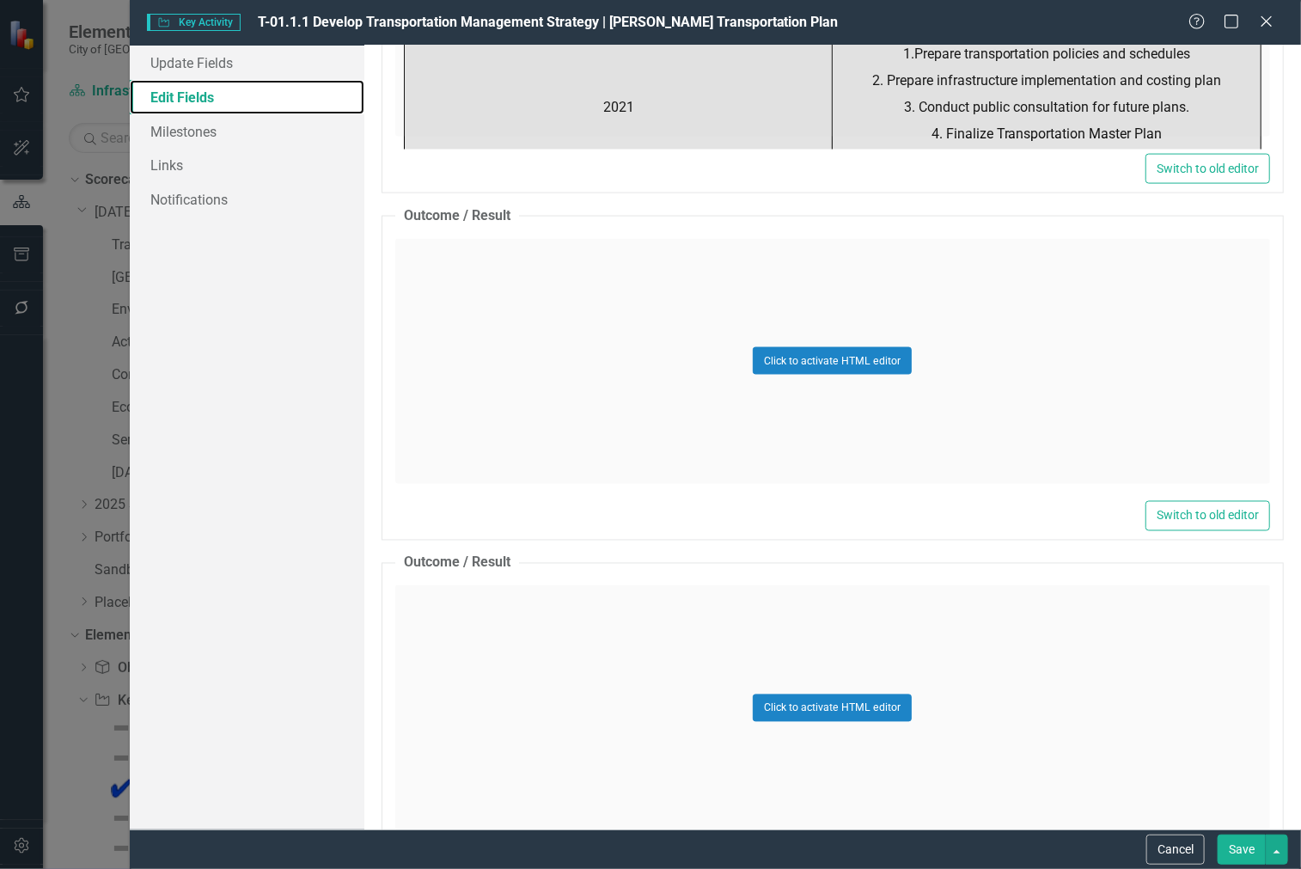
scroll to position [6983, 0]
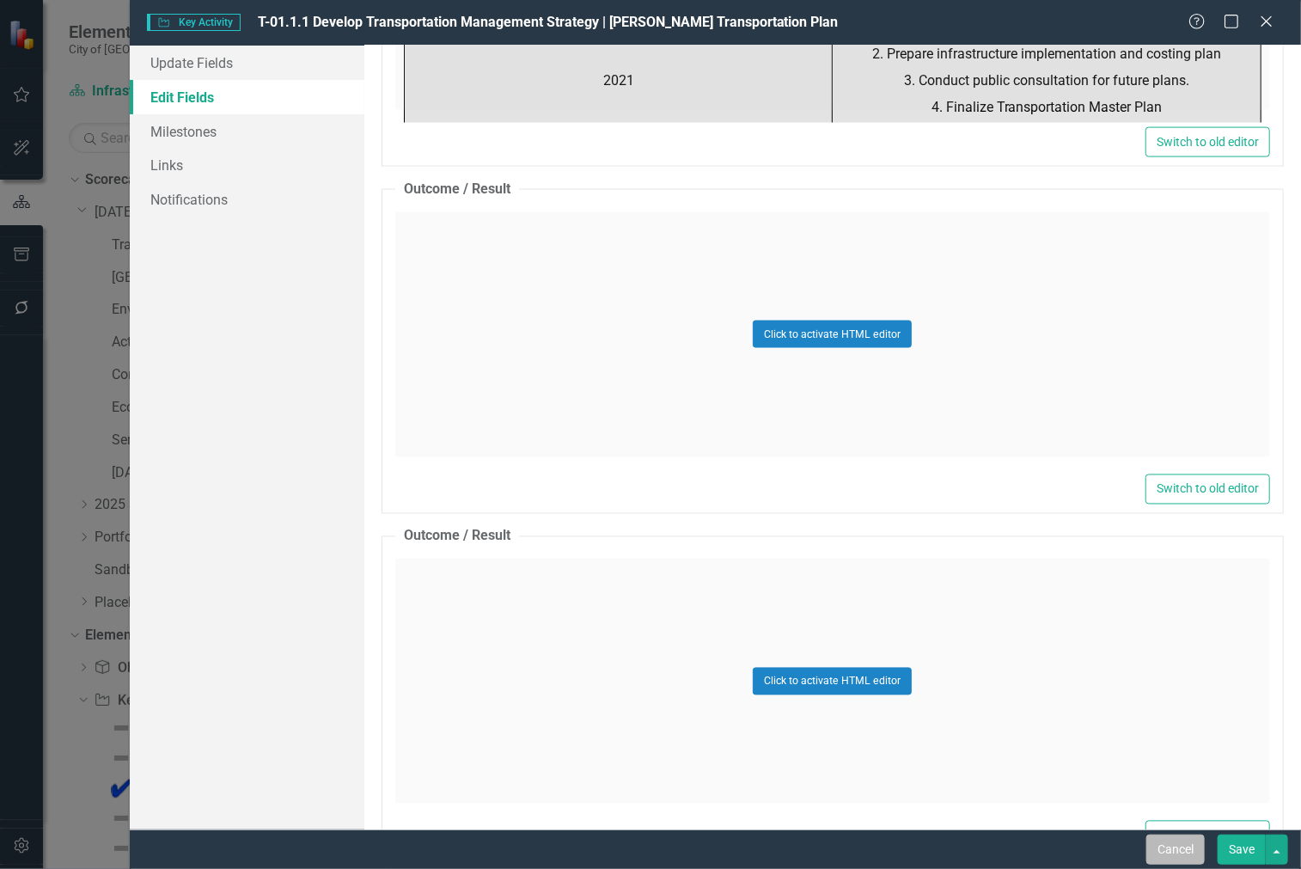
click at [1156, 849] on button "Cancel" at bounding box center [1175, 849] width 58 height 30
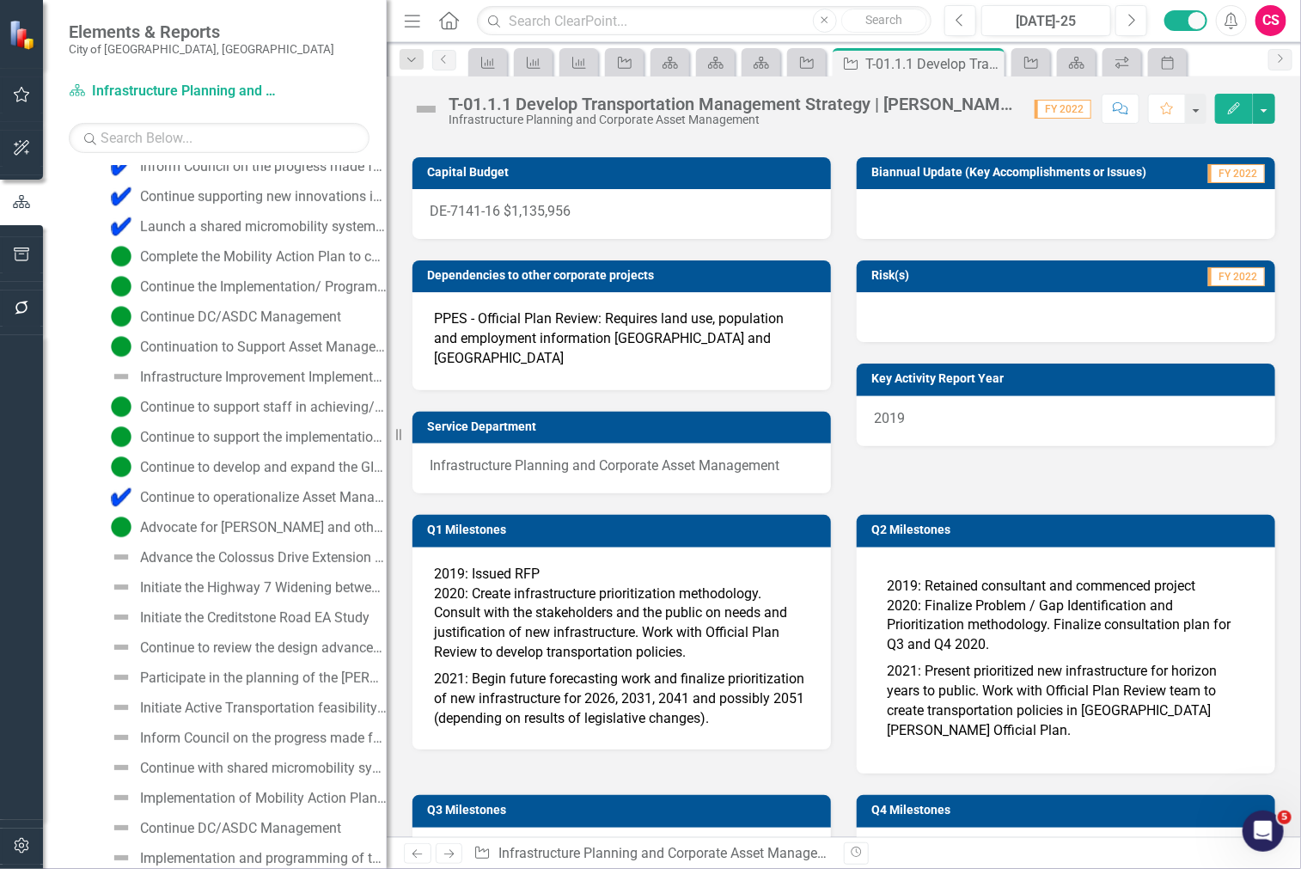
scroll to position [2776, 0]
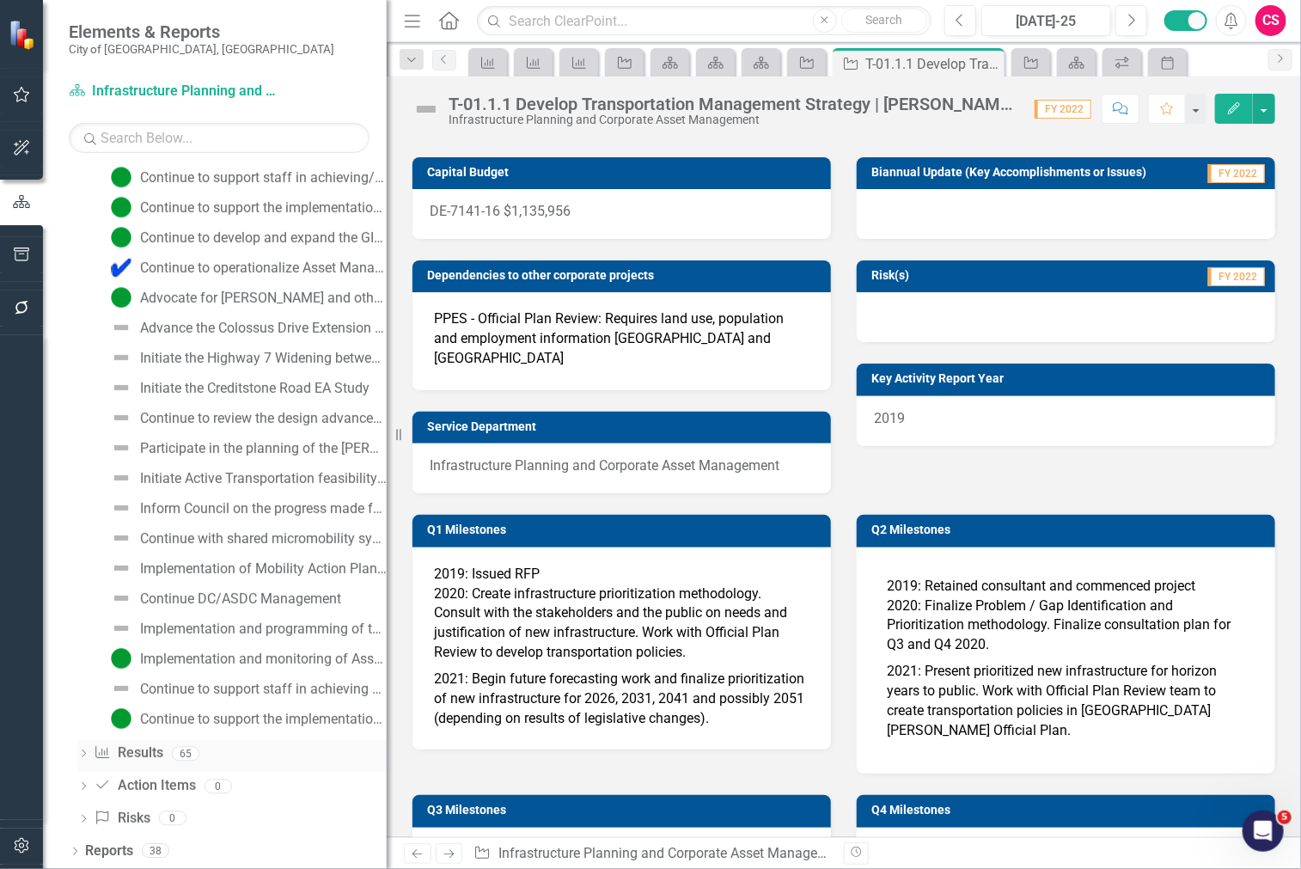
click at [143, 748] on link "Result Results" at bounding box center [128, 753] width 69 height 20
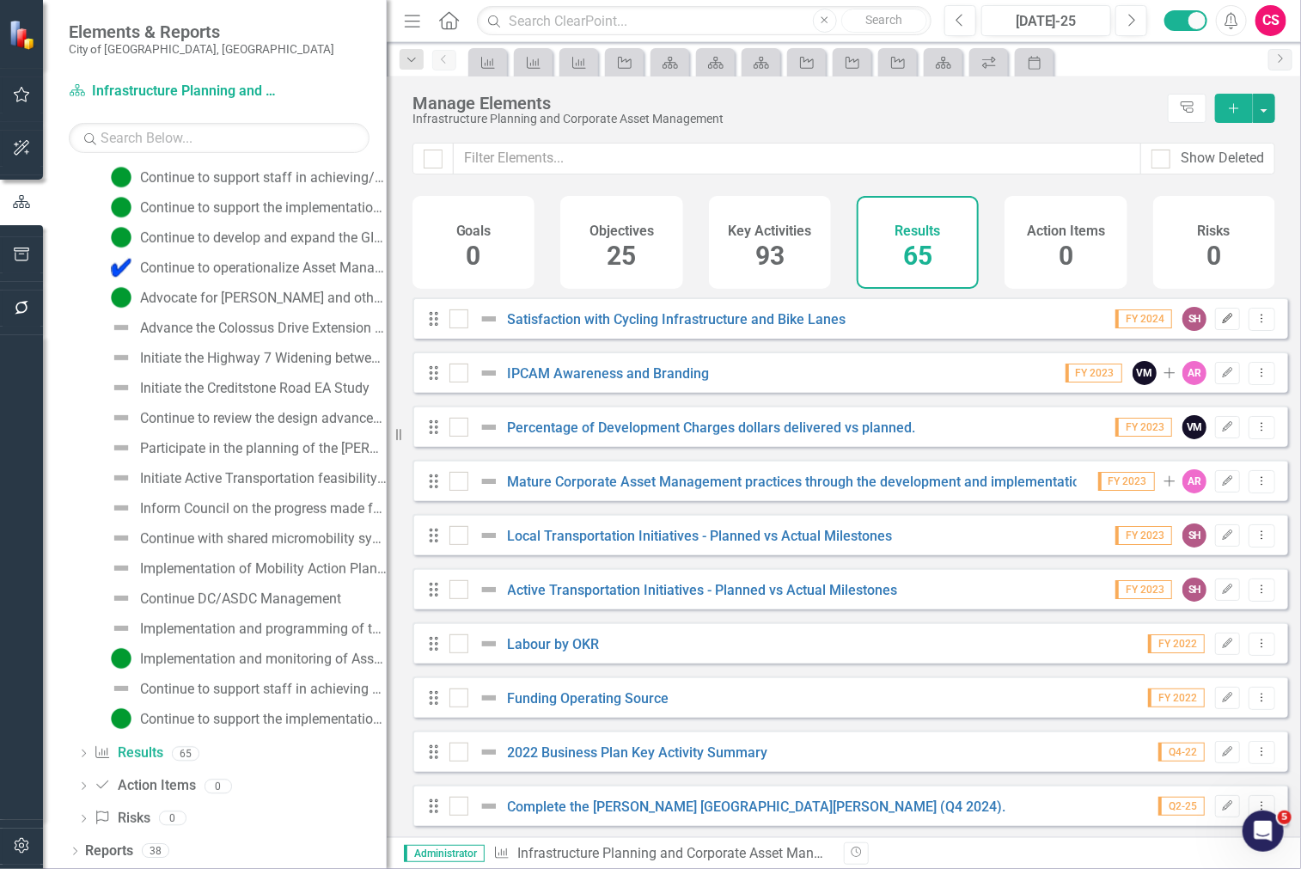
click at [1222, 323] on icon "button" at bounding box center [1227, 318] width 10 height 10
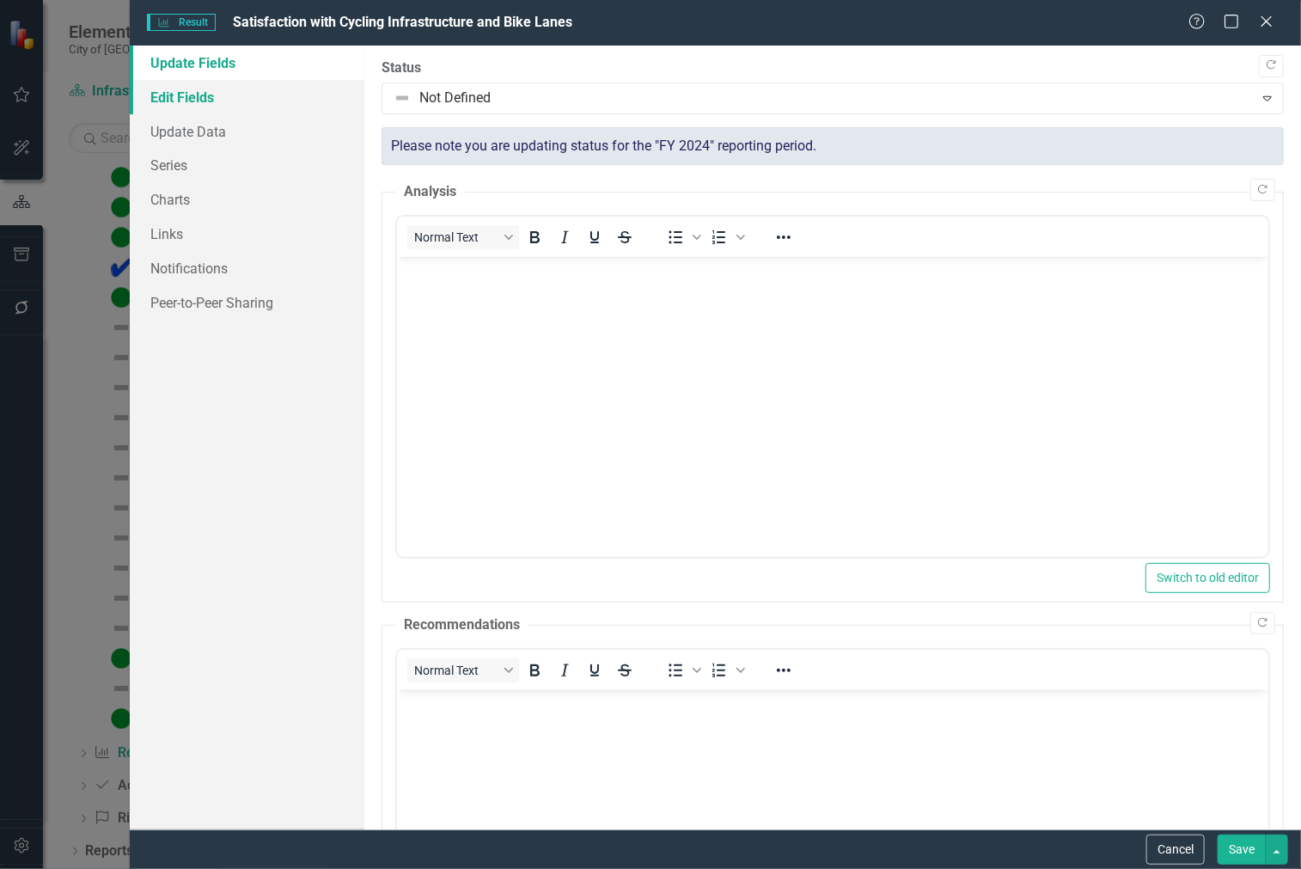
click at [229, 99] on link "Edit Fields" at bounding box center [247, 97] width 235 height 34
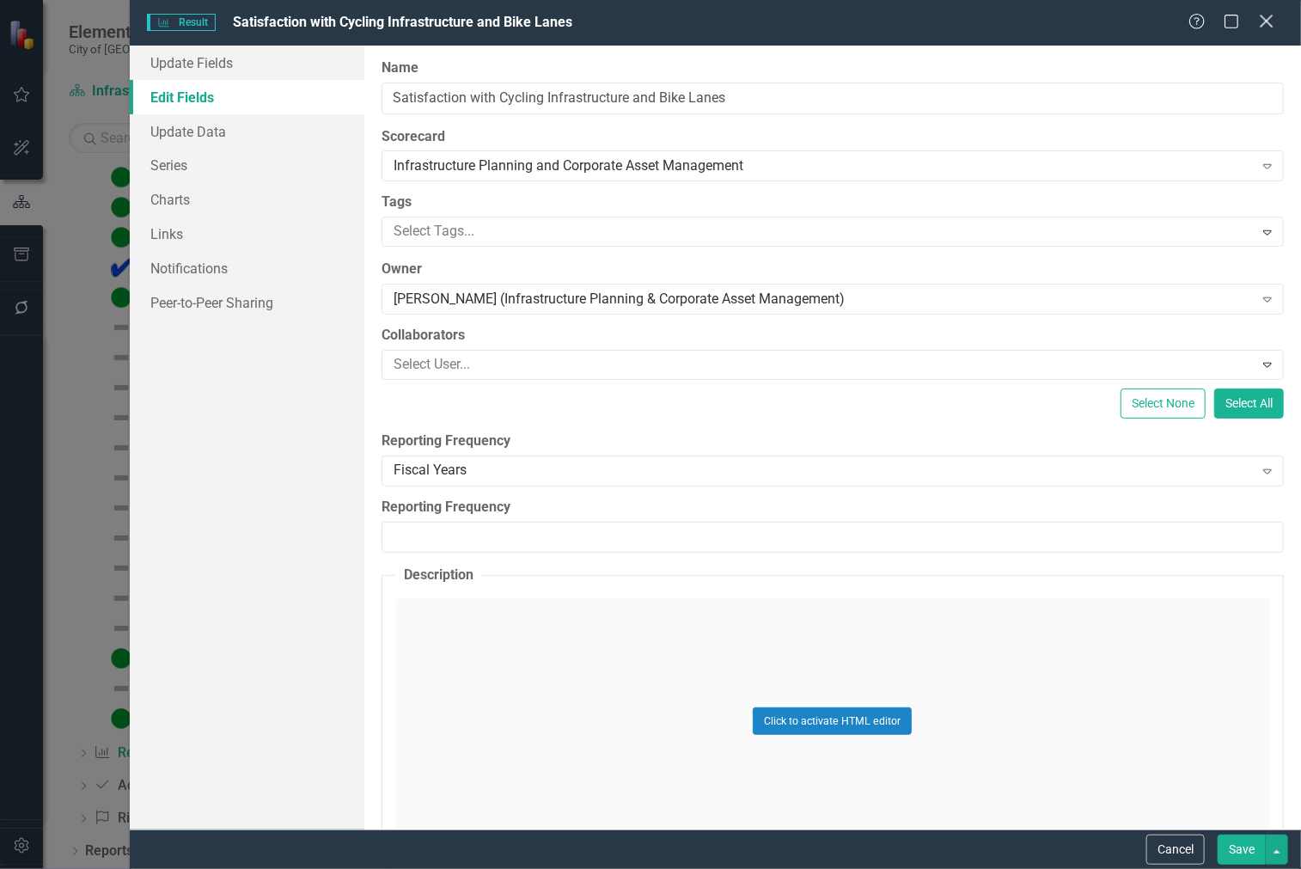
click at [1269, 29] on icon "Close" at bounding box center [1265, 21] width 21 height 16
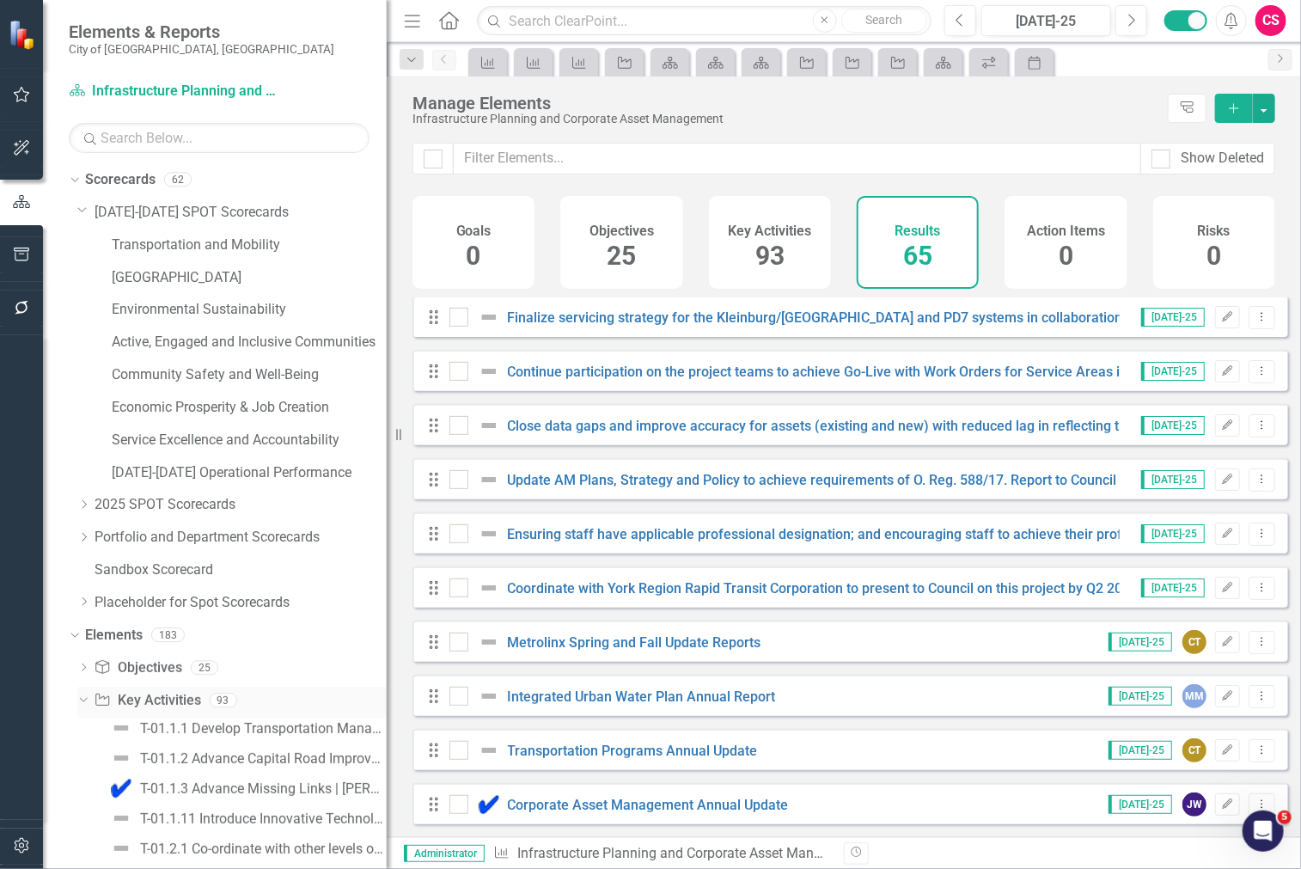
click at [87, 698] on div "Dropdown" at bounding box center [80, 699] width 15 height 12
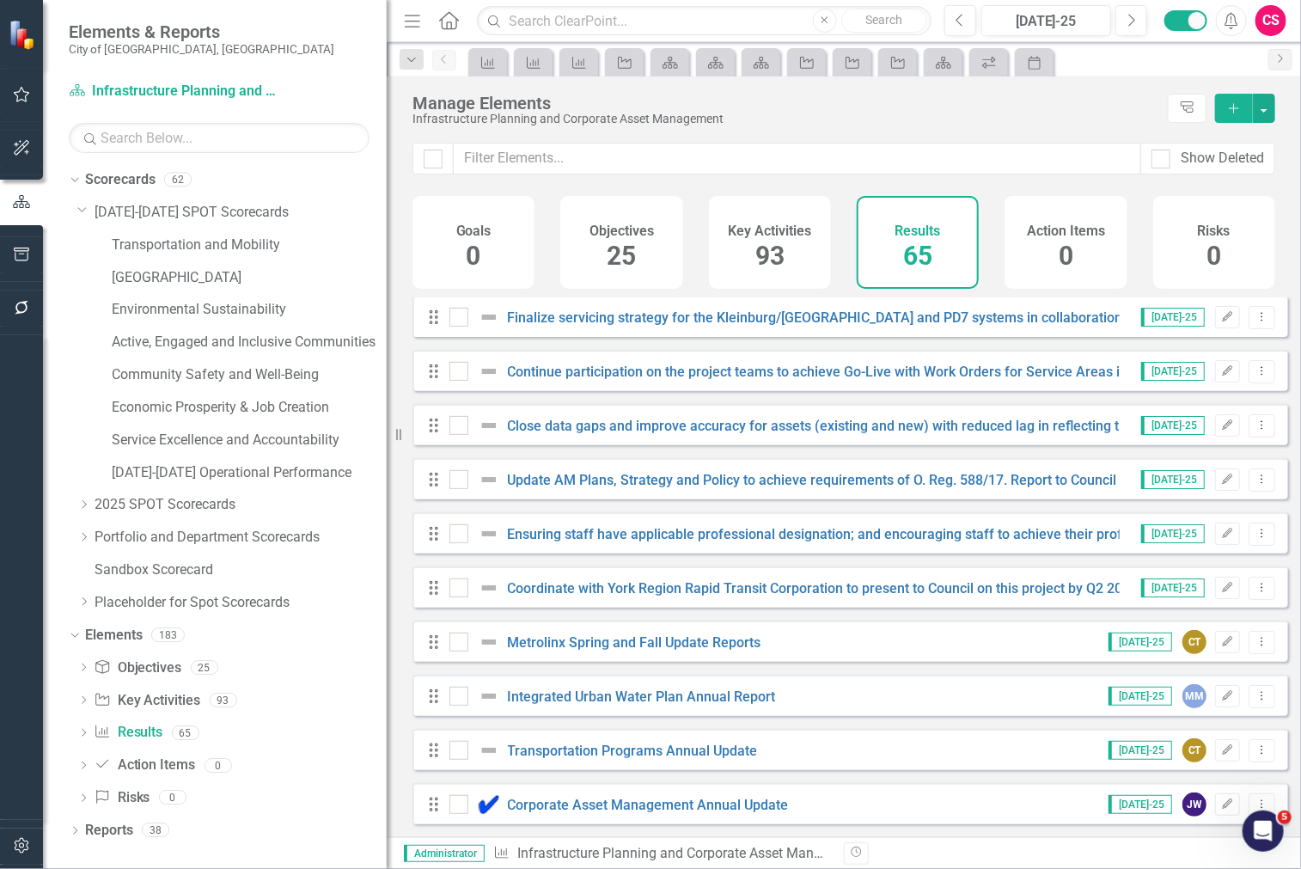
click at [75, 508] on div "Dropdown Scorecards 62 Dropdown [DATE]-[DATE] SPOT Scorecards Transportation an…" at bounding box center [228, 393] width 318 height 455
click at [80, 503] on icon "Dropdown" at bounding box center [83, 504] width 13 height 10
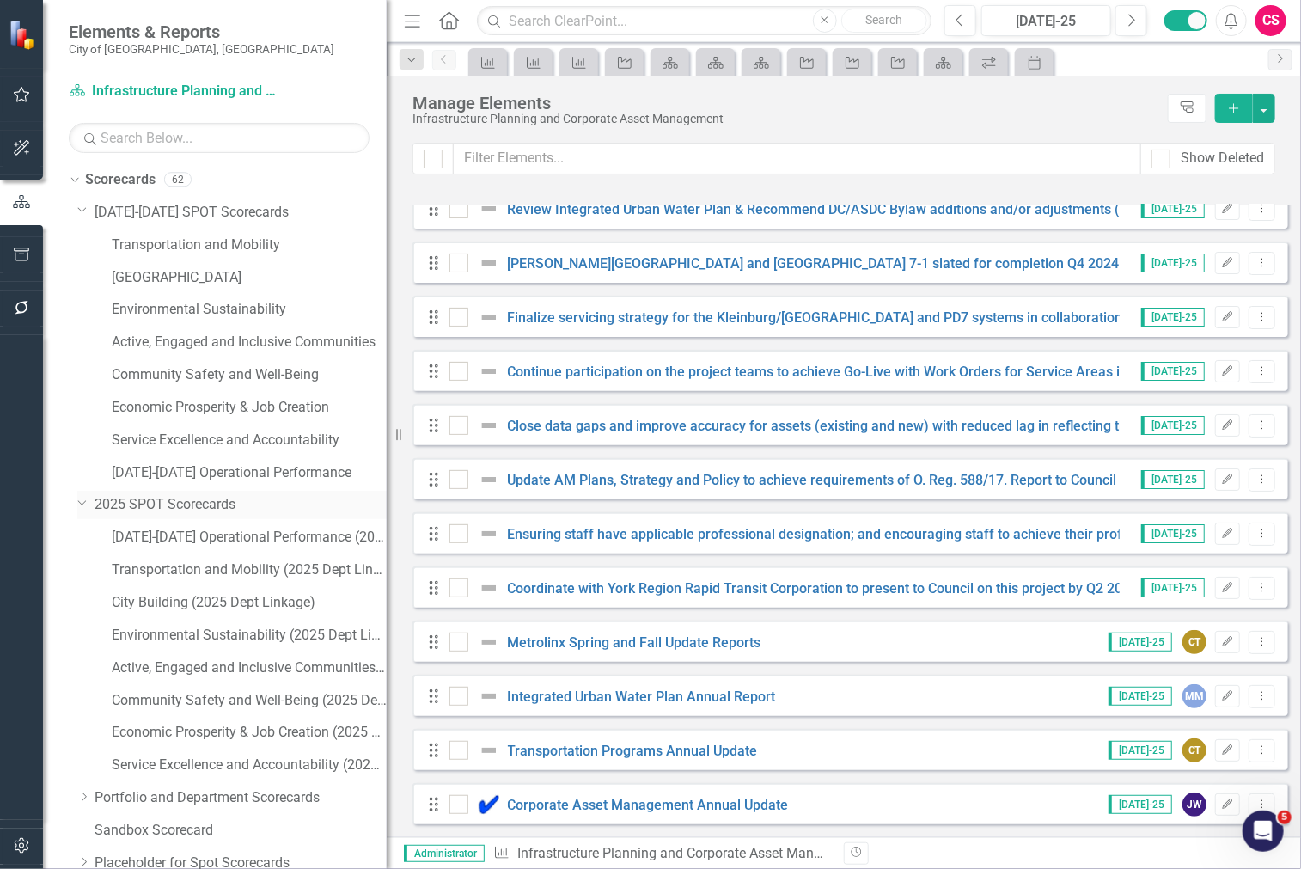
click at [83, 503] on icon "Dropdown" at bounding box center [82, 502] width 10 height 13
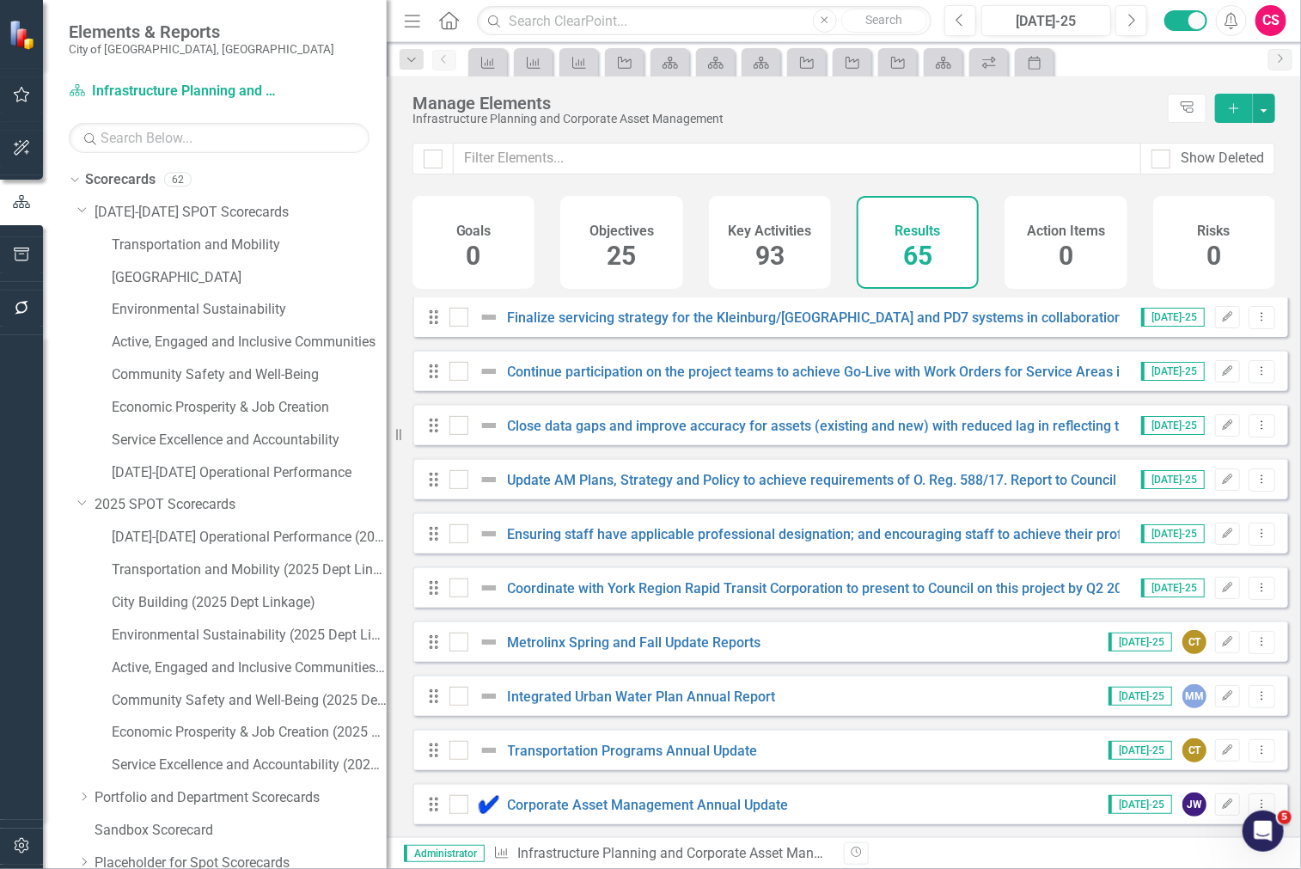
scroll to position [2991, 0]
click at [82, 501] on icon "Dropdown" at bounding box center [82, 502] width 10 height 13
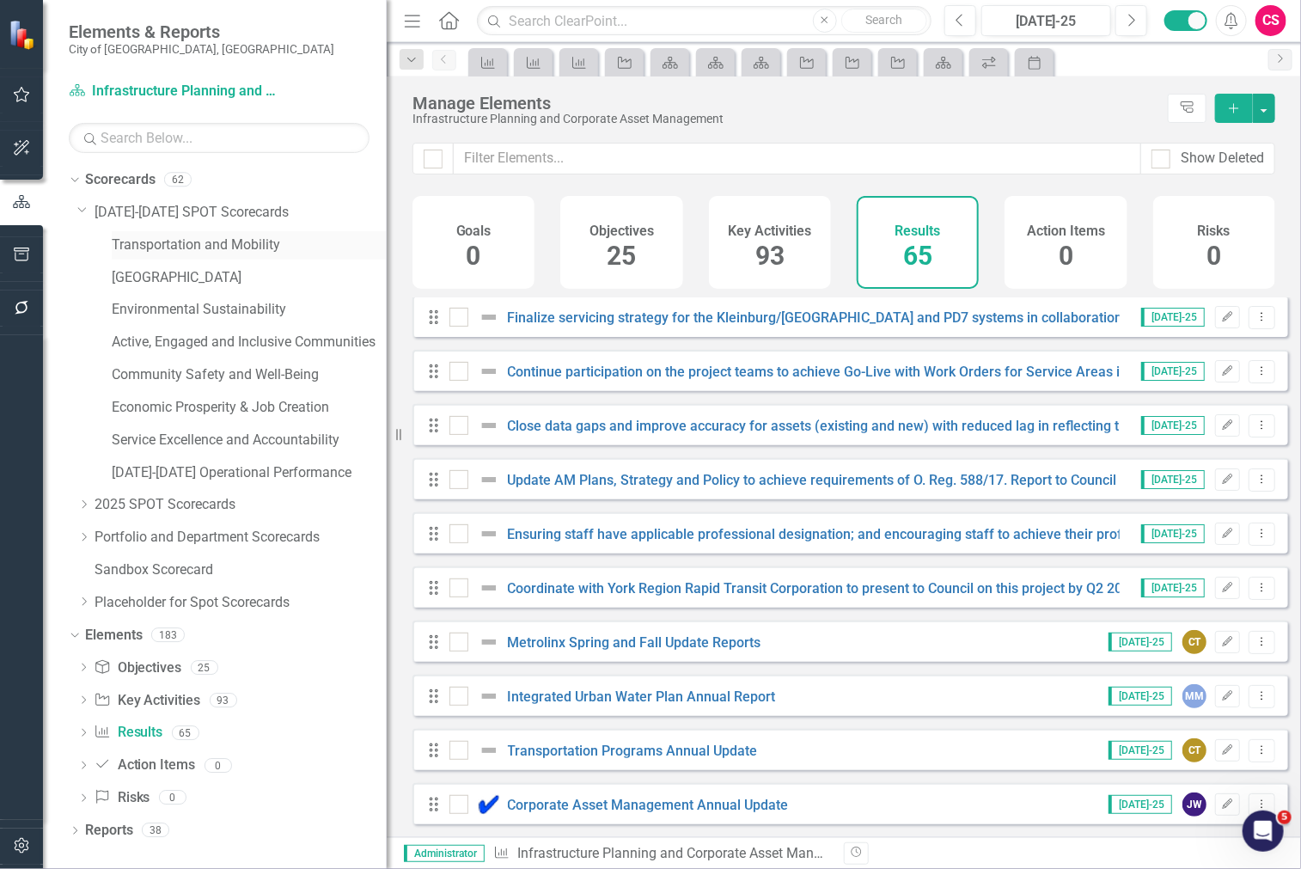
click at [168, 253] on link "Transportation and Mobility" at bounding box center [249, 245] width 275 height 20
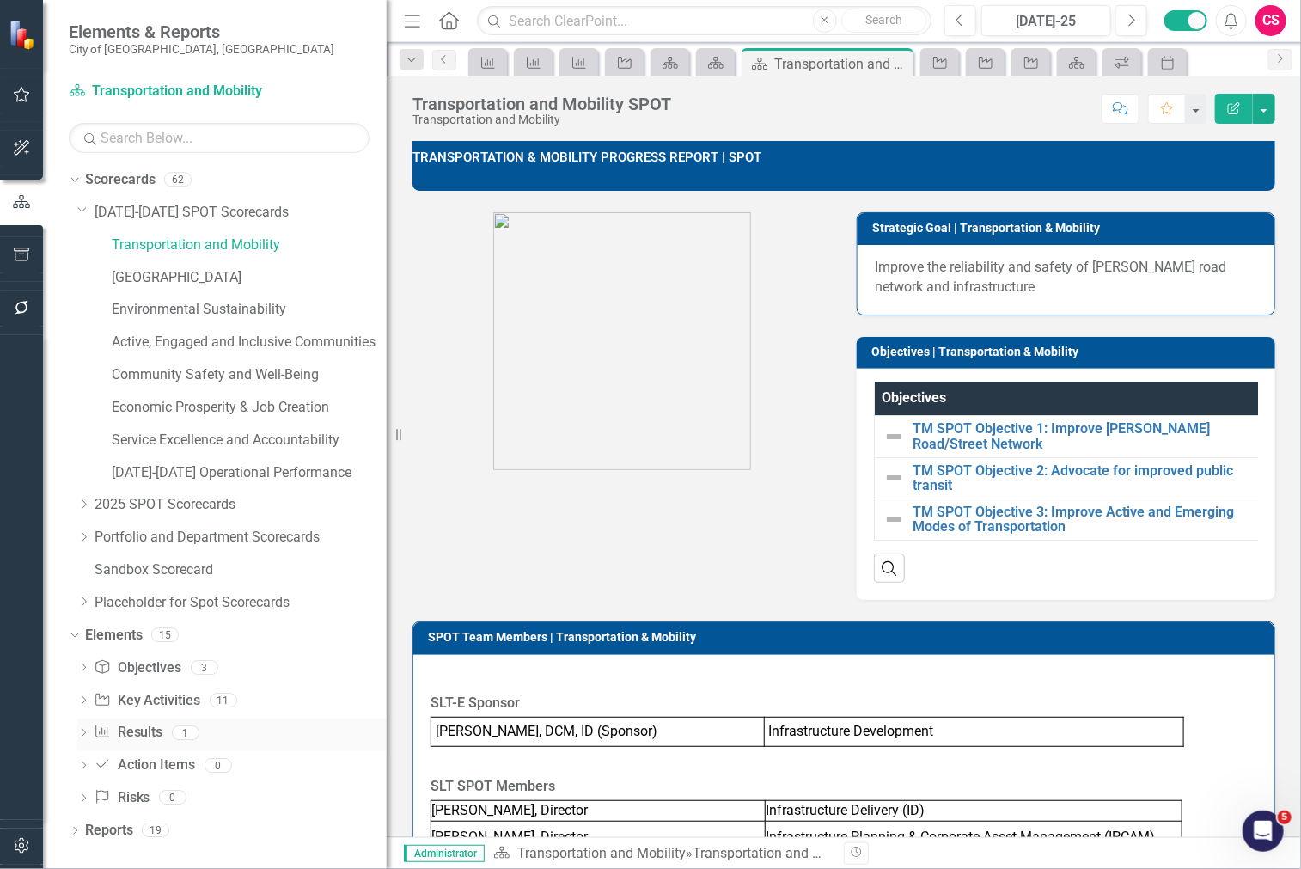
click at [131, 731] on link "Result Results" at bounding box center [128, 733] width 69 height 20
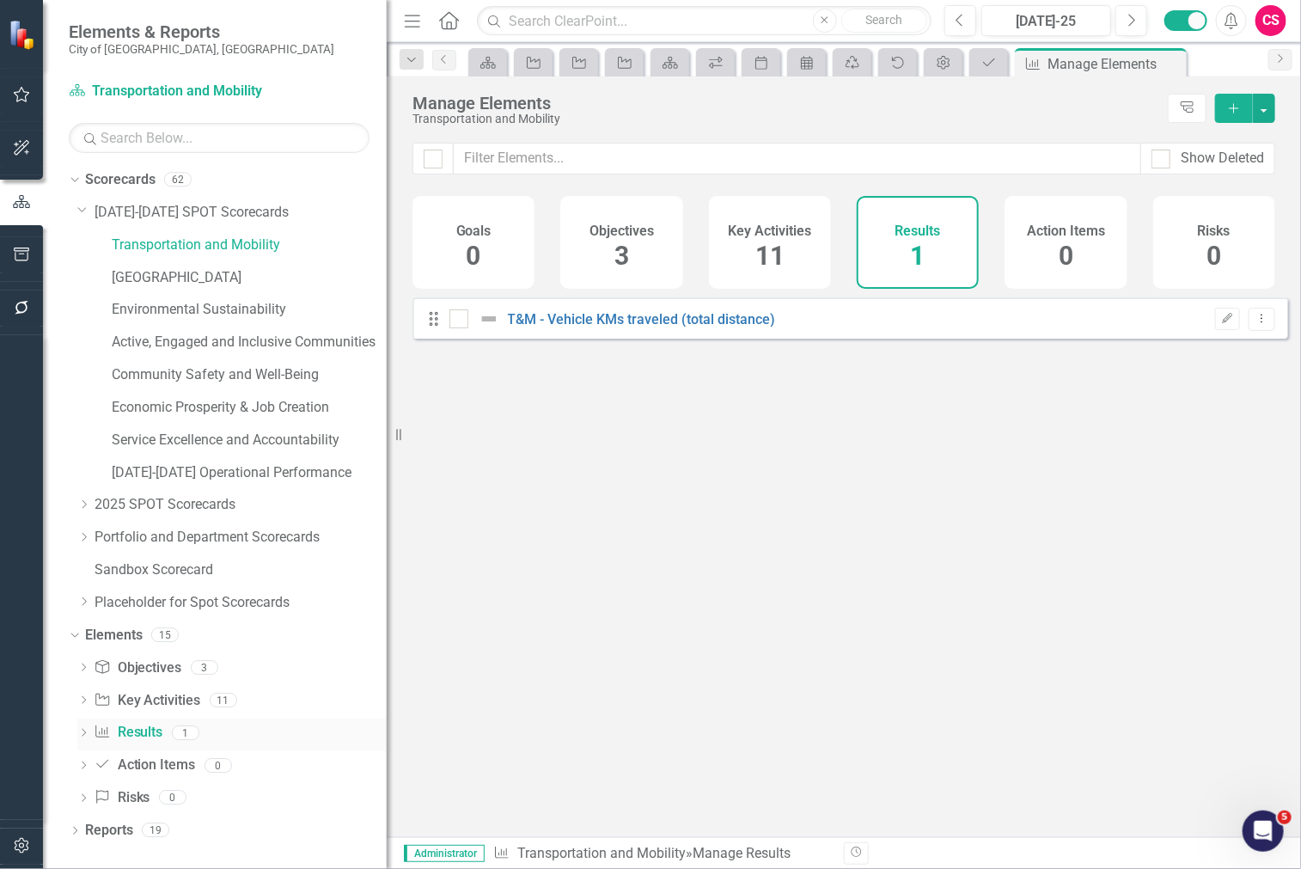
checkbox input "false"
click at [86, 541] on icon "Dropdown" at bounding box center [83, 537] width 13 height 10
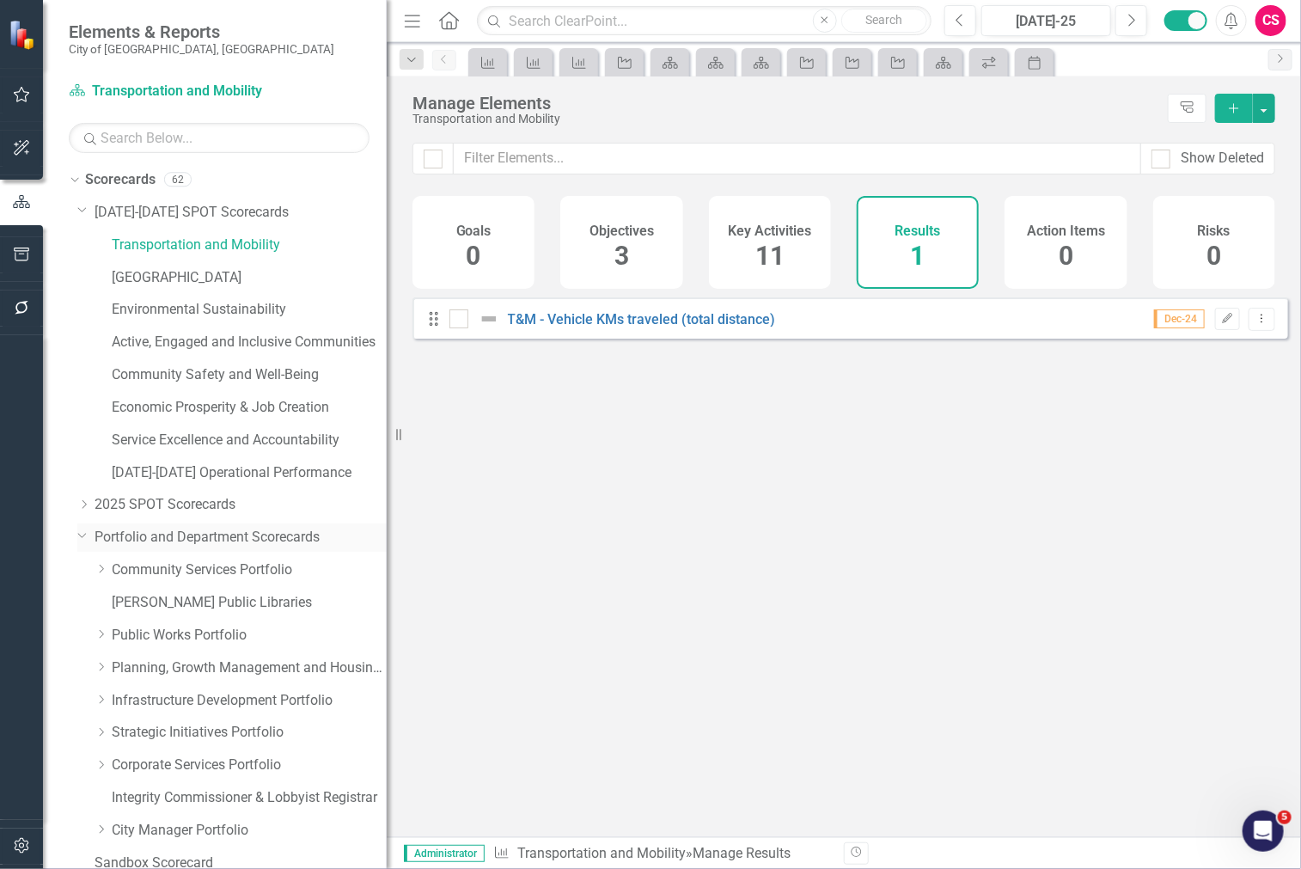
click at [86, 541] on icon "Dropdown" at bounding box center [82, 534] width 10 height 13
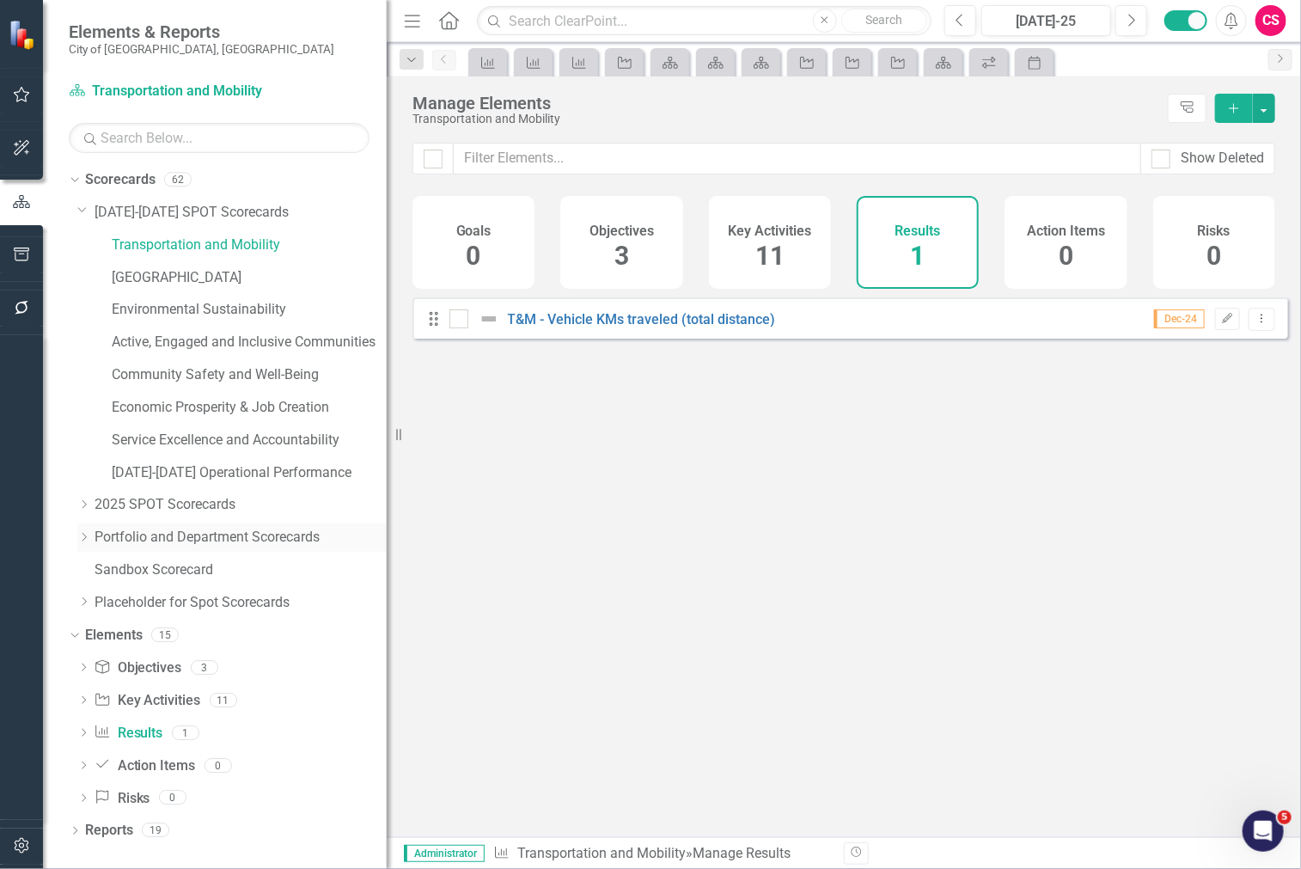
click at [86, 541] on icon "Dropdown" at bounding box center [83, 537] width 13 height 10
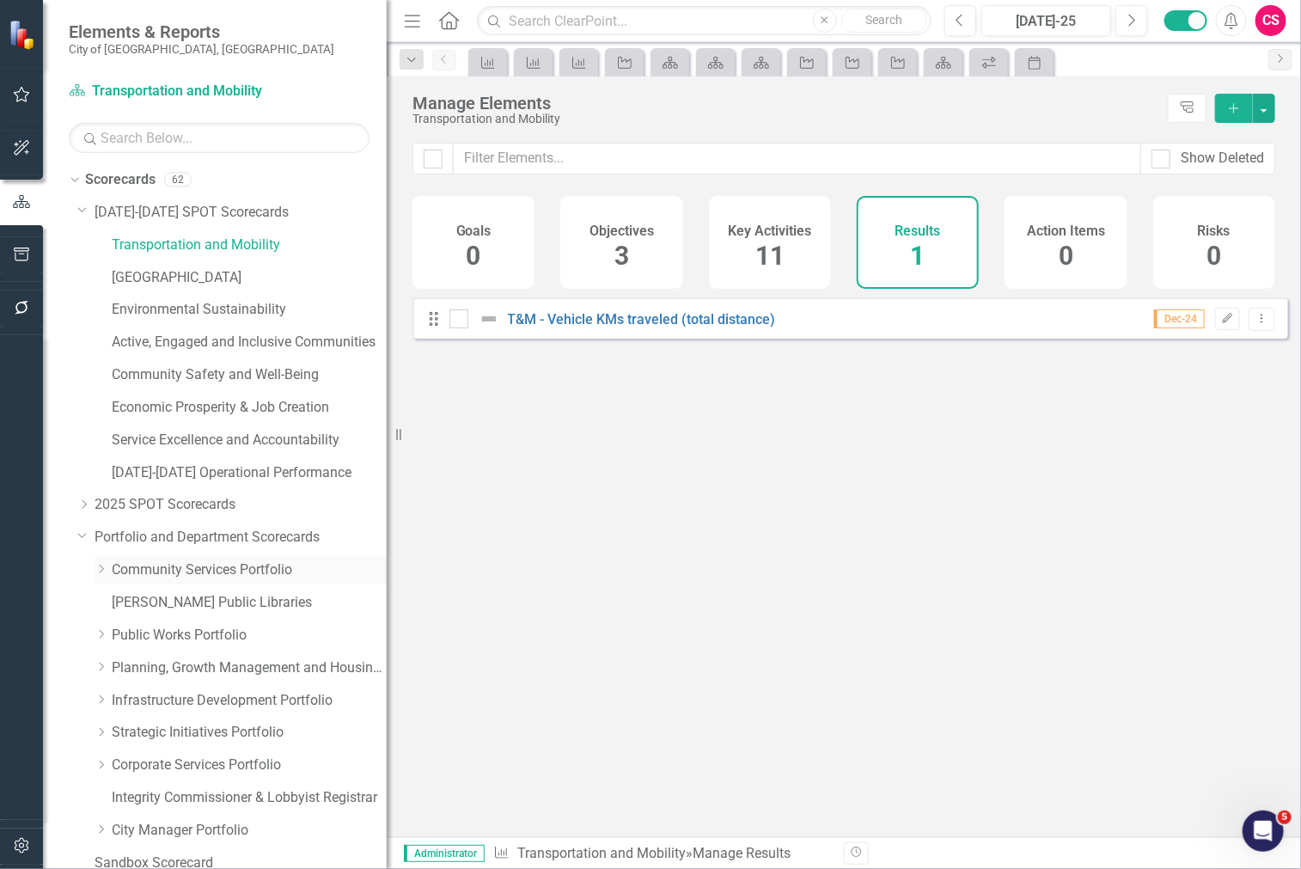
click at [101, 570] on icon "Dropdown" at bounding box center [101, 569] width 13 height 10
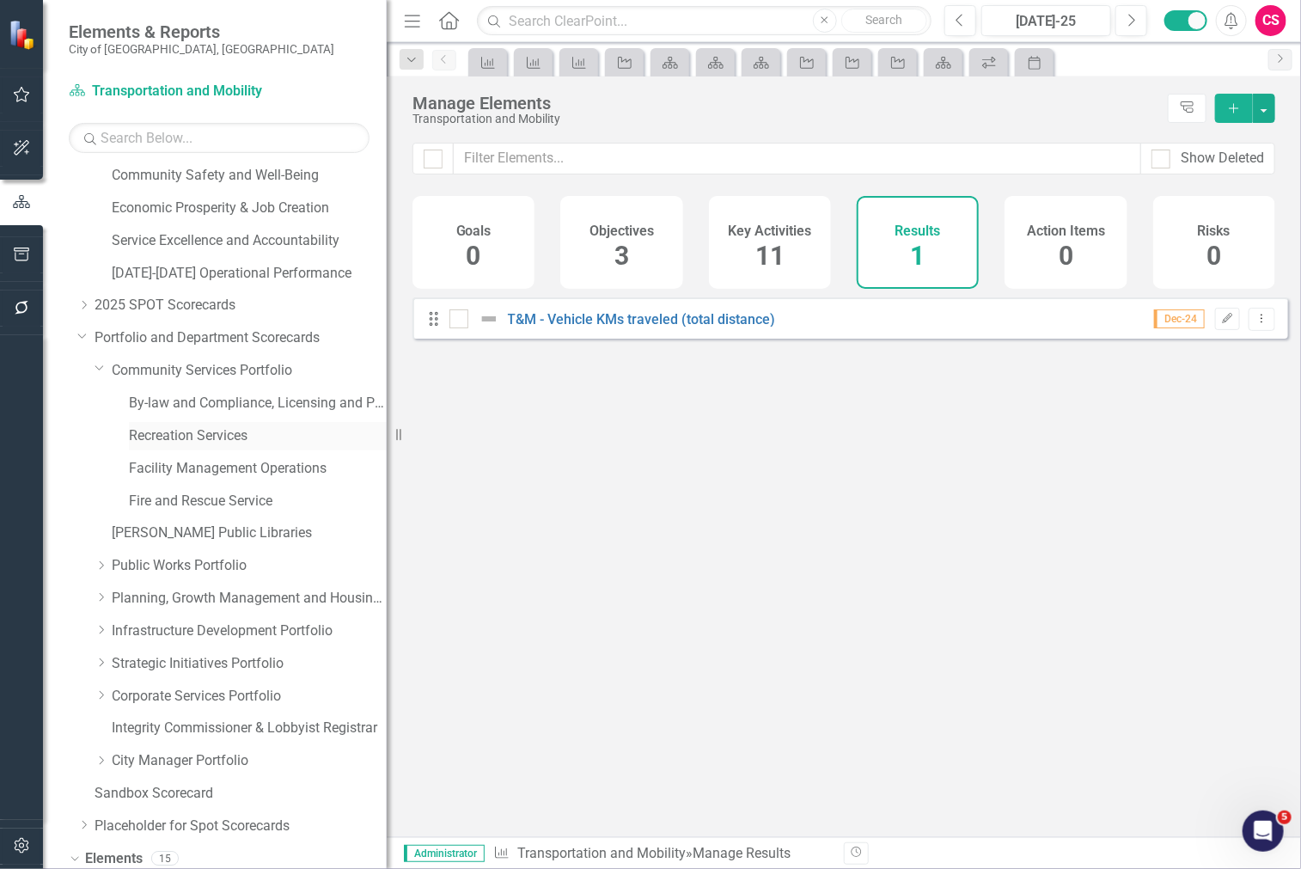
scroll to position [184, 0]
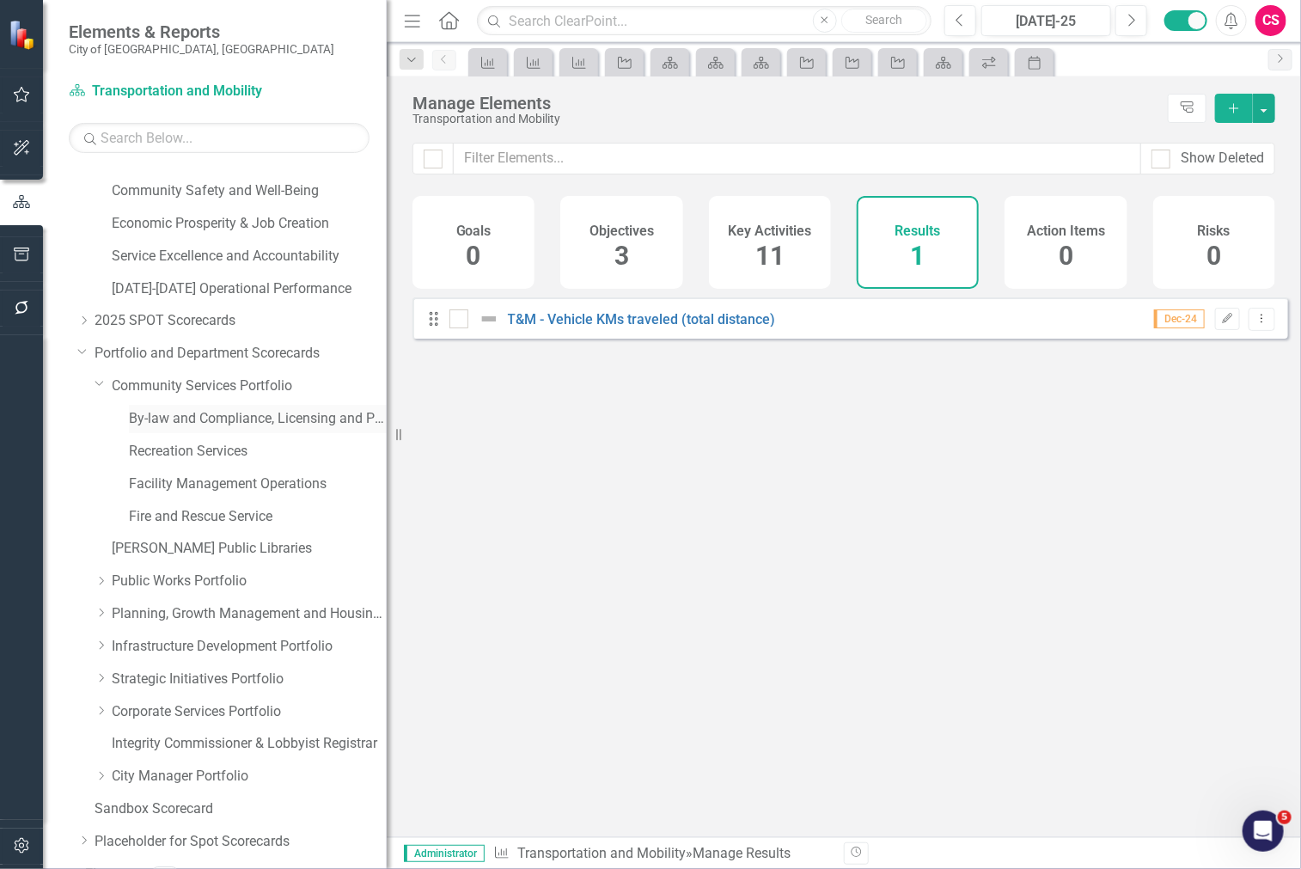
click at [250, 418] on link "By-law and Compliance, Licensing and Permit Services" at bounding box center [258, 419] width 258 height 20
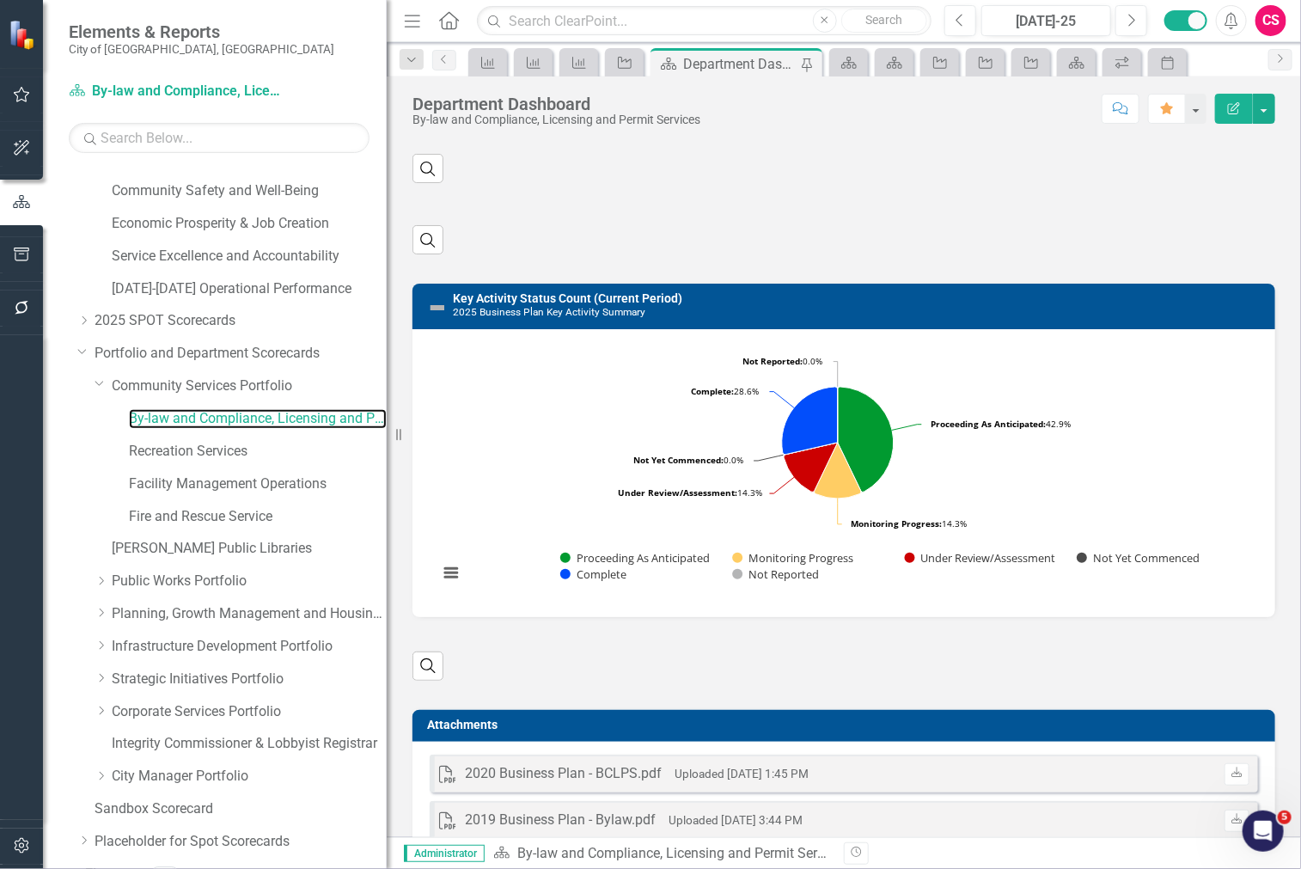
scroll to position [404, 0]
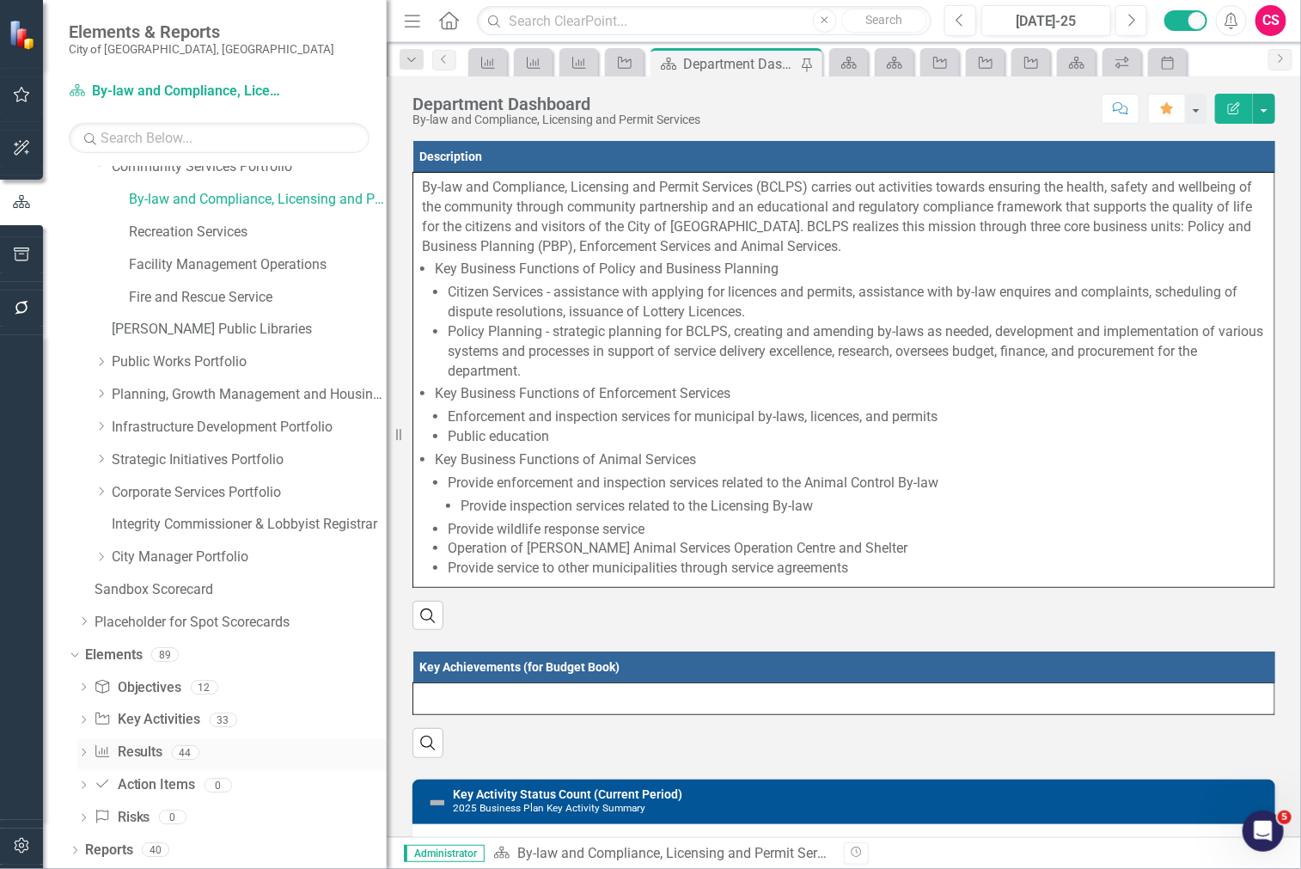
click at [135, 757] on link "Result Results" at bounding box center [128, 752] width 69 height 20
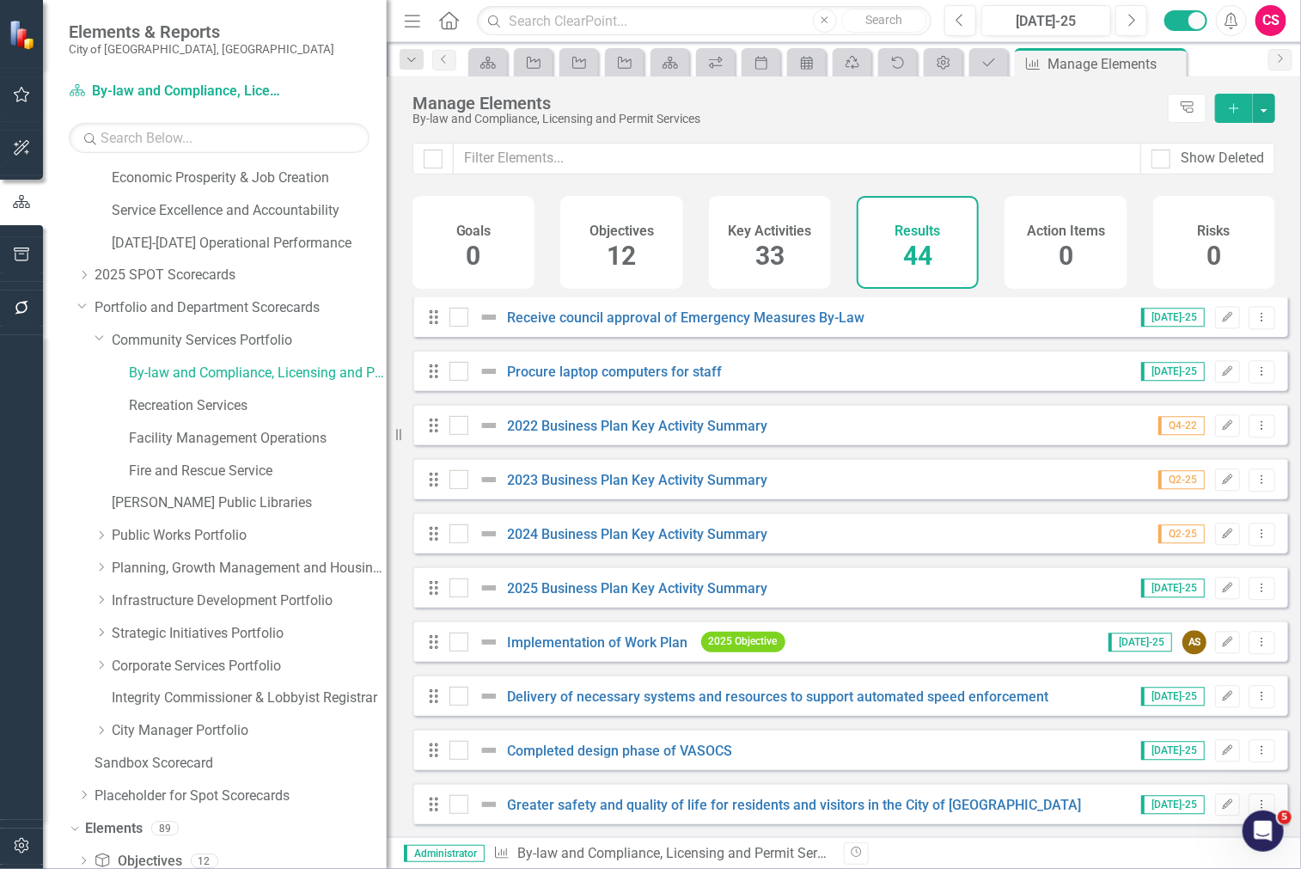
scroll to position [220, 0]
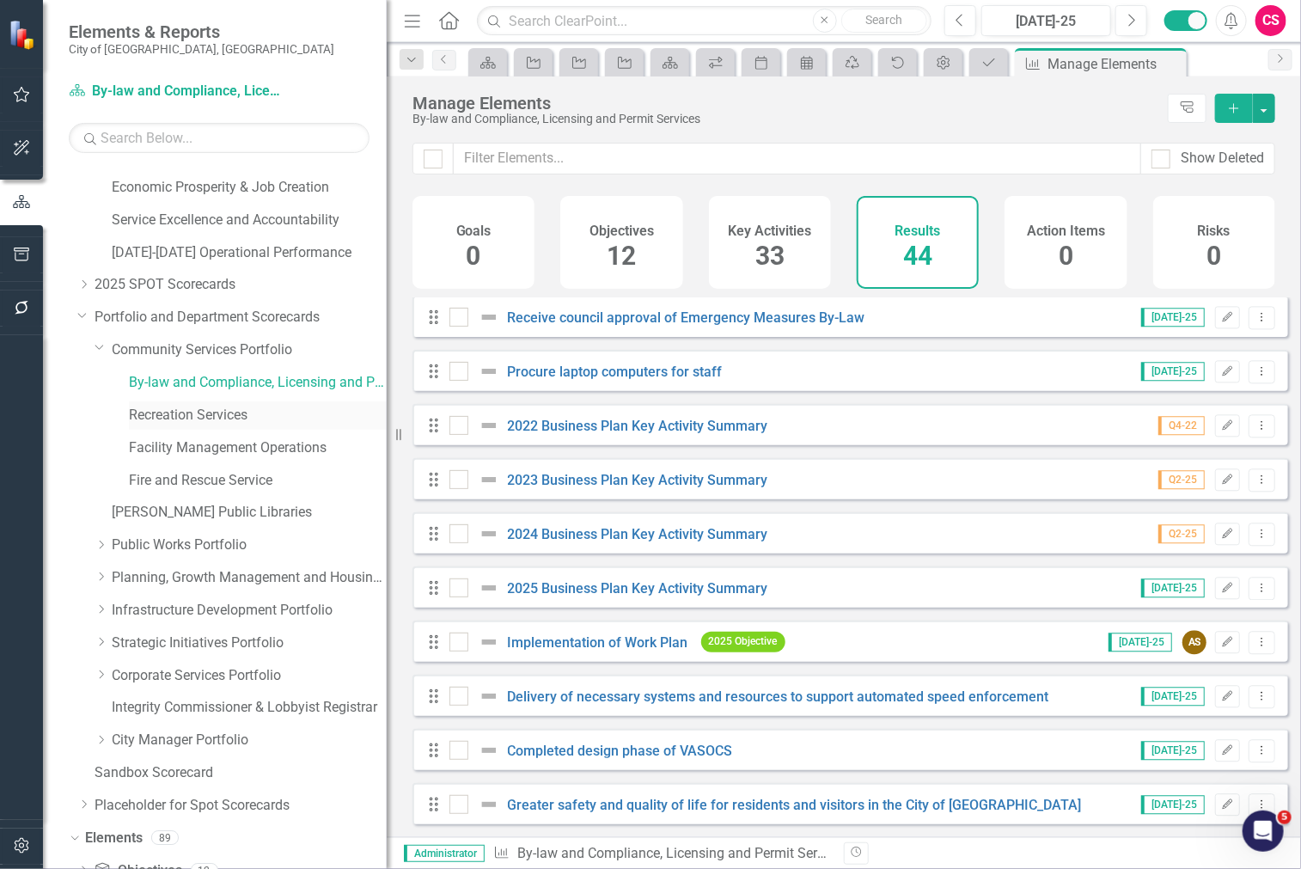
click at [184, 416] on link "Recreation Services" at bounding box center [258, 415] width 258 height 20
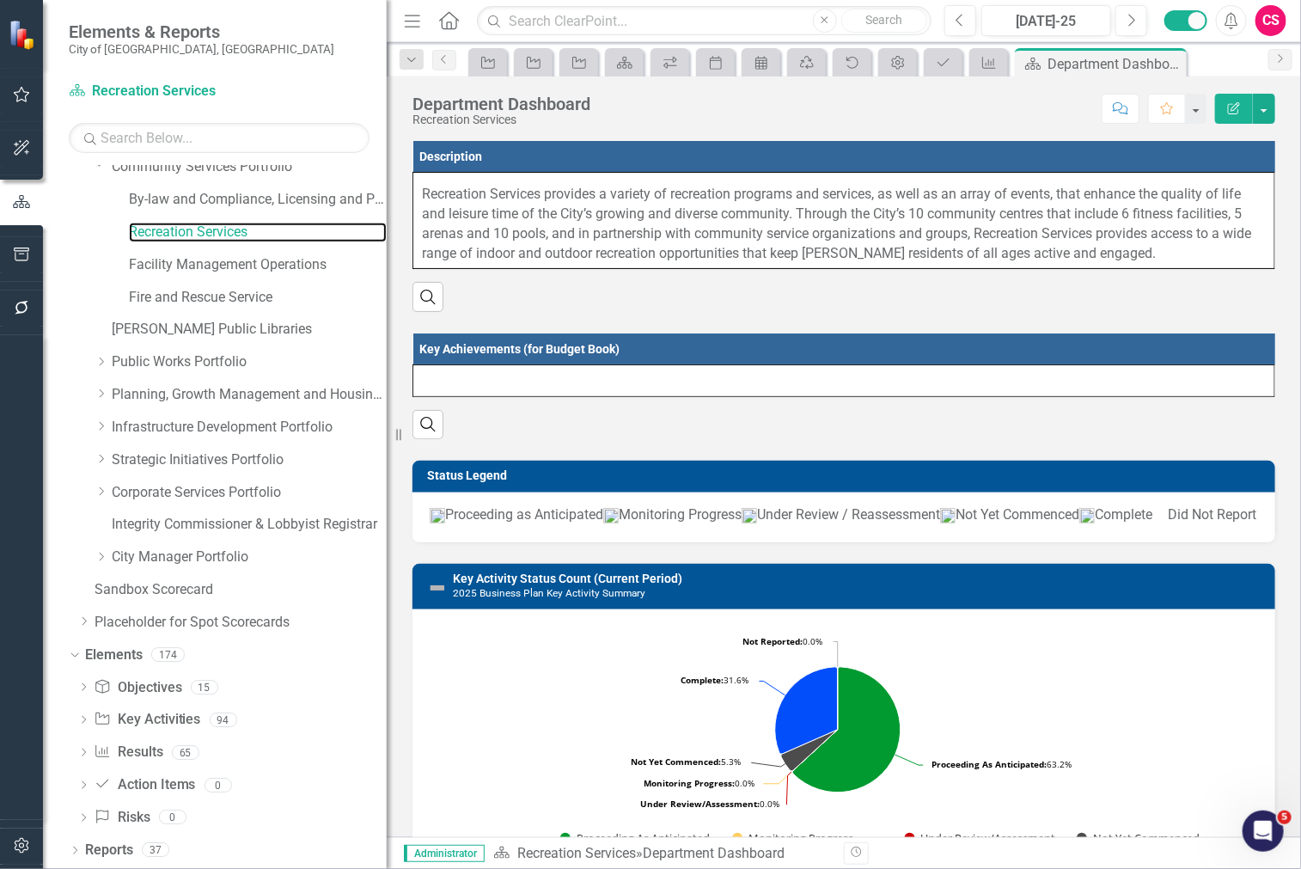
scroll to position [241, 0]
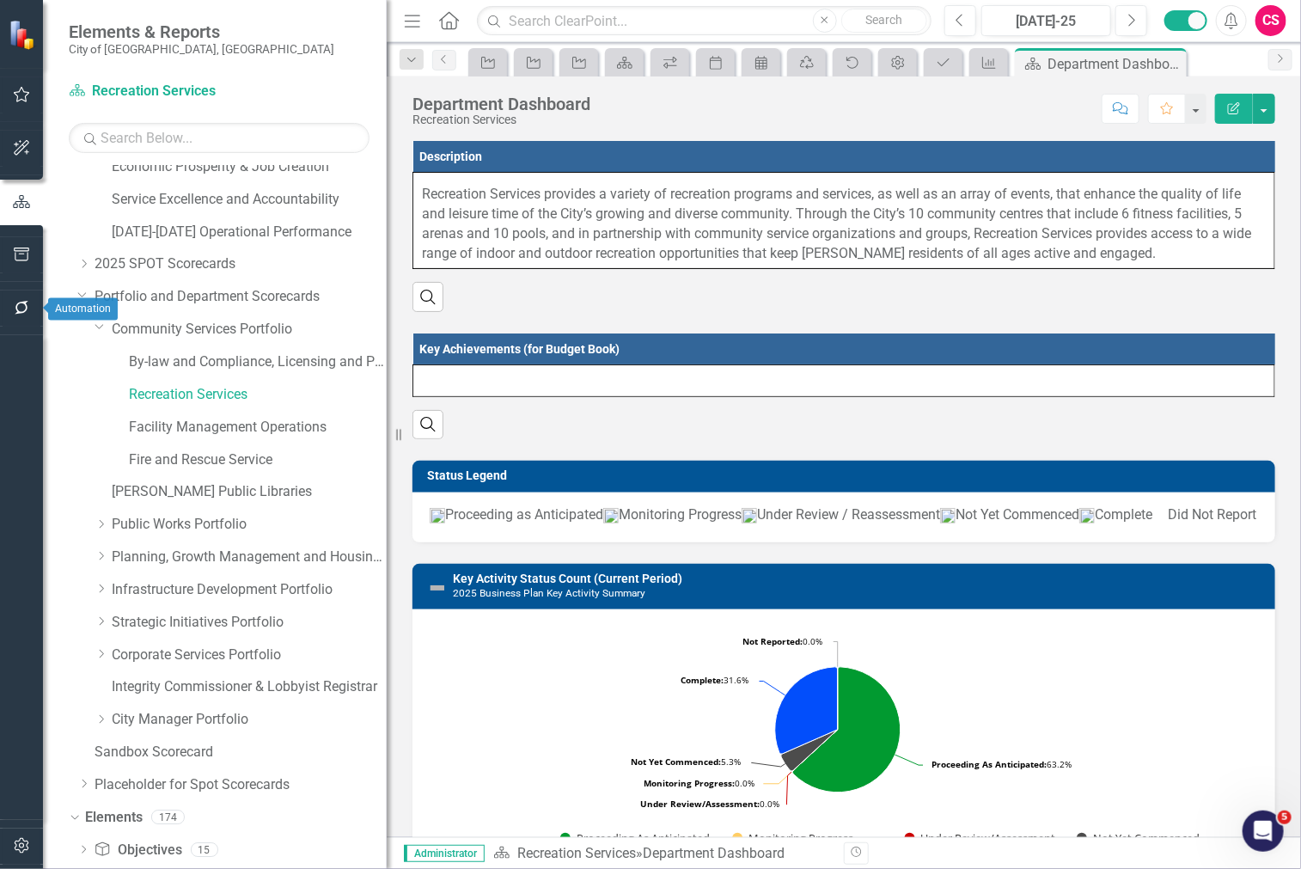
click at [24, 325] on button "button" at bounding box center [22, 308] width 39 height 36
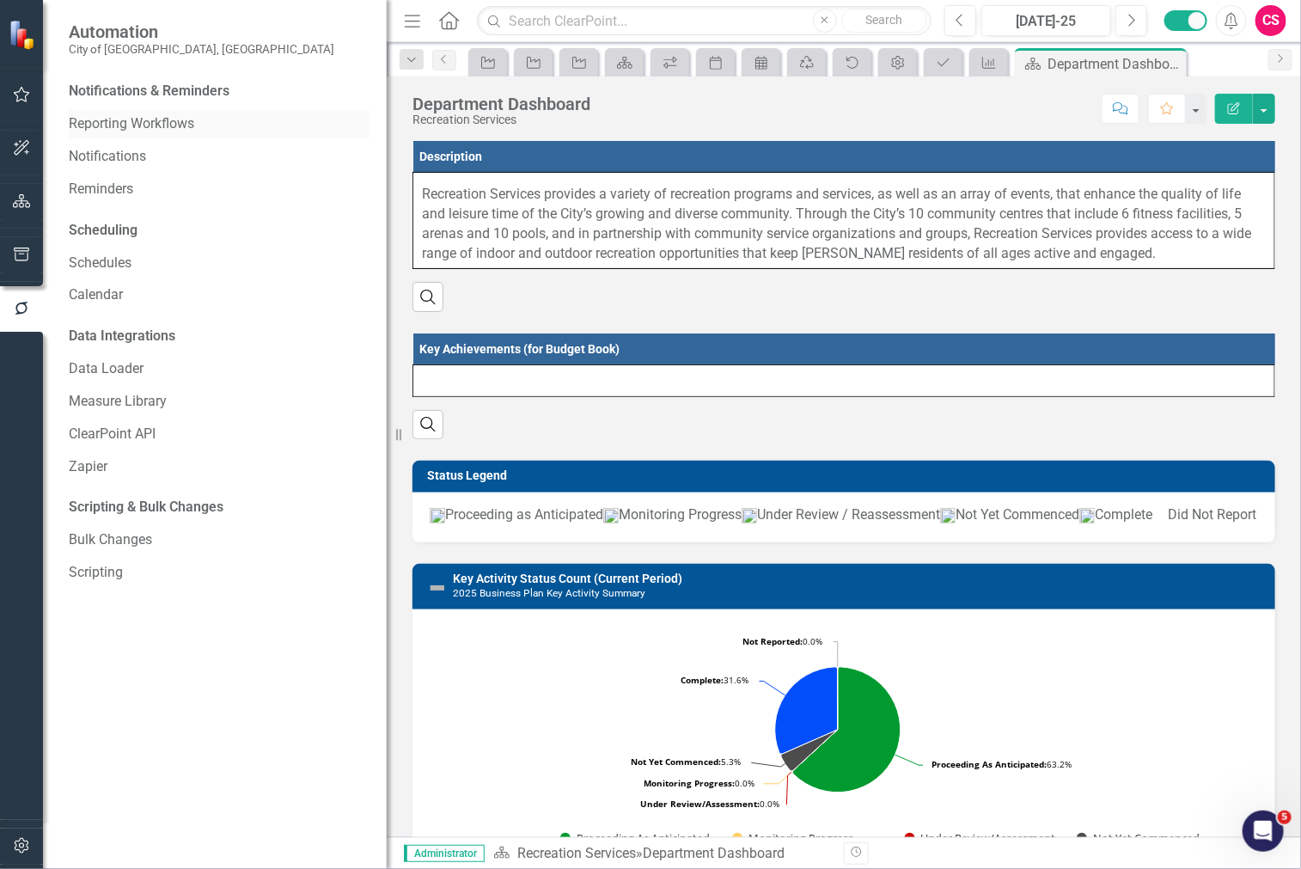
click at [137, 125] on link "Reporting Workflows" at bounding box center [219, 124] width 301 height 20
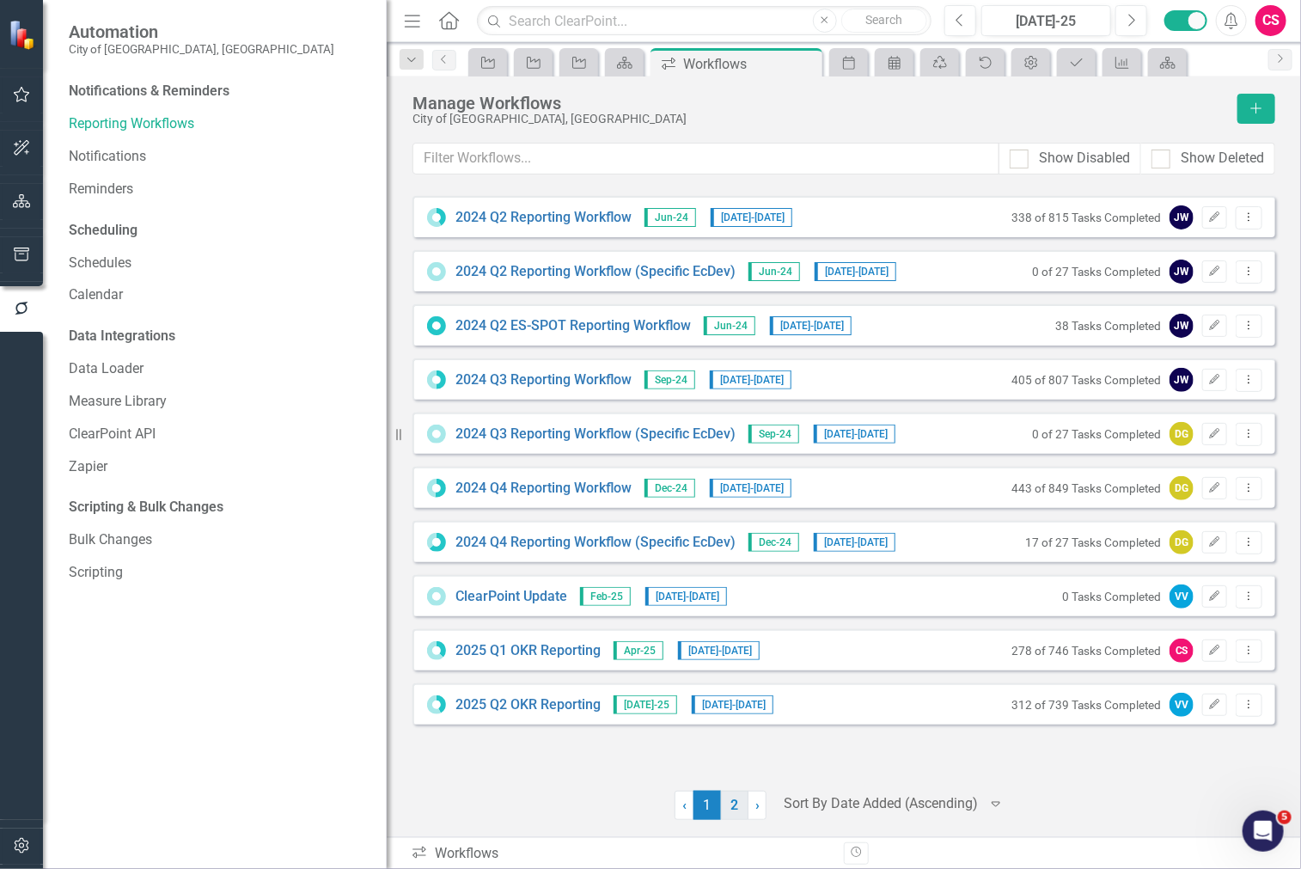
click at [722, 808] on link "2" at bounding box center [734, 804] width 27 height 29
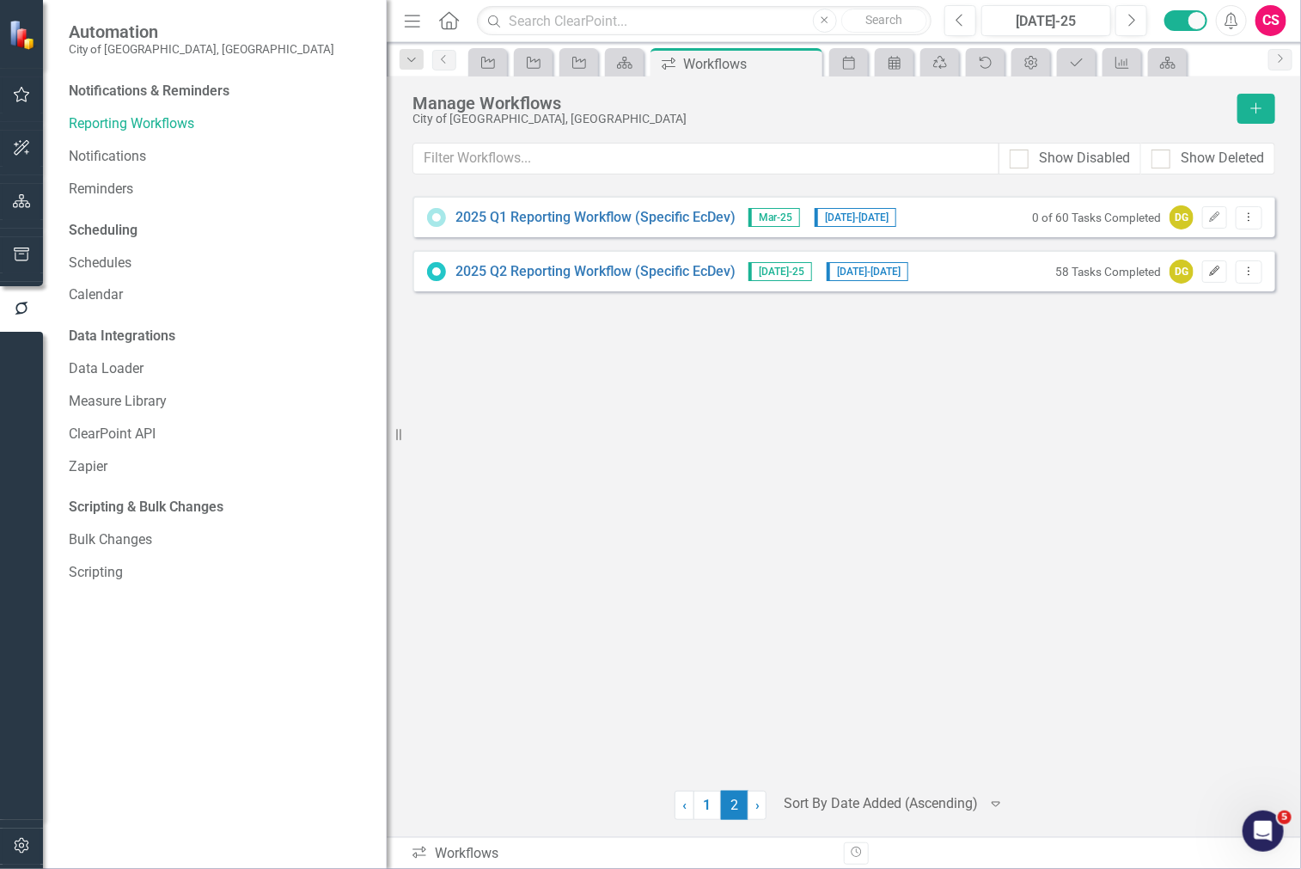
click at [1205, 271] on button "Edit" at bounding box center [1214, 271] width 25 height 22
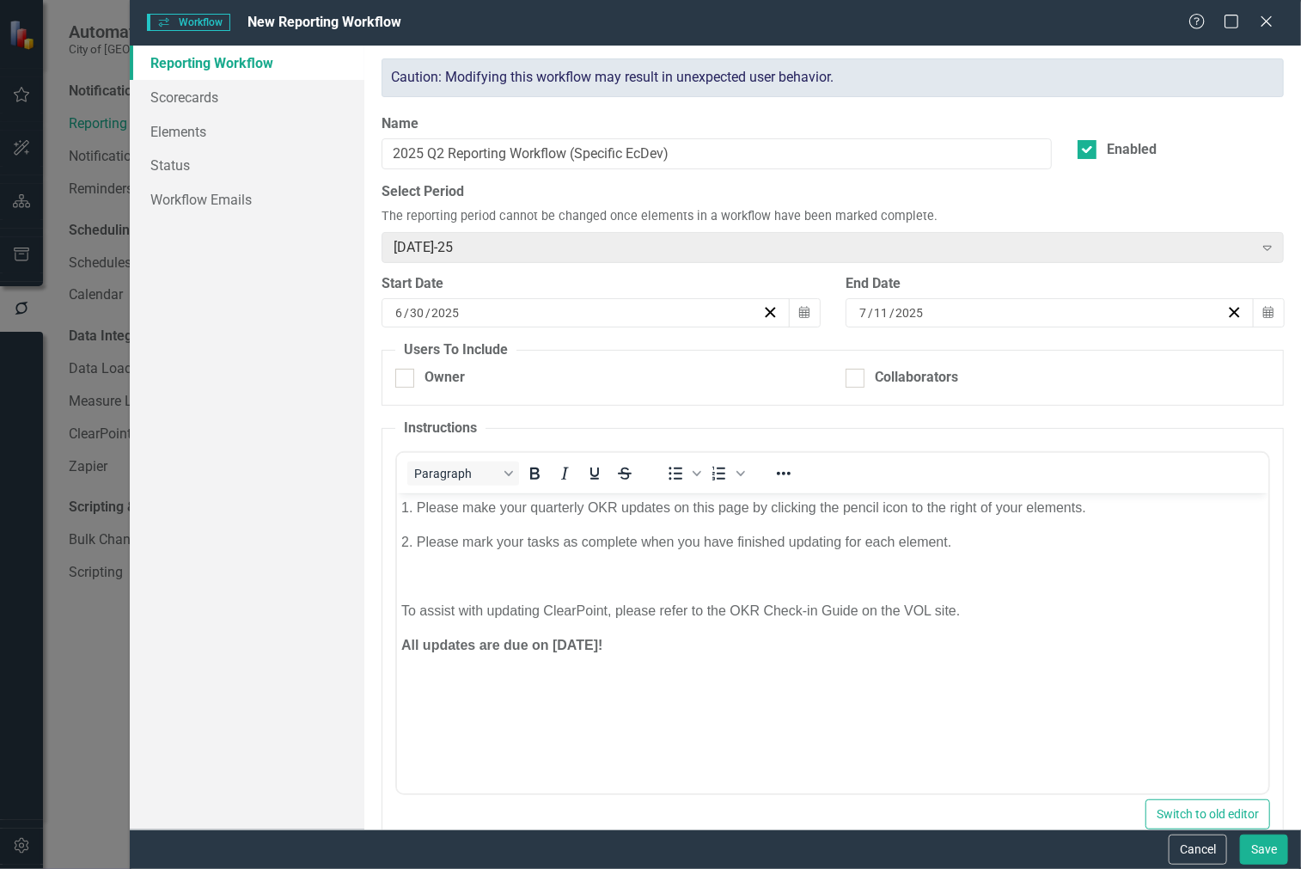
checkbox input "true"
drag, startPoint x: 1165, startPoint y: 860, endPoint x: 1180, endPoint y: 857, distance: 14.8
click at [1180, 857] on div "Cancel Save" at bounding box center [1226, 849] width 124 height 30
click at [1180, 857] on button "Cancel" at bounding box center [1197, 849] width 58 height 30
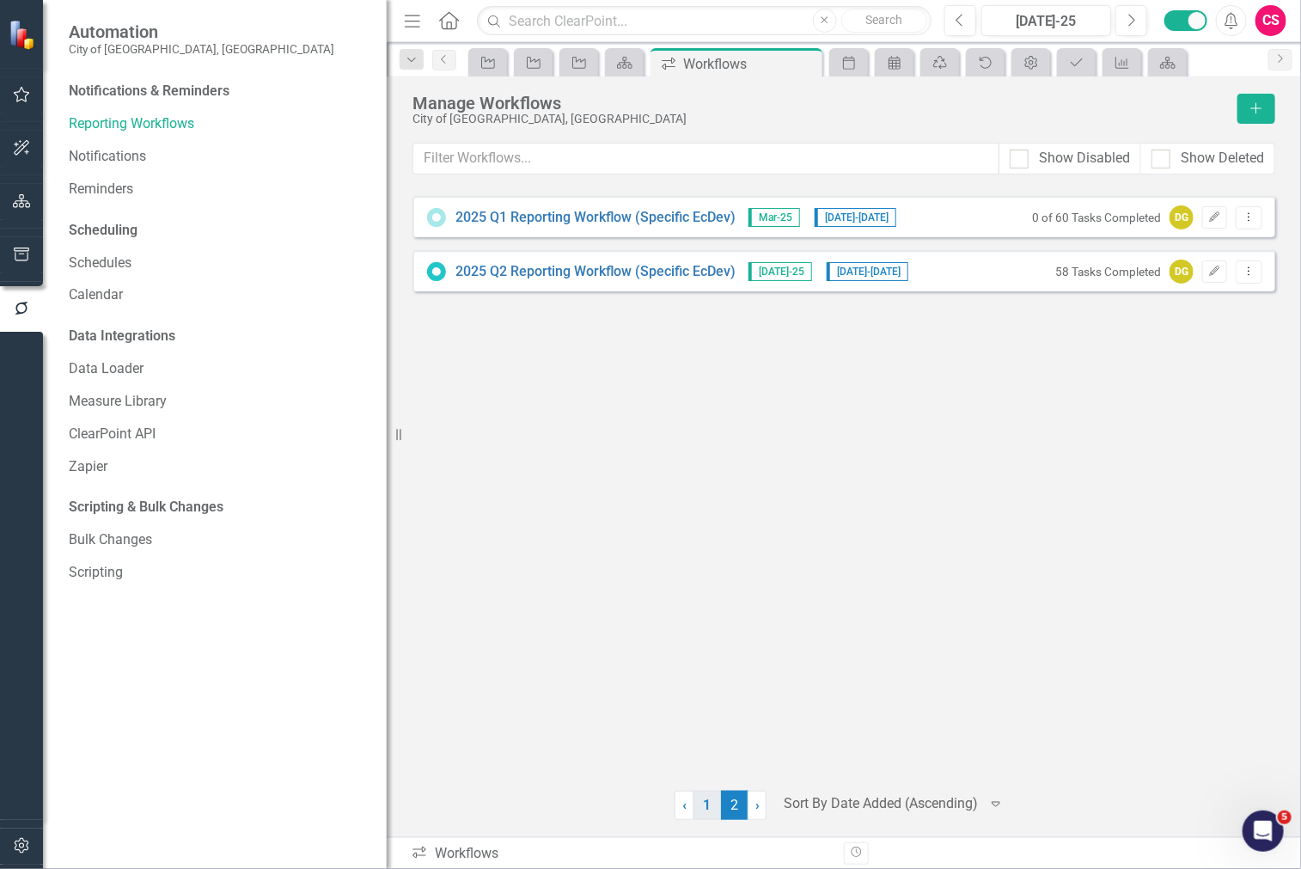
click at [713, 810] on link "1" at bounding box center [706, 804] width 27 height 29
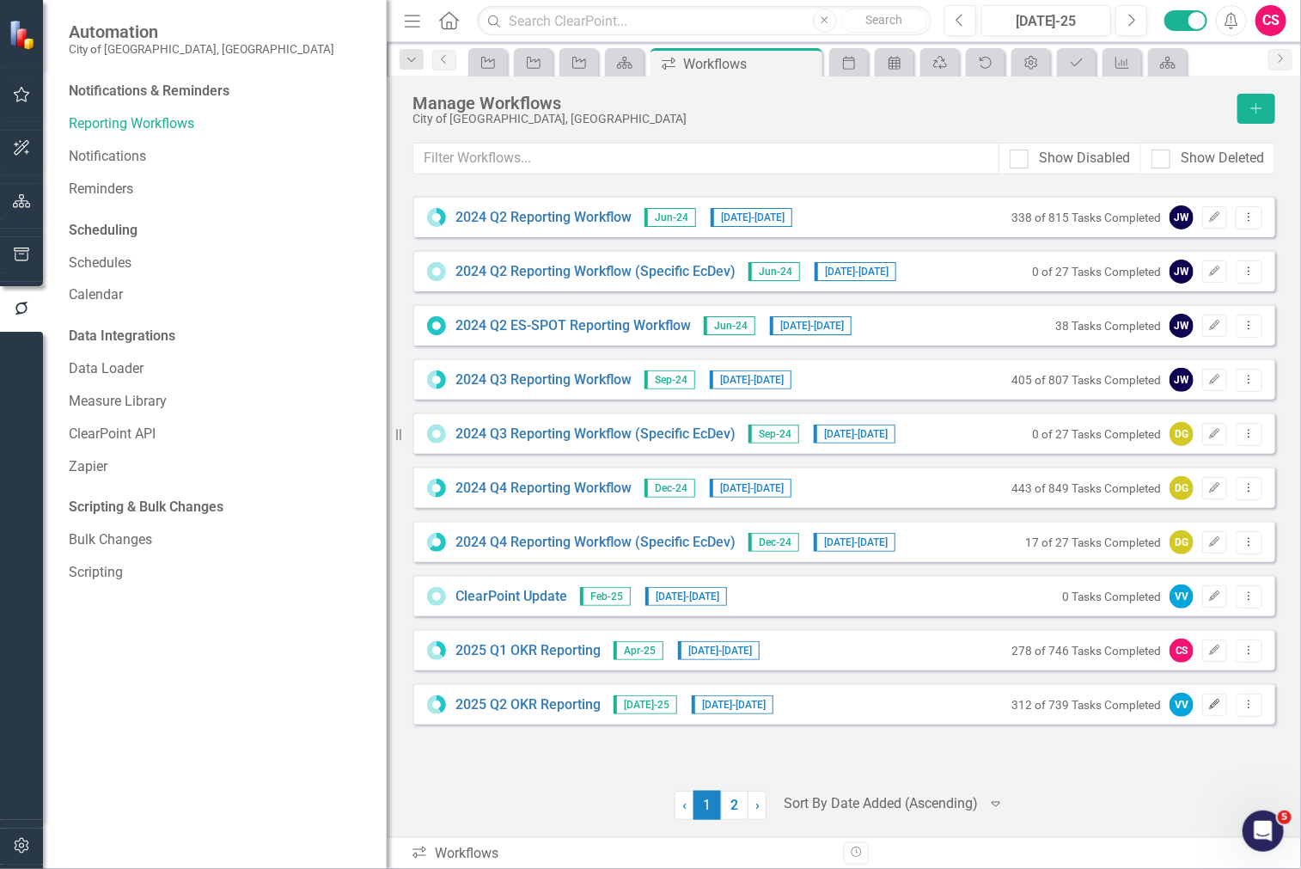
click at [1217, 697] on button "Edit" at bounding box center [1214, 704] width 25 height 22
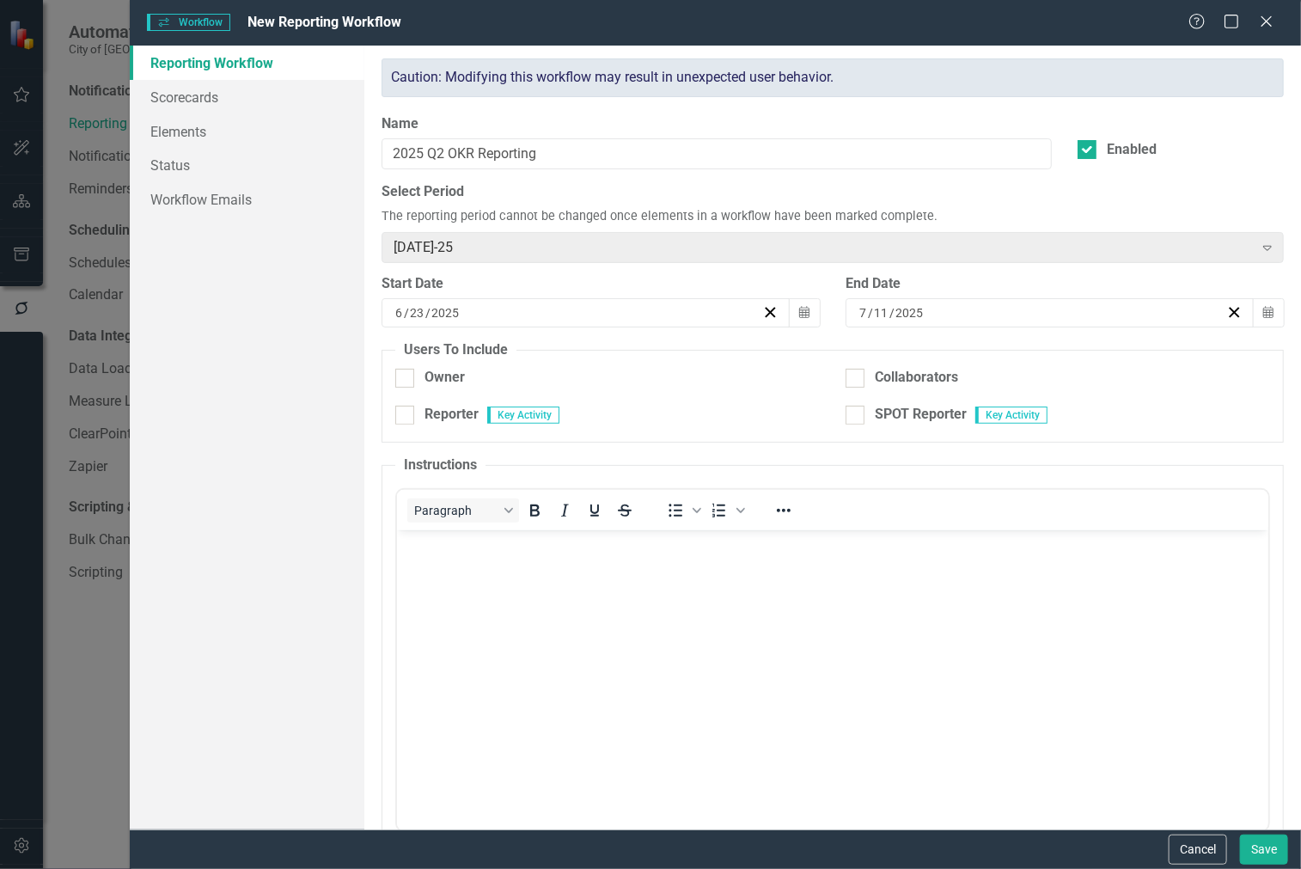
checkbox input "true"
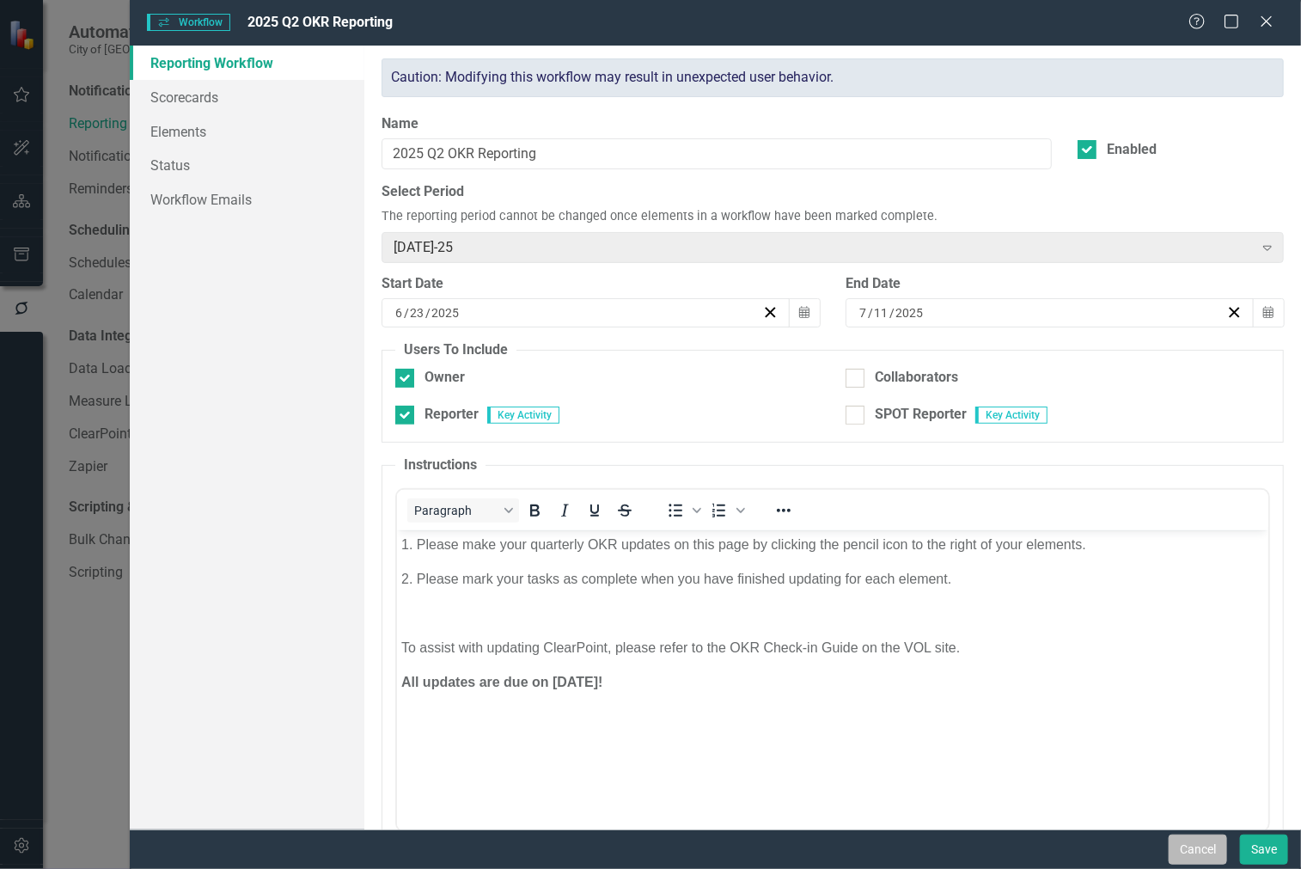
click at [1199, 847] on button "Cancel" at bounding box center [1197, 849] width 58 height 30
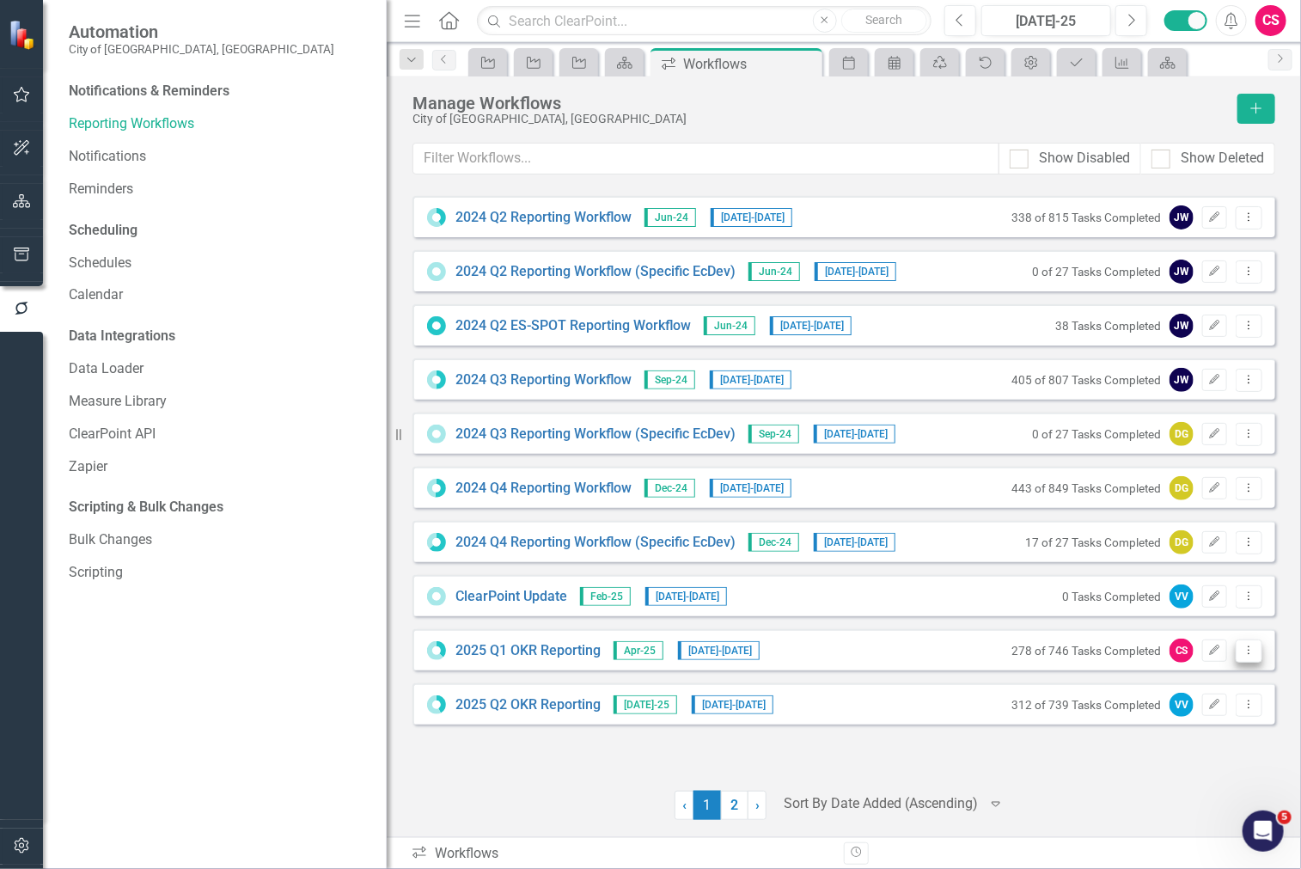
click at [1257, 651] on button "Dropdown Menu" at bounding box center [1248, 650] width 27 height 23
click at [1186, 674] on link "Preview Preview Workflow" at bounding box center [1182, 678] width 159 height 32
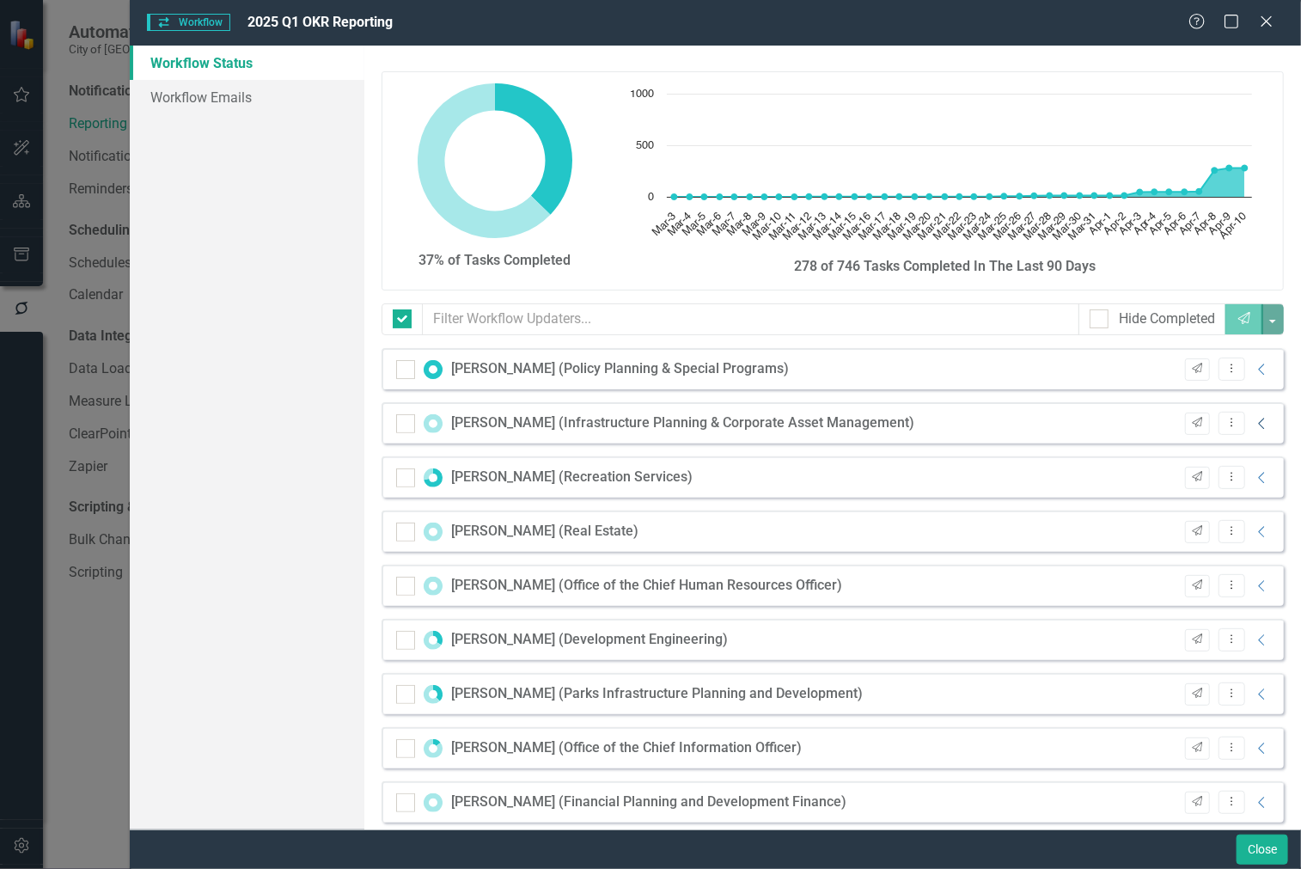
checkbox input "false"
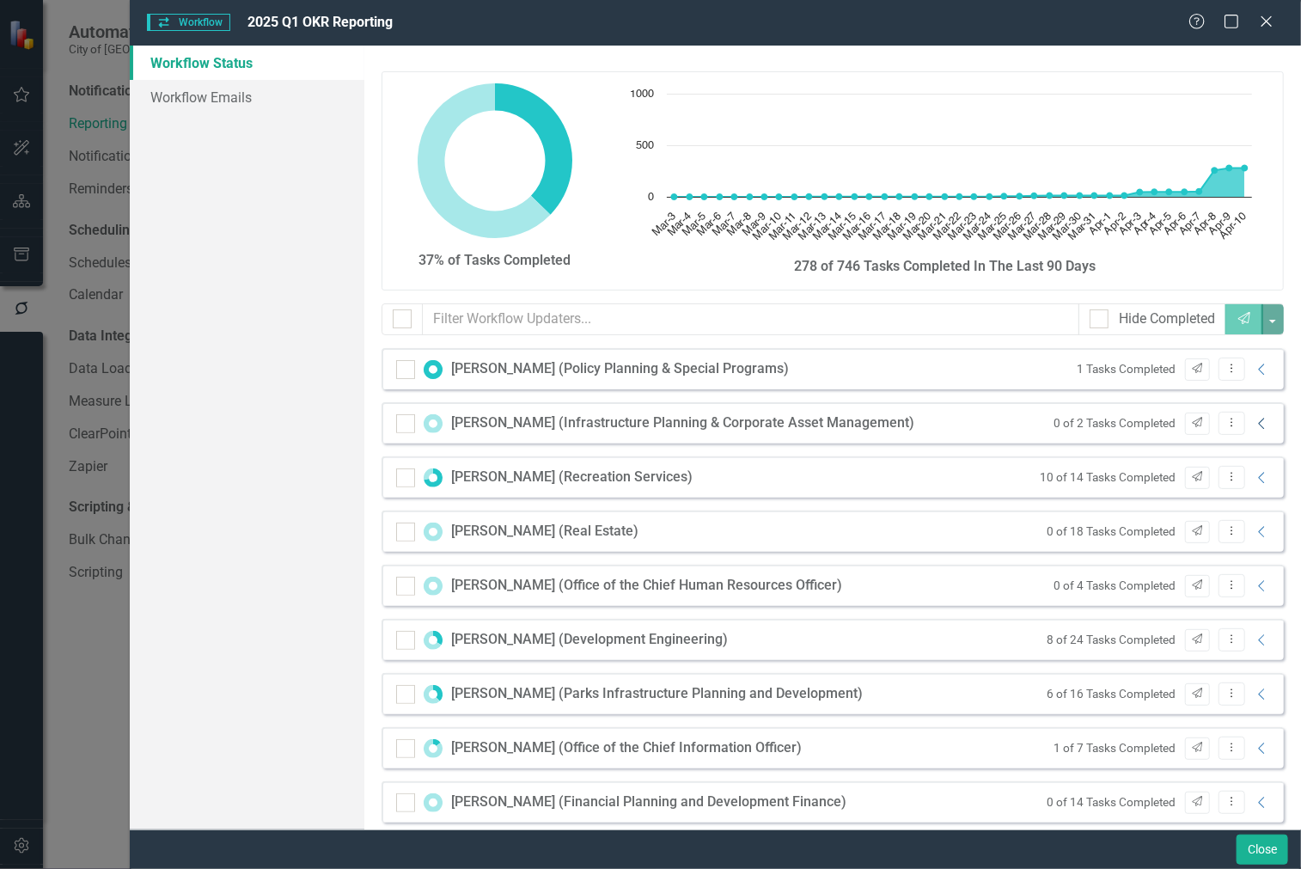
click at [1253, 419] on icon "Collapse" at bounding box center [1261, 424] width 17 height 14
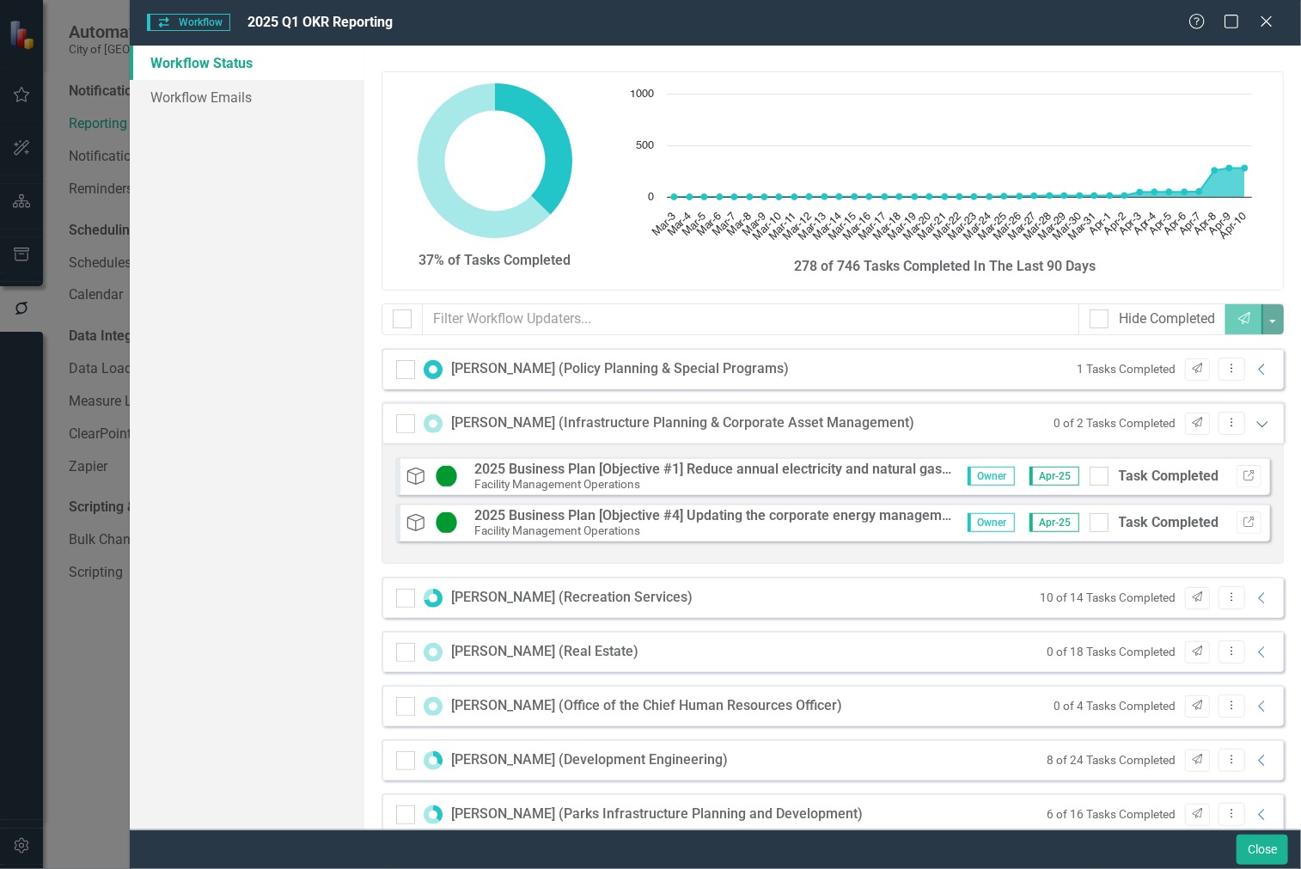
click at [1253, 419] on icon "Expanded" at bounding box center [1261, 424] width 17 height 14
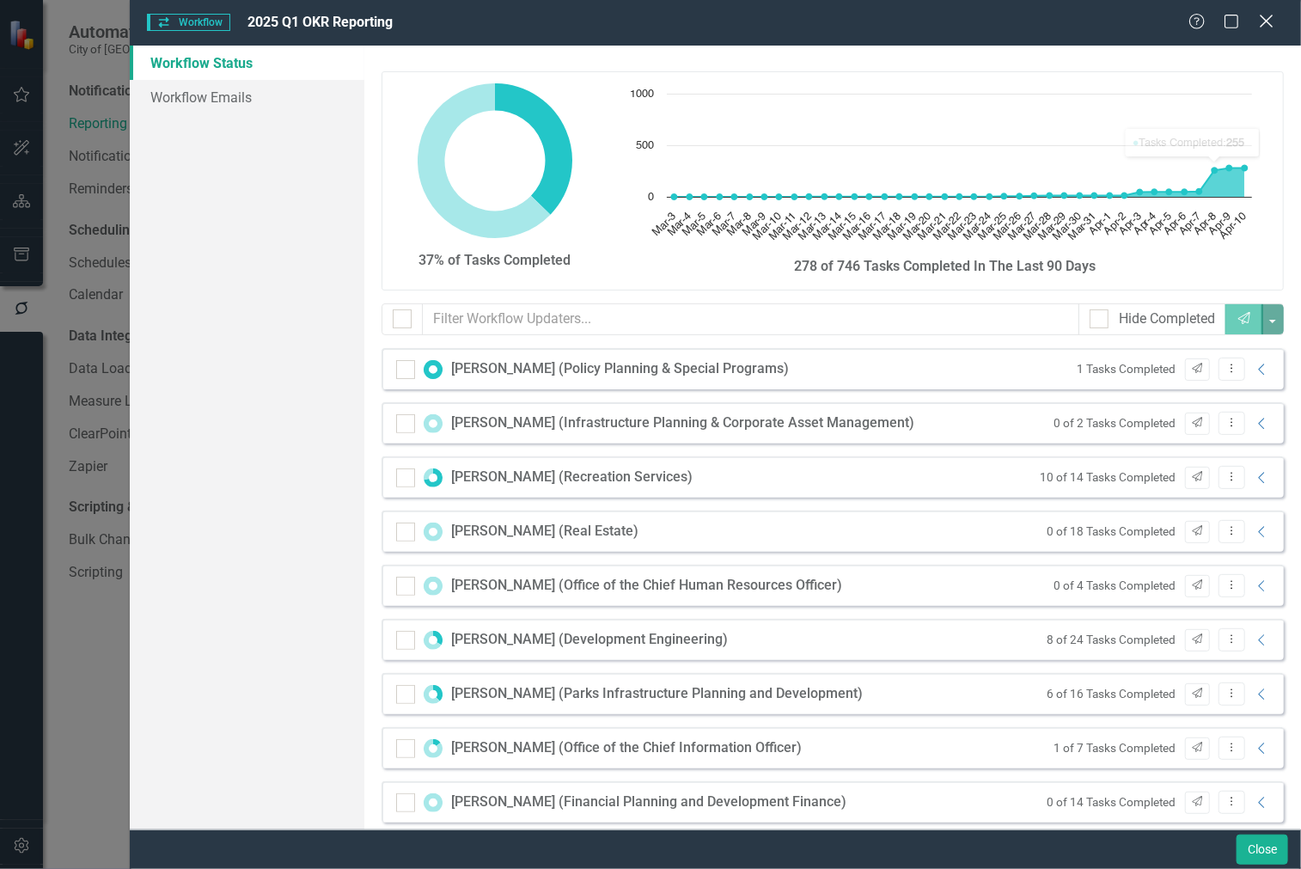
click at [1264, 24] on icon at bounding box center [1265, 21] width 13 height 13
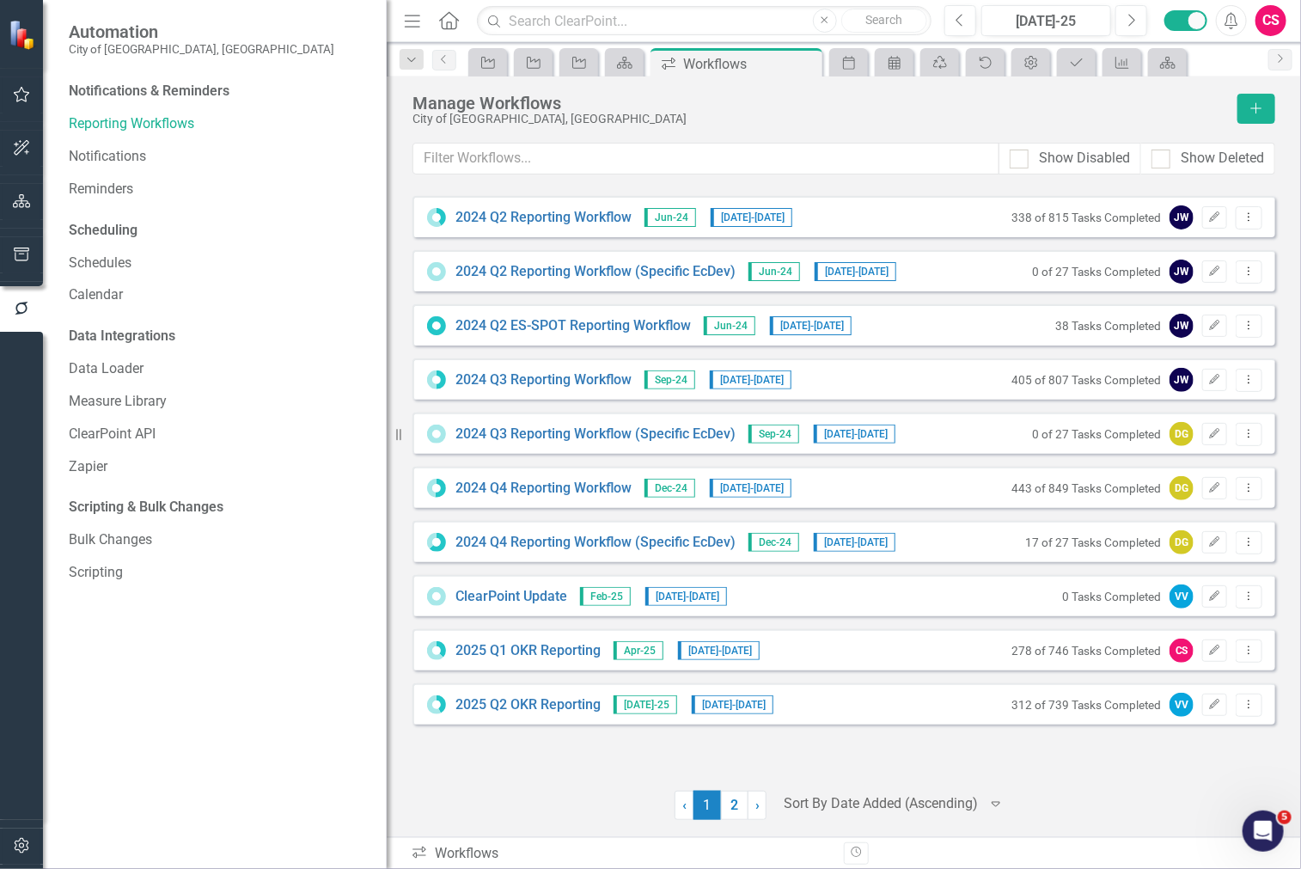
click at [30, 204] on button "button" at bounding box center [22, 202] width 39 height 36
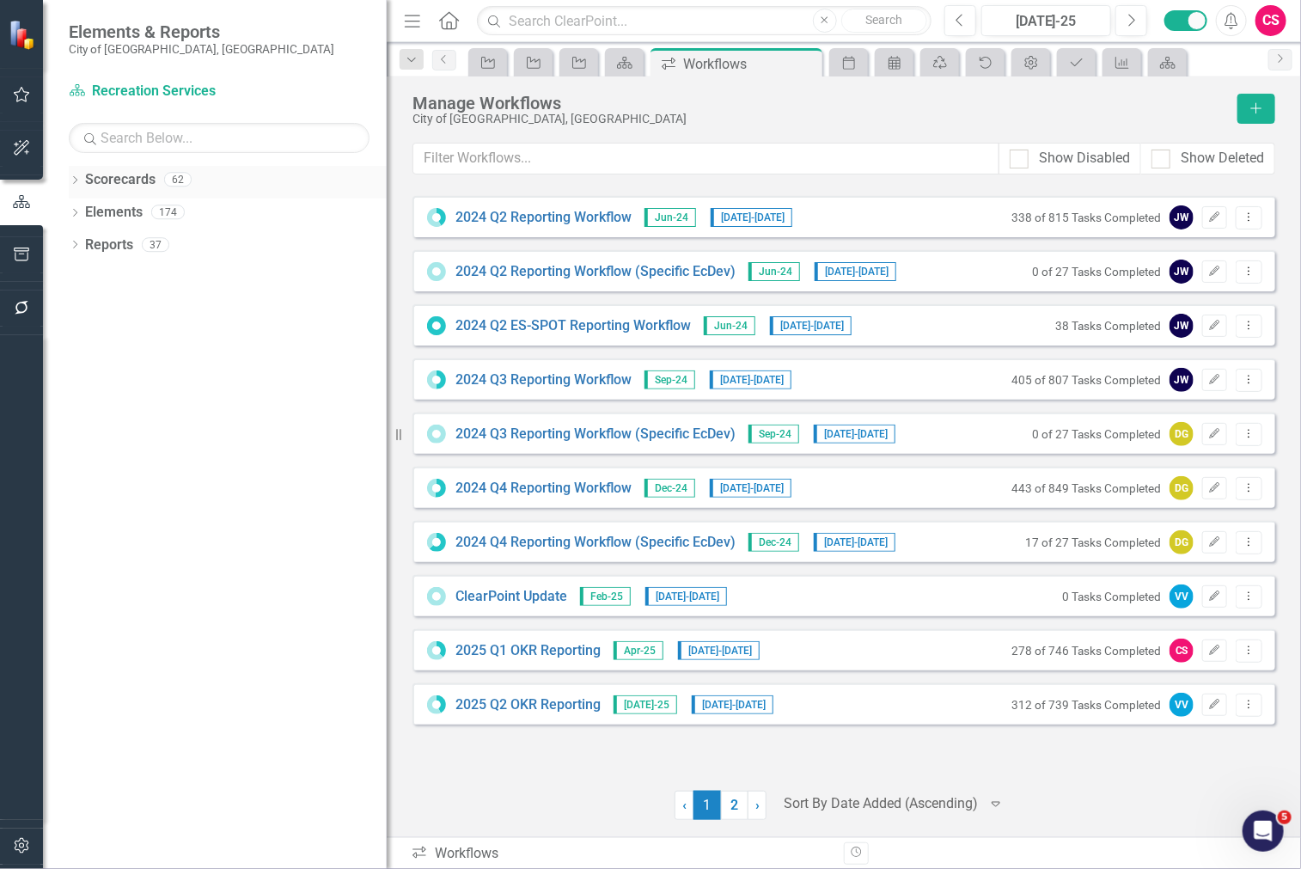
click at [77, 180] on icon "Dropdown" at bounding box center [75, 181] width 12 height 9
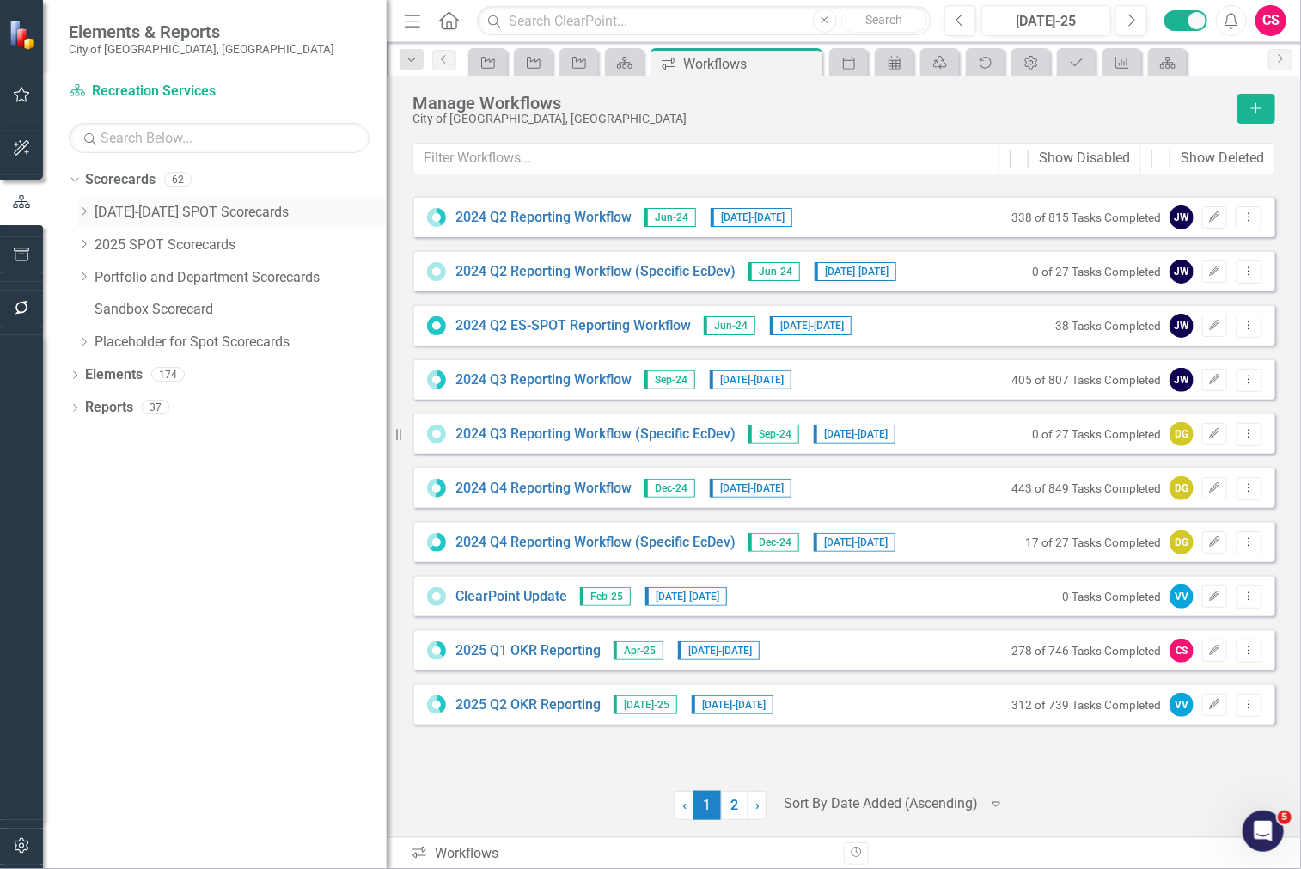
click at [82, 211] on icon "Dropdown" at bounding box center [83, 211] width 13 height 10
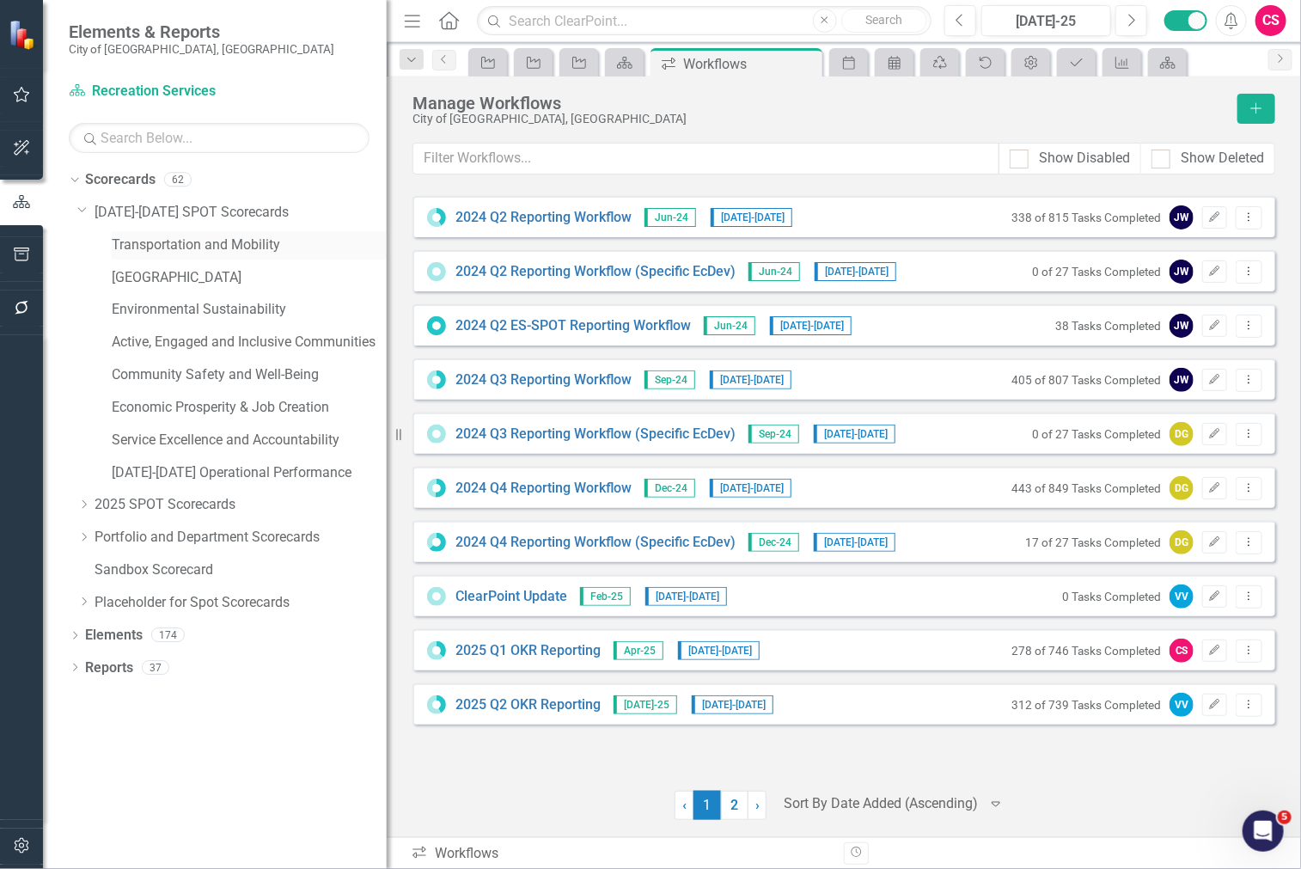
click at [150, 246] on link "Transportation and Mobility" at bounding box center [249, 245] width 275 height 20
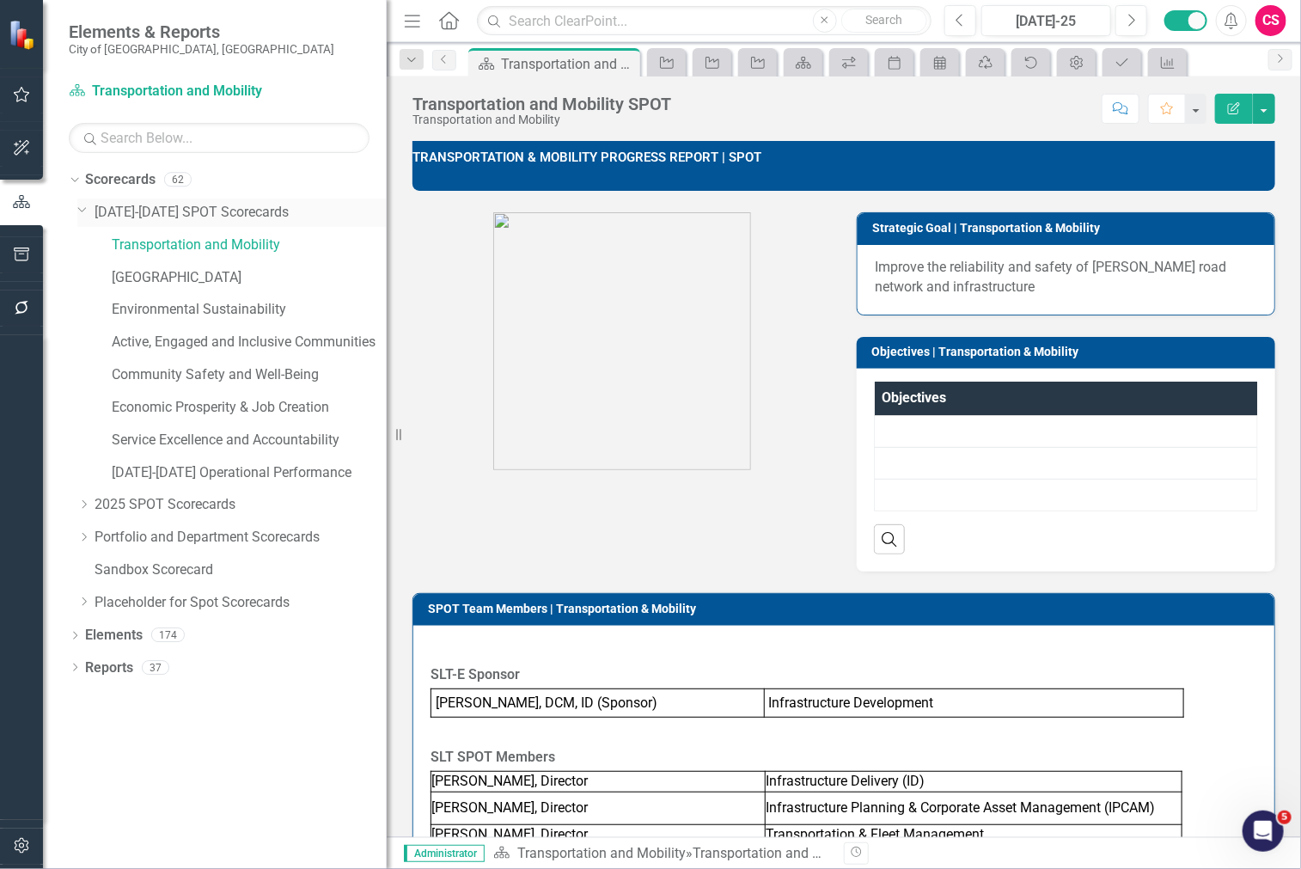
click at [181, 208] on link "[DATE]-[DATE] SPOT Scorecards" at bounding box center [241, 213] width 292 height 20
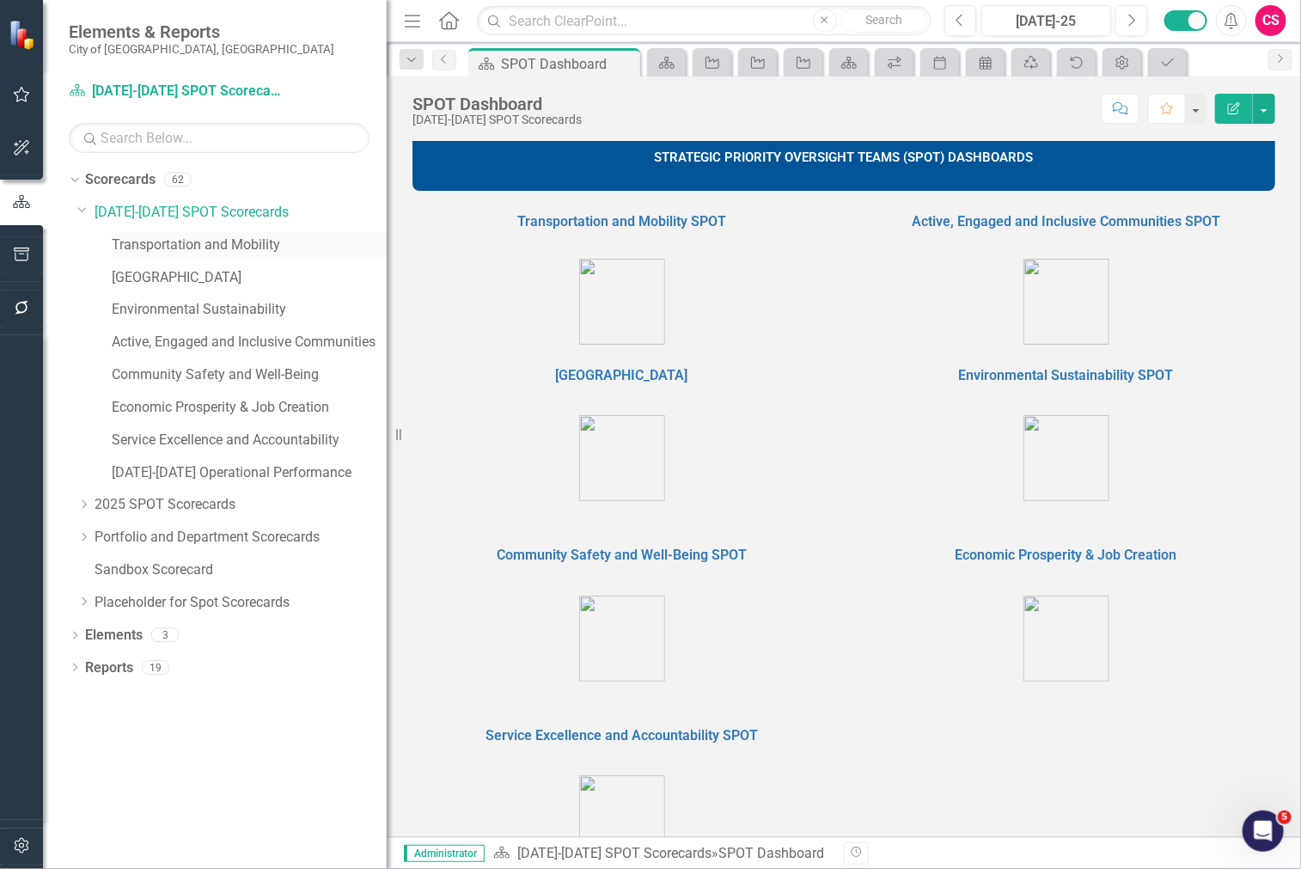
click at [211, 243] on link "Transportation and Mobility" at bounding box center [249, 245] width 275 height 20
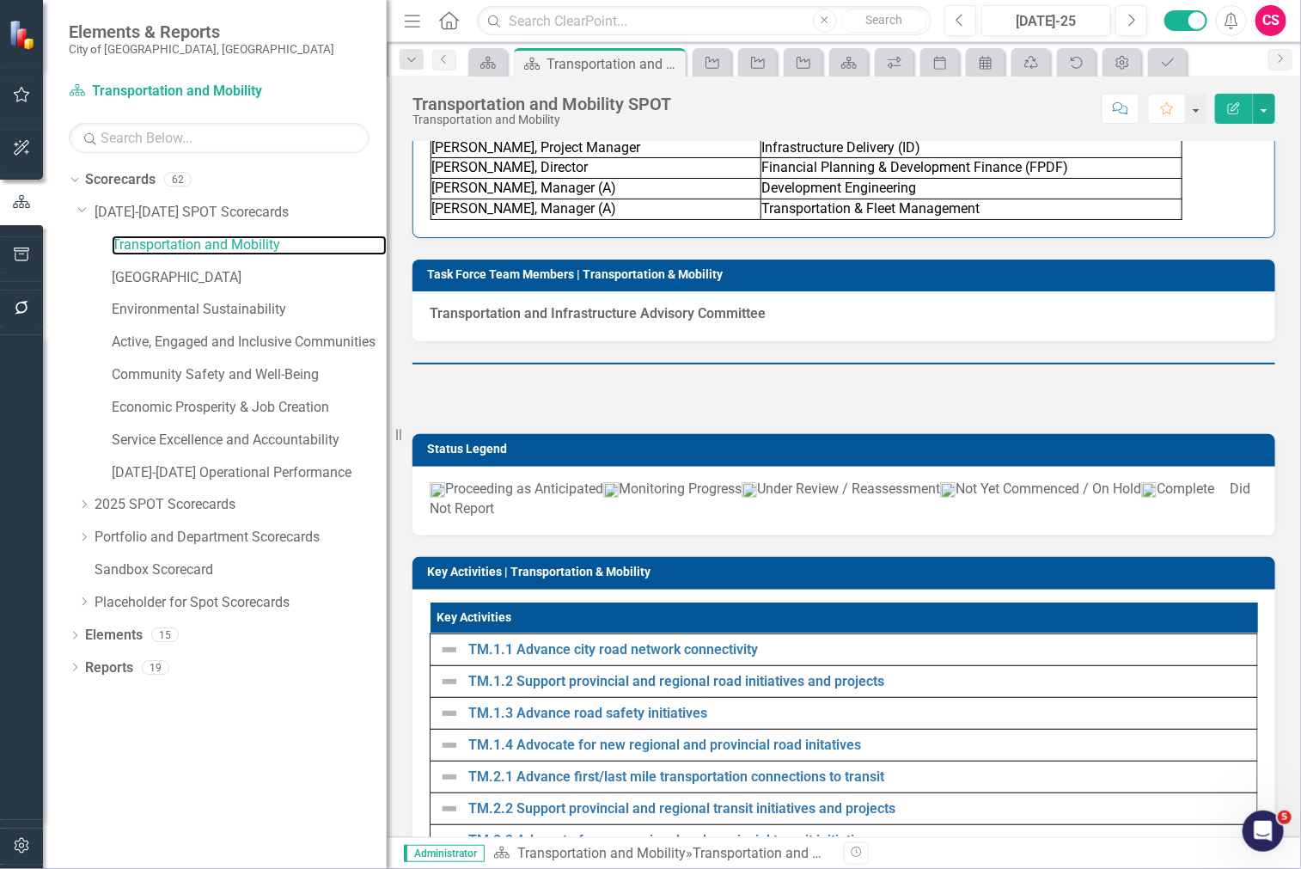
scroll to position [983, 0]
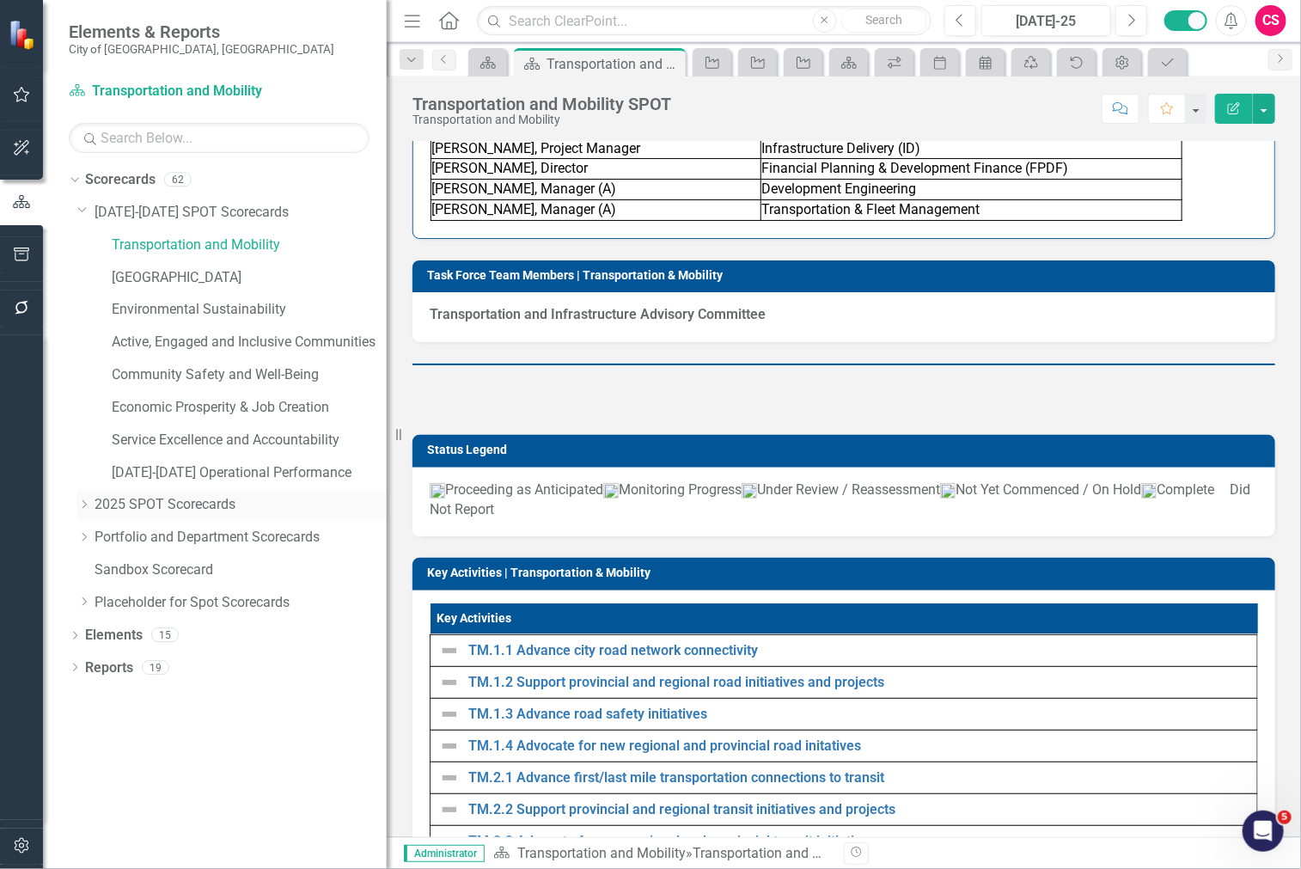
click at [81, 519] on div "Dropdown 2025 SPOT Scorecards" at bounding box center [231, 505] width 309 height 28
click at [81, 510] on div "Dropdown" at bounding box center [83, 504] width 13 height 15
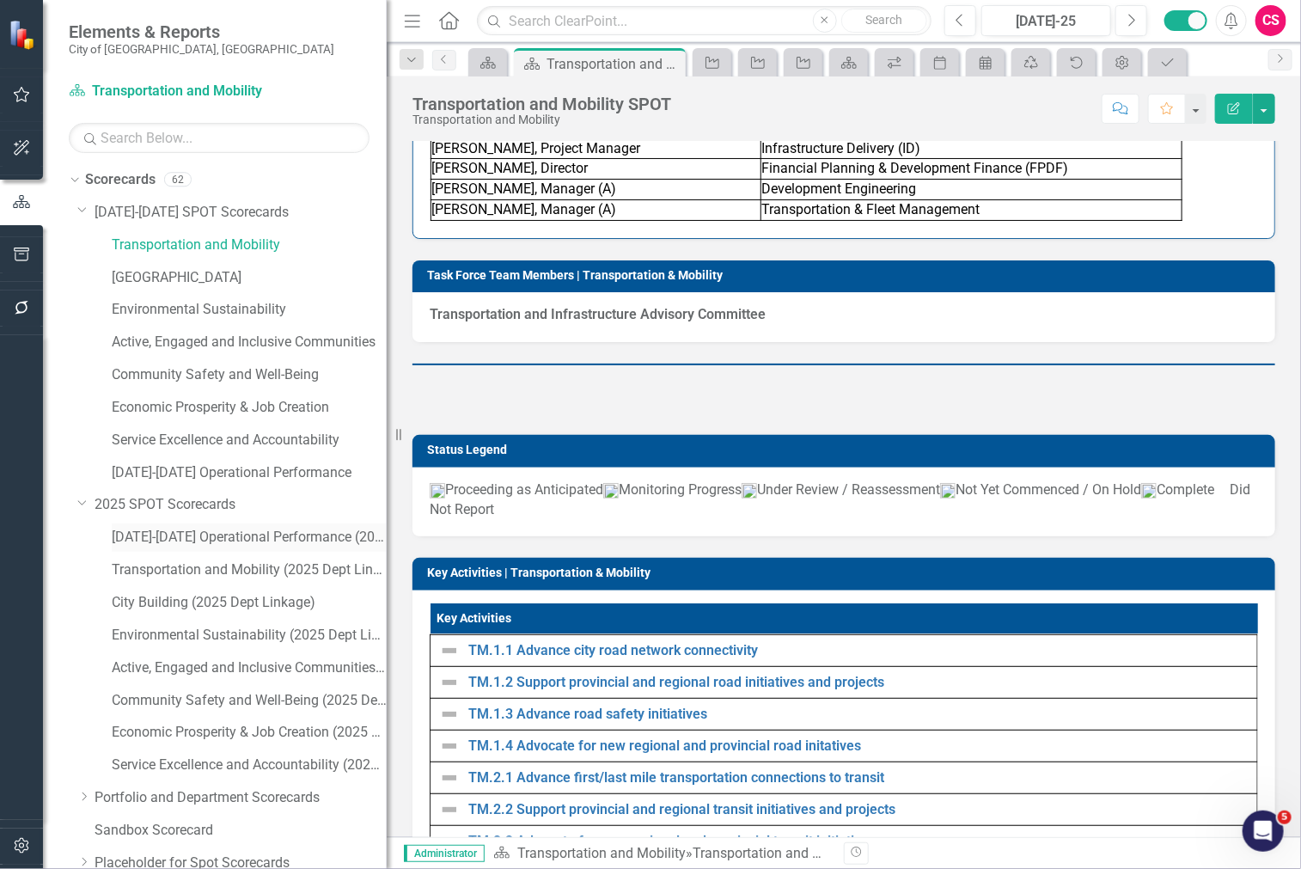
click at [203, 545] on link "[DATE]-[DATE] Operational Performance (2025 Dept Linkage)" at bounding box center [249, 537] width 275 height 20
